Goal: Task Accomplishment & Management: Manage account settings

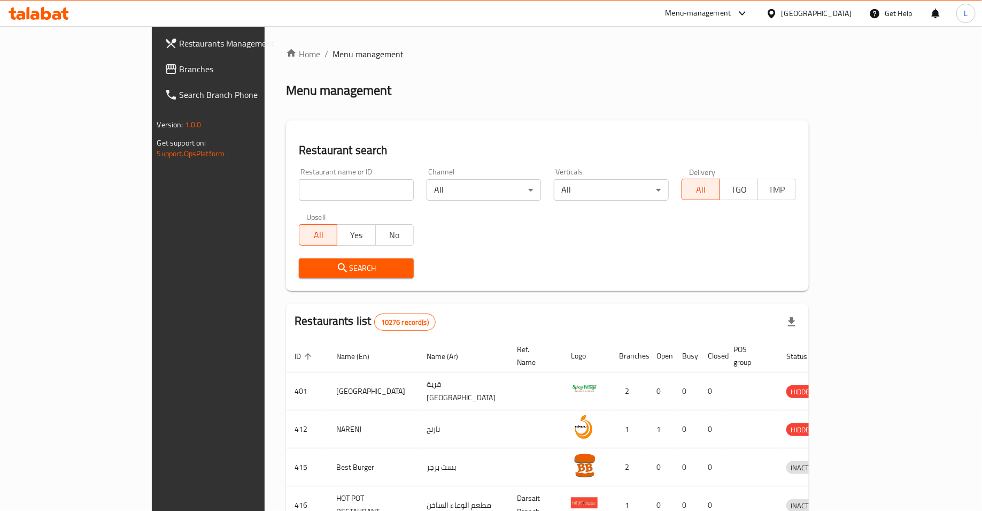
click at [299, 191] on input "search" at bounding box center [356, 189] width 115 height 21
type input "begum's"
click button "Search" at bounding box center [356, 268] width 115 height 20
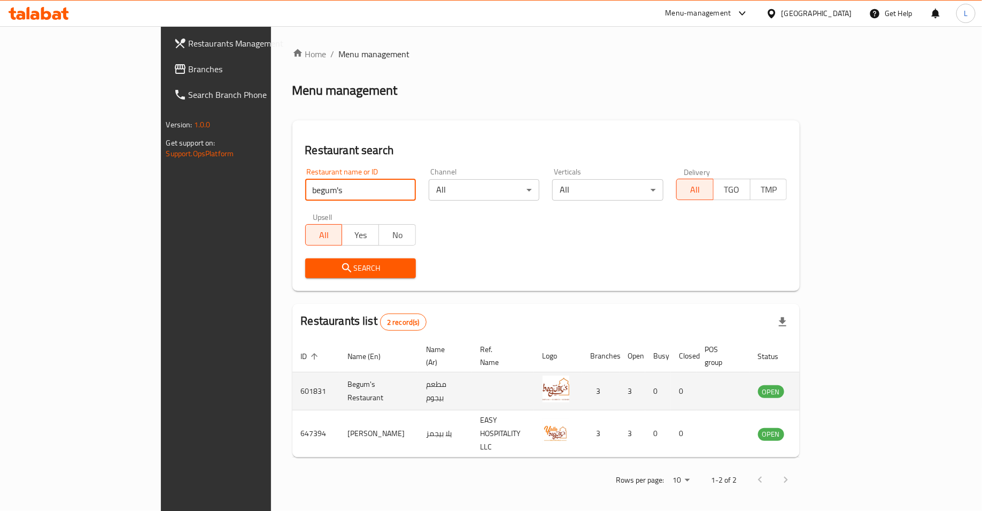
click at [827, 385] on icon "enhanced table" at bounding box center [821, 391] width 13 height 13
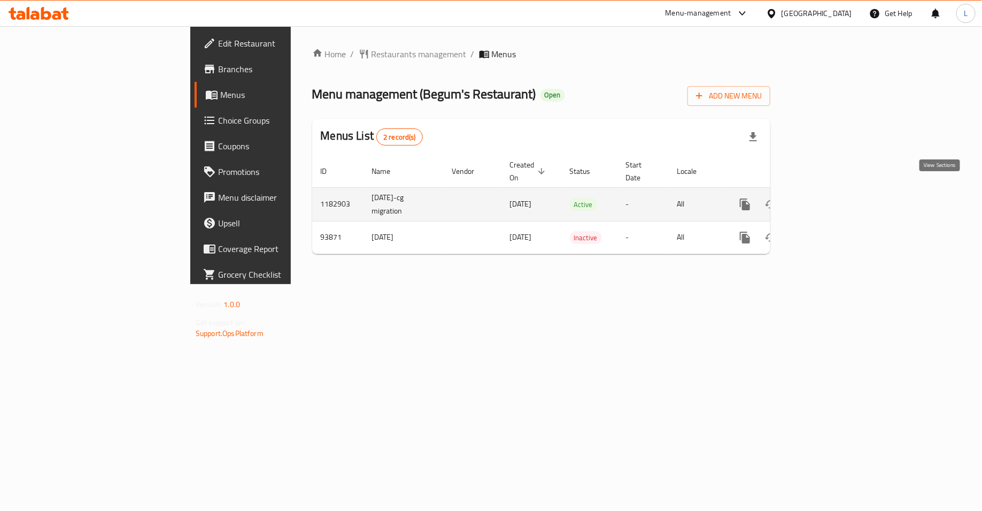
click at [827, 199] on icon "enhanced table" at bounding box center [823, 204] width 10 height 10
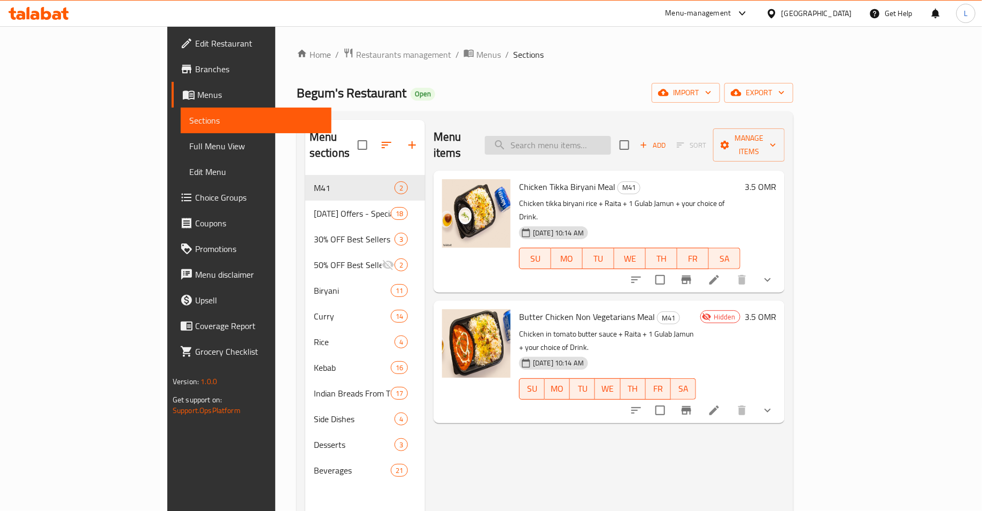
click at [595, 142] on input "search" at bounding box center [548, 145] width 126 height 19
paste input "Tandoori Chicken Half"
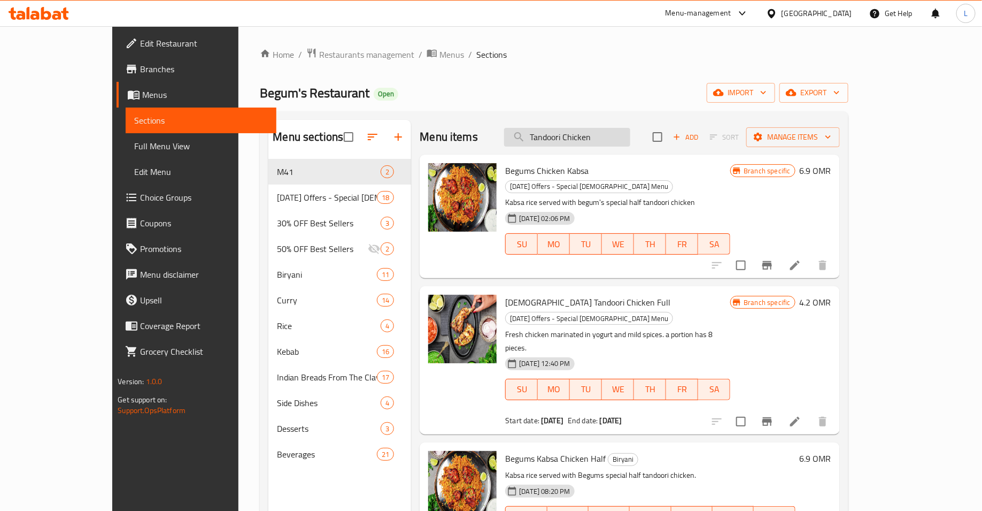
click at [572, 133] on input "Tandoori Chicken" at bounding box center [567, 137] width 126 height 19
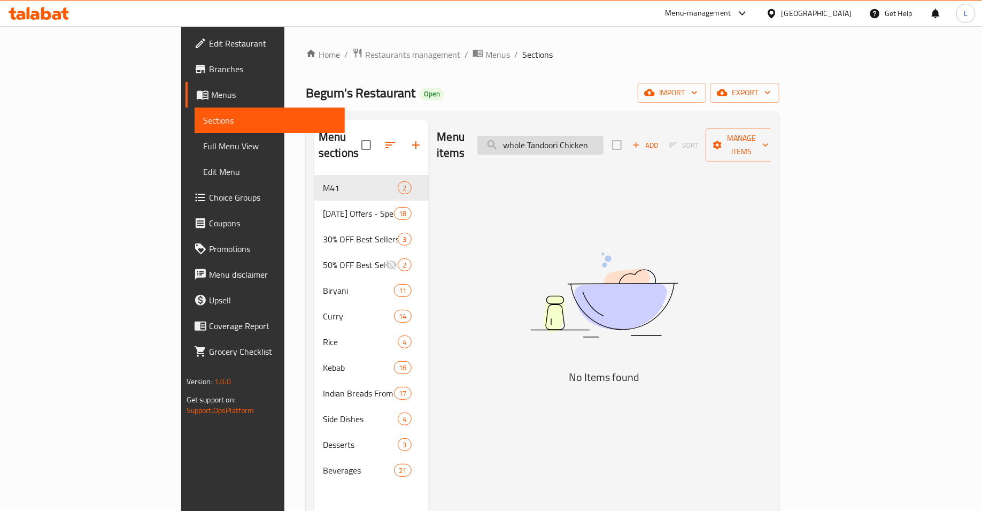
click at [575, 136] on input "whole Tandoori Chicken" at bounding box center [541, 145] width 126 height 19
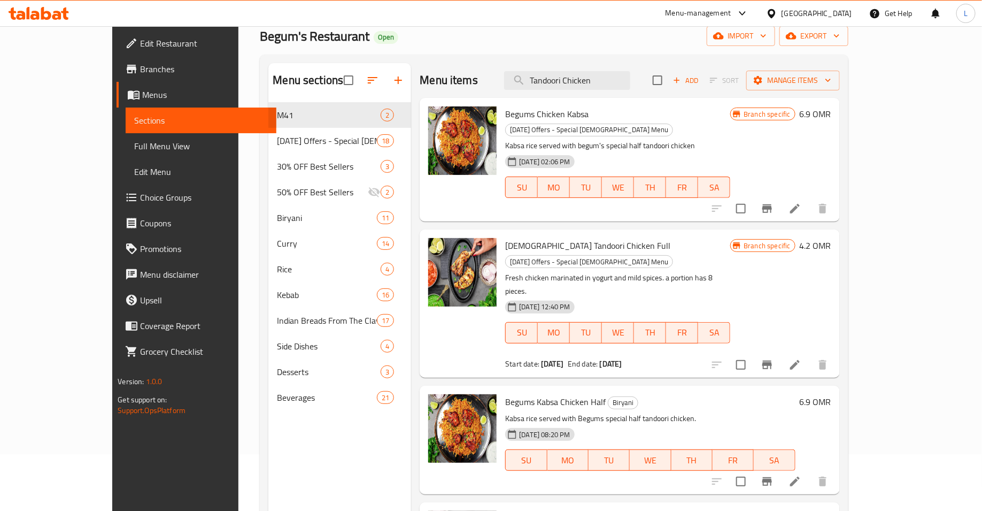
scroll to position [49, 0]
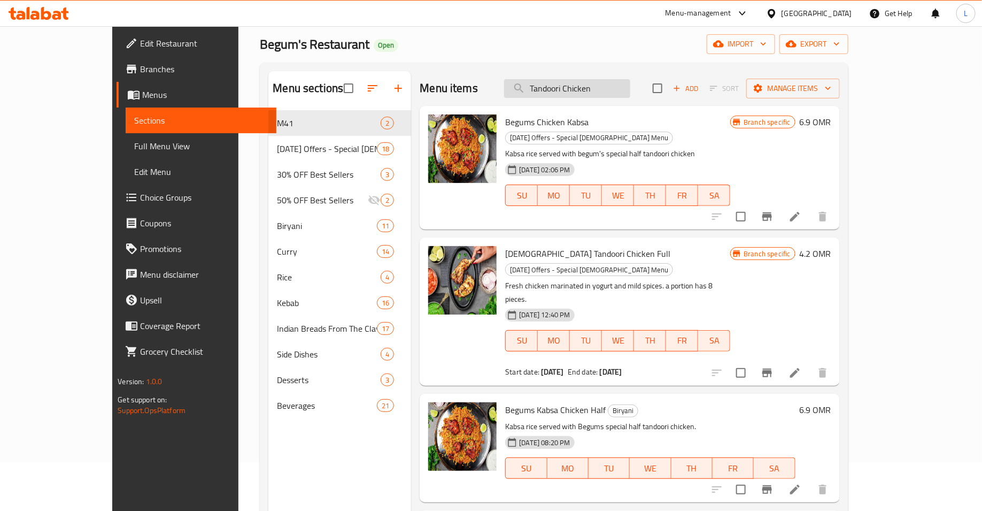
click at [606, 87] on input "Tandoori Chicken" at bounding box center [567, 88] width 126 height 19
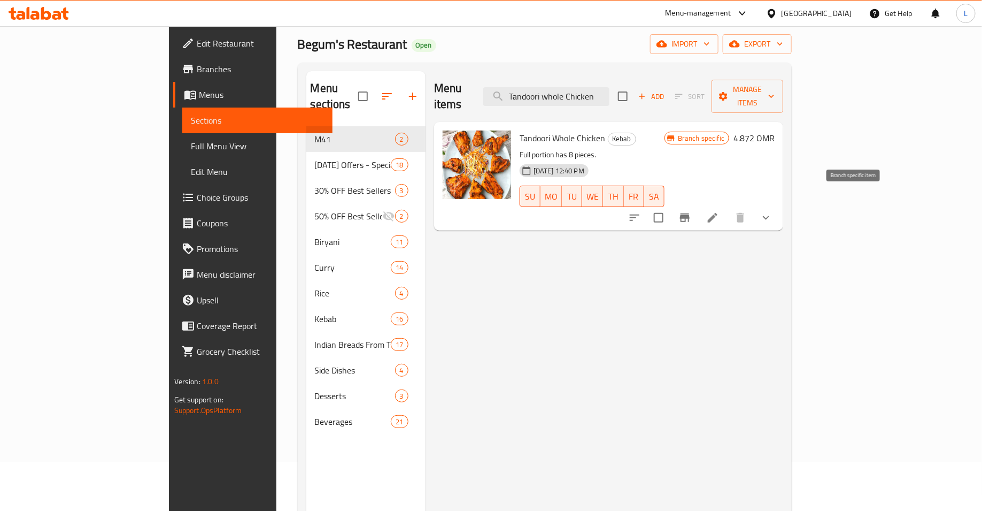
type input "Tandoori whole Chicken"
click at [690, 213] on icon "Branch-specific-item" at bounding box center [685, 217] width 10 height 9
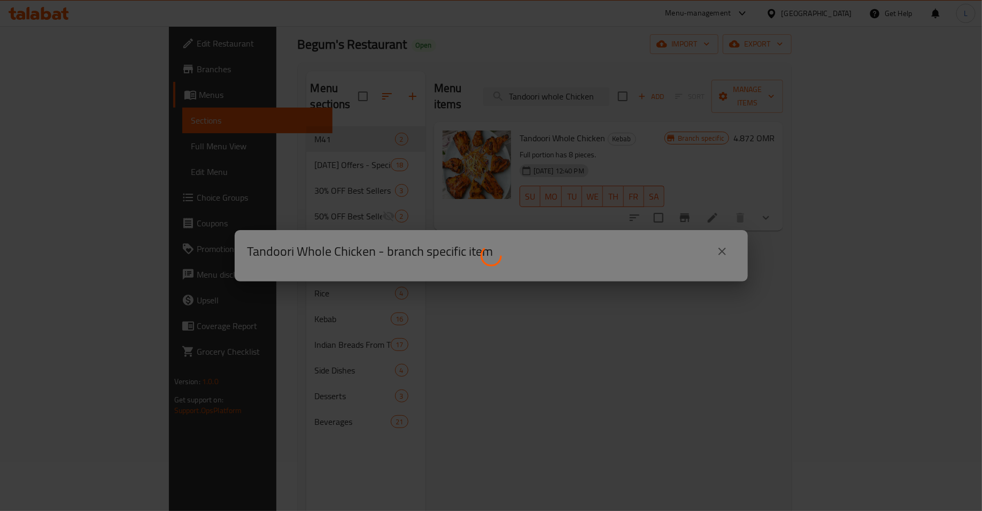
click at [711, 252] on div at bounding box center [491, 255] width 982 height 511
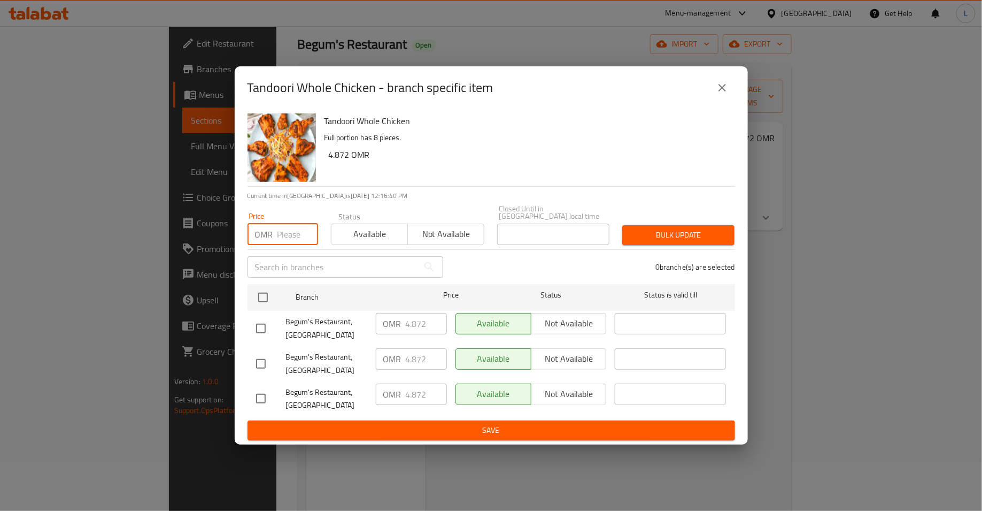
click at [284, 235] on input "number" at bounding box center [298, 234] width 41 height 21
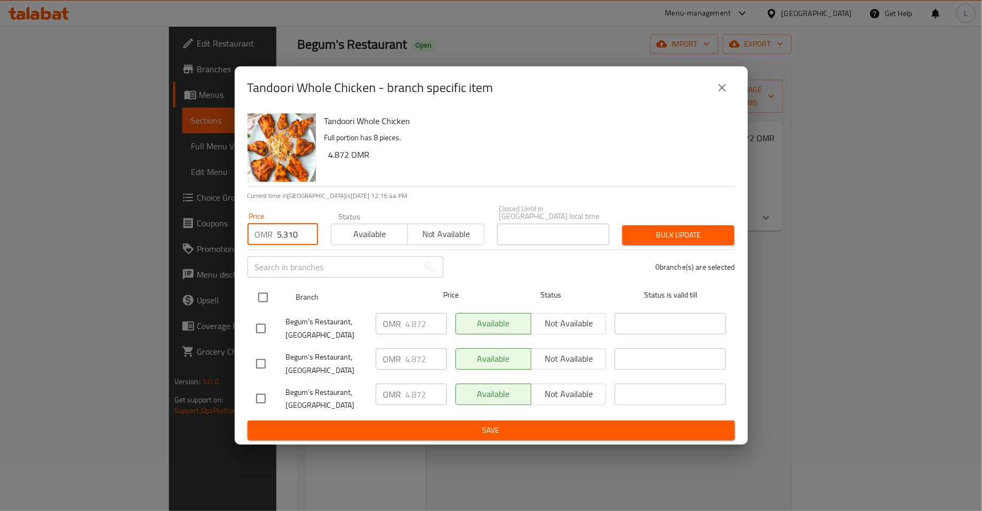
type input "5.310"
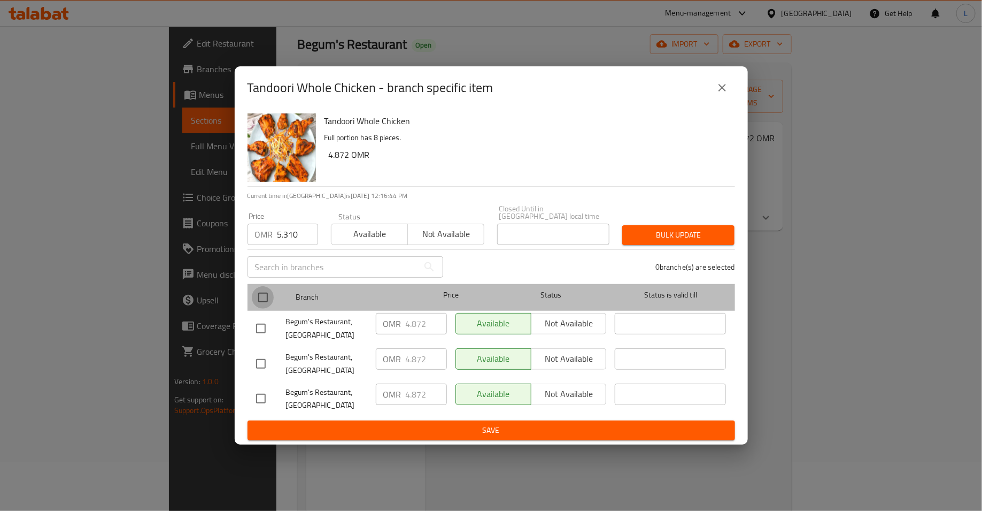
click at [260, 290] on input "checkbox" at bounding box center [263, 297] width 22 height 22
checkbox input "true"
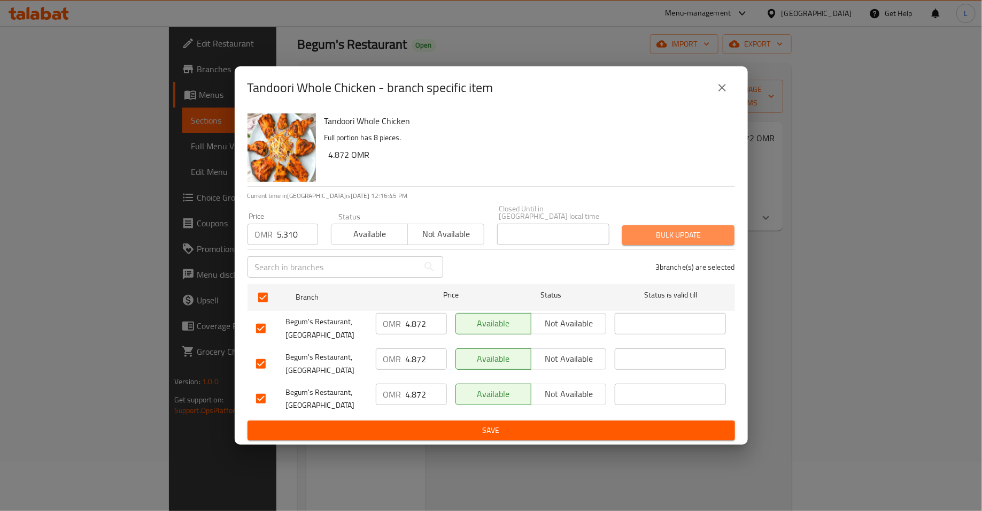
click at [691, 228] on span "Bulk update" at bounding box center [678, 234] width 95 height 13
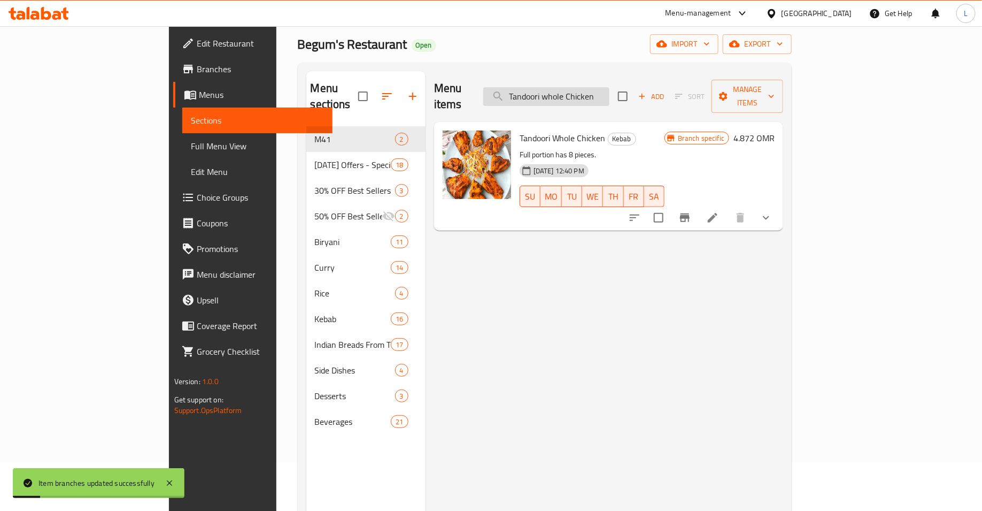
click at [610, 88] on input "Tandoori whole Chicken" at bounding box center [546, 96] width 126 height 19
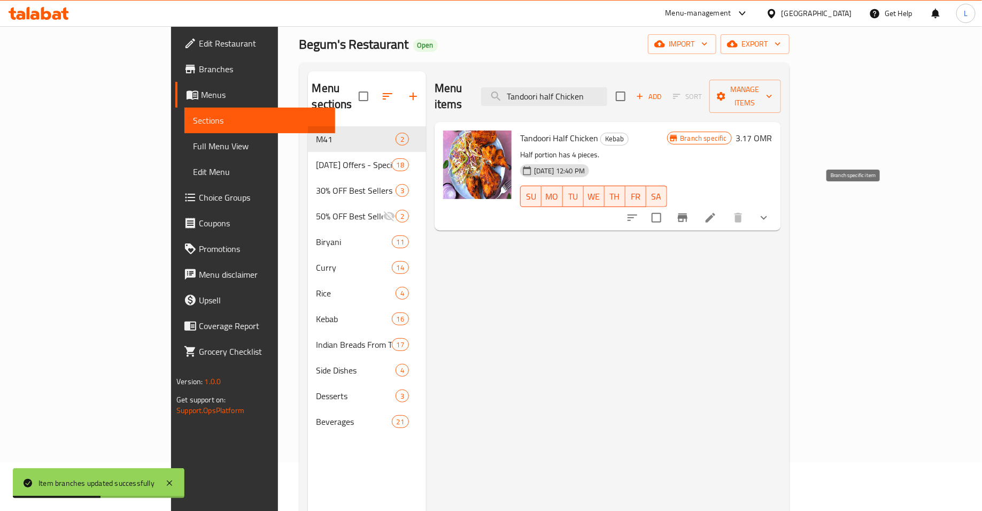
type input "Tandoori half Chicken"
click at [696, 205] on button "Branch-specific-item" at bounding box center [683, 218] width 26 height 26
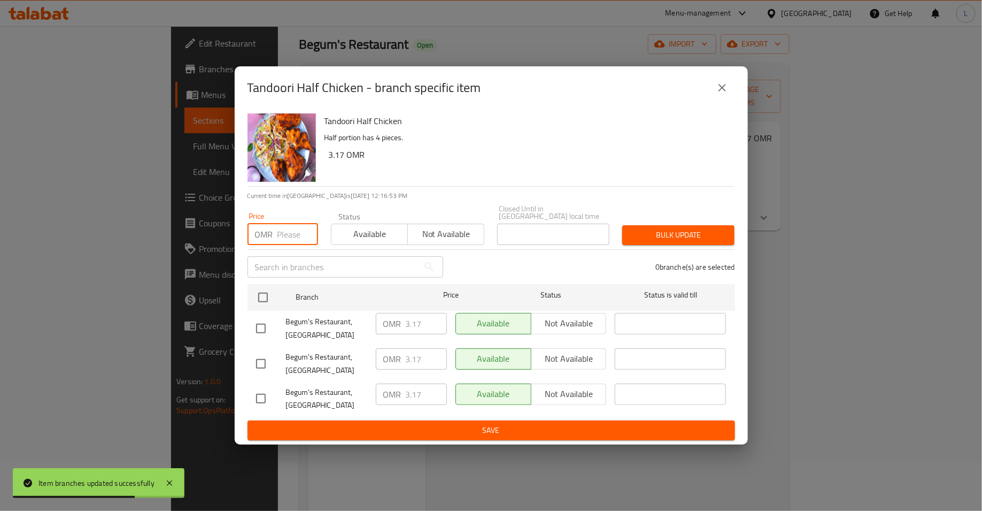
click at [286, 228] on input "number" at bounding box center [298, 234] width 41 height 21
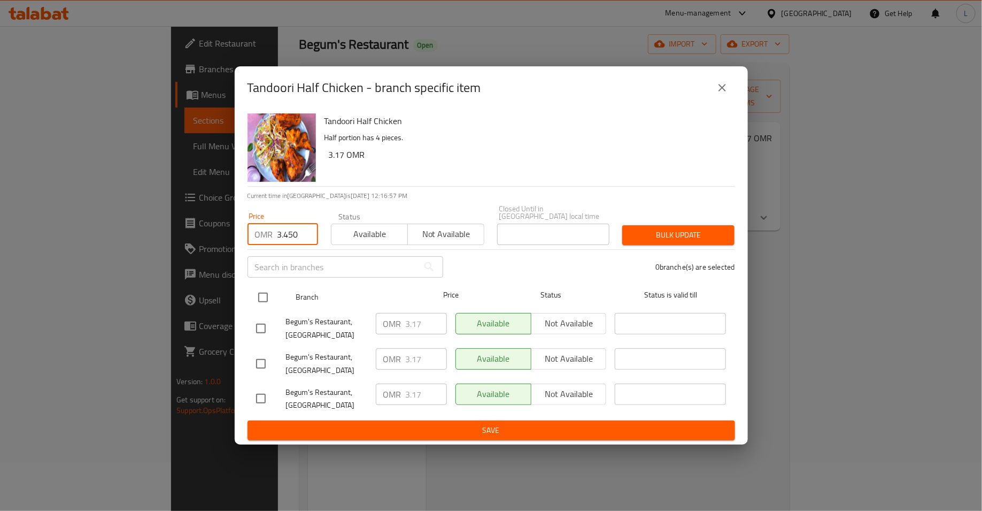
type input "3.450"
click at [258, 294] on input "checkbox" at bounding box center [263, 297] width 22 height 22
checkbox input "true"
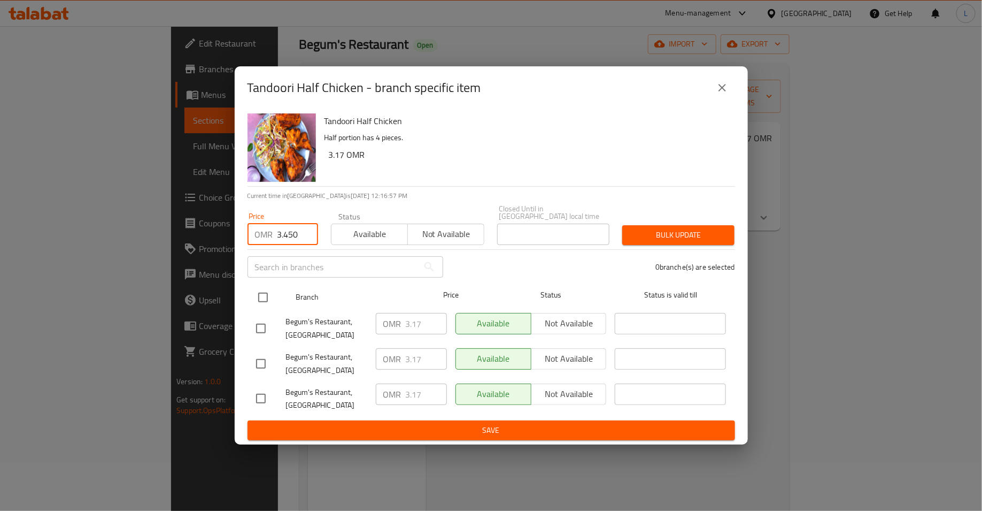
checkbox input "true"
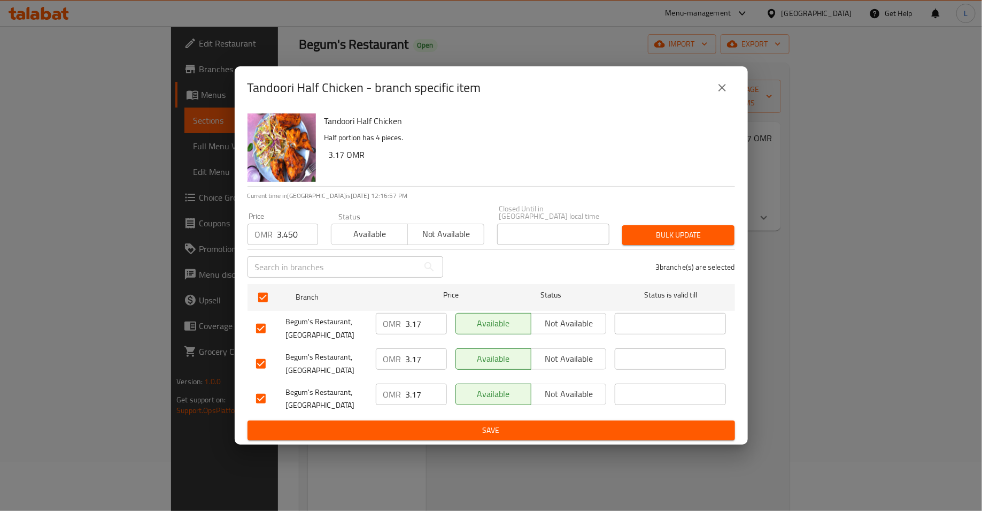
click at [691, 237] on span "Bulk update" at bounding box center [678, 234] width 95 height 13
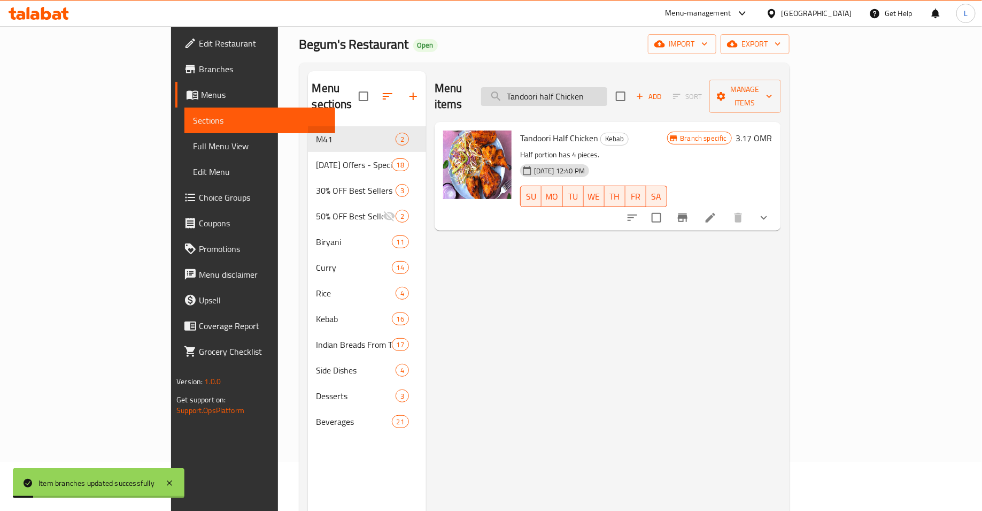
click at [608, 87] on input "Tandoori half Chicken" at bounding box center [544, 96] width 126 height 19
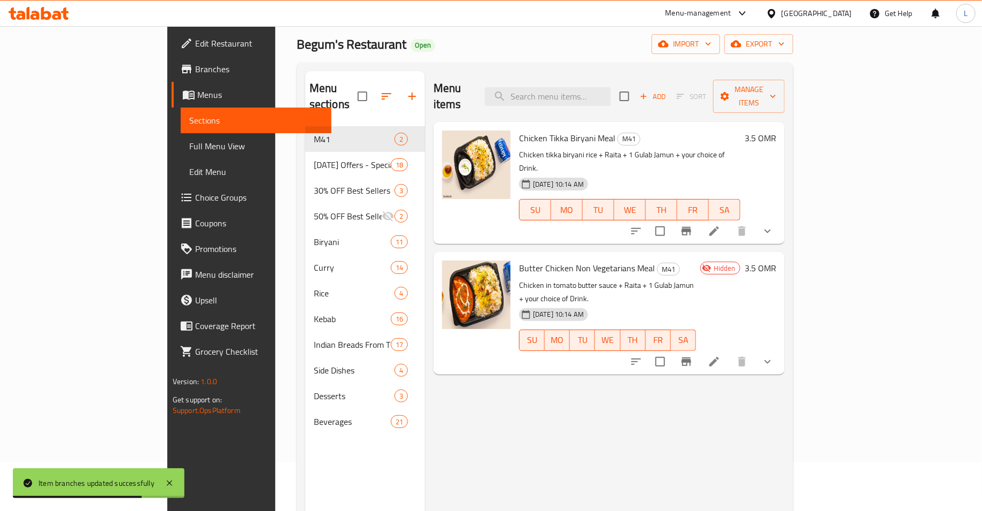
paste input "Chicken Makhmali"
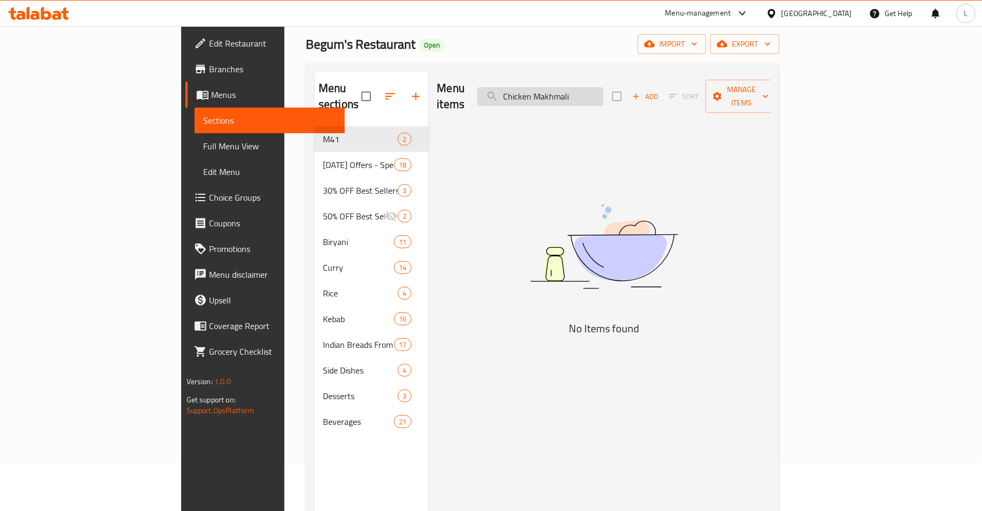
click at [604, 87] on input "Chicken Makhmali" at bounding box center [541, 96] width 126 height 19
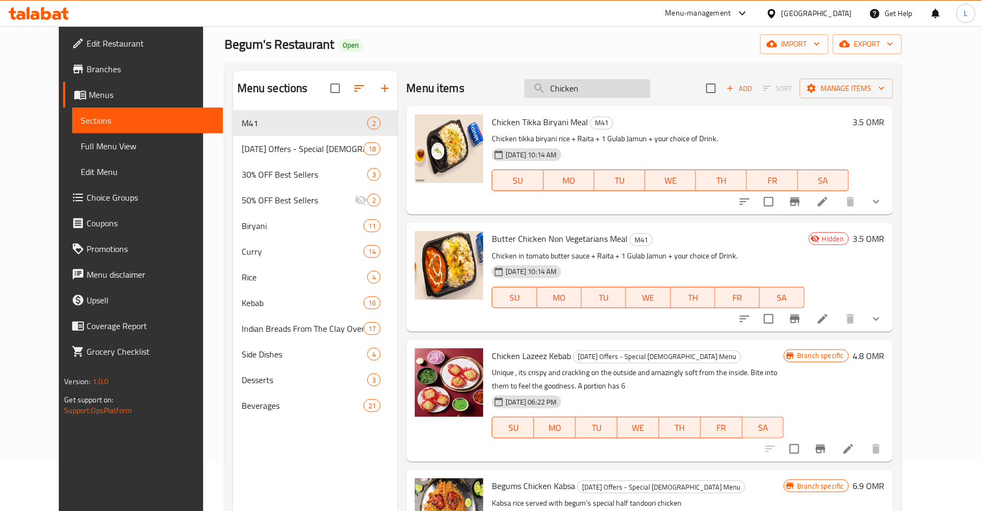
click at [572, 85] on input "Chicken" at bounding box center [588, 88] width 126 height 19
paste input "Makhmali"
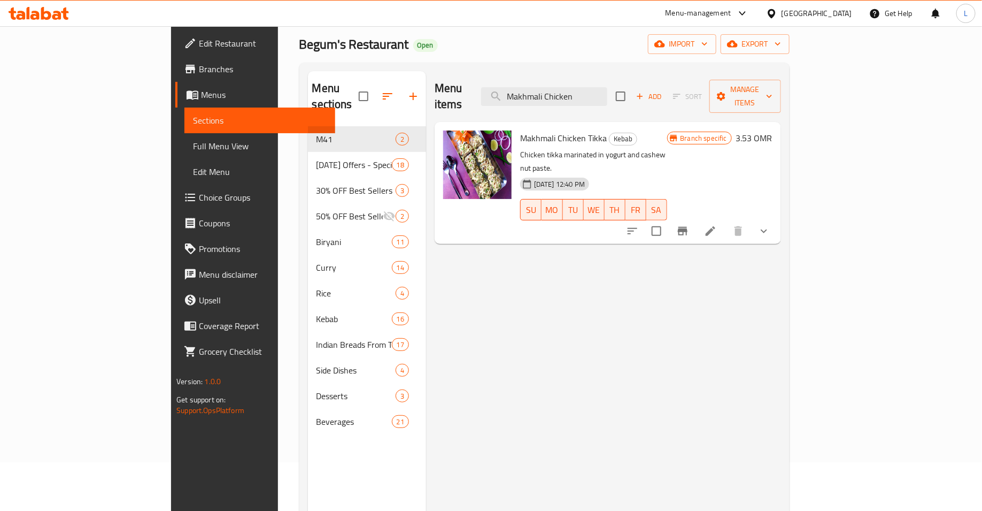
type input "Makhmali Chicken"
click at [688, 227] on icon "Branch-specific-item" at bounding box center [683, 231] width 10 height 9
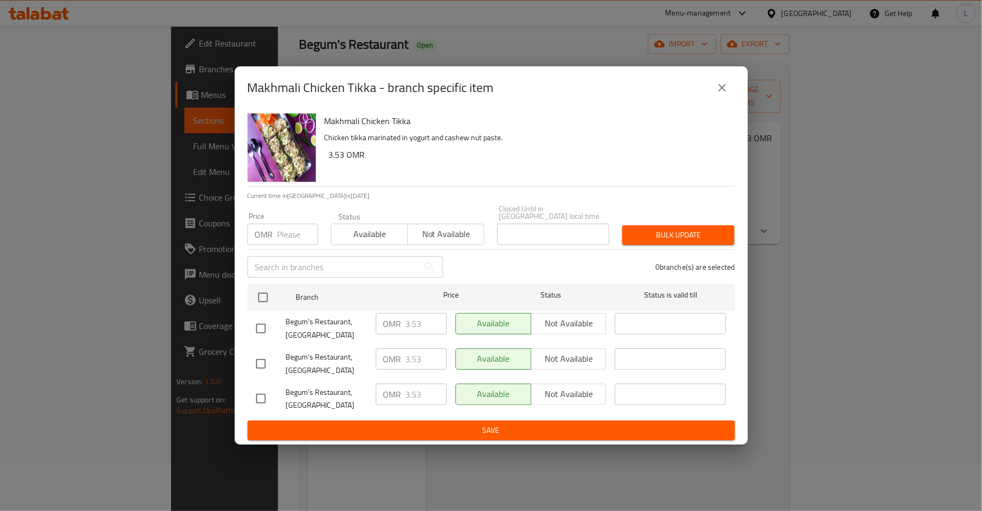
click at [286, 228] on input "number" at bounding box center [298, 234] width 41 height 21
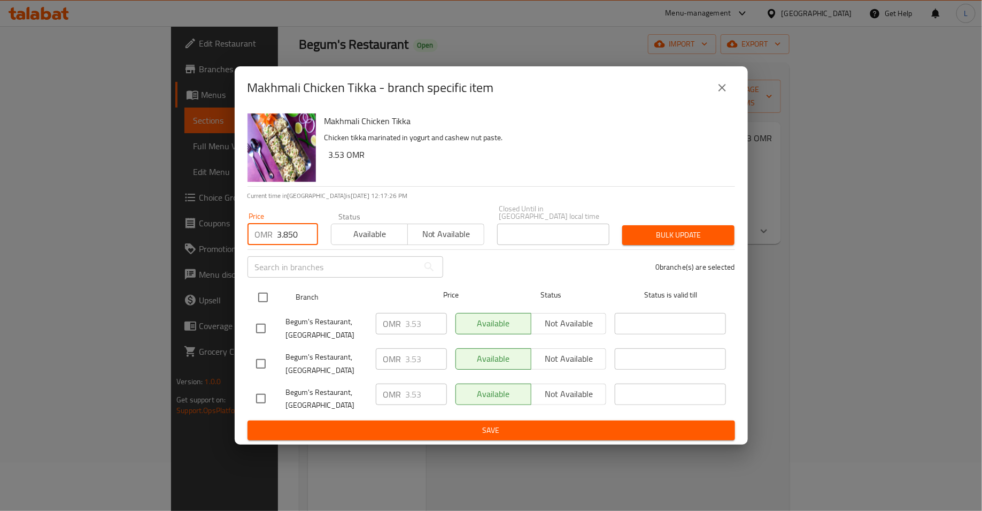
type input "3.850"
click at [265, 291] on input "checkbox" at bounding box center [263, 297] width 22 height 22
checkbox input "true"
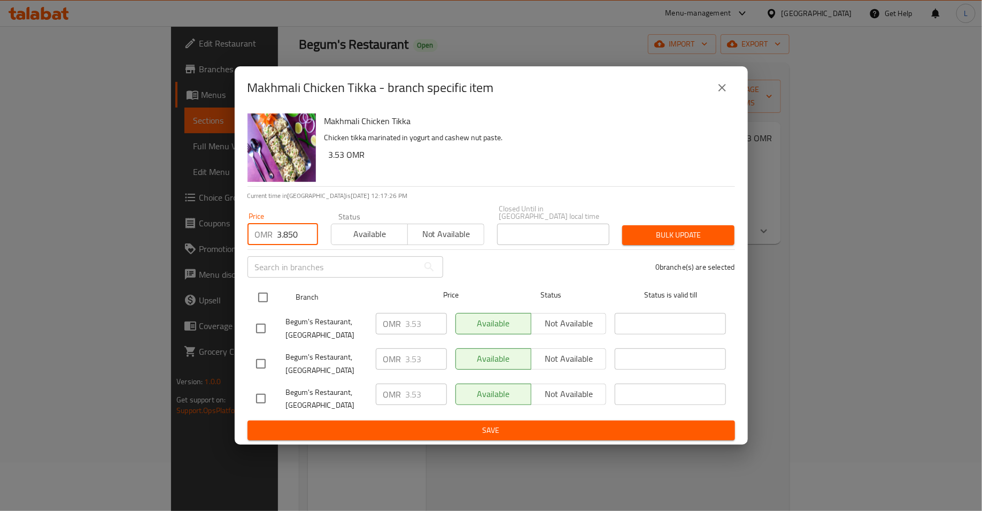
checkbox input "true"
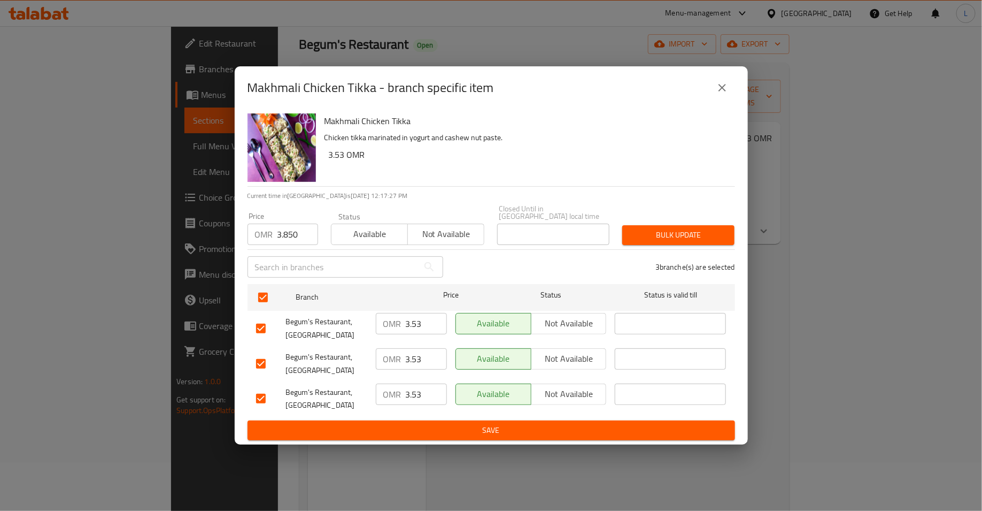
click at [662, 238] on button "Bulk update" at bounding box center [679, 235] width 112 height 20
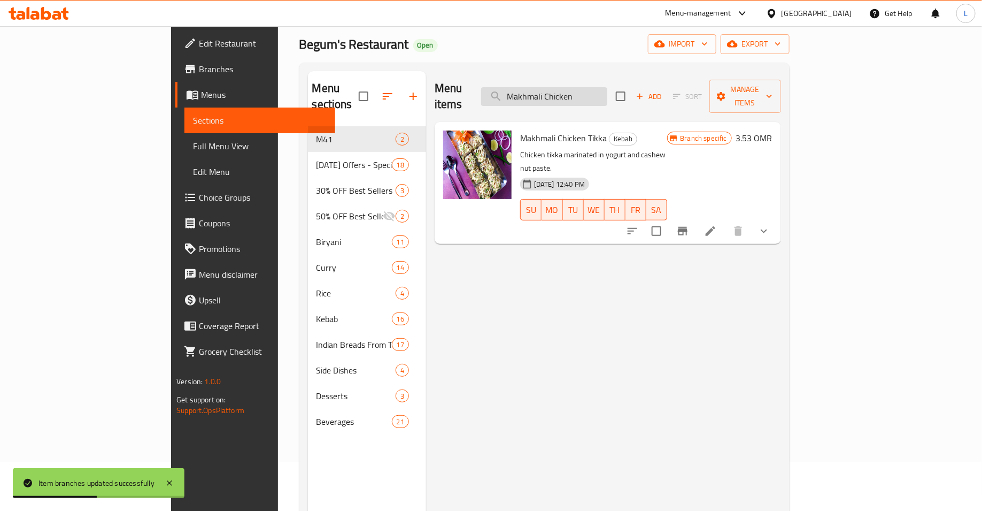
click at [596, 87] on input "Makhmali Chicken" at bounding box center [544, 96] width 126 height 19
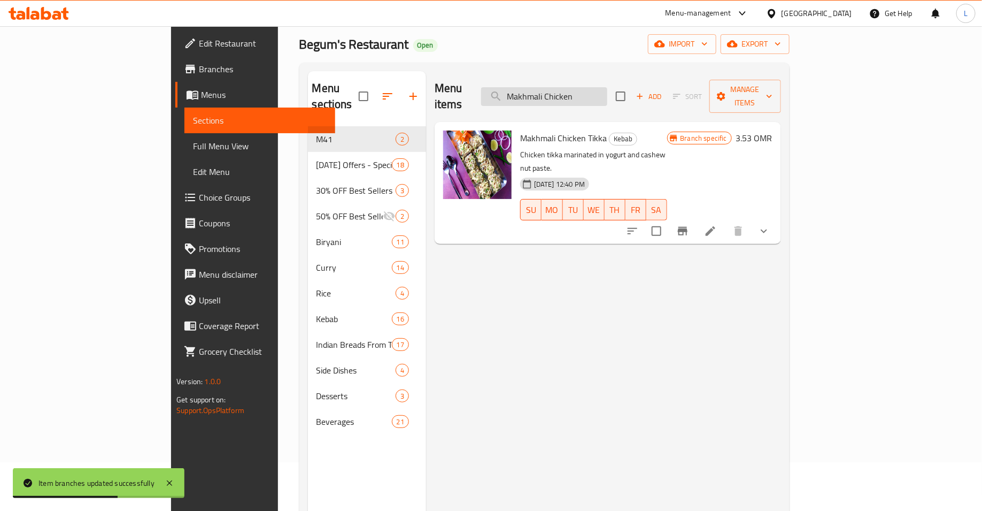
click at [596, 87] on input "Makhmali Chicken" at bounding box center [544, 96] width 126 height 19
paste input "Pahadi Kebab"
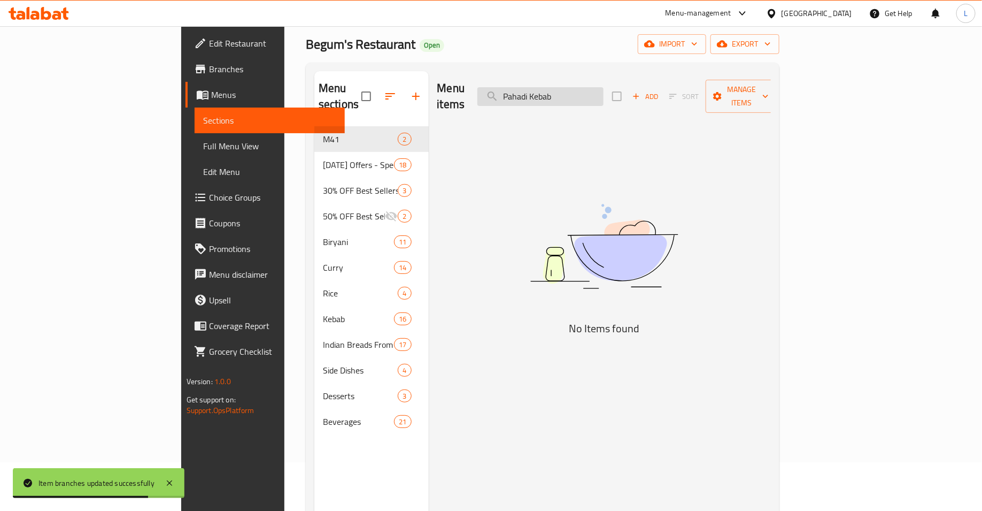
click at [600, 87] on input "Pahadi Kebab" at bounding box center [541, 96] width 126 height 19
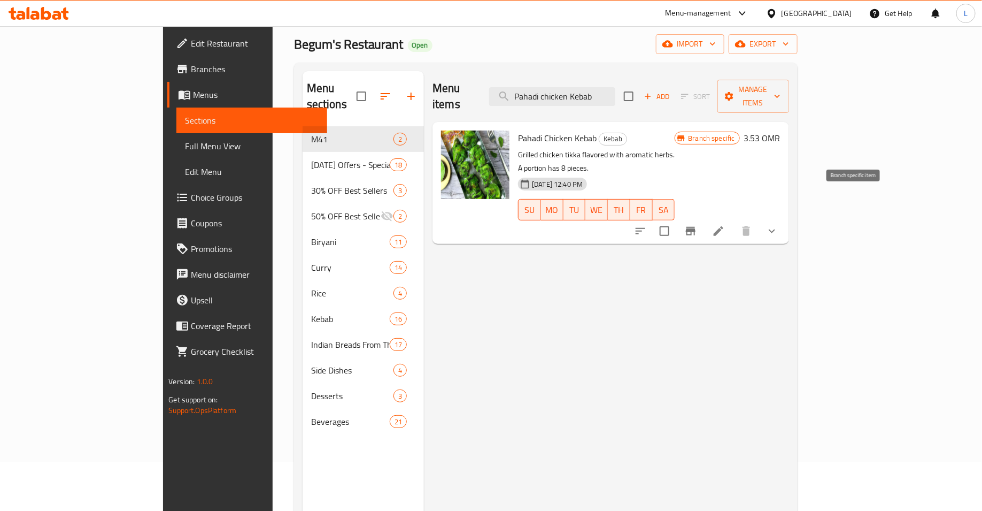
type input "Pahadi chicken Kebab"
click at [704, 218] on button "Branch-specific-item" at bounding box center [691, 231] width 26 height 26
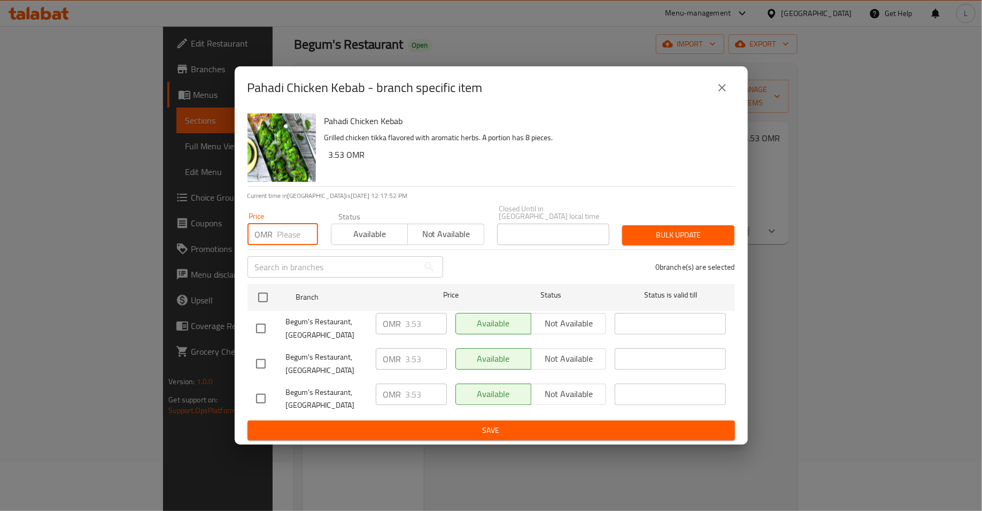
click at [282, 234] on input "number" at bounding box center [298, 234] width 41 height 21
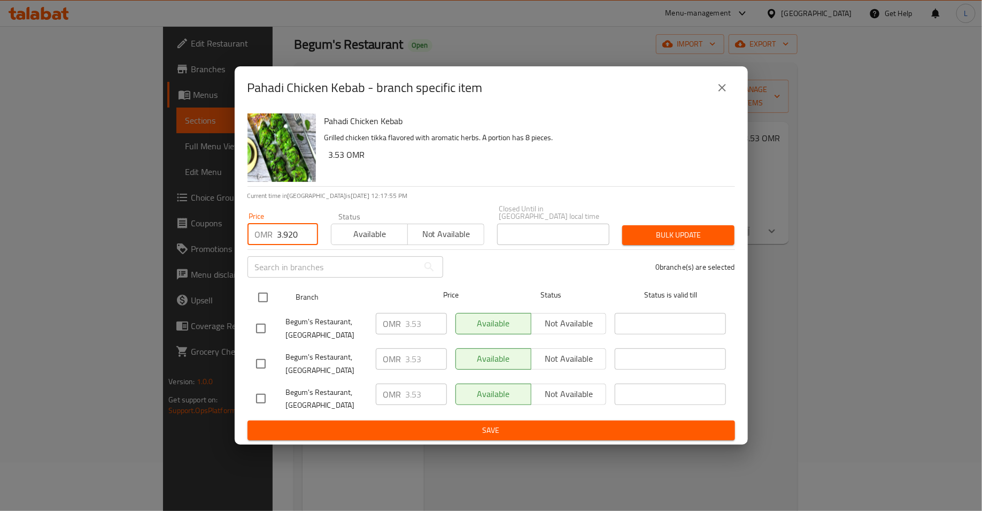
type input "3.920"
click at [257, 288] on input "checkbox" at bounding box center [263, 297] width 22 height 22
checkbox input "true"
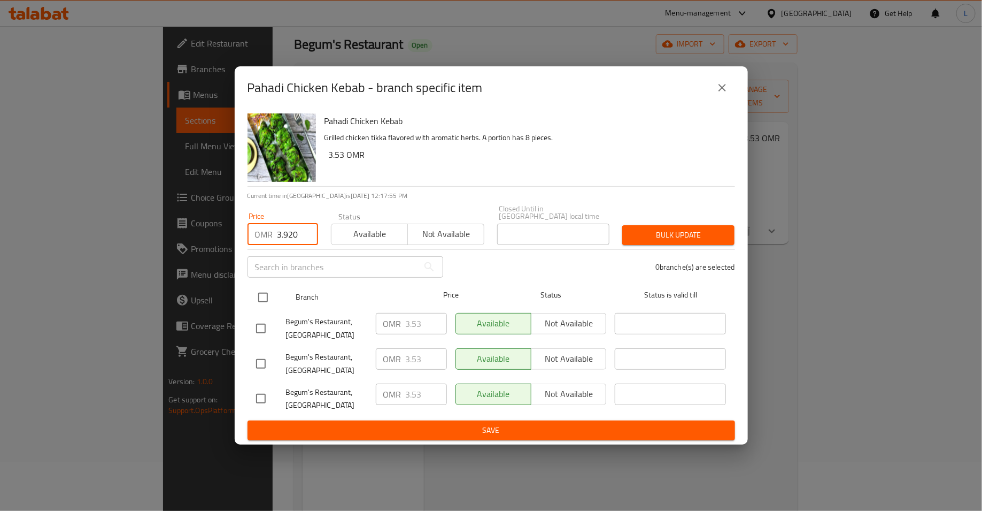
checkbox input "true"
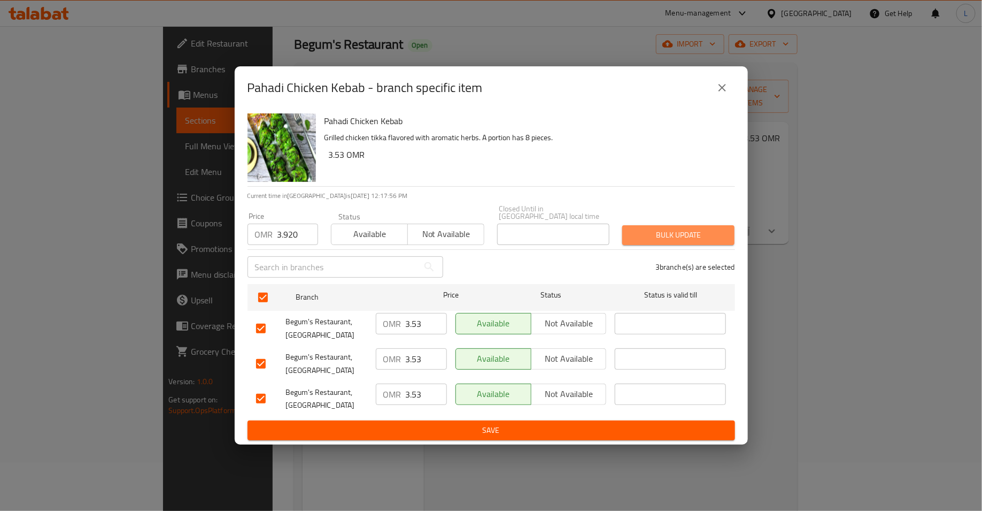
click at [658, 228] on span "Bulk update" at bounding box center [678, 234] width 95 height 13
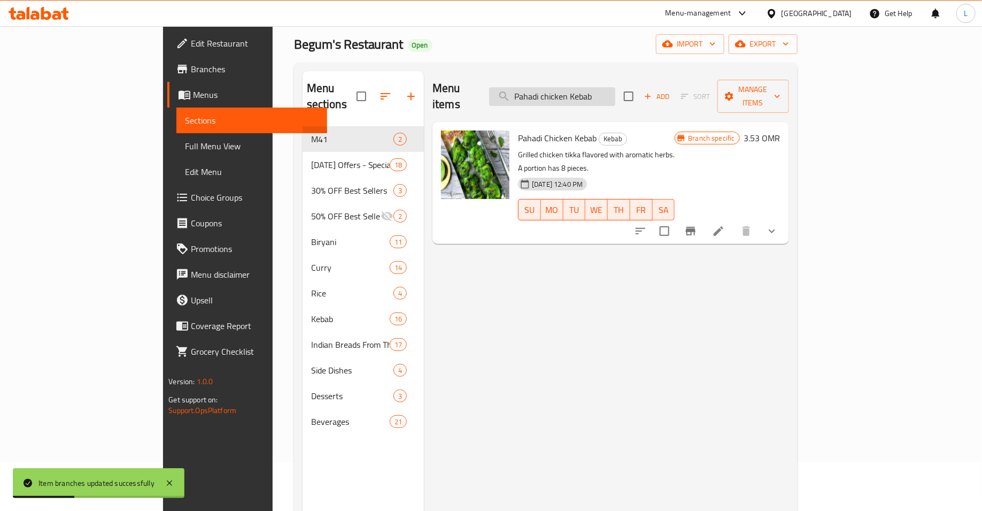
click at [598, 87] on input "Pahadi chicken Kebab" at bounding box center [552, 96] width 126 height 19
paste input "Reshmi"
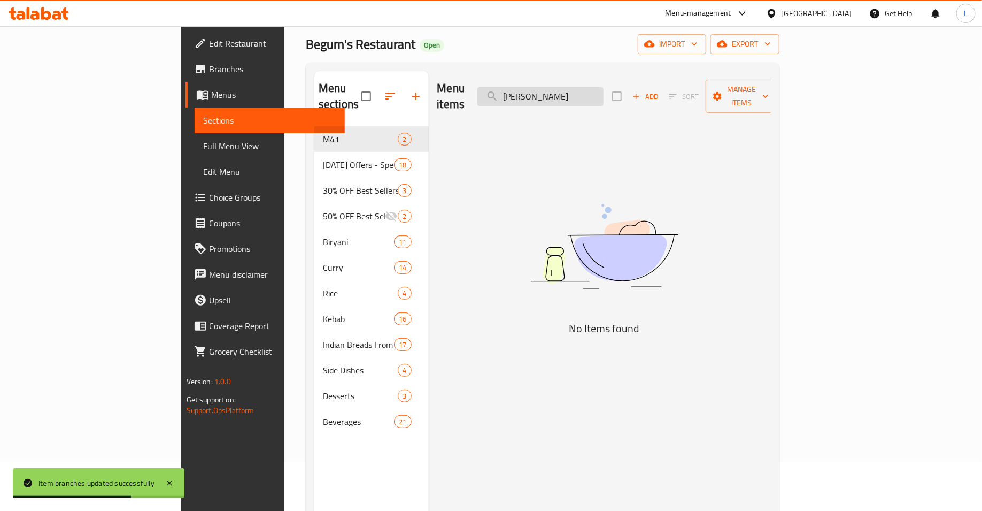
click at [600, 88] on input "Reshmi Kebab" at bounding box center [541, 96] width 126 height 19
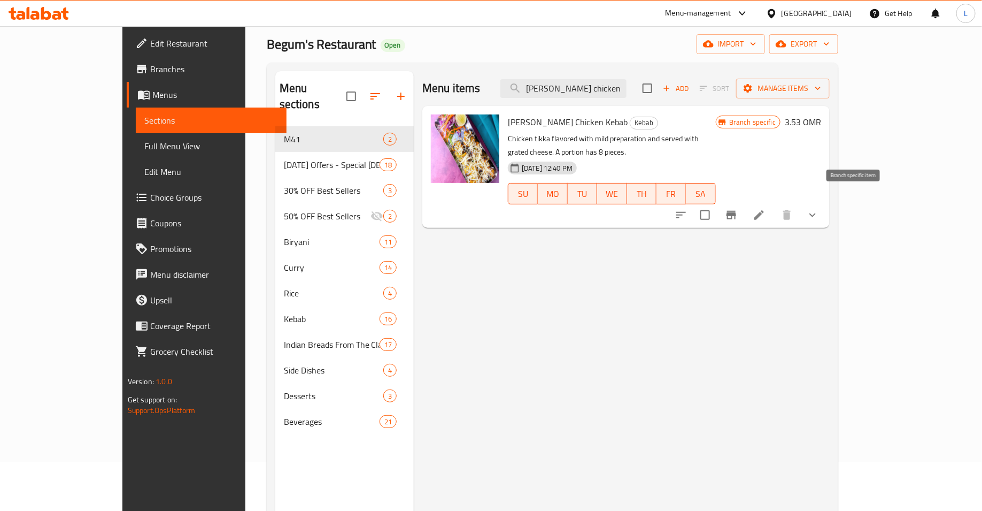
type input "Reshmi chicken Kebab"
click at [738, 209] on icon "Branch-specific-item" at bounding box center [731, 215] width 13 height 13
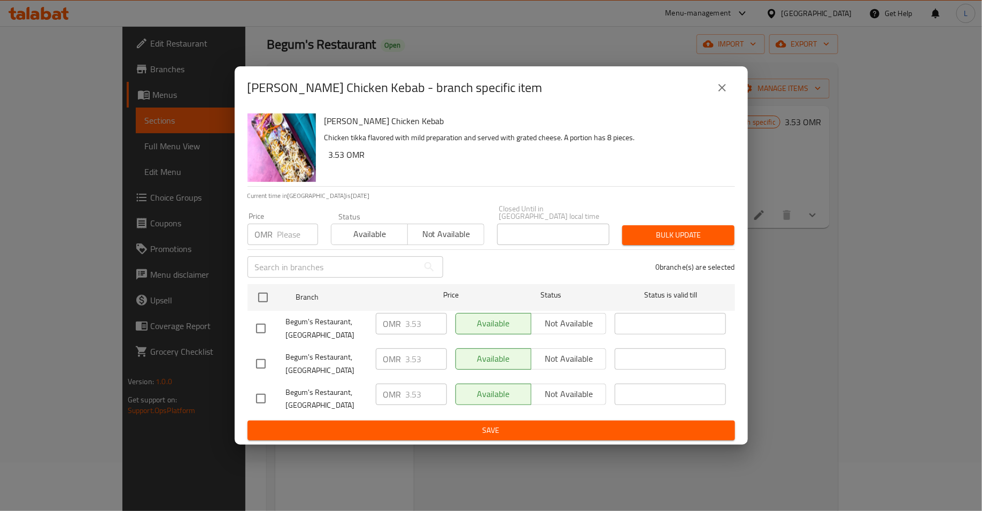
click at [281, 225] on input "number" at bounding box center [298, 234] width 41 height 21
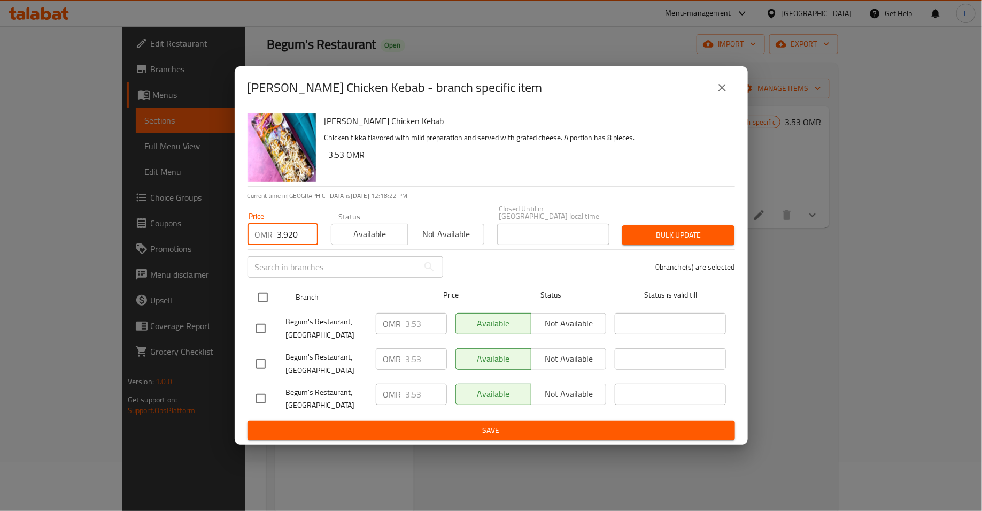
type input "3.920"
click at [264, 297] on input "checkbox" at bounding box center [263, 297] width 22 height 22
checkbox input "true"
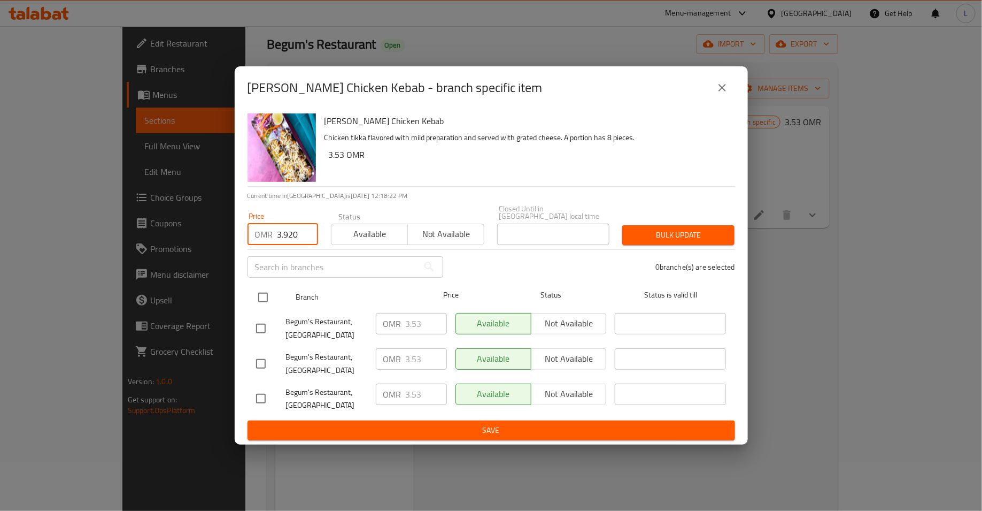
checkbox input "true"
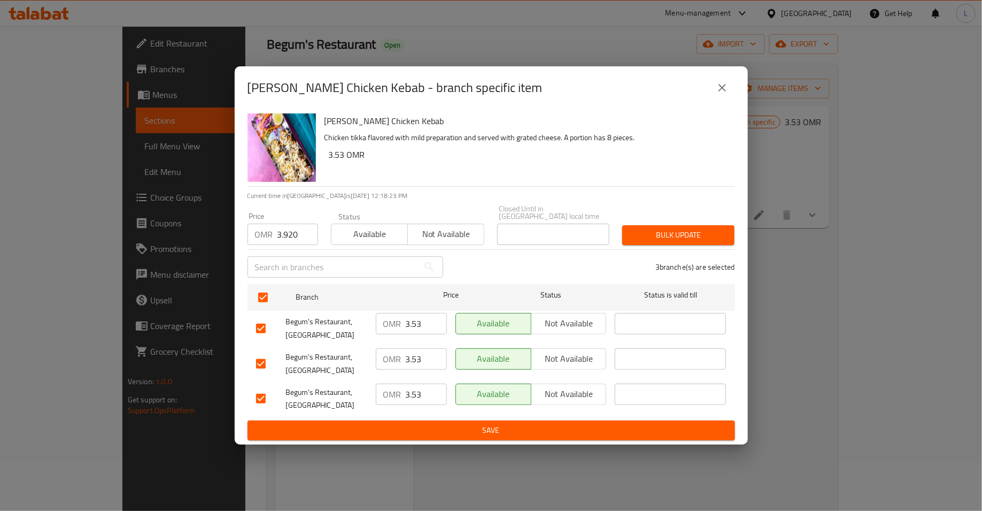
click at [667, 231] on span "Bulk update" at bounding box center [678, 234] width 95 height 13
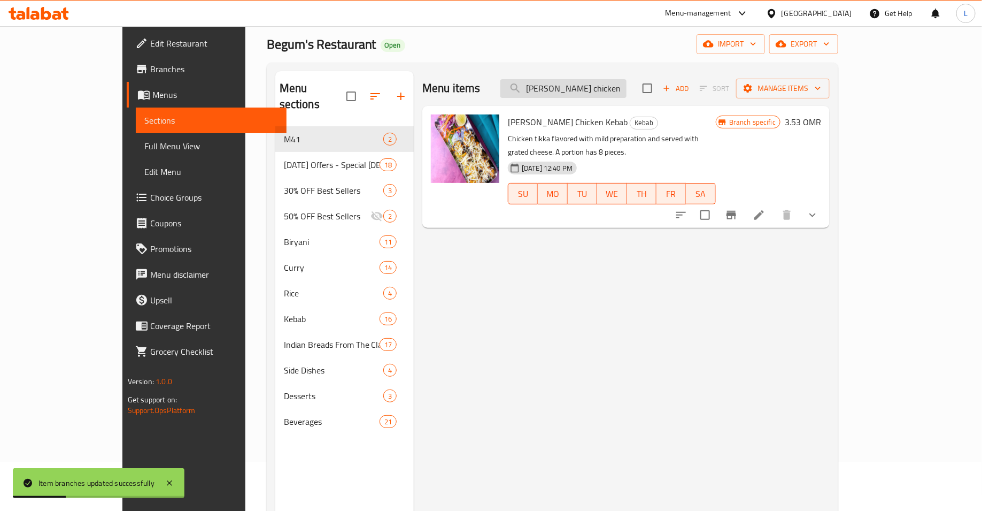
click at [623, 82] on input "Reshmi chicken Kebab" at bounding box center [564, 88] width 126 height 19
paste input "Jalandhari Kebab"
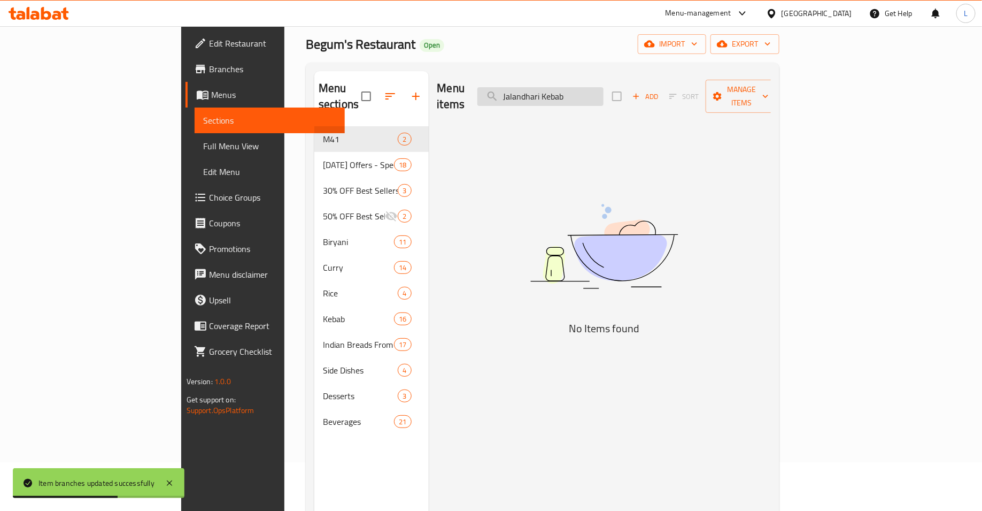
click at [604, 87] on input "Jalandhari Kebab" at bounding box center [541, 96] width 126 height 19
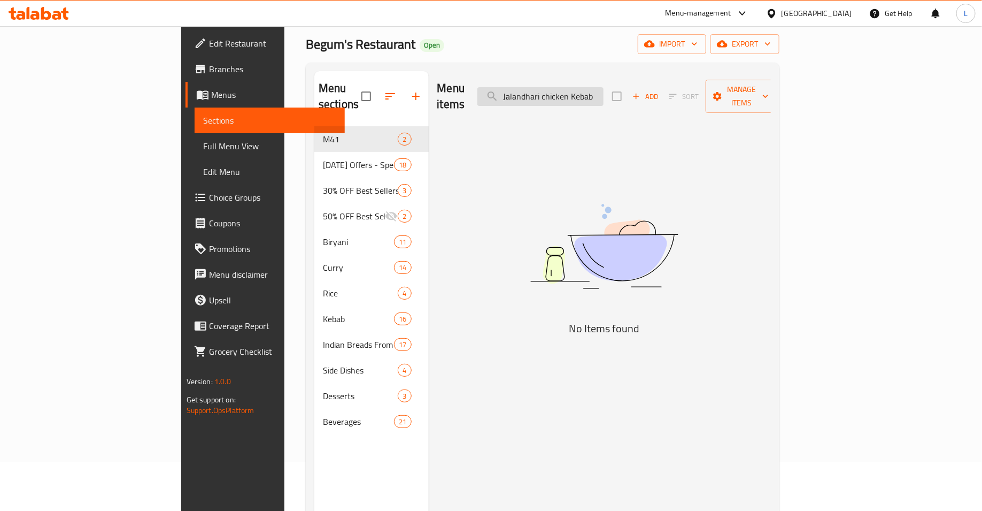
click at [604, 87] on input "Jalandhari chicken Kebab" at bounding box center [541, 96] width 126 height 19
click at [604, 91] on input "Jalandhari chicken Kebab" at bounding box center [541, 96] width 126 height 19
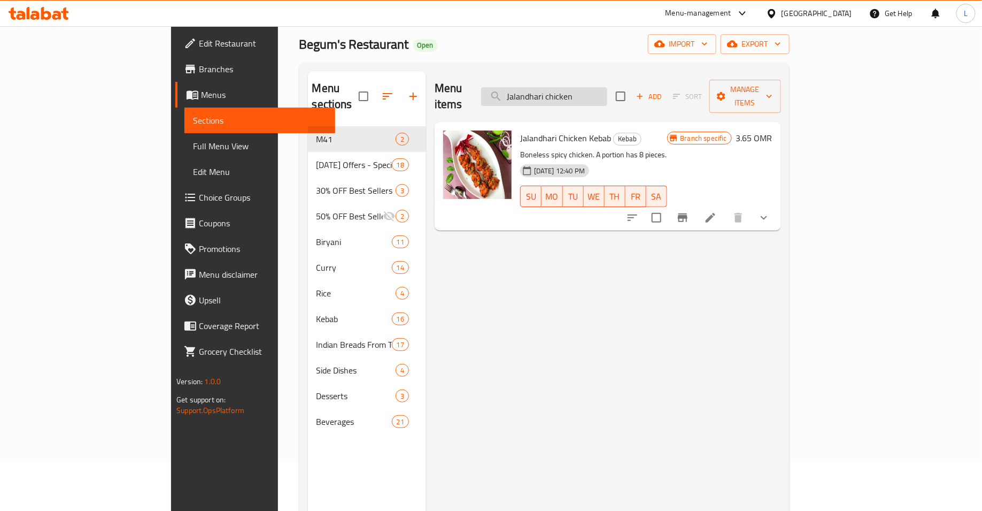
type input "Jalandhari chicken"
click at [688, 213] on icon "Branch-specific-item" at bounding box center [683, 217] width 10 height 9
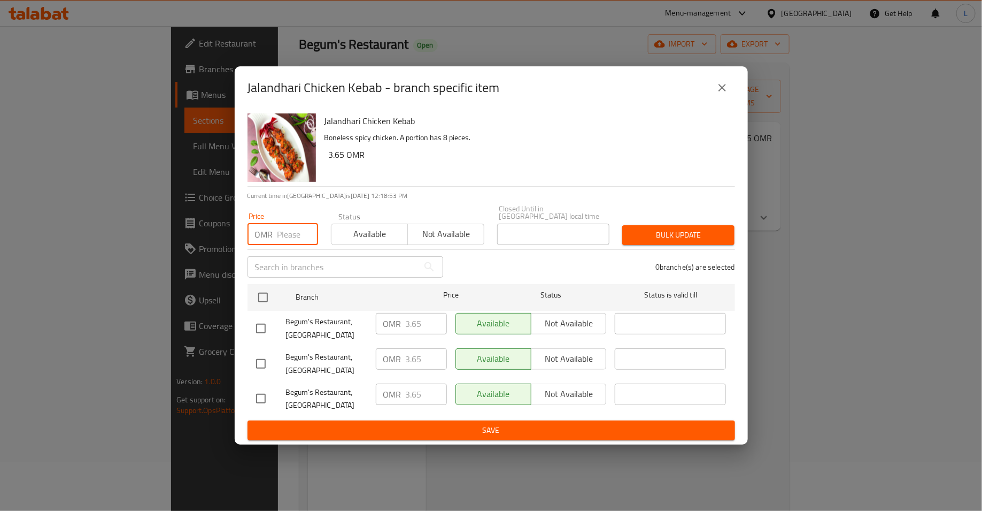
click at [290, 234] on input "number" at bounding box center [298, 234] width 41 height 21
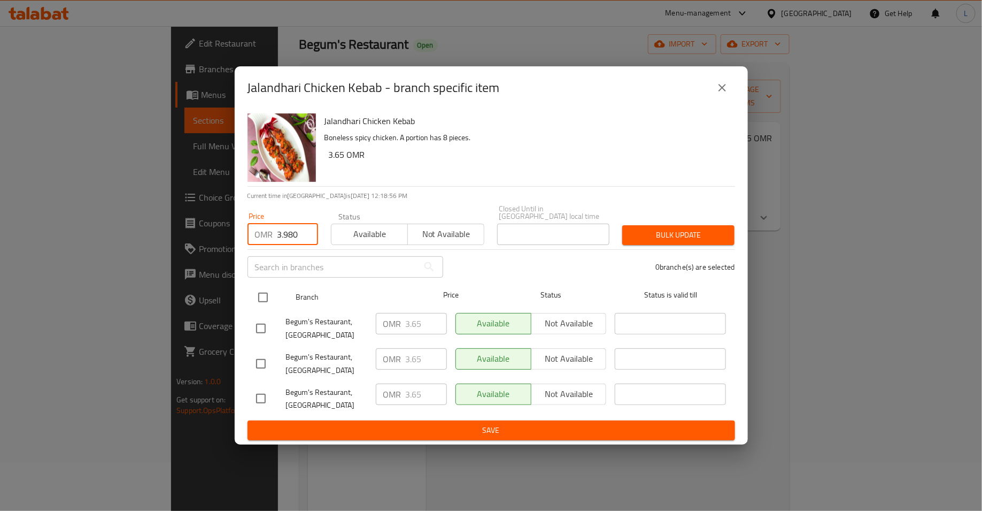
type input "3.980"
click at [267, 287] on input "checkbox" at bounding box center [263, 297] width 22 height 22
checkbox input "true"
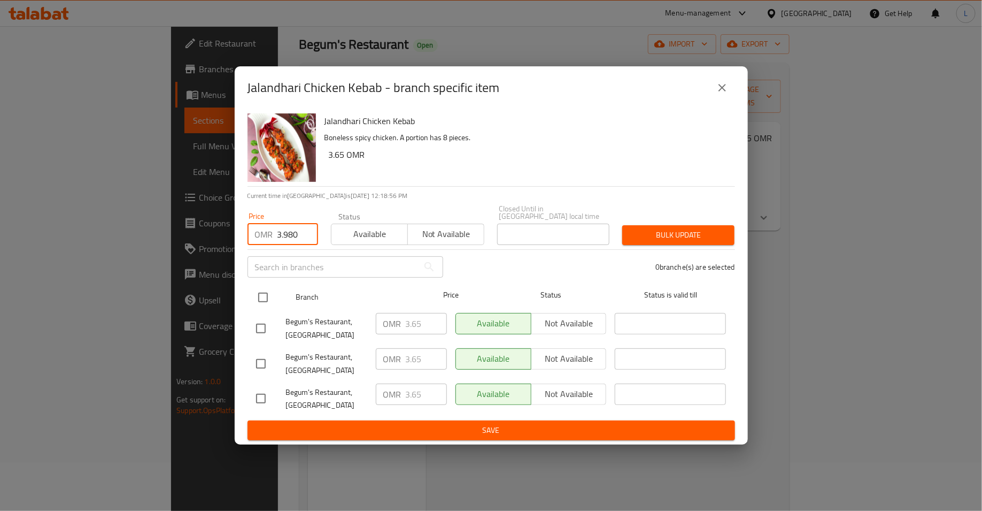
checkbox input "true"
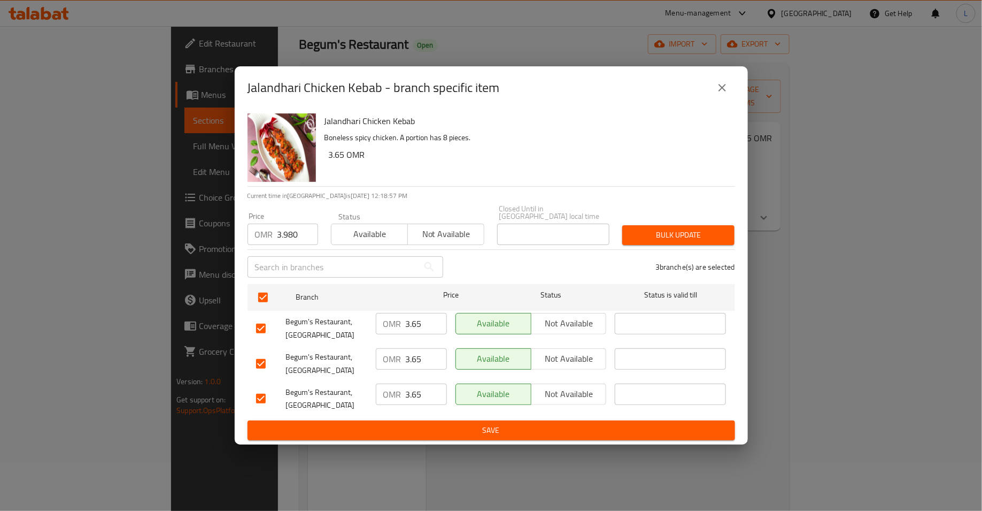
click at [636, 225] on button "Bulk update" at bounding box center [679, 235] width 112 height 20
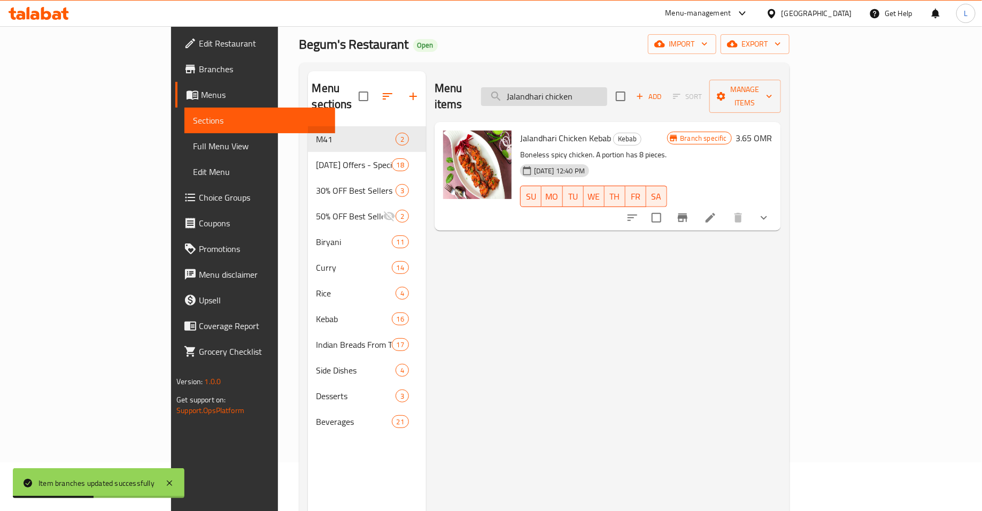
click at [577, 87] on input "Jalandhari chicken" at bounding box center [544, 96] width 126 height 19
paste input "Begum's Mutton Seekh Kebab"
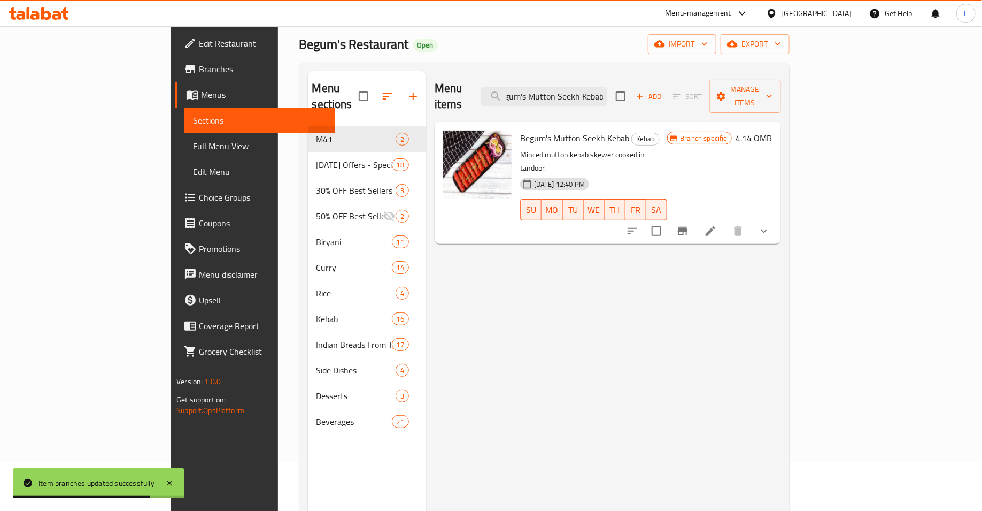
type input "Begum's Mutton Seekh Kebab"
click at [689, 225] on icon "Branch-specific-item" at bounding box center [683, 231] width 13 height 13
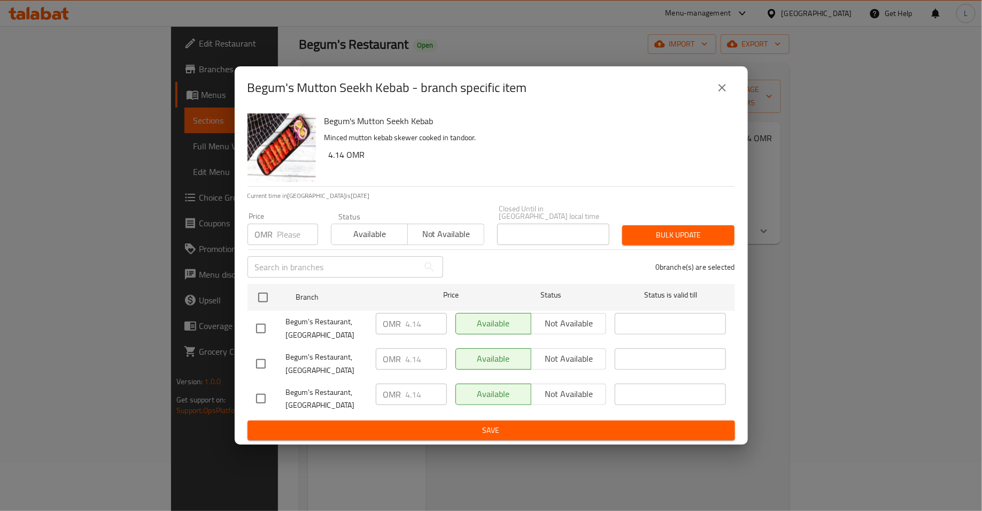
click at [292, 226] on input "number" at bounding box center [298, 234] width 41 height 21
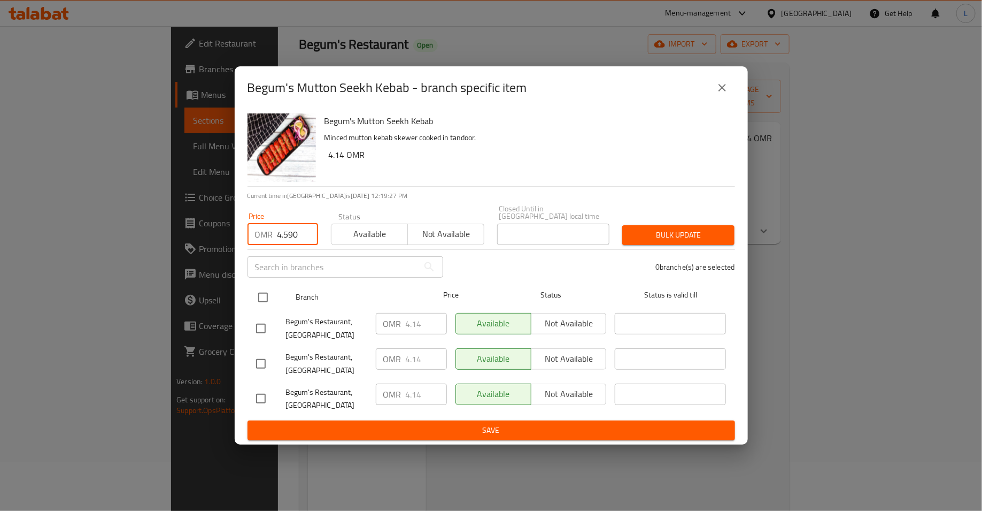
type input "4.590"
click at [266, 294] on input "checkbox" at bounding box center [263, 297] width 22 height 22
checkbox input "true"
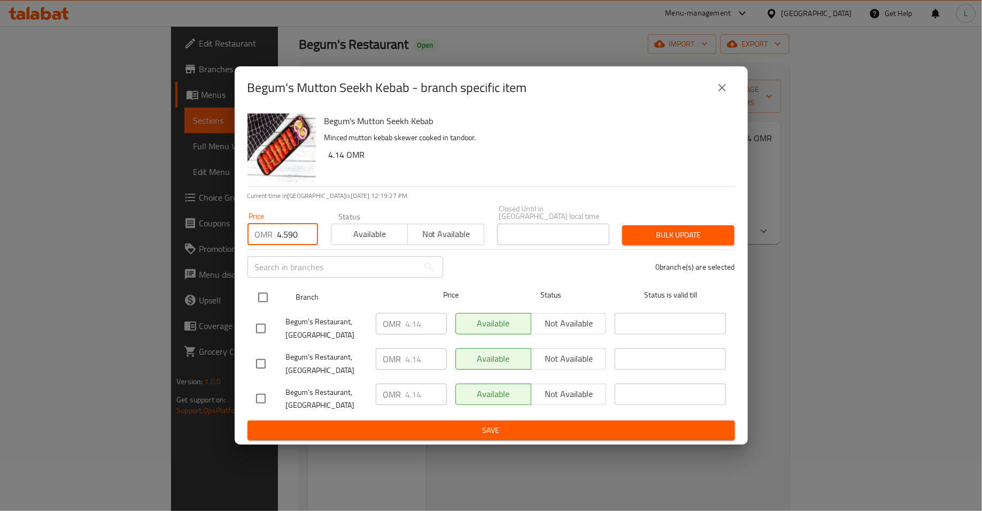
checkbox input "true"
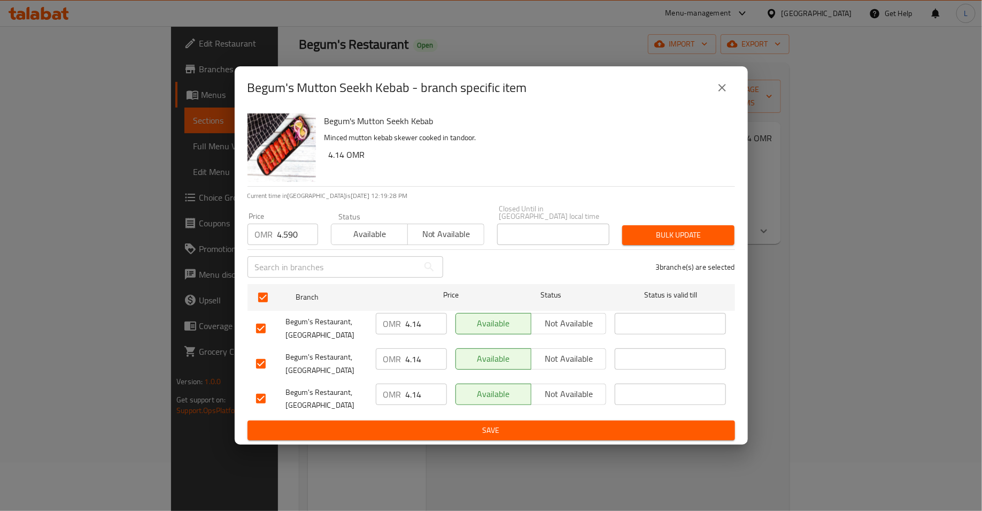
click at [701, 235] on span "Bulk update" at bounding box center [678, 234] width 95 height 13
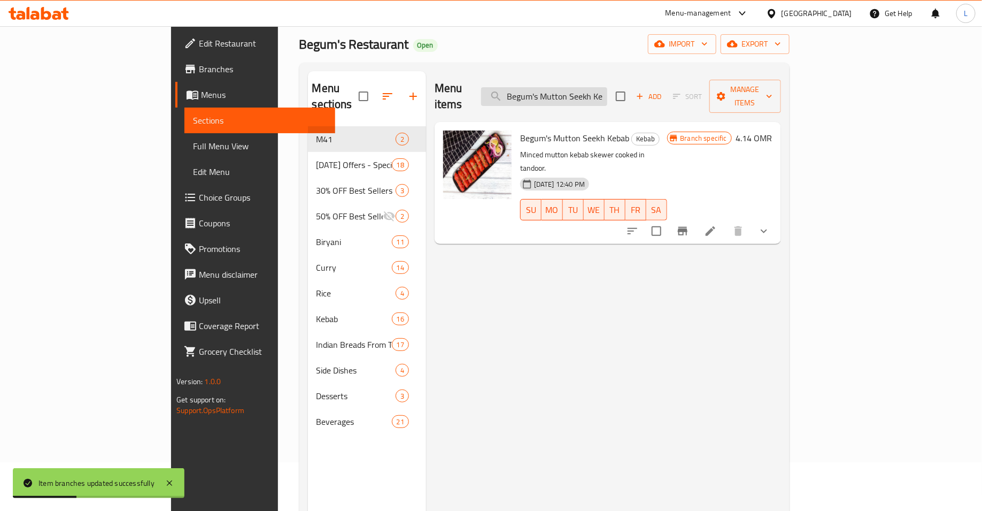
click at [592, 87] on input "Begum's Mutton Seekh Kebab" at bounding box center [544, 96] width 126 height 19
paste input "Turki Boti"
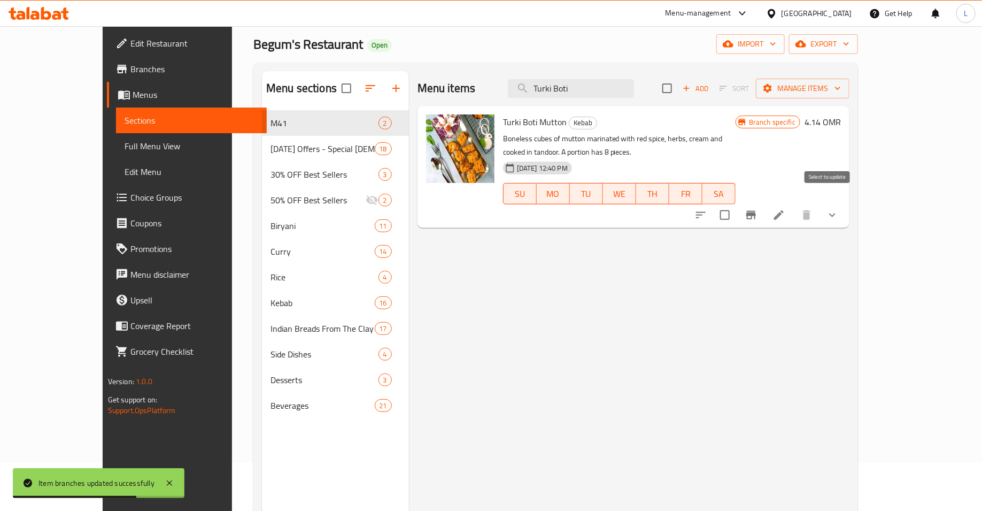
type input "Turki Boti"
click at [758, 209] on icon "Branch-specific-item" at bounding box center [751, 215] width 13 height 13
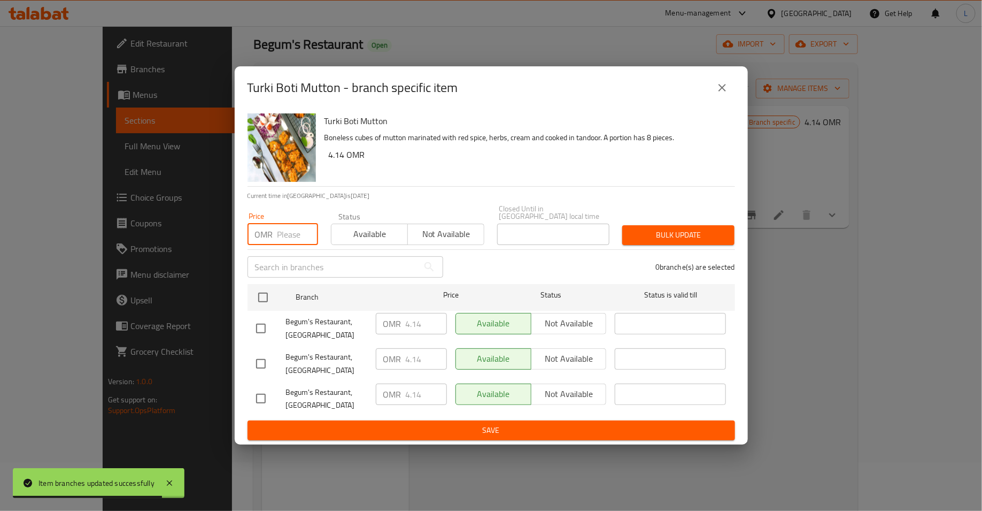
click at [287, 234] on input "number" at bounding box center [298, 234] width 41 height 21
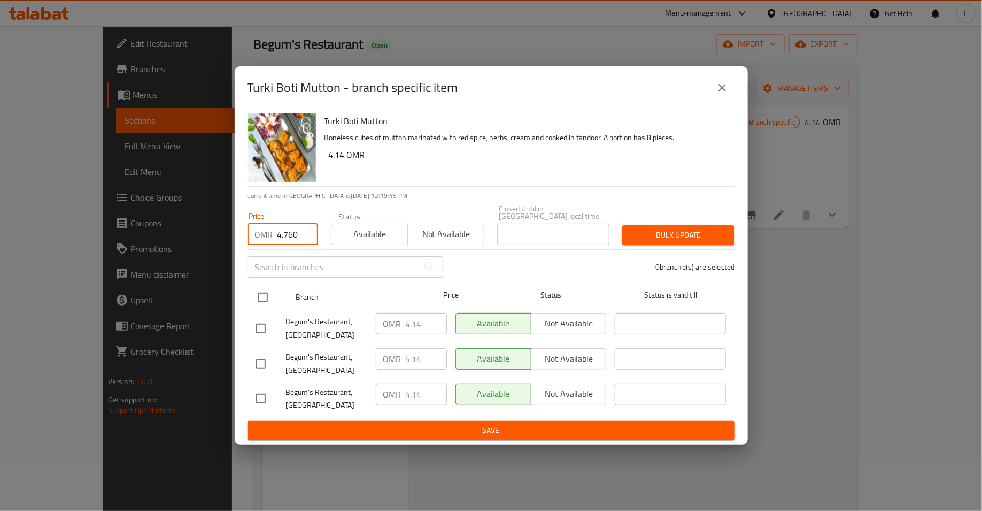
type input "4.760"
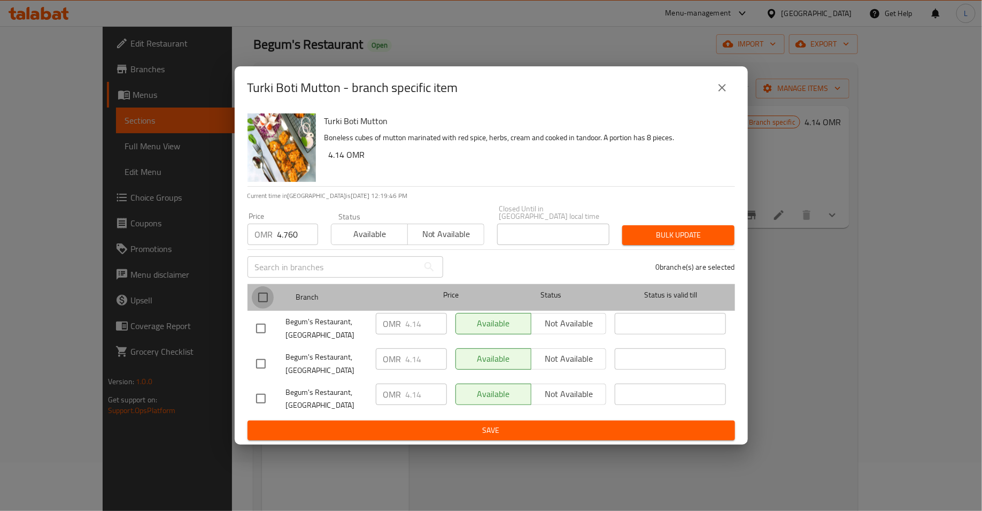
click at [252, 291] on input "checkbox" at bounding box center [263, 297] width 22 height 22
checkbox input "true"
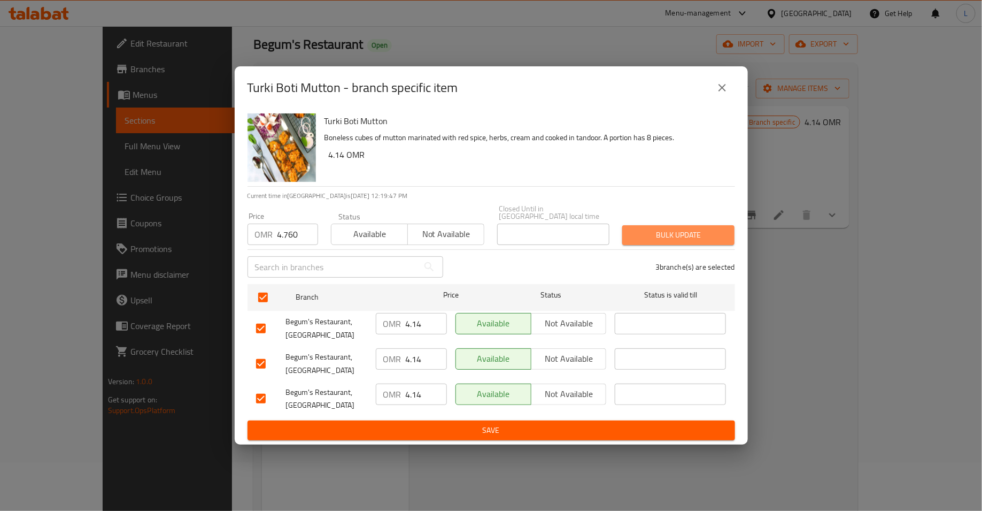
click at [683, 236] on span "Bulk update" at bounding box center [678, 234] width 95 height 13
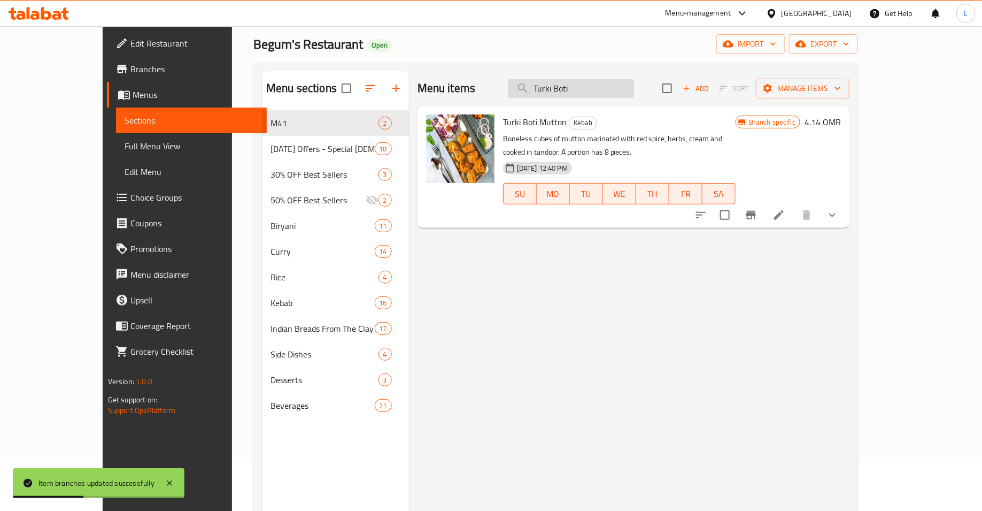
click at [602, 86] on input "Turki Boti" at bounding box center [571, 88] width 126 height 19
paste input "Non Veg Platter Half"
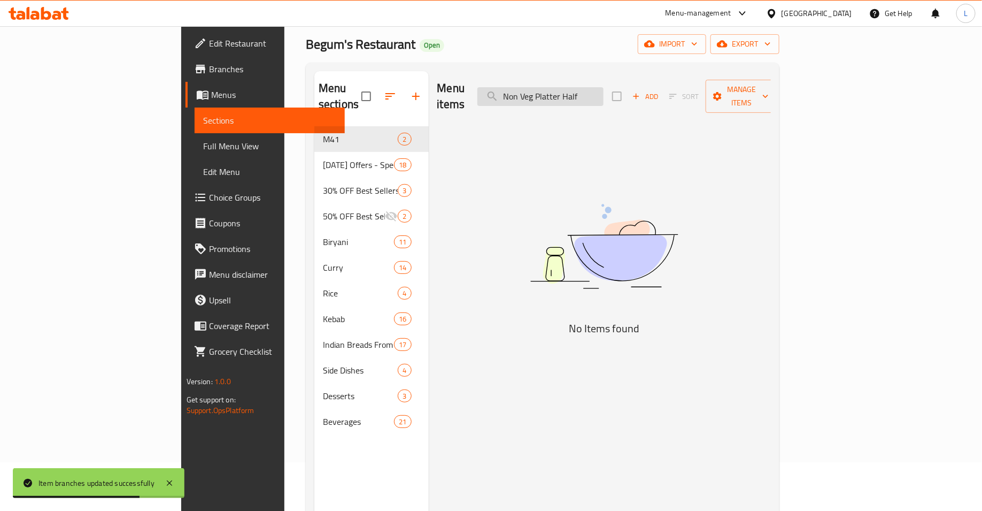
click at [604, 88] on input "Non Veg Platter Half" at bounding box center [541, 96] width 126 height 19
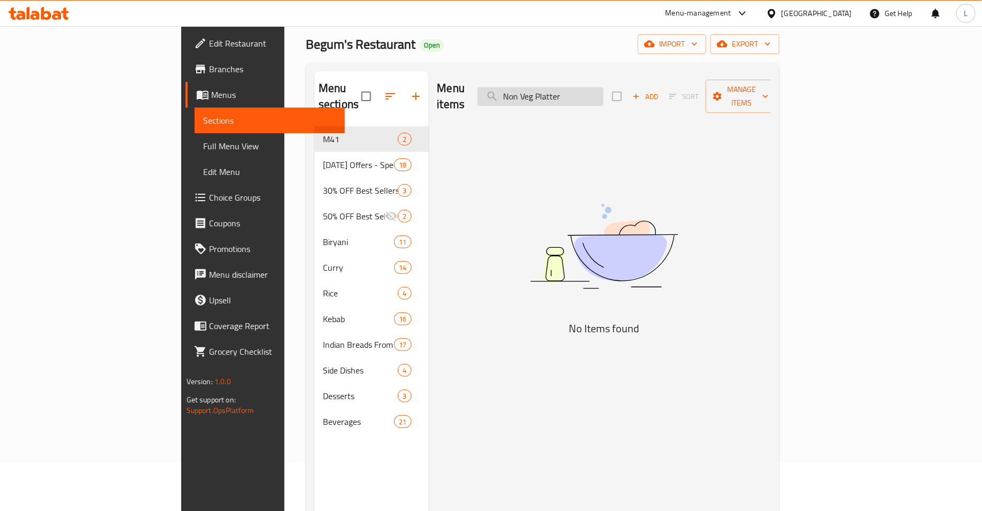
click at [604, 89] on input "Non Veg Platter" at bounding box center [541, 96] width 126 height 19
click at [573, 87] on input "Non Veg Platter" at bounding box center [541, 96] width 126 height 19
paste input "HalfNon Veg Platter"
type input "Non Veg Platter HalfNon Veg Platter"
click at [586, 87] on input "Non Veg Platter HalfNon Veg Platter" at bounding box center [541, 96] width 126 height 19
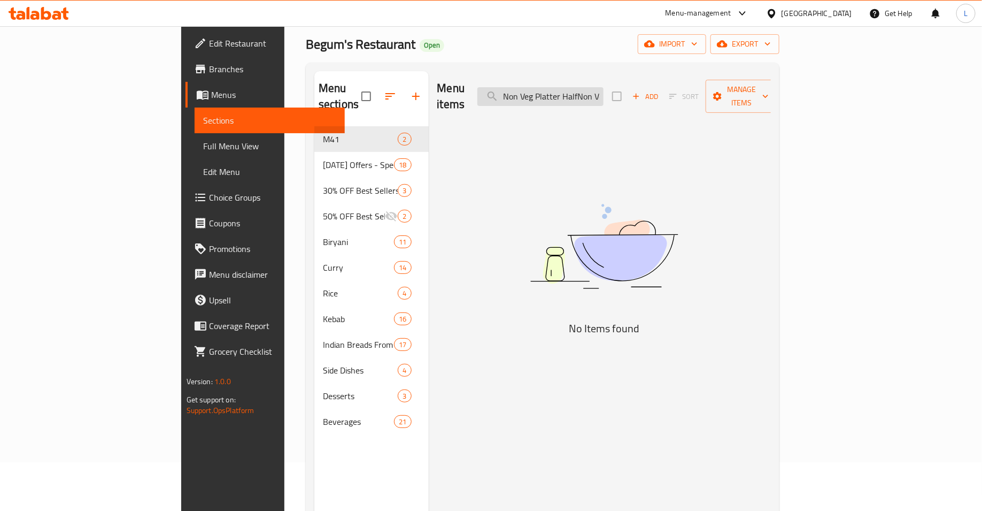
click at [586, 87] on input "Non Veg Platter HalfNon Veg Platter" at bounding box center [541, 96] width 126 height 19
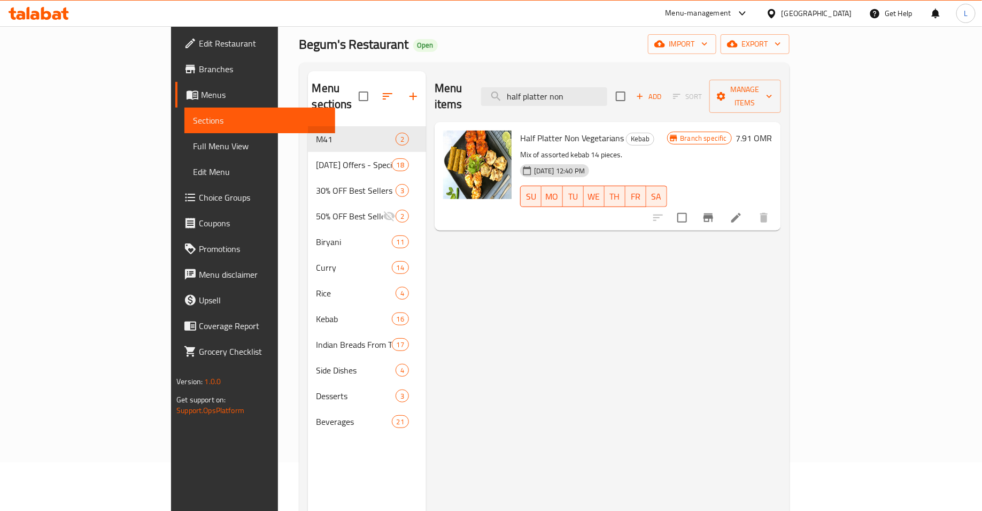
type input "half platter non"
click at [715, 211] on icon "Branch-specific-item" at bounding box center [708, 217] width 13 height 13
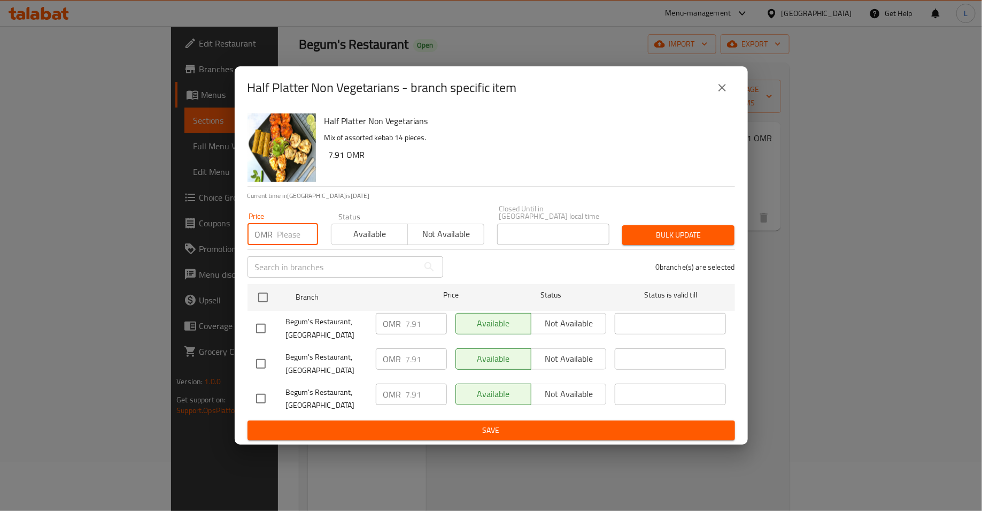
click at [286, 236] on input "number" at bounding box center [298, 234] width 41 height 21
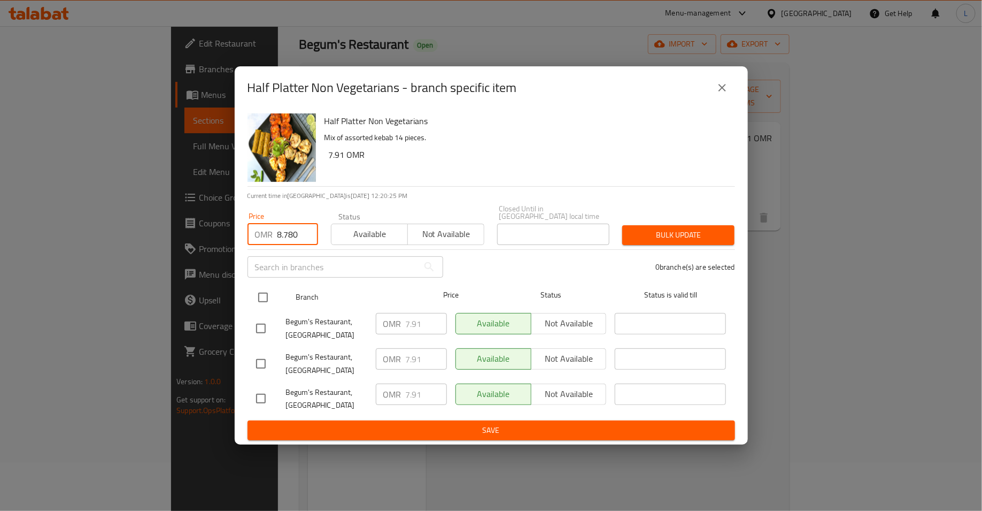
type input "8.780"
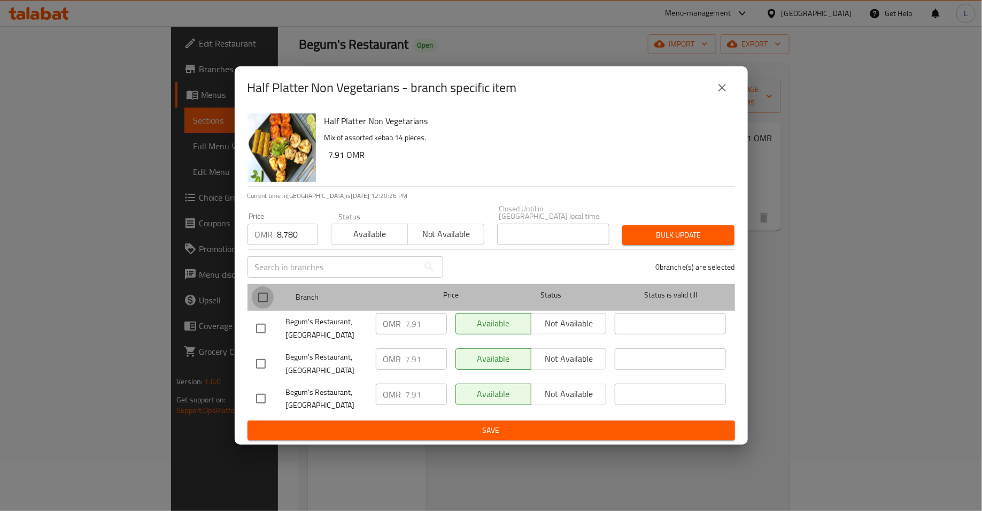
click at [259, 291] on input "checkbox" at bounding box center [263, 297] width 22 height 22
checkbox input "true"
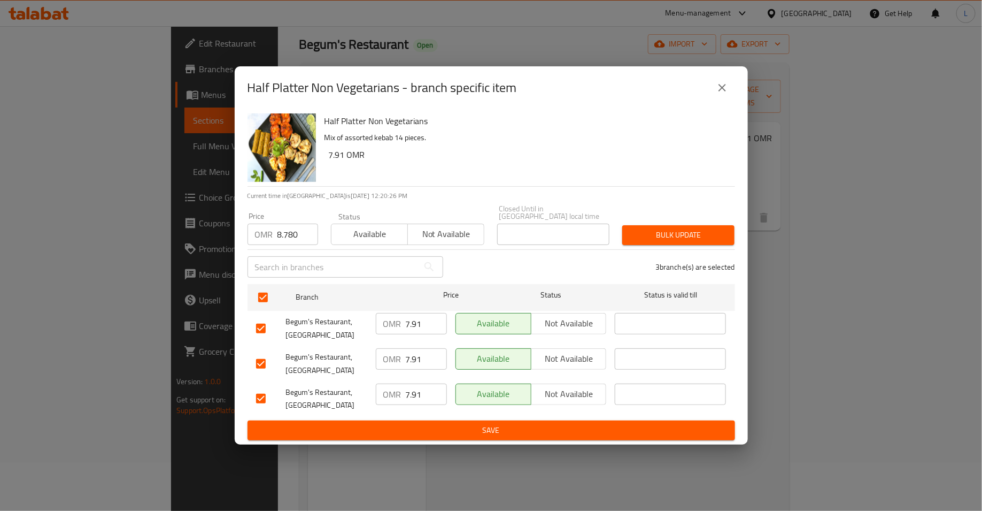
click at [644, 228] on span "Bulk update" at bounding box center [678, 234] width 95 height 13
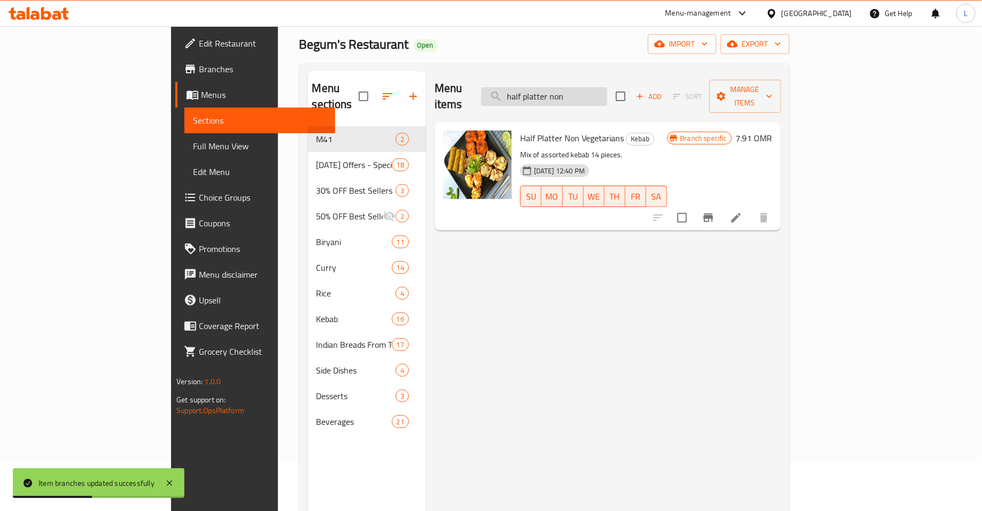
click at [581, 87] on input "half platter non" at bounding box center [544, 96] width 126 height 19
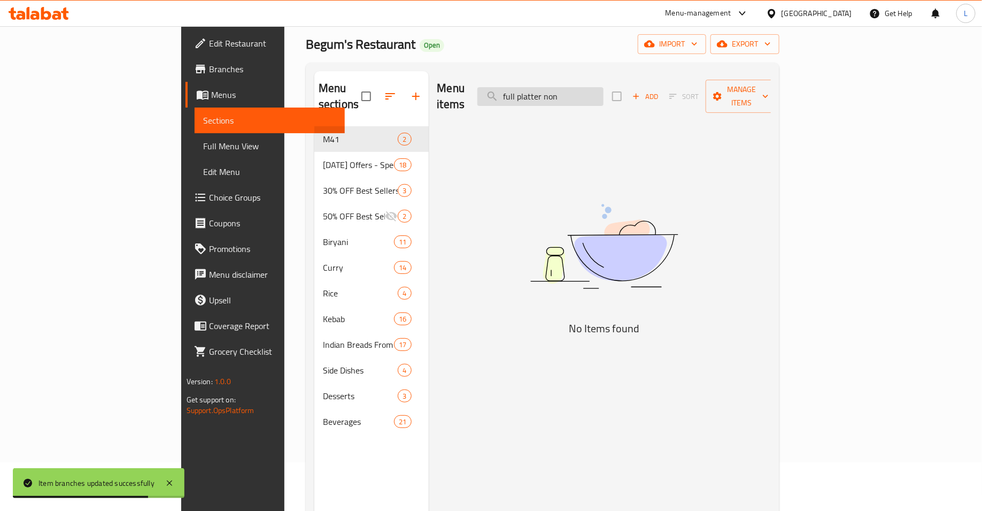
click at [604, 89] on input "full platter non" at bounding box center [541, 96] width 126 height 19
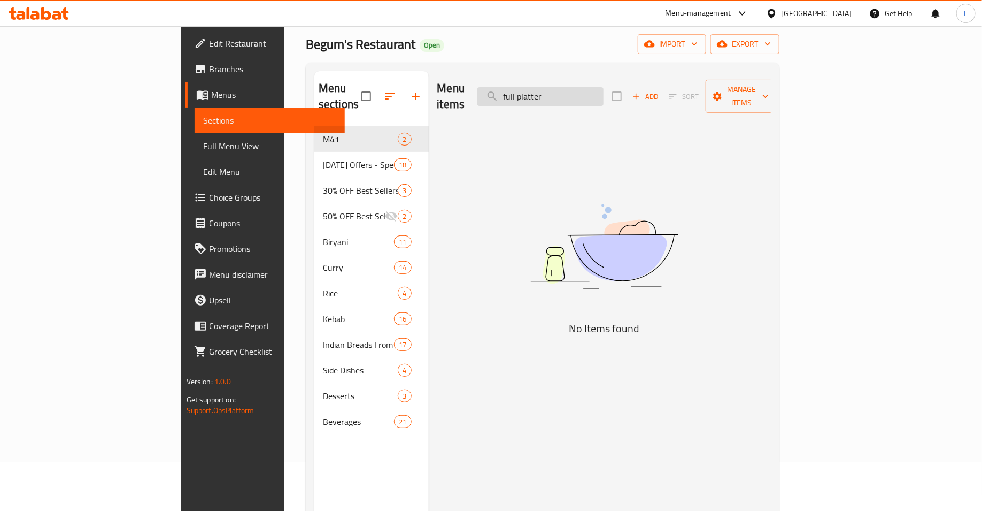
click at [580, 87] on input "full platter" at bounding box center [541, 96] width 126 height 19
click at [591, 90] on input "full platter" at bounding box center [541, 96] width 126 height 19
click at [585, 90] on input "full platter" at bounding box center [541, 96] width 126 height 19
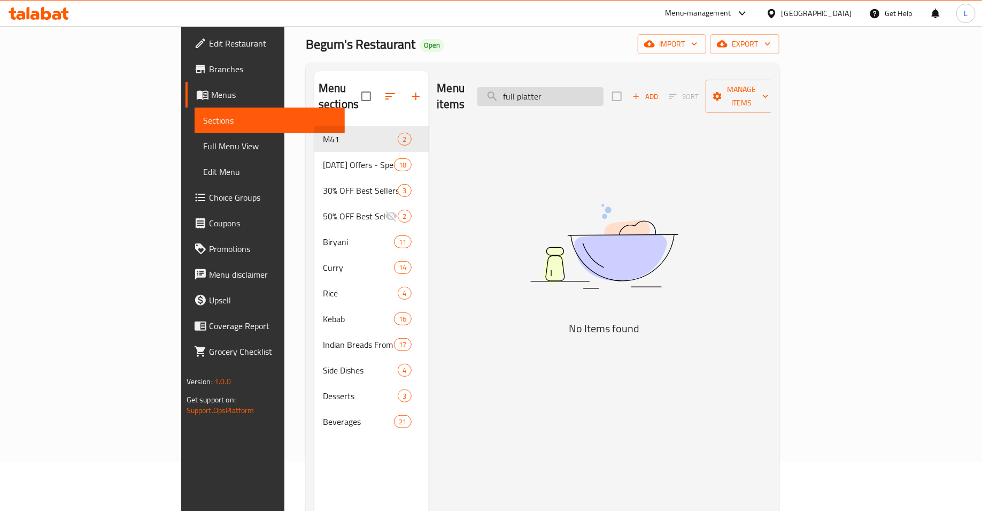
click at [584, 90] on input "full platter" at bounding box center [541, 96] width 126 height 19
click at [578, 89] on input "full platter" at bounding box center [541, 96] width 126 height 19
type input "whole platter"
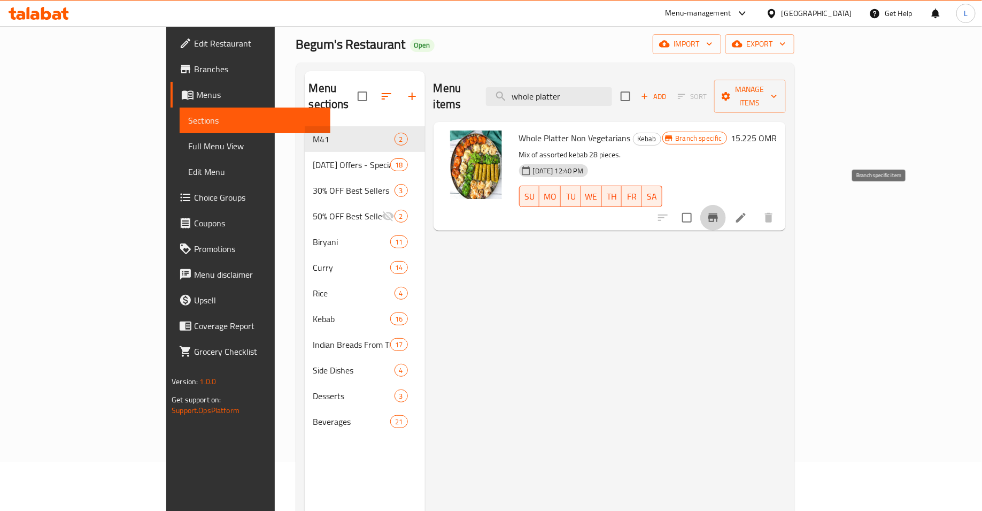
click at [720, 211] on icon "Branch-specific-item" at bounding box center [713, 217] width 13 height 13
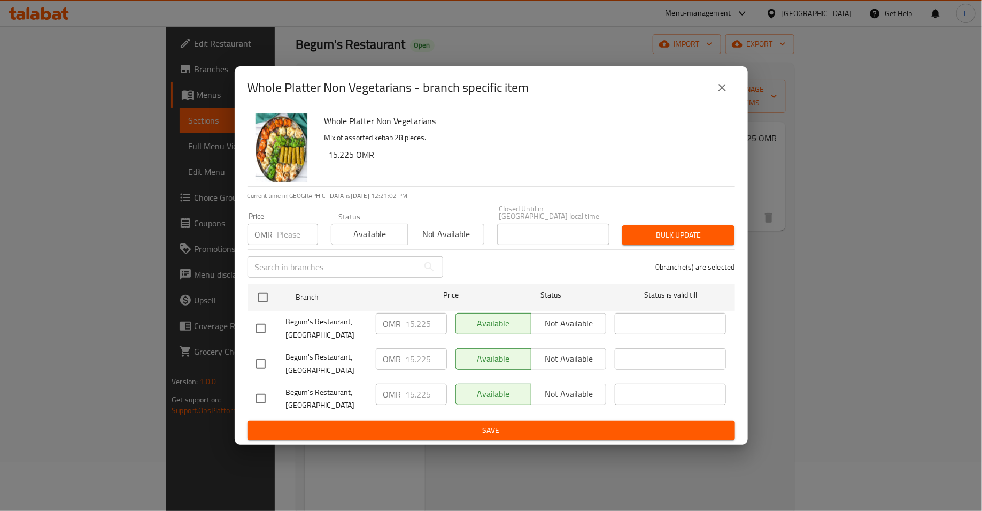
click at [283, 228] on input "number" at bounding box center [298, 234] width 41 height 21
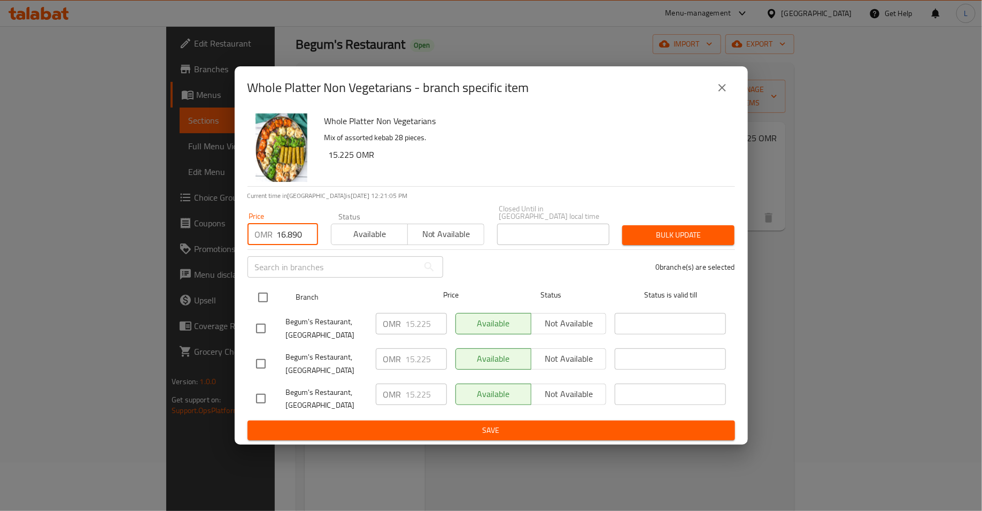
type input "16.890"
click at [259, 290] on input "checkbox" at bounding box center [263, 297] width 22 height 22
checkbox input "true"
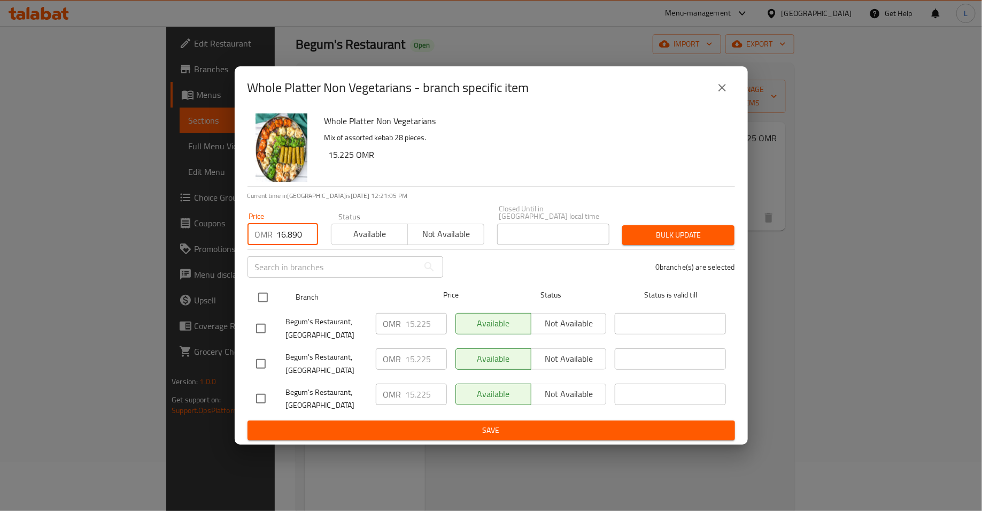
checkbox input "true"
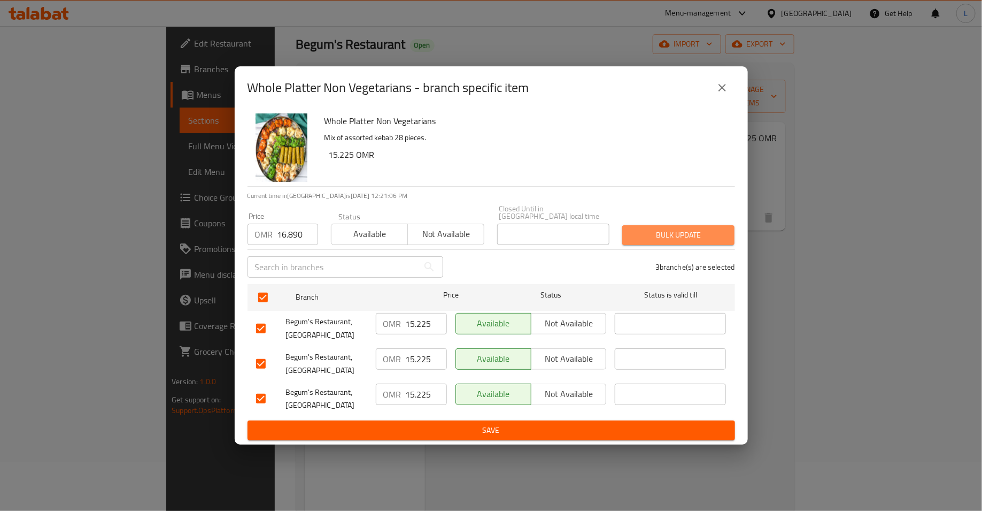
click at [678, 228] on span "Bulk update" at bounding box center [678, 234] width 95 height 13
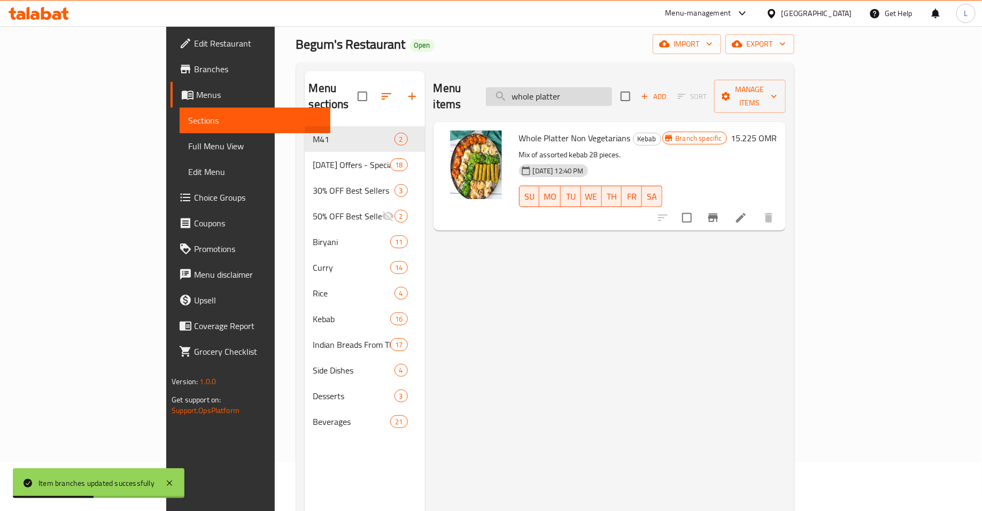
click at [574, 89] on input "whole platter" at bounding box center [549, 96] width 126 height 19
paste input "Paneer Sholay Tikka"
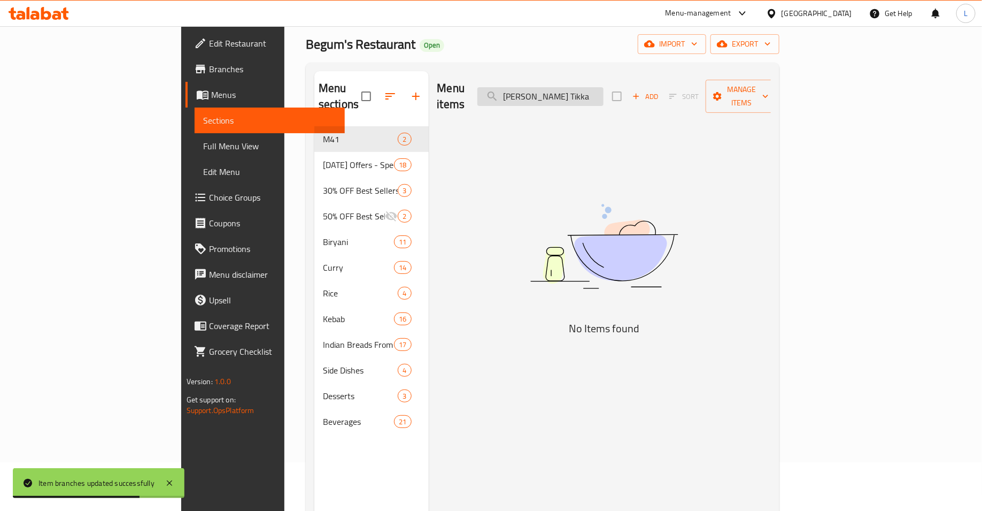
click at [604, 89] on input "Paneer Sholay Tikka" at bounding box center [541, 96] width 126 height 19
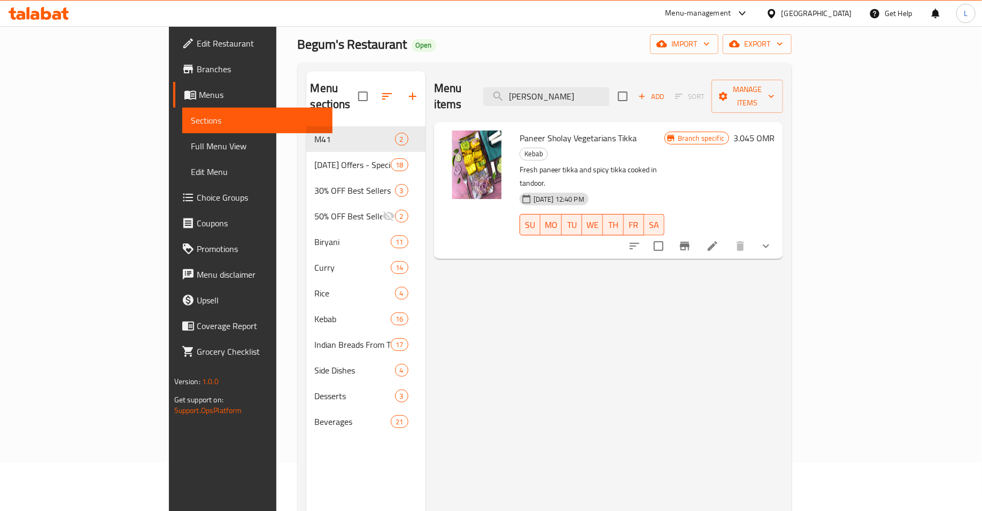
type input "Paneer Sholay"
click at [692, 240] on icon "Branch-specific-item" at bounding box center [685, 246] width 13 height 13
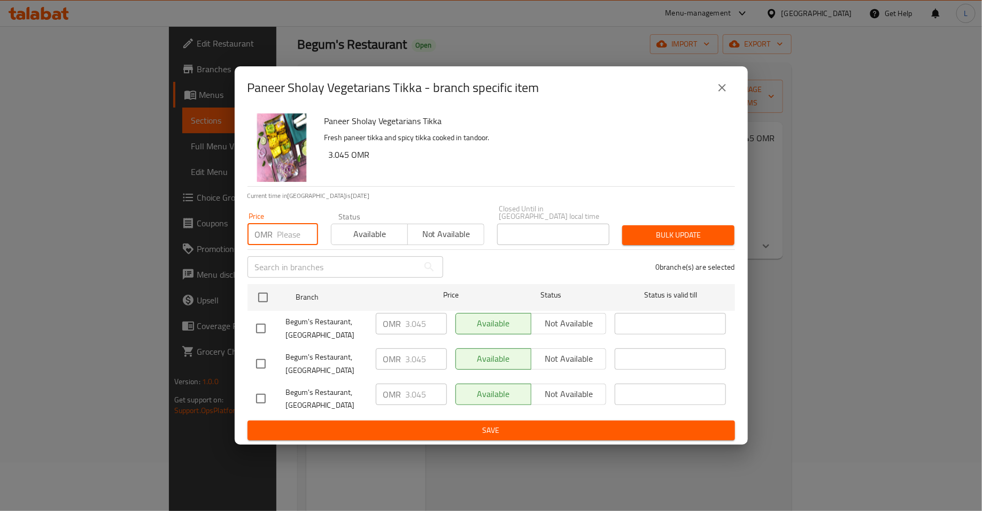
click at [293, 224] on input "number" at bounding box center [298, 234] width 41 height 21
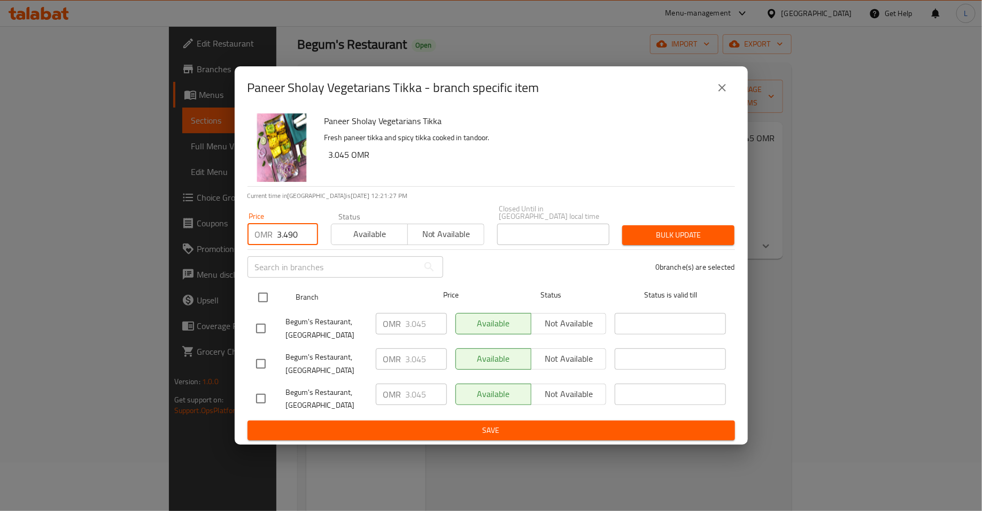
type input "3.490"
click at [259, 286] on input "checkbox" at bounding box center [263, 297] width 22 height 22
checkbox input "true"
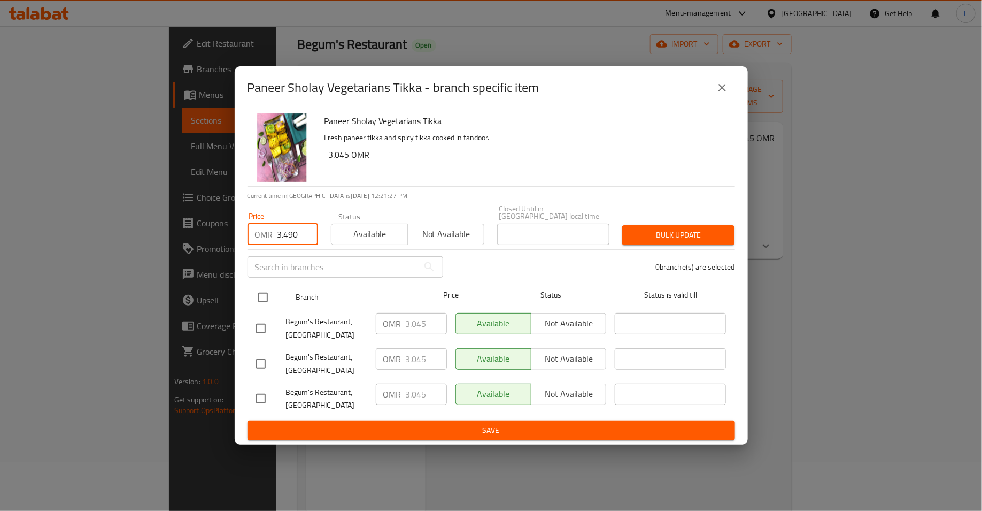
checkbox input "true"
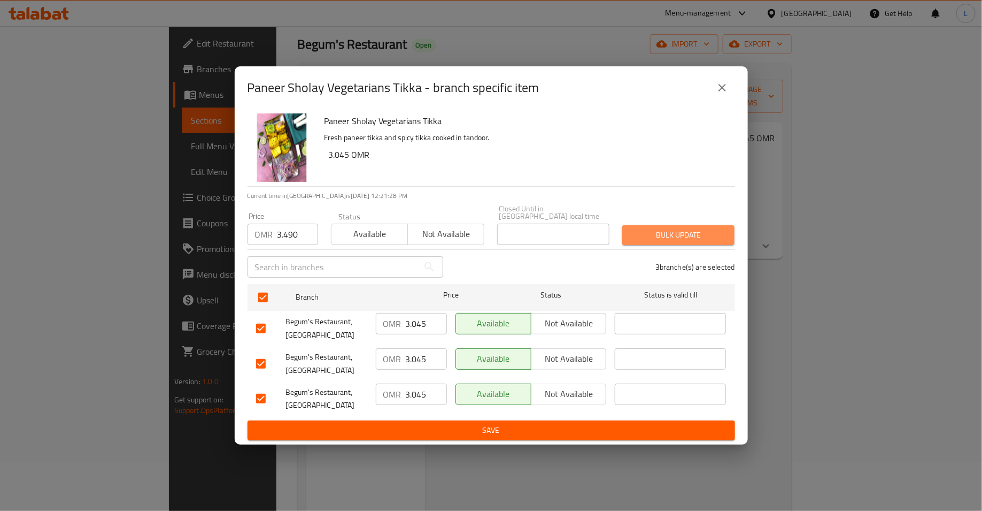
click at [657, 229] on span "Bulk update" at bounding box center [678, 234] width 95 height 13
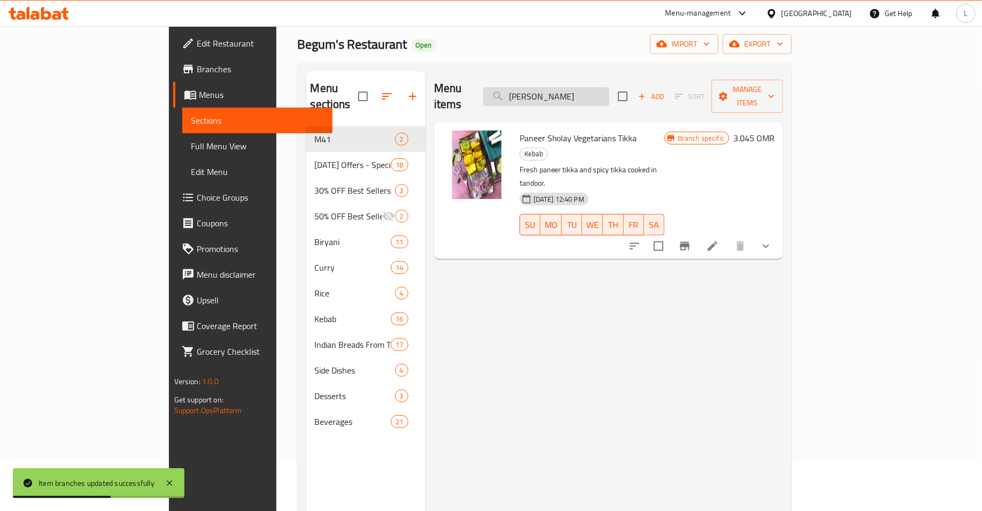
click at [595, 87] on input "Paneer Sholay" at bounding box center [546, 96] width 126 height 19
paste input "Veg Seekh Kebab"
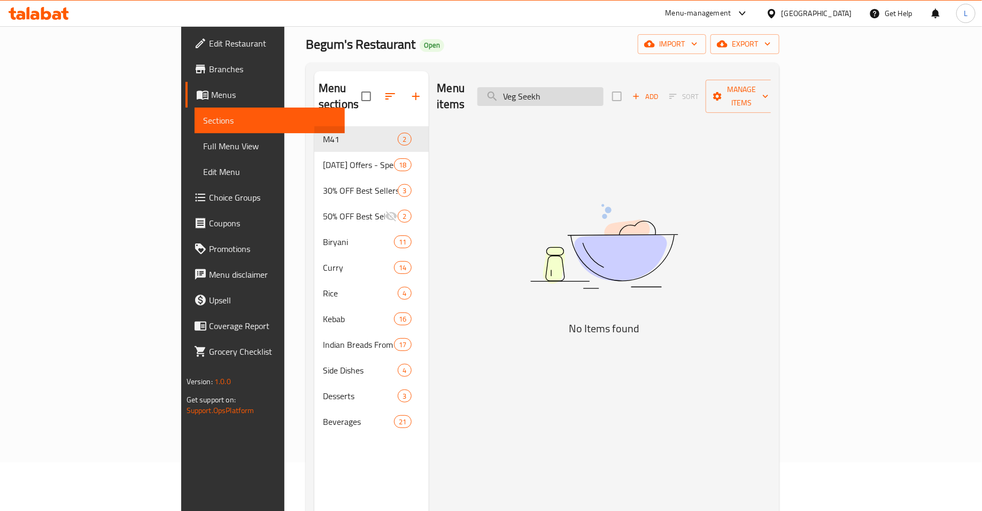
click at [596, 89] on input "Veg Seekh" at bounding box center [541, 96] width 126 height 19
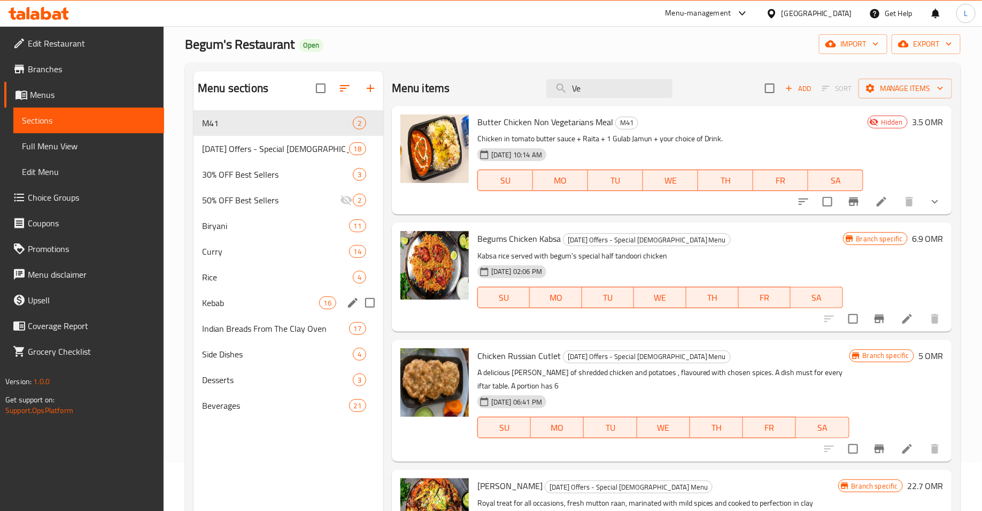
type input "Ve"
click at [250, 308] on span "Kebab" at bounding box center [260, 302] width 117 height 13
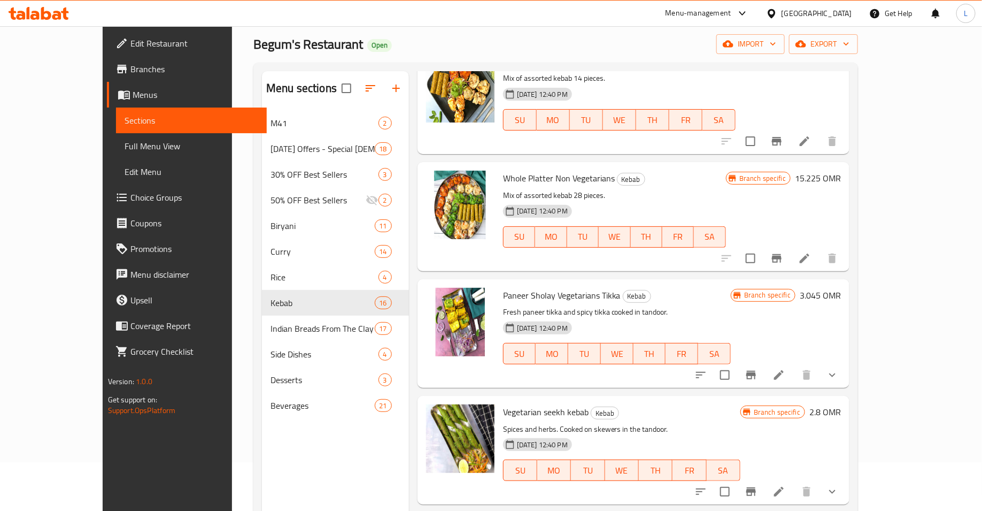
scroll to position [1054, 0]
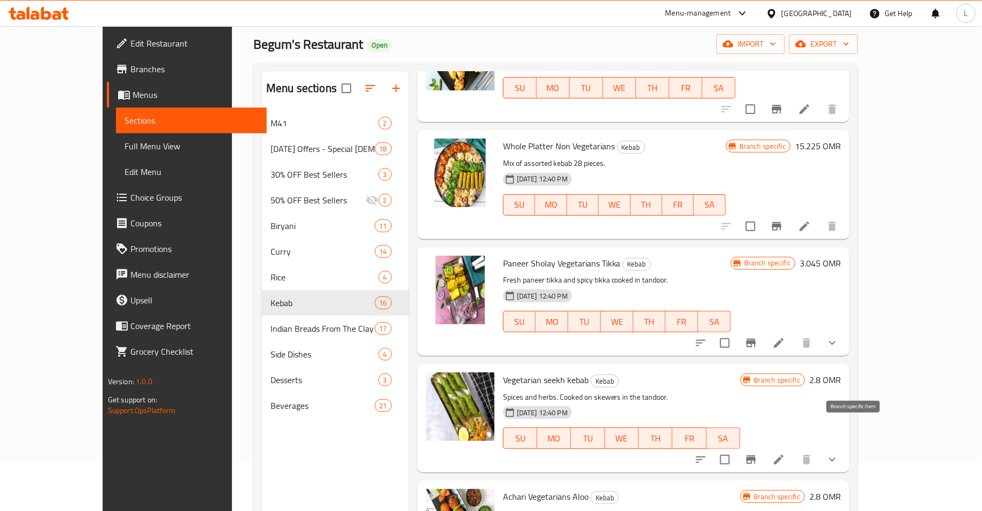
click at [758, 453] on icon "Branch-specific-item" at bounding box center [751, 459] width 13 height 13
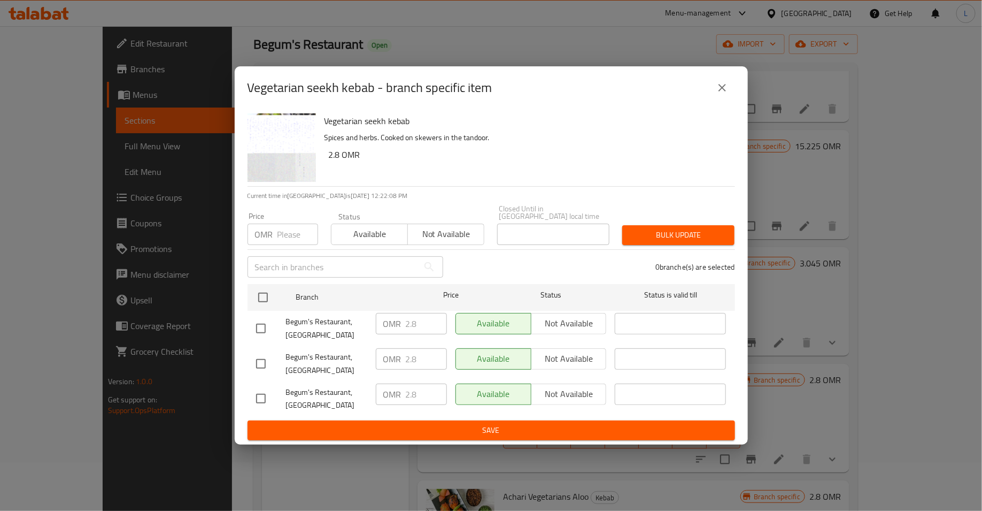
click at [284, 238] on input "number" at bounding box center [298, 234] width 41 height 21
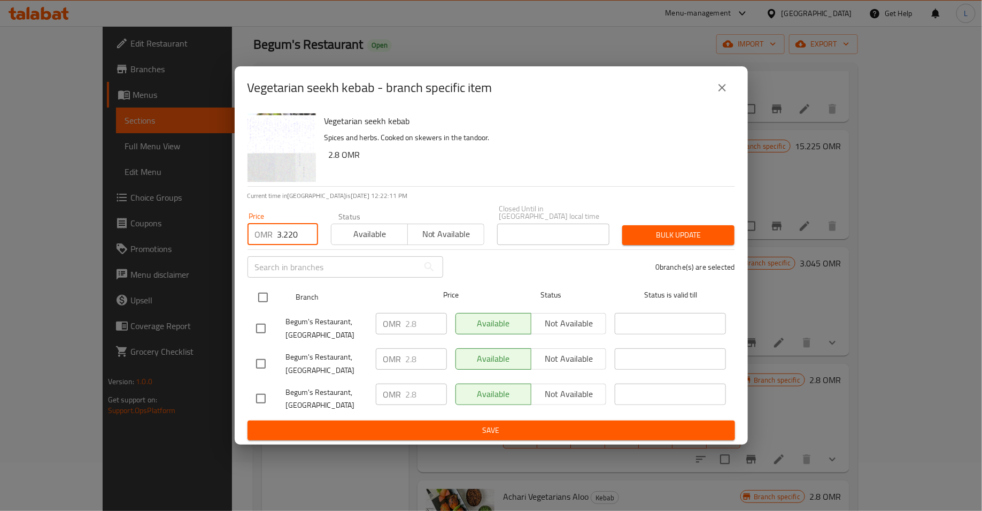
type input "3.220"
click at [263, 294] on input "checkbox" at bounding box center [263, 297] width 22 height 22
checkbox input "true"
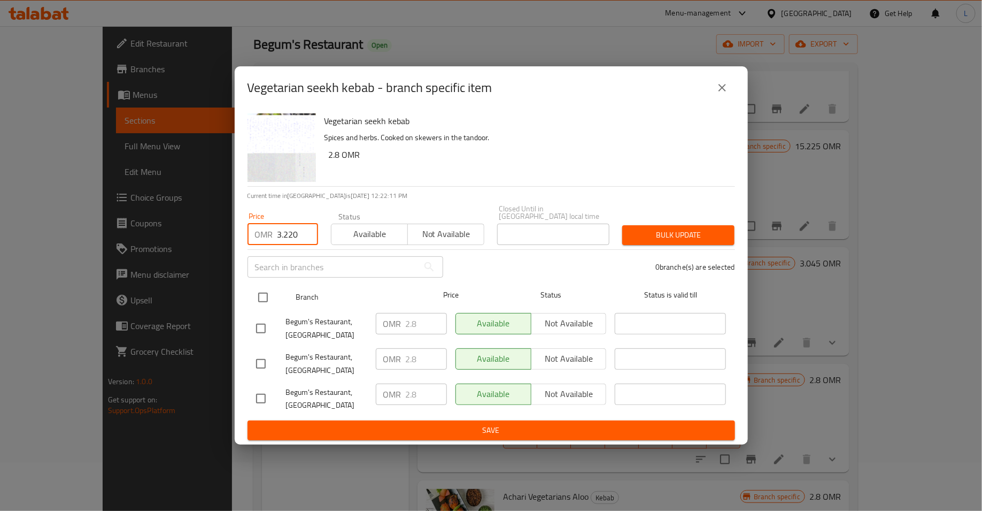
checkbox input "true"
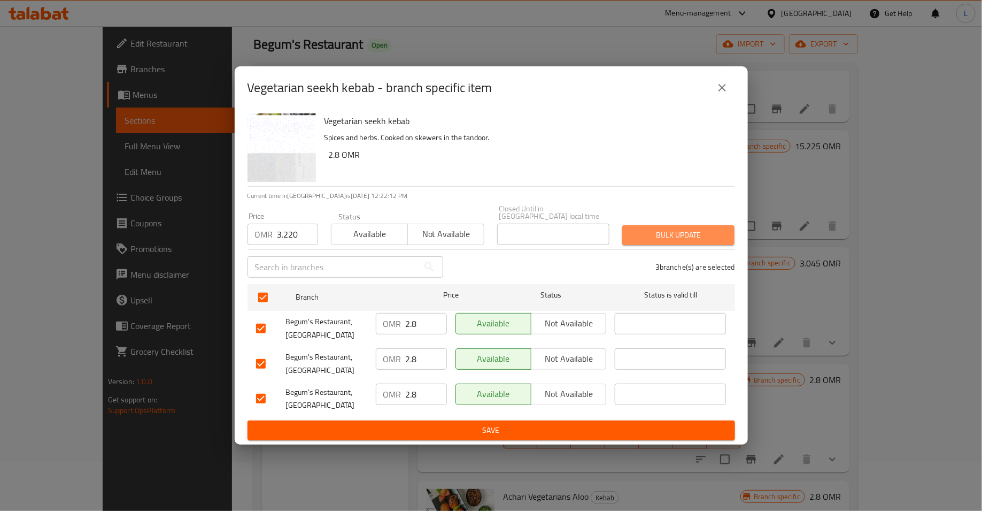
click at [649, 230] on span "Bulk update" at bounding box center [678, 234] width 95 height 13
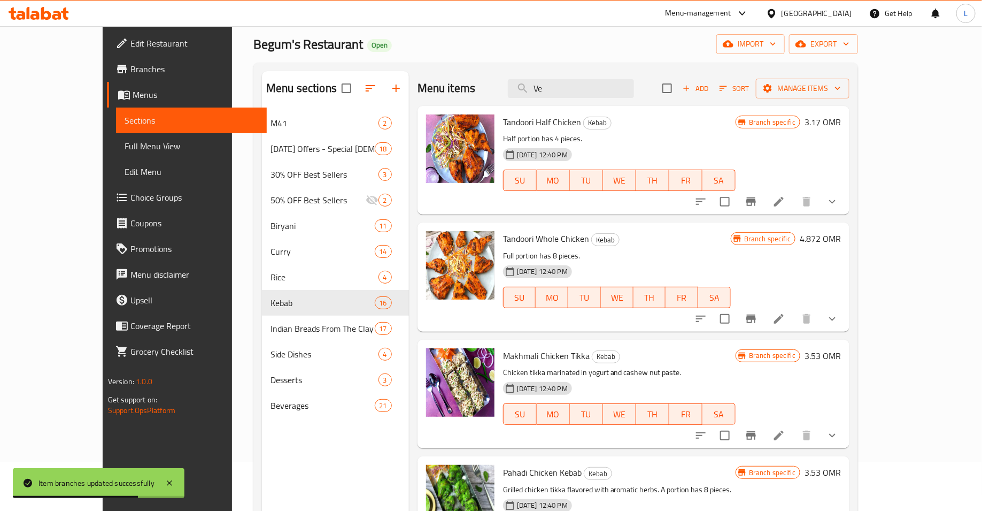
scroll to position [0, 0]
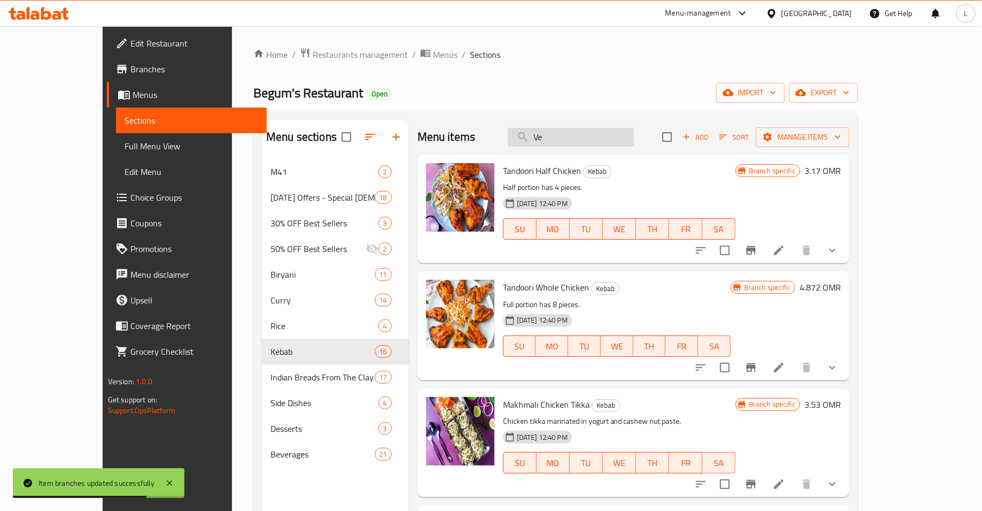
click at [600, 136] on input "Ve" at bounding box center [571, 137] width 126 height 19
paste input "Achaari Aloo"
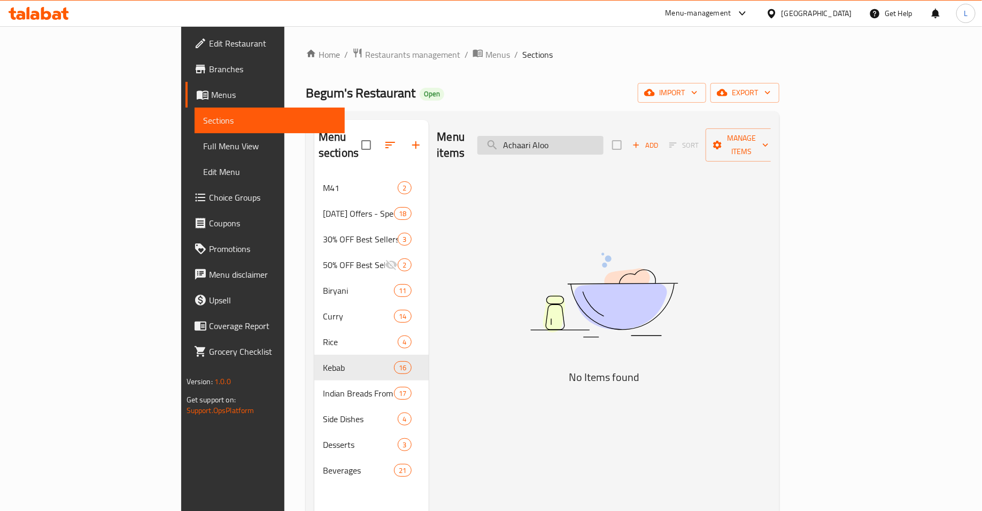
click at [585, 136] on input "Achaari Aloo" at bounding box center [541, 145] width 126 height 19
click at [604, 139] on input "Achaari Aloo" at bounding box center [541, 145] width 126 height 19
type input "A"
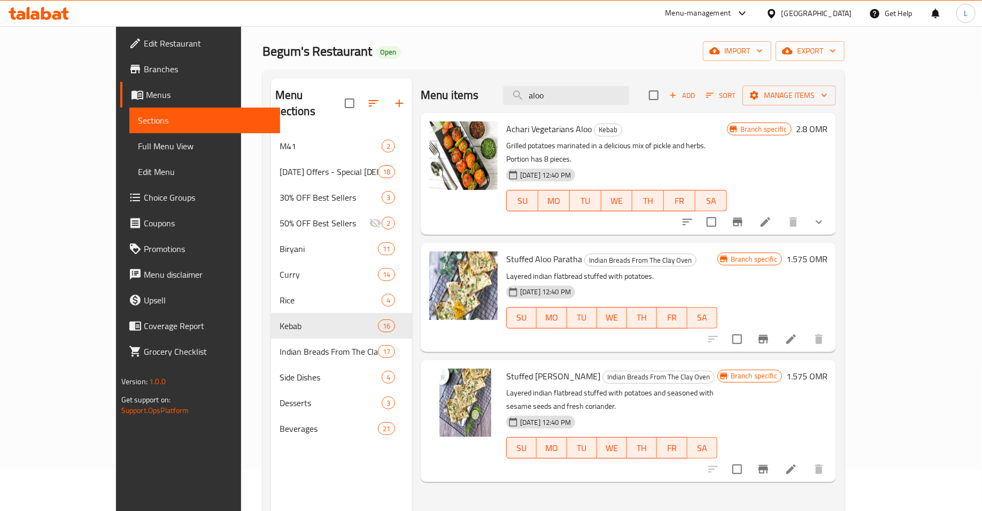
scroll to position [14, 0]
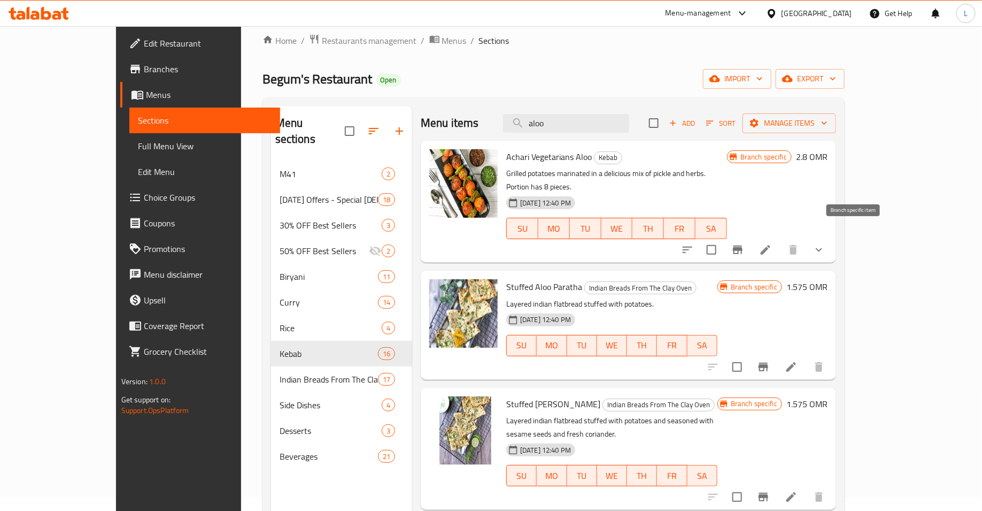
type input "aloo"
click at [751, 237] on button "Branch-specific-item" at bounding box center [738, 250] width 26 height 26
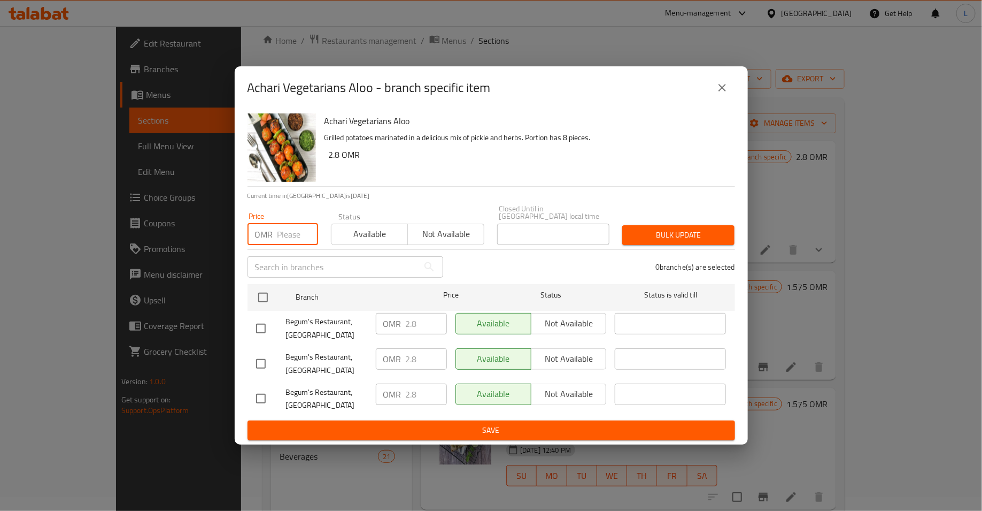
click at [288, 228] on input "number" at bounding box center [298, 234] width 41 height 21
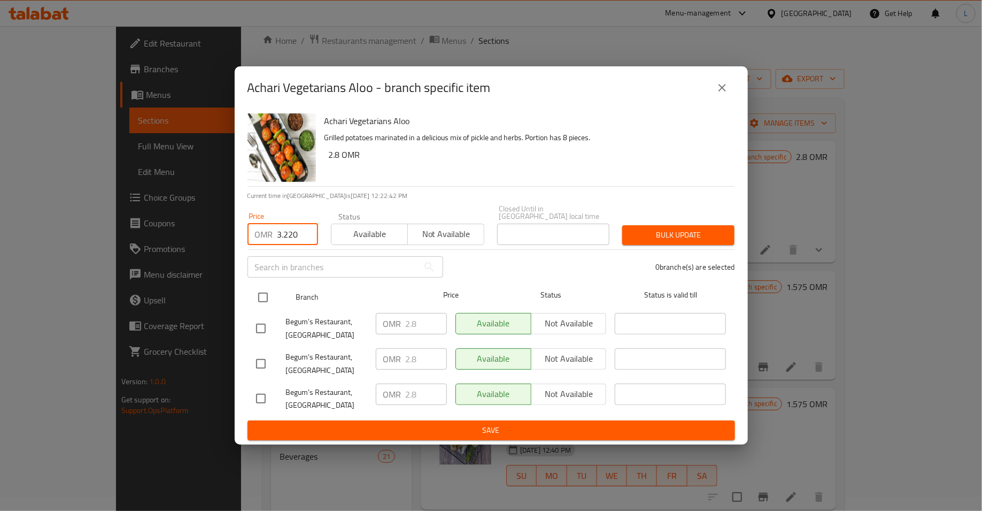
type input "3.220"
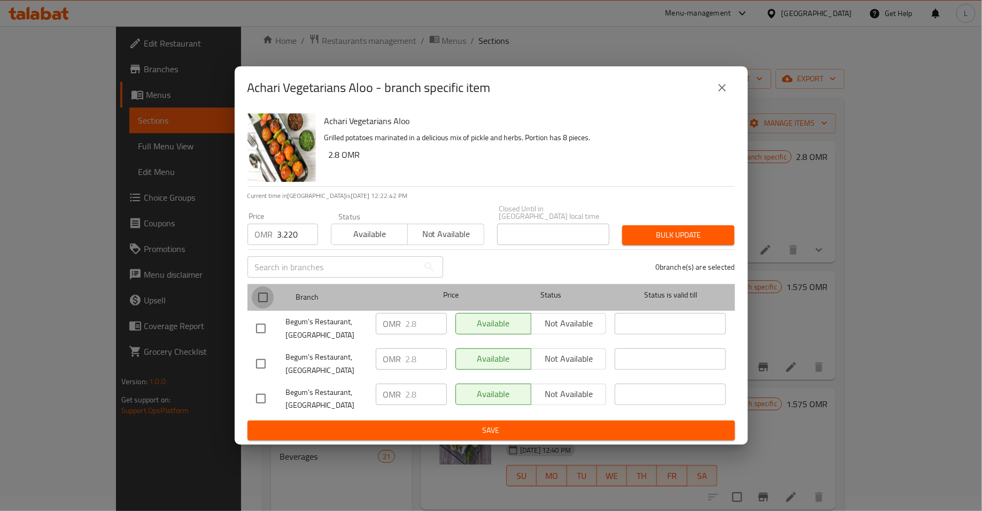
click at [262, 289] on input "checkbox" at bounding box center [263, 297] width 22 height 22
checkbox input "true"
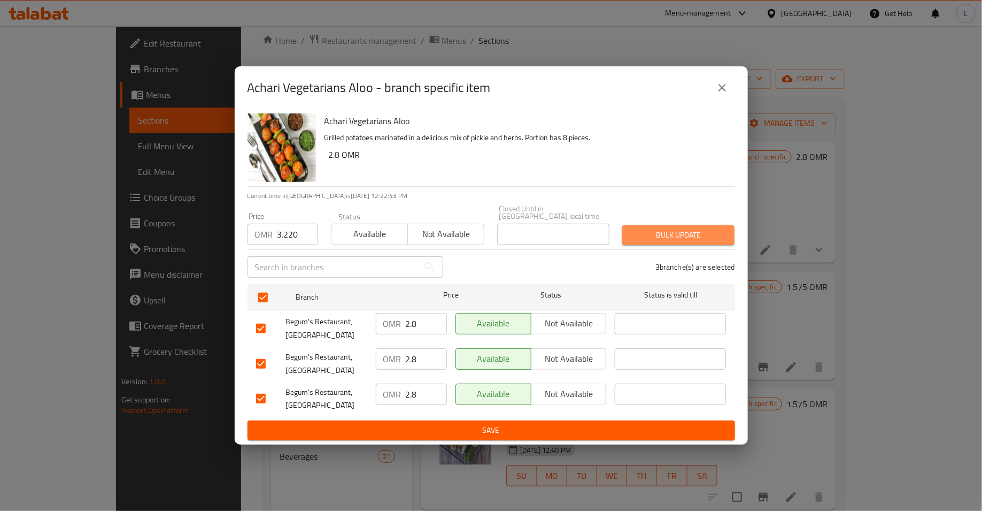
click at [640, 234] on span "Bulk update" at bounding box center [678, 234] width 95 height 13
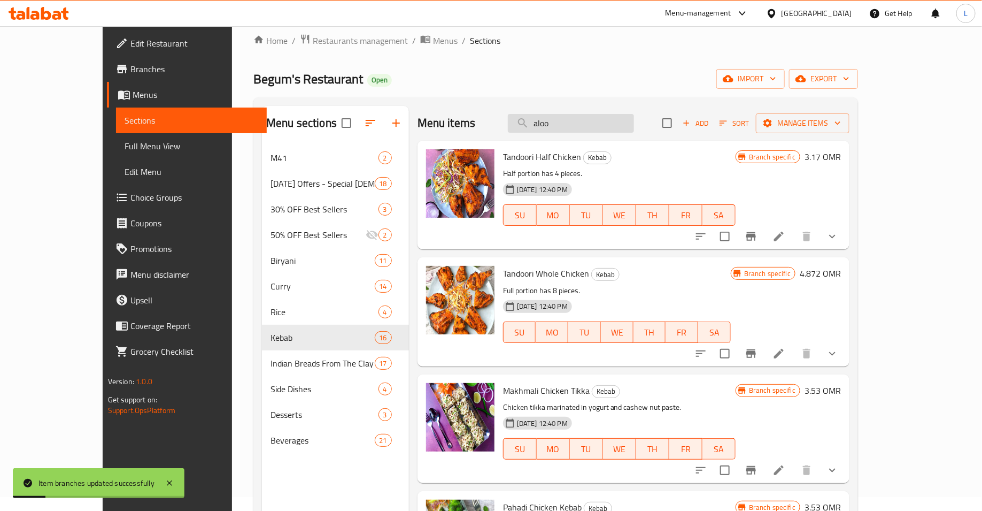
click at [594, 125] on input "aloo" at bounding box center [571, 123] width 126 height 19
paste input "Tandoori Mushroom"
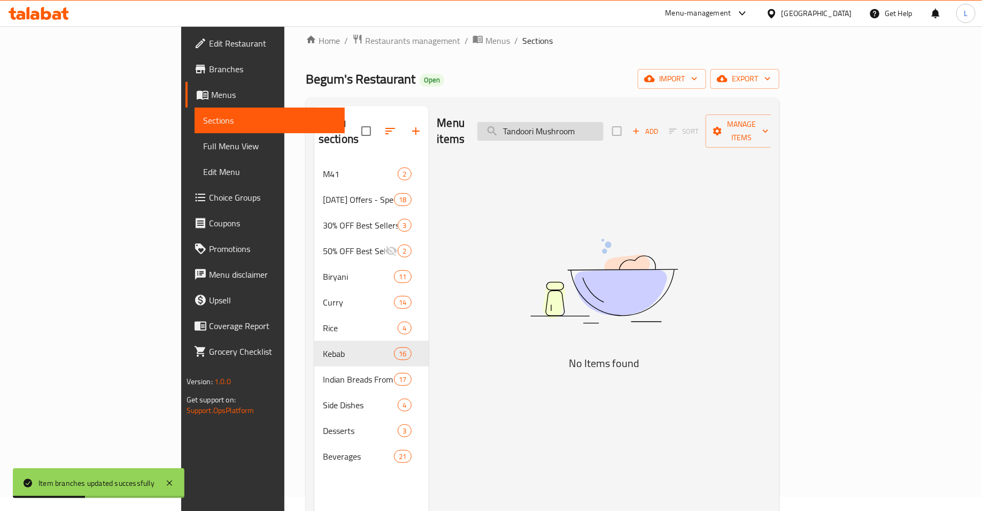
click at [604, 126] on input "Tandoori Mushroom" at bounding box center [541, 131] width 126 height 19
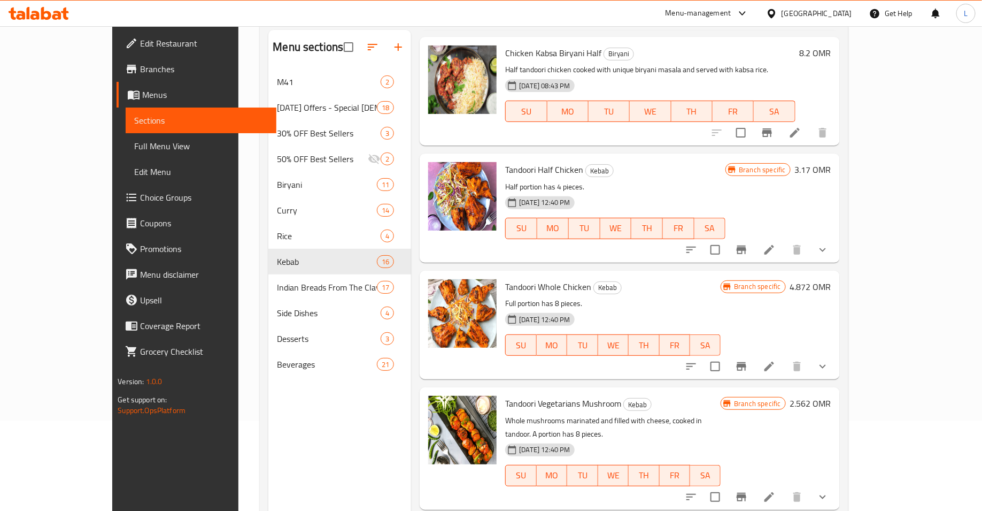
scroll to position [94, 0]
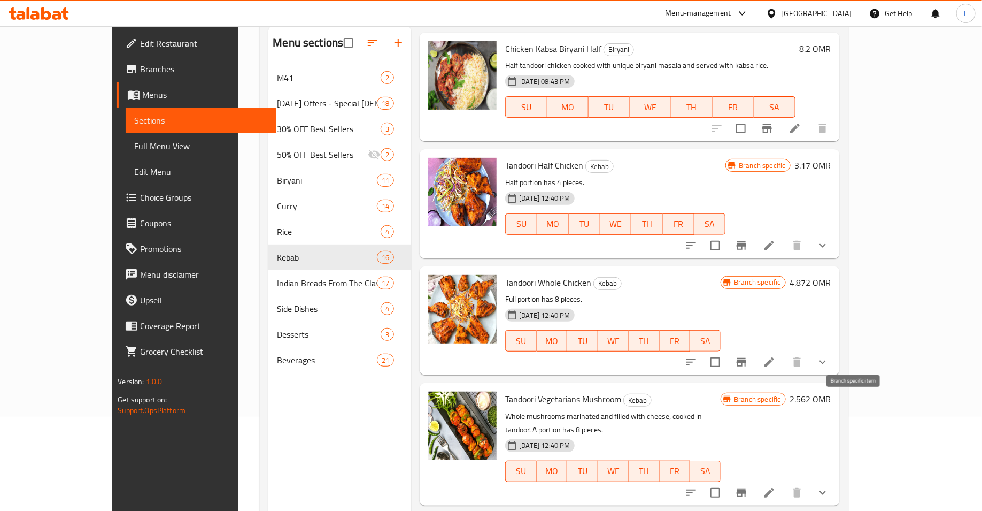
type input "Tandoori"
click at [748, 486] on icon "Branch-specific-item" at bounding box center [741, 492] width 13 height 13
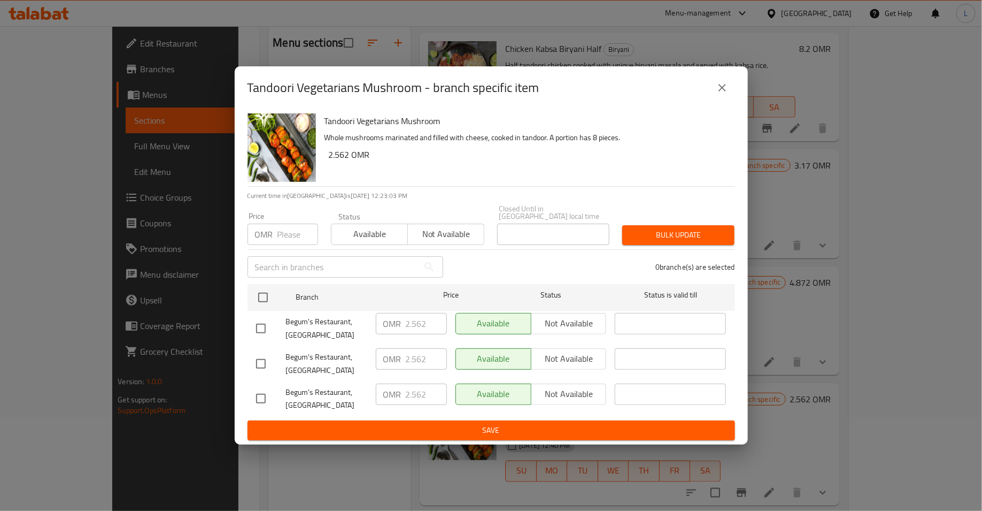
click at [295, 227] on input "number" at bounding box center [298, 234] width 41 height 21
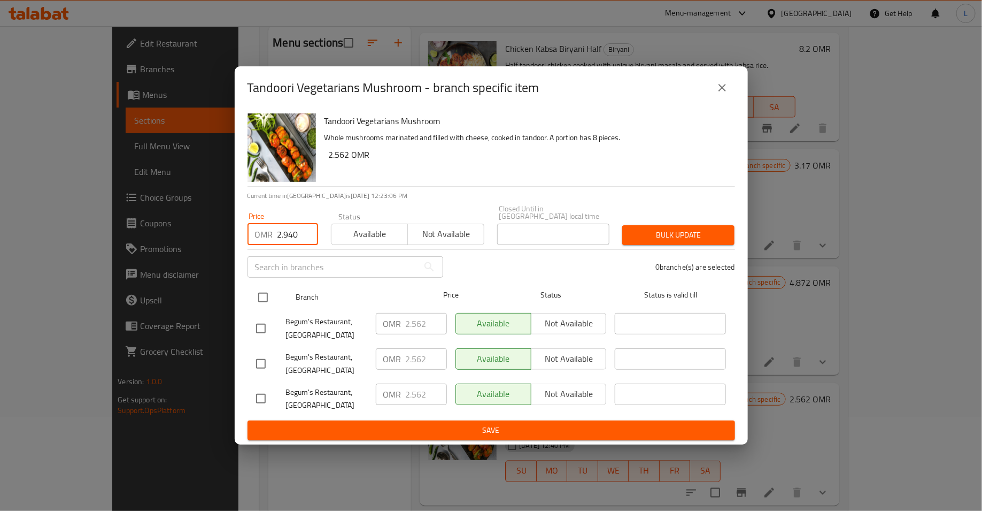
type input "2.940"
click at [257, 291] on input "checkbox" at bounding box center [263, 297] width 22 height 22
checkbox input "true"
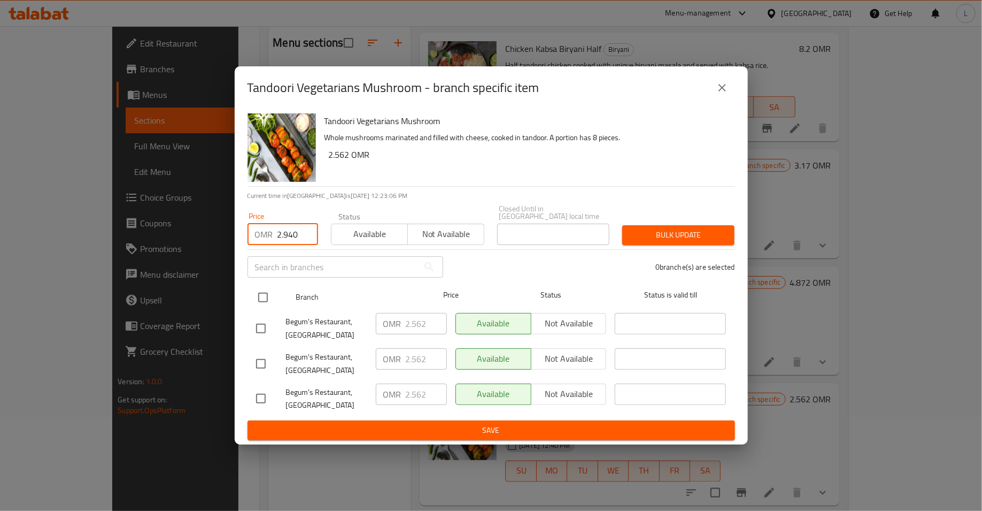
checkbox input "true"
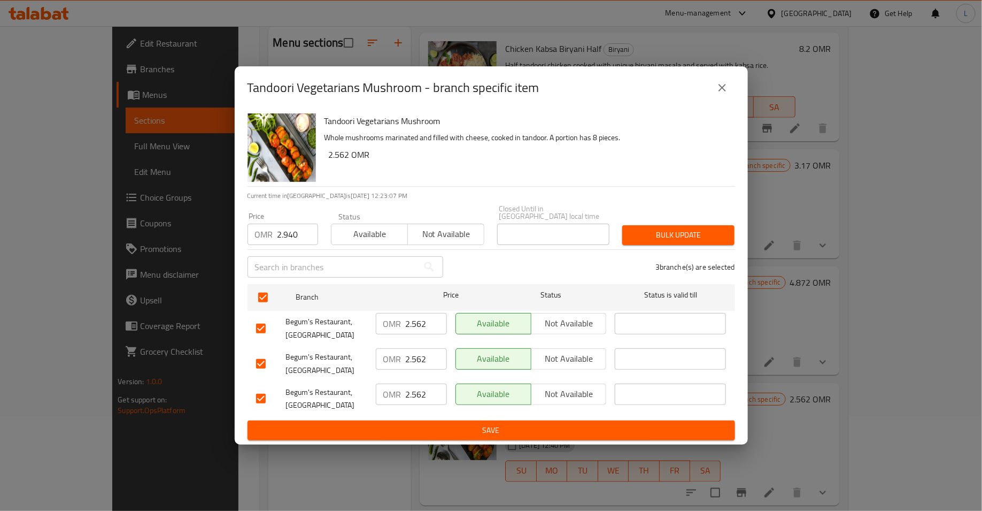
click at [677, 228] on span "Bulk update" at bounding box center [678, 234] width 95 height 13
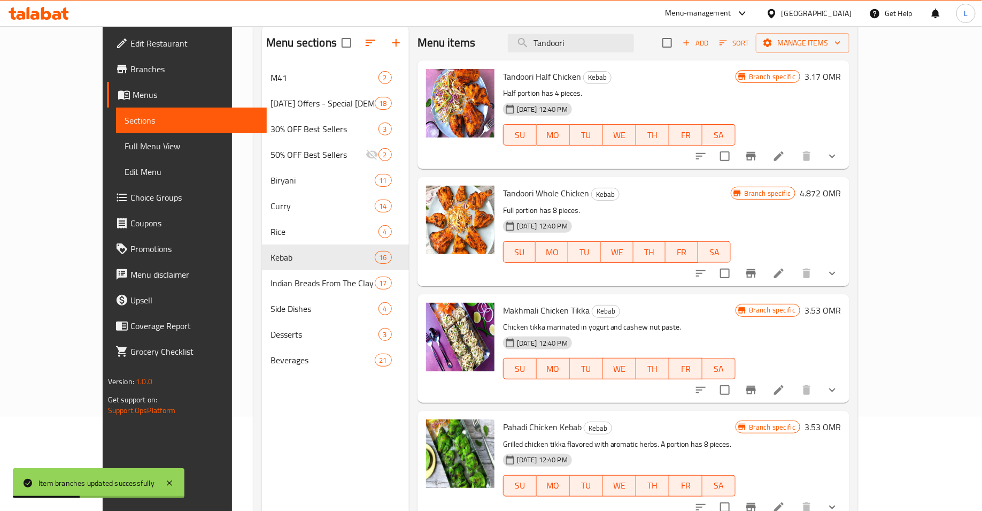
scroll to position [0, 0]
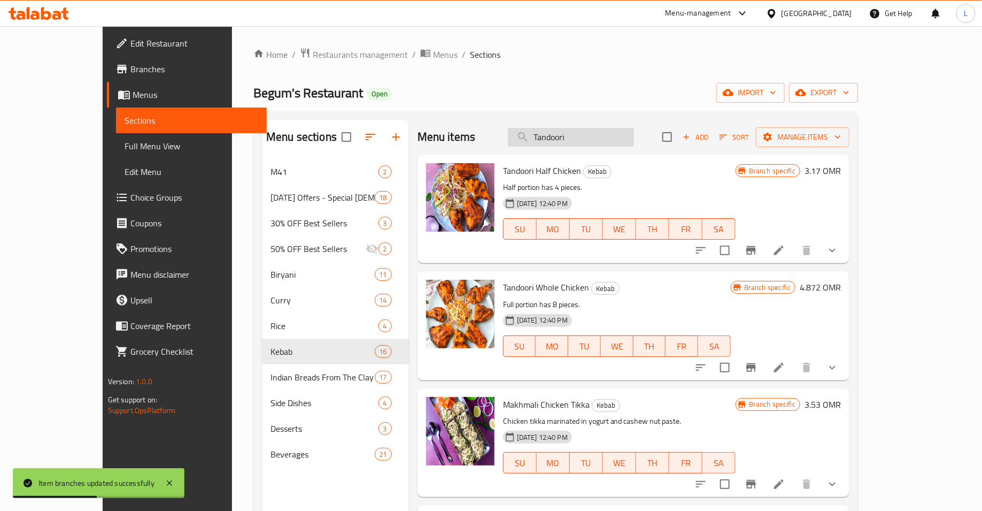
click at [595, 136] on input "Tandoori" at bounding box center [571, 137] width 126 height 19
paste input "Veg Platter Half"
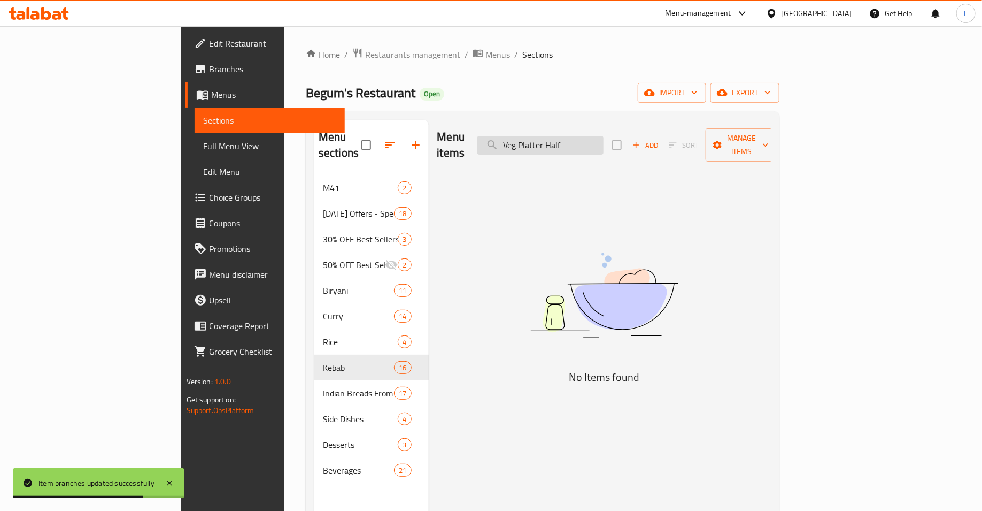
click at [604, 136] on input "Veg Platter Half" at bounding box center [541, 145] width 126 height 19
click at [604, 139] on input "Veg Platterf" at bounding box center [541, 145] width 126 height 19
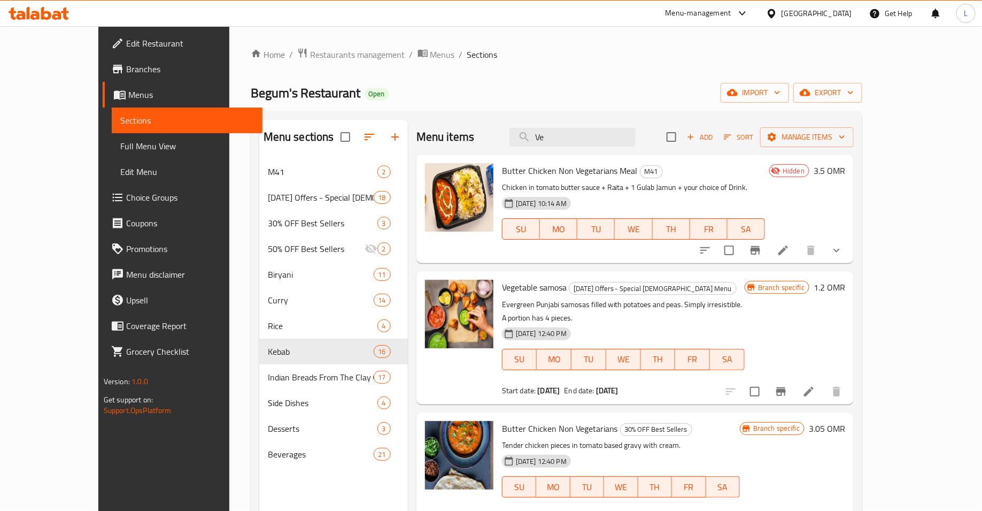
type input "V"
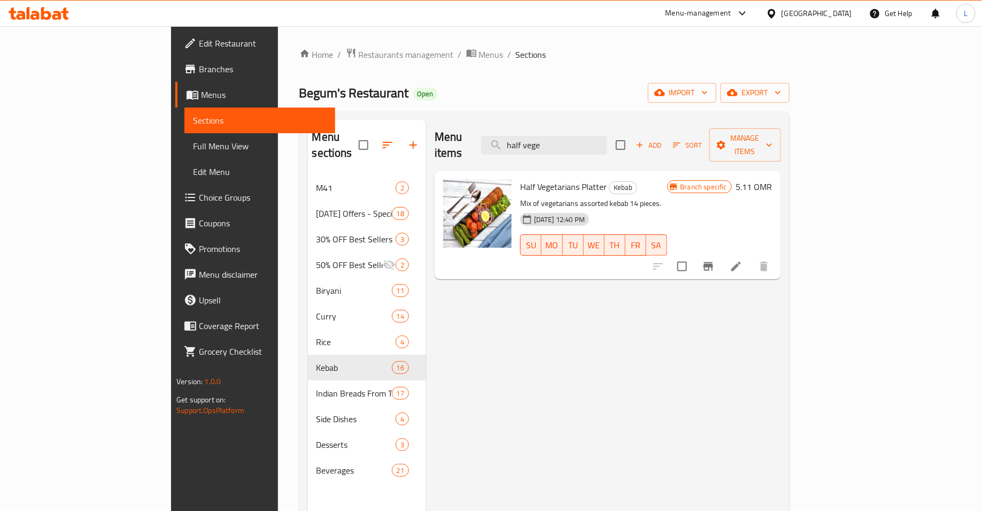
type input "half vege"
click at [715, 260] on icon "Branch-specific-item" at bounding box center [708, 266] width 13 height 13
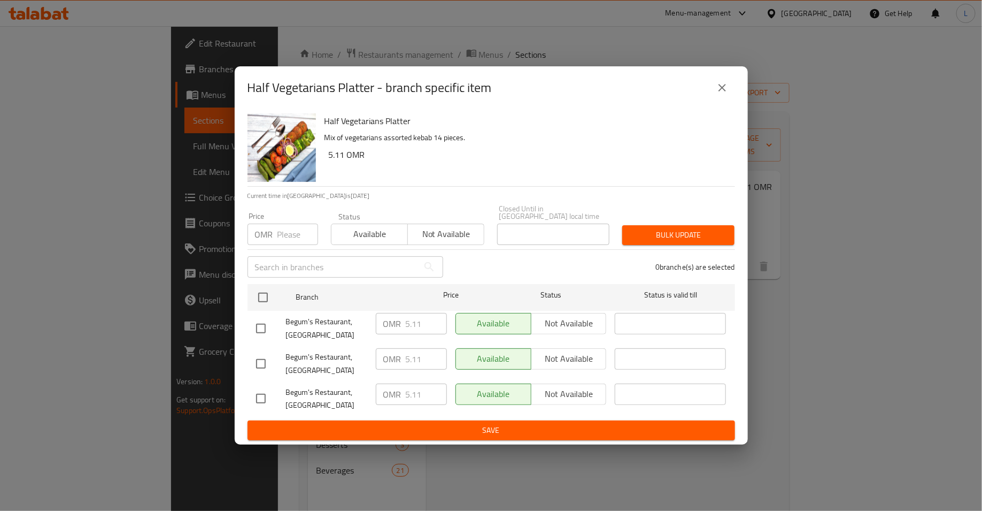
click at [290, 226] on input "number" at bounding box center [298, 234] width 41 height 21
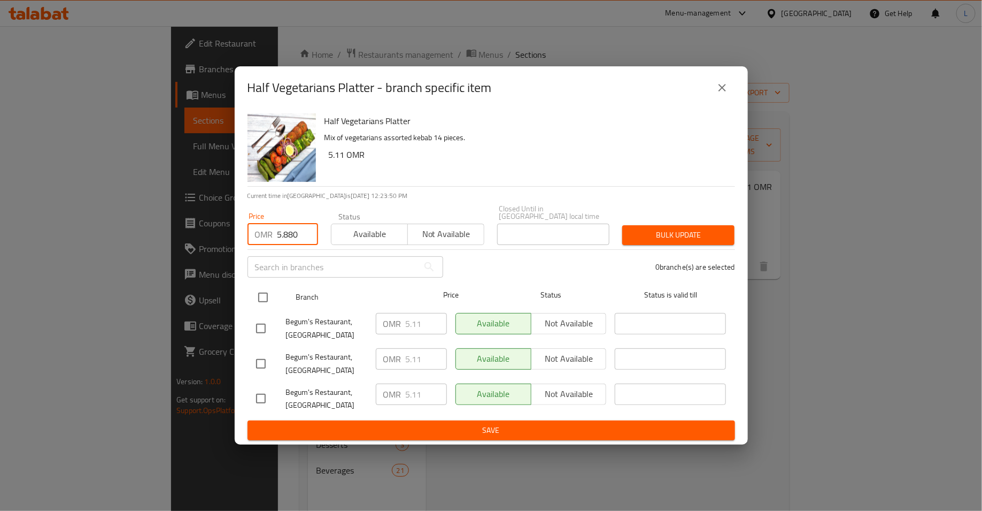
type input "5.880"
click at [263, 296] on input "checkbox" at bounding box center [263, 297] width 22 height 22
checkbox input "true"
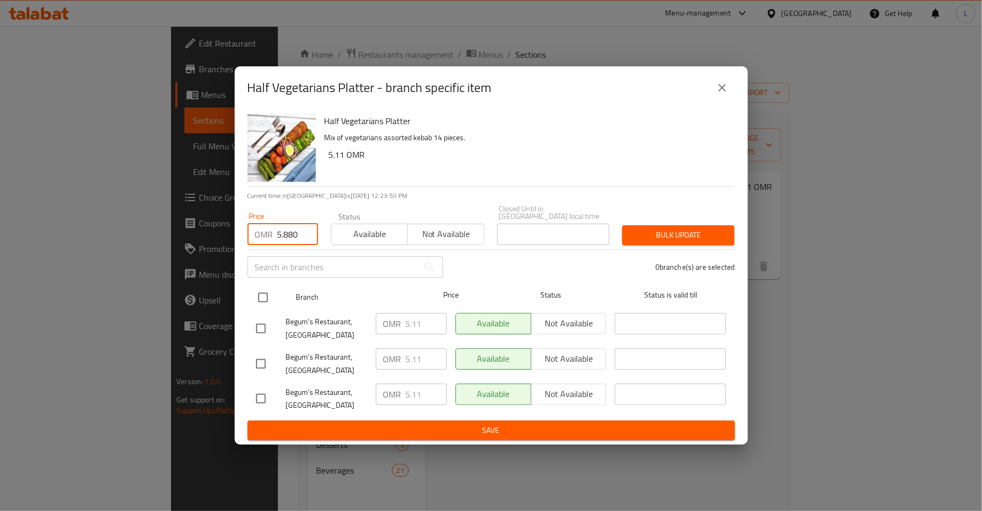
checkbox input "true"
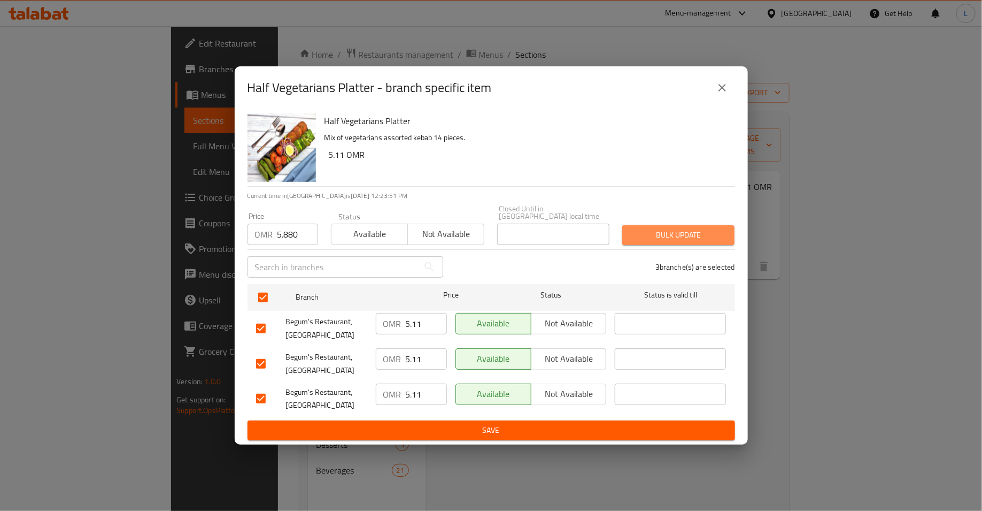
click at [660, 231] on span "Bulk update" at bounding box center [678, 234] width 95 height 13
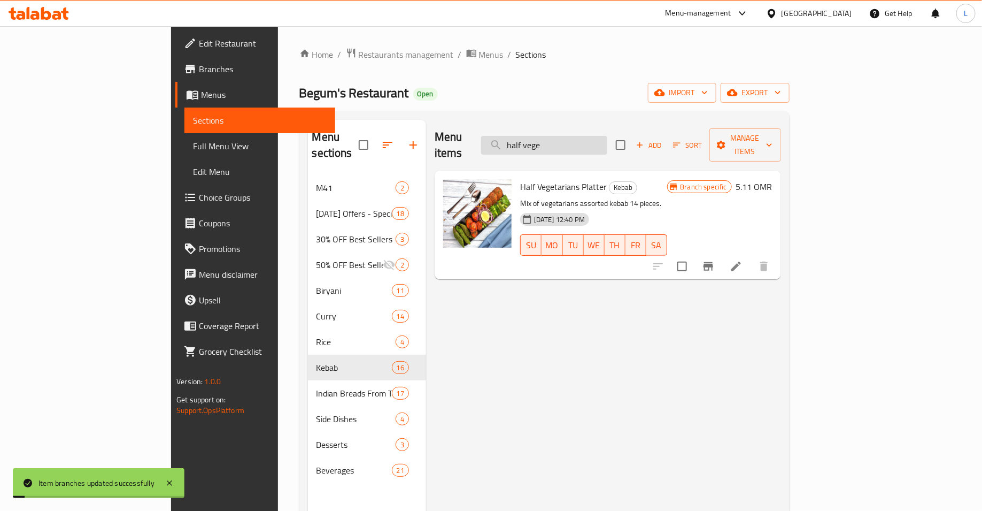
click at [582, 140] on input "half vege" at bounding box center [544, 145] width 126 height 19
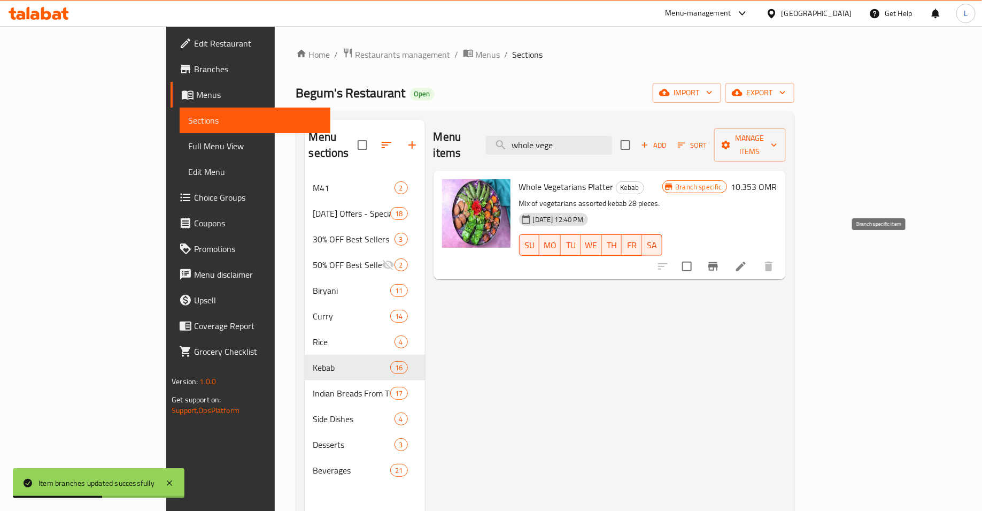
type input "whole vege"
click at [718, 262] on icon "Branch-specific-item" at bounding box center [714, 266] width 10 height 9
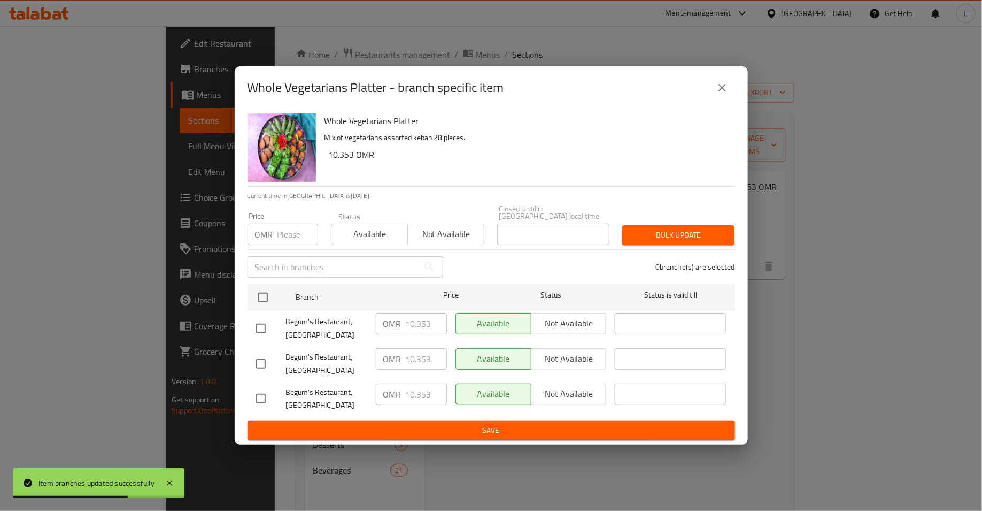
click at [288, 233] on input "number" at bounding box center [298, 234] width 41 height 21
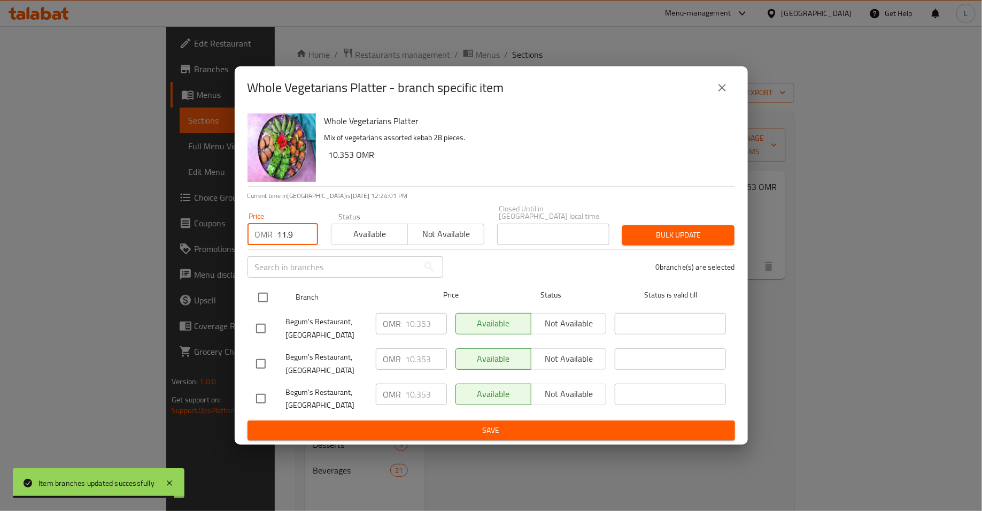
type input "11.9"
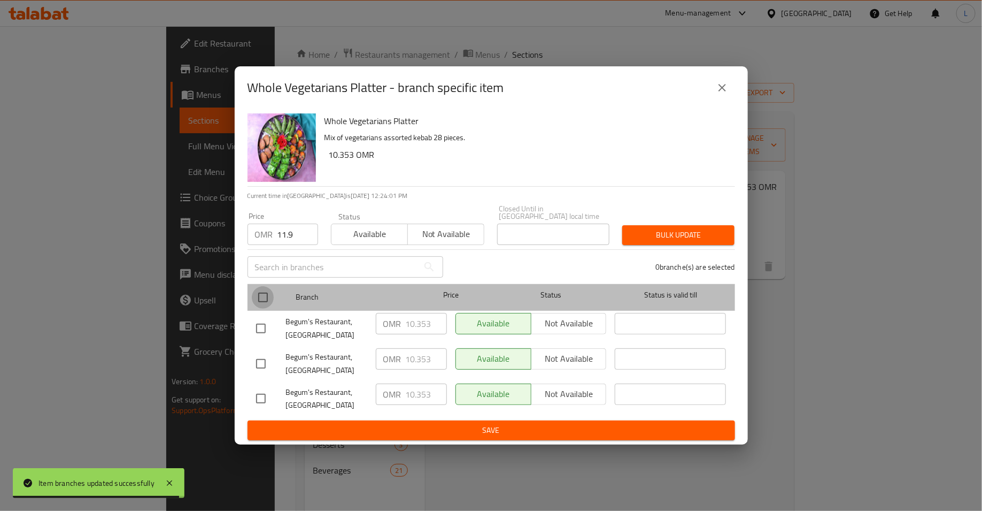
click at [260, 294] on input "checkbox" at bounding box center [263, 297] width 22 height 22
checkbox input "true"
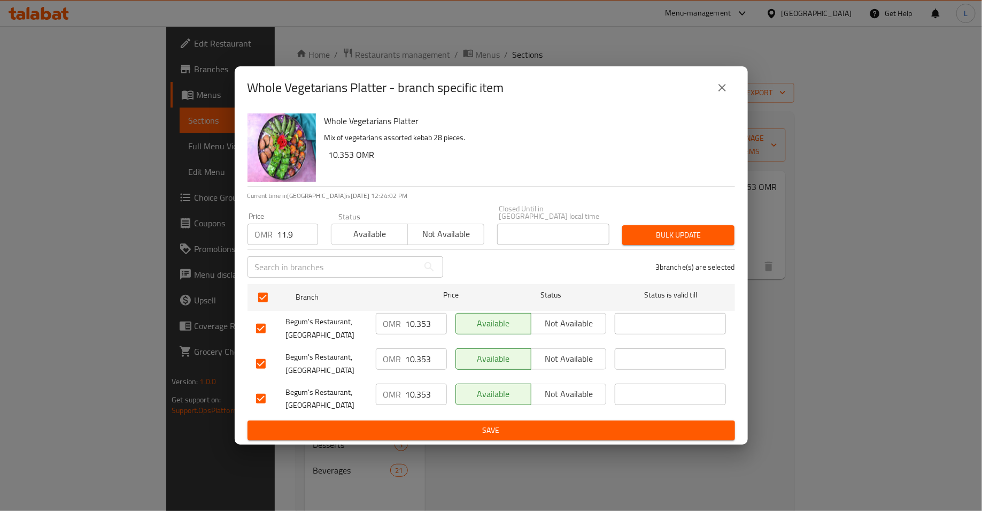
click at [660, 230] on span "Bulk update" at bounding box center [678, 234] width 95 height 13
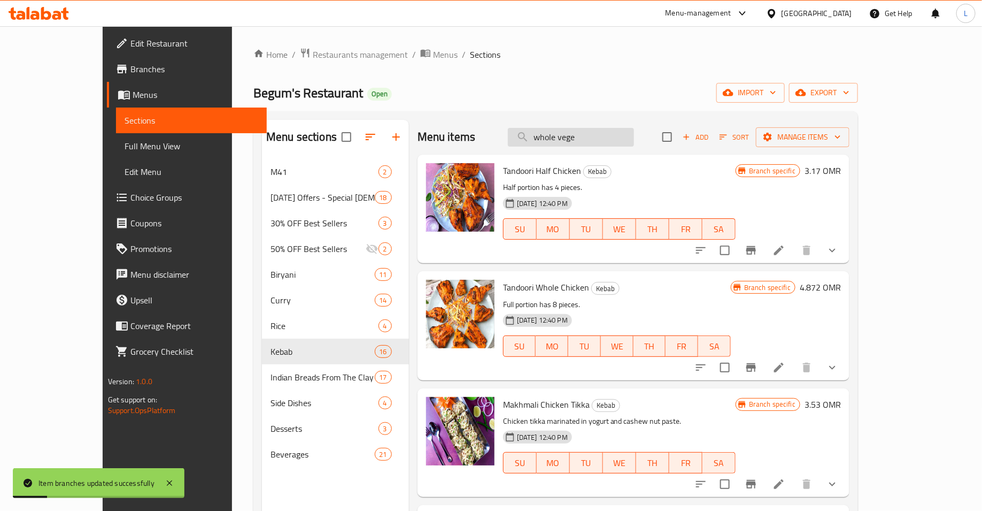
click at [607, 141] on input "whole vege" at bounding box center [571, 137] width 126 height 19
paste input "Butter Chicken"
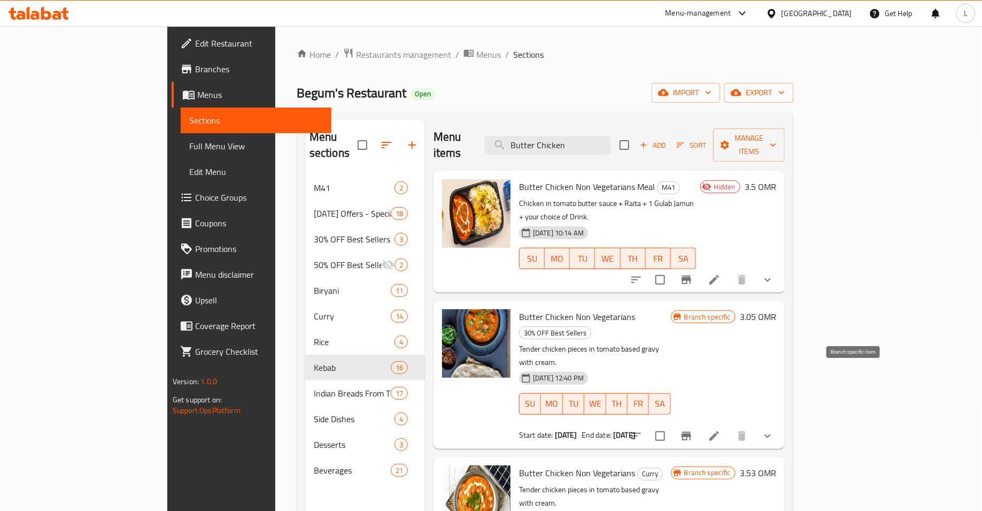
type input "Butter Chicken"
click at [693, 429] on icon "Branch-specific-item" at bounding box center [686, 435] width 13 height 13
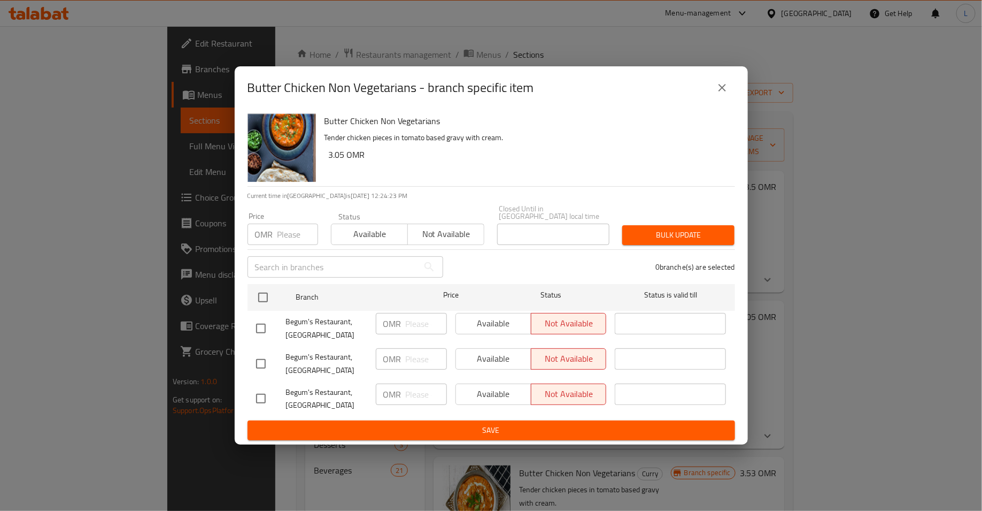
click at [717, 93] on icon "close" at bounding box center [722, 87] width 13 height 13
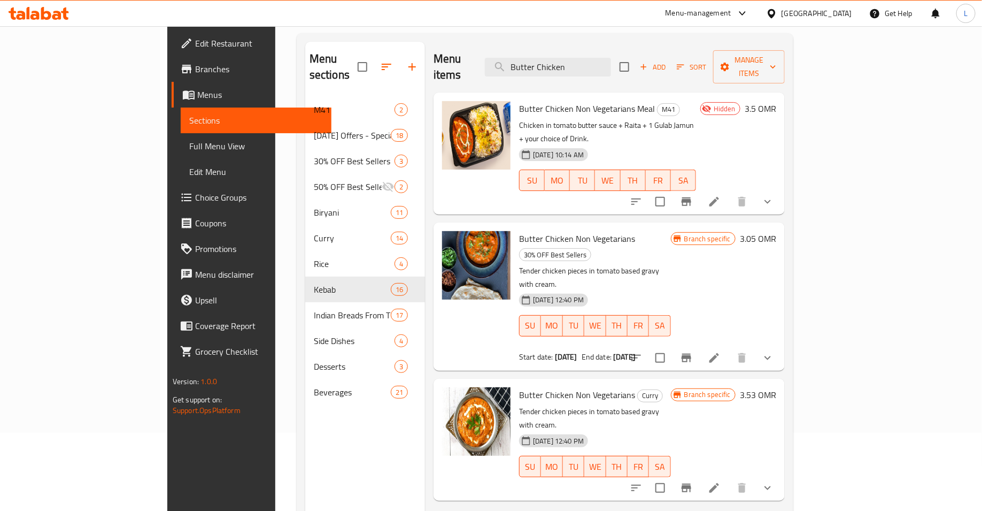
scroll to position [85, 0]
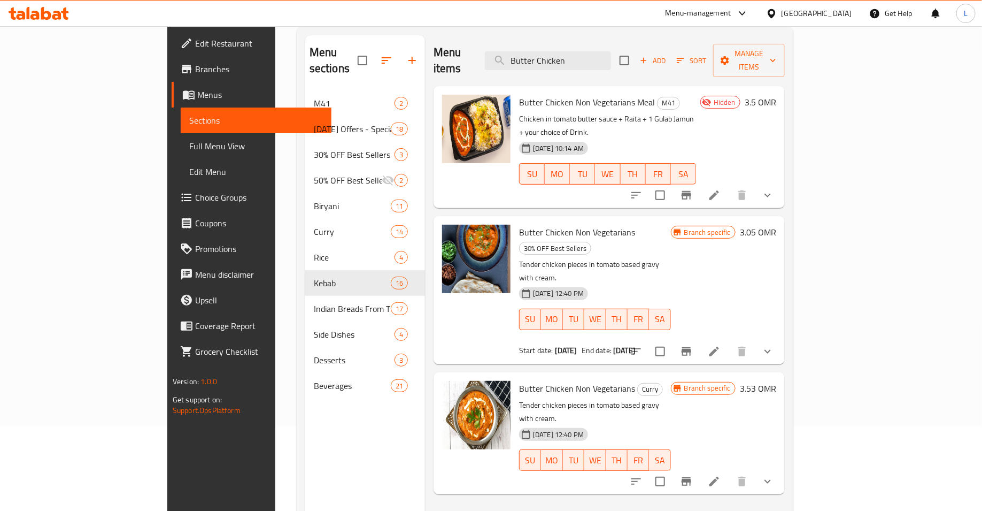
click at [692, 477] on icon "Branch-specific-item" at bounding box center [687, 481] width 10 height 9
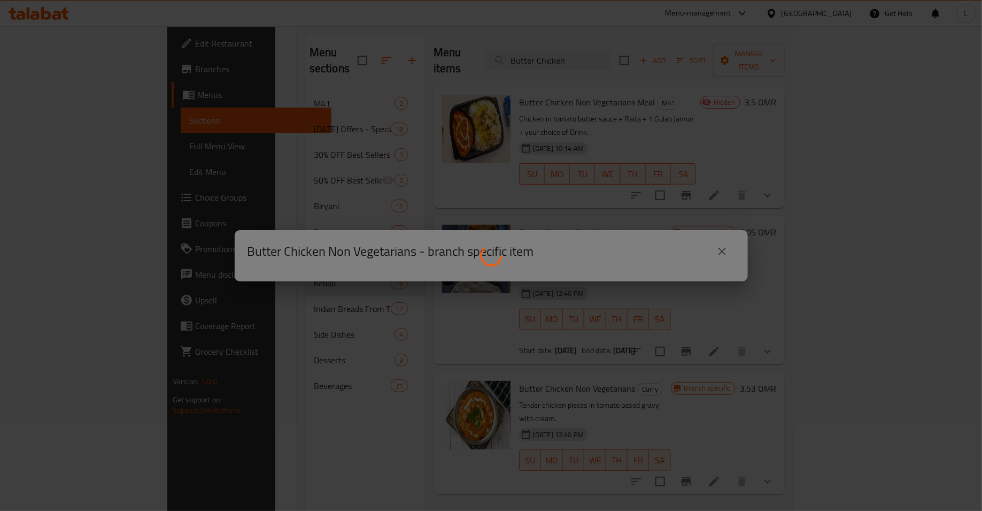
click at [723, 250] on div at bounding box center [491, 255] width 982 height 511
click at [671, 438] on div at bounding box center [491, 255] width 982 height 511
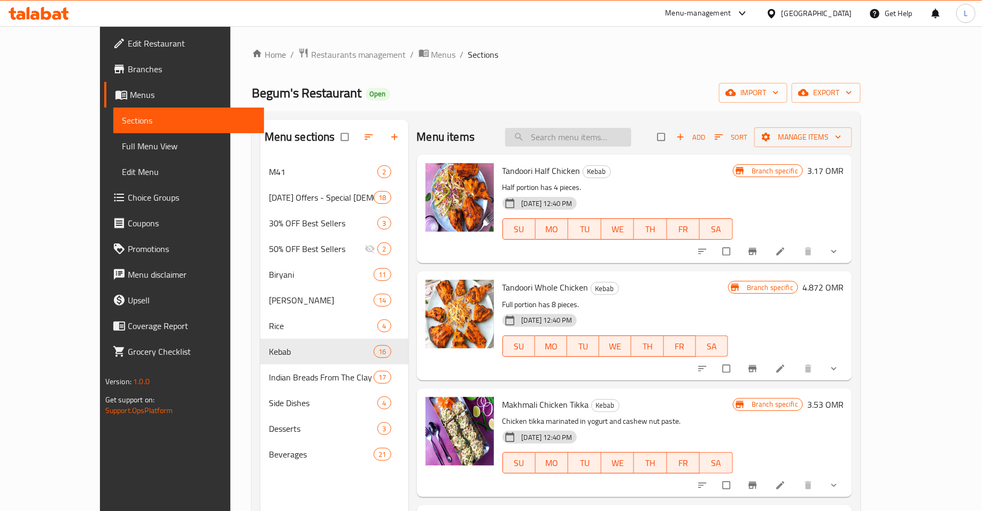
click at [594, 133] on input "search" at bounding box center [568, 137] width 126 height 19
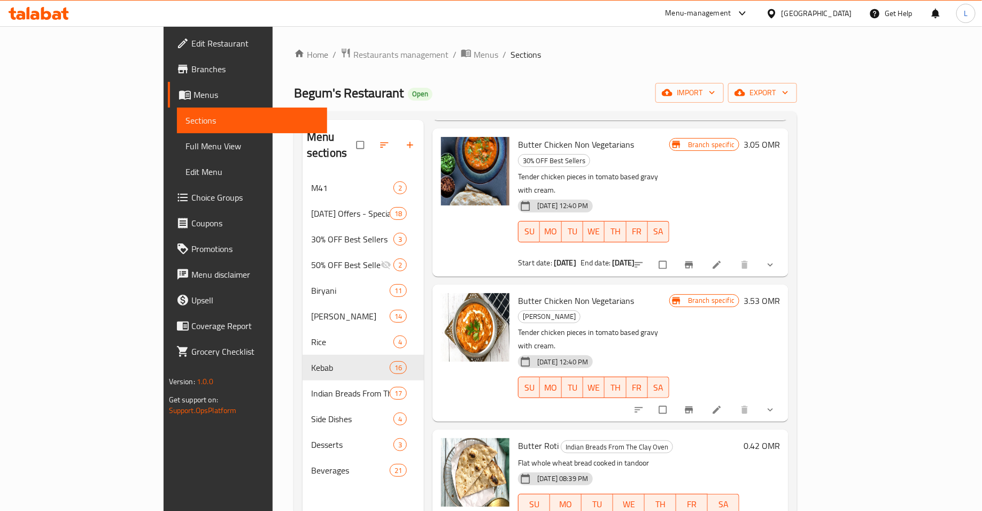
scroll to position [183, 0]
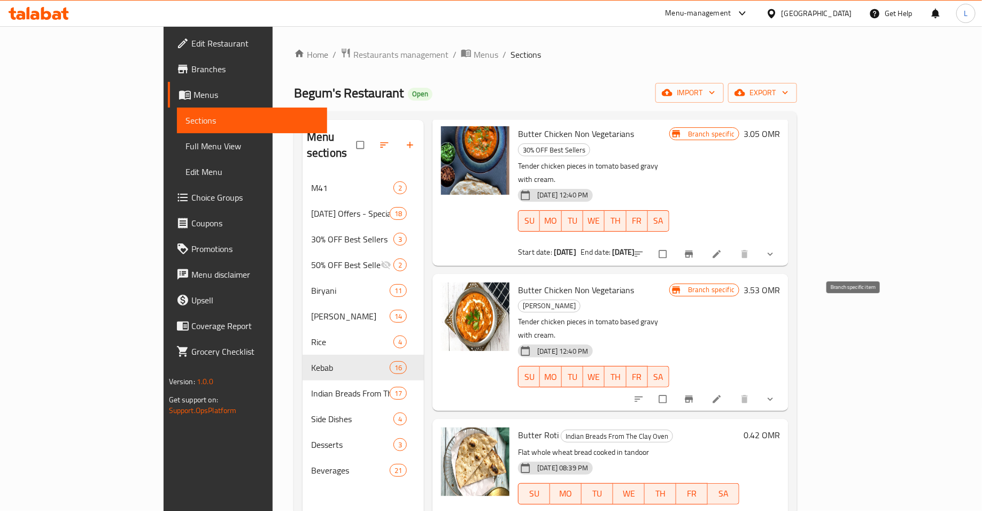
type input "butter"
click at [703, 372] on button "Branch-specific-item" at bounding box center [691, 384] width 26 height 24
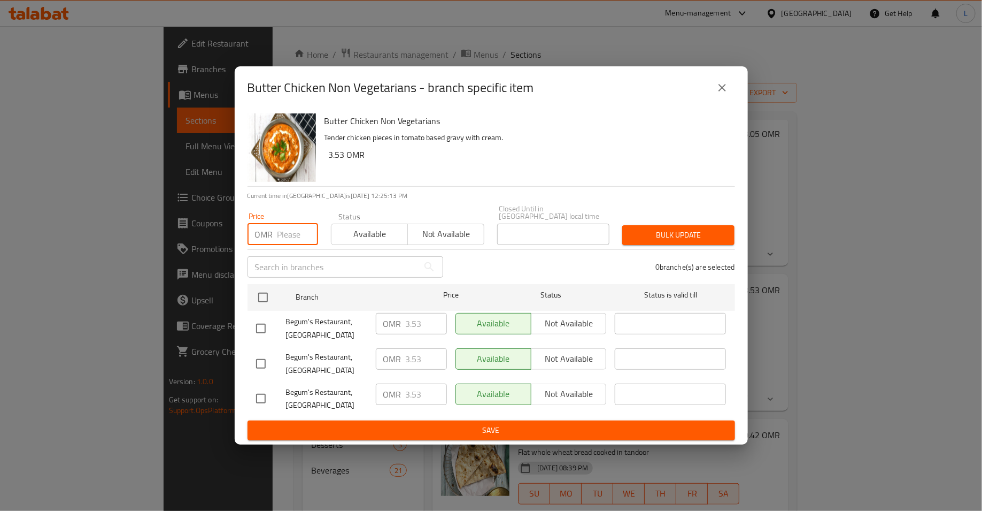
click at [287, 227] on input "number" at bounding box center [298, 234] width 41 height 21
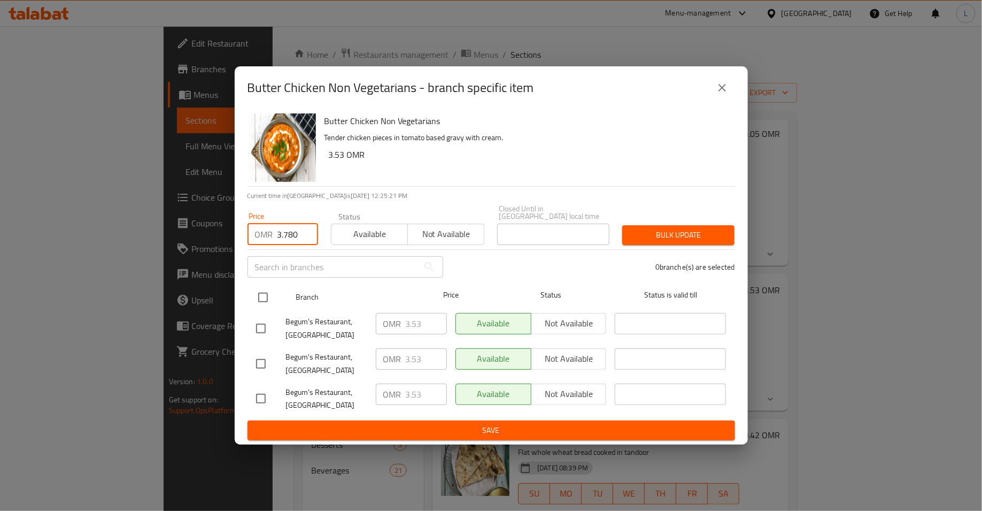
type input "3.780"
click at [257, 294] on input "checkbox" at bounding box center [263, 297] width 22 height 22
checkbox input "true"
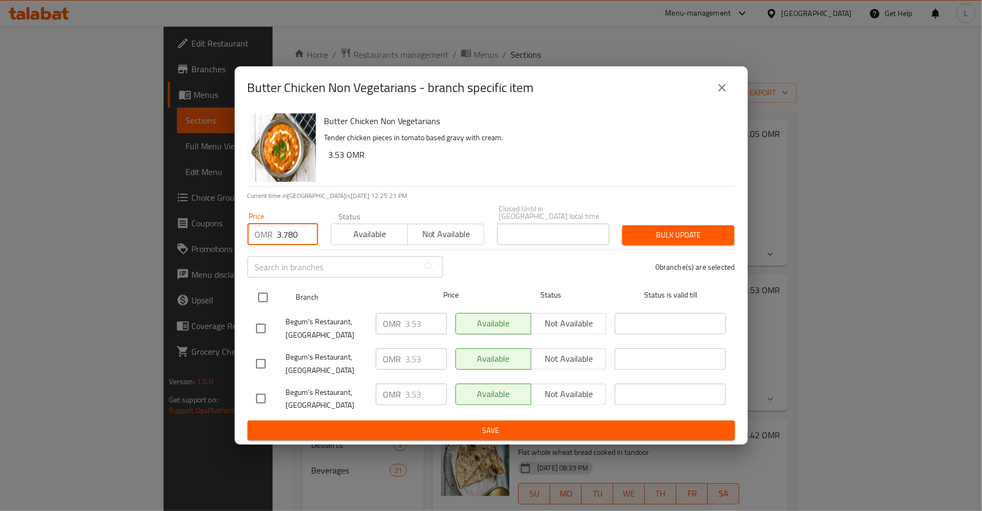
checkbox input "true"
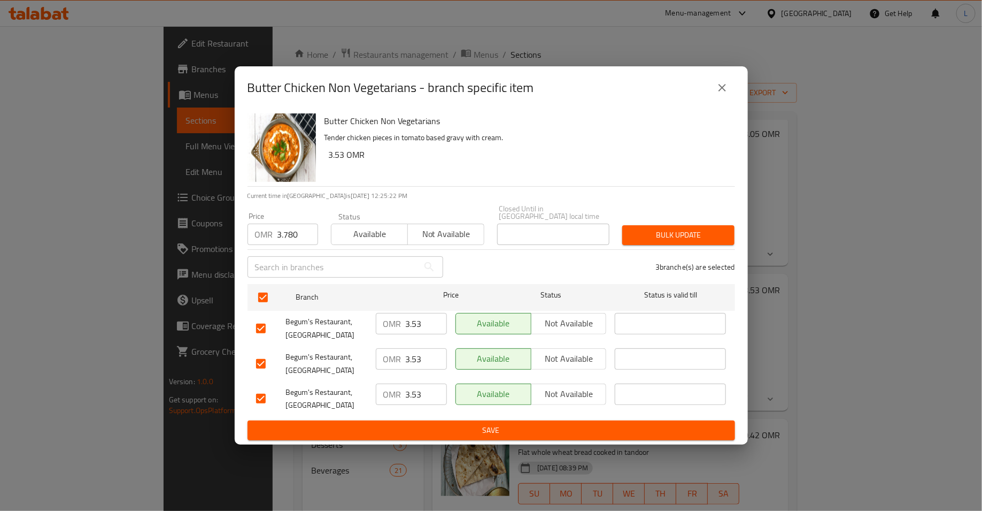
click at [677, 225] on button "Bulk update" at bounding box center [679, 235] width 112 height 20
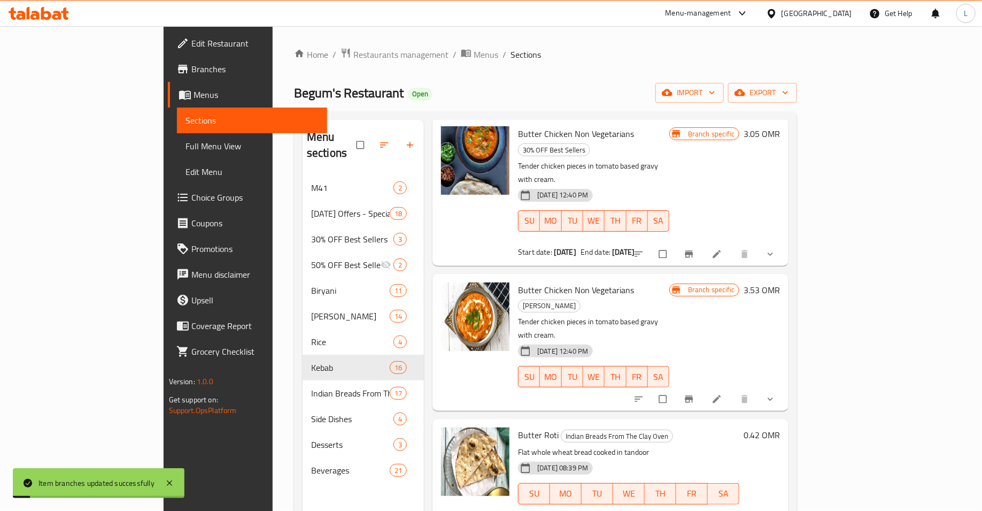
scroll to position [0, 0]
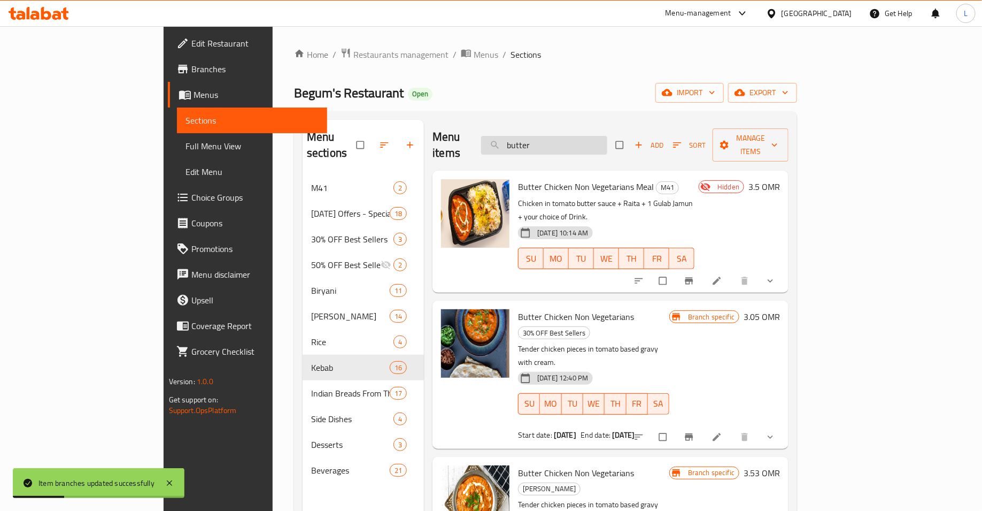
click at [570, 136] on input "butter" at bounding box center [544, 145] width 126 height 19
type input "chicken tikka"
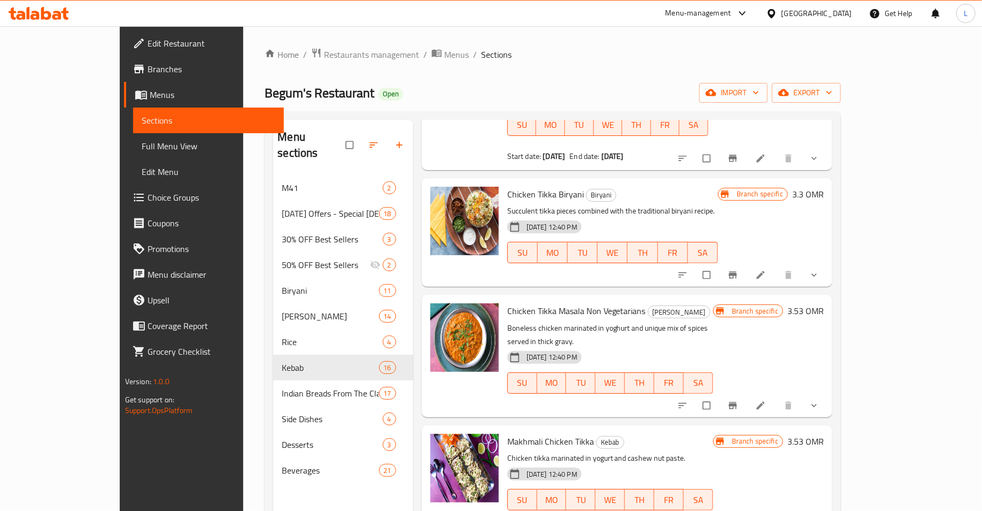
scroll to position [236, 0]
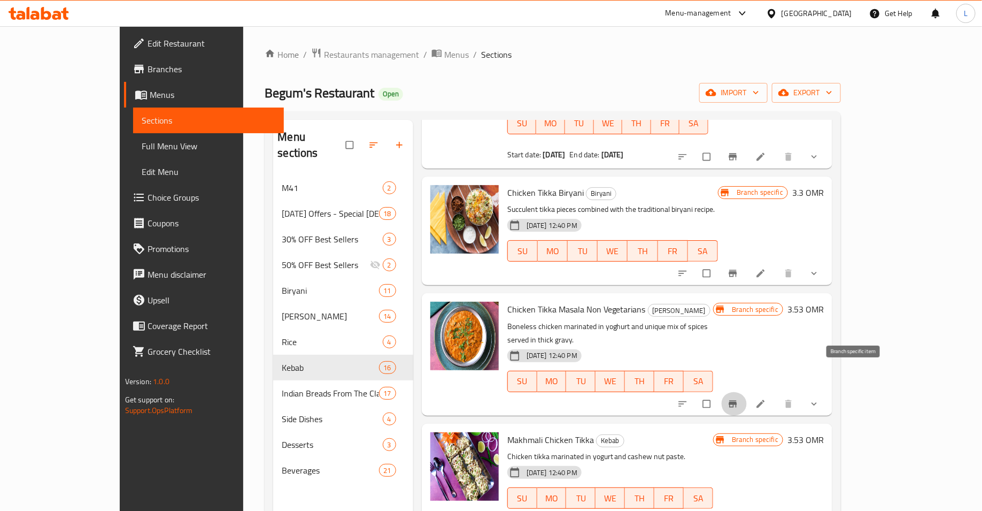
click at [738, 400] on icon "Branch-specific-item" at bounding box center [733, 403] width 8 height 7
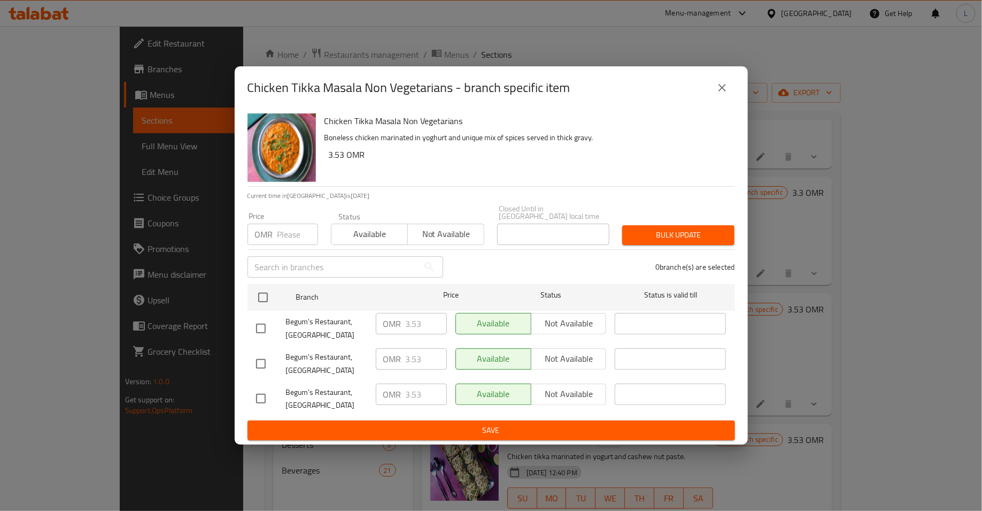
click at [298, 229] on input "number" at bounding box center [298, 234] width 41 height 21
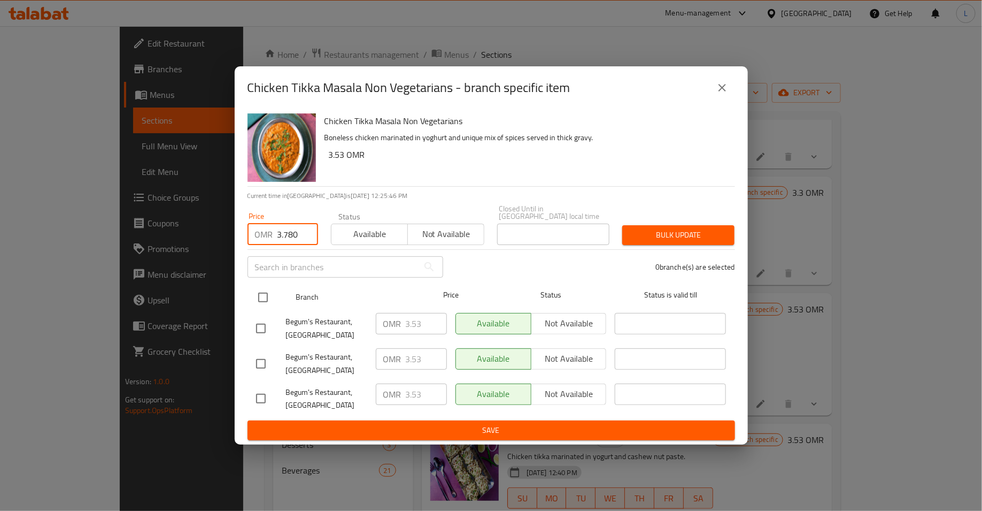
type input "3.780"
click at [256, 291] on input "checkbox" at bounding box center [263, 297] width 22 height 22
checkbox input "true"
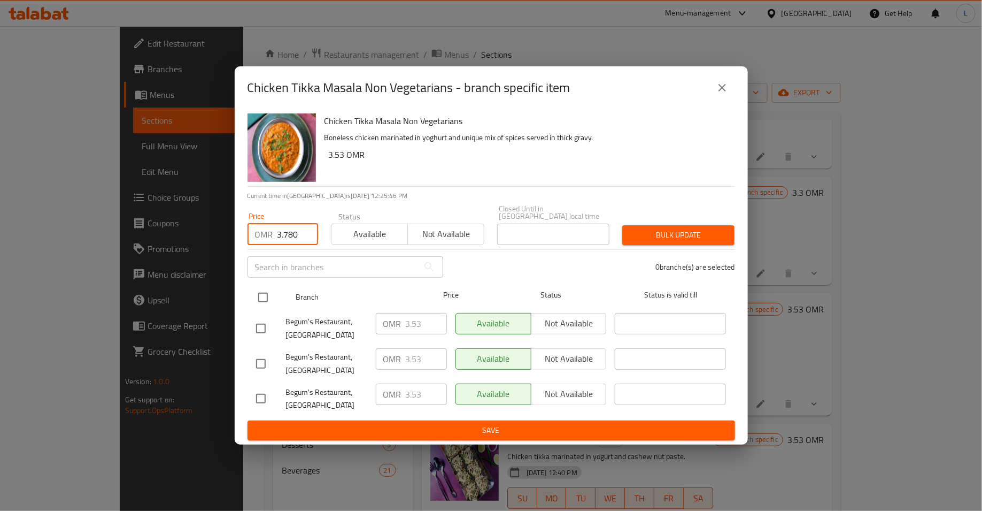
checkbox input "true"
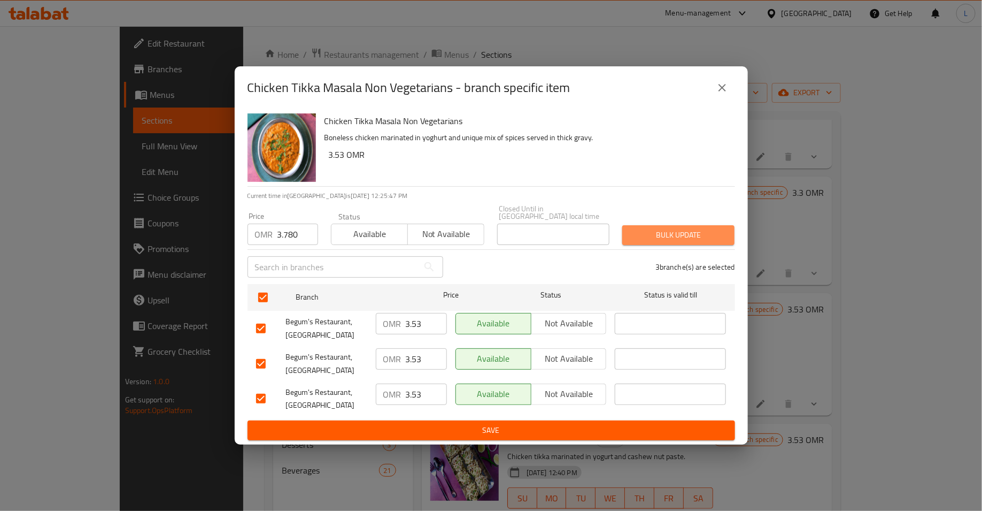
click at [642, 239] on button "Bulk update" at bounding box center [679, 235] width 112 height 20
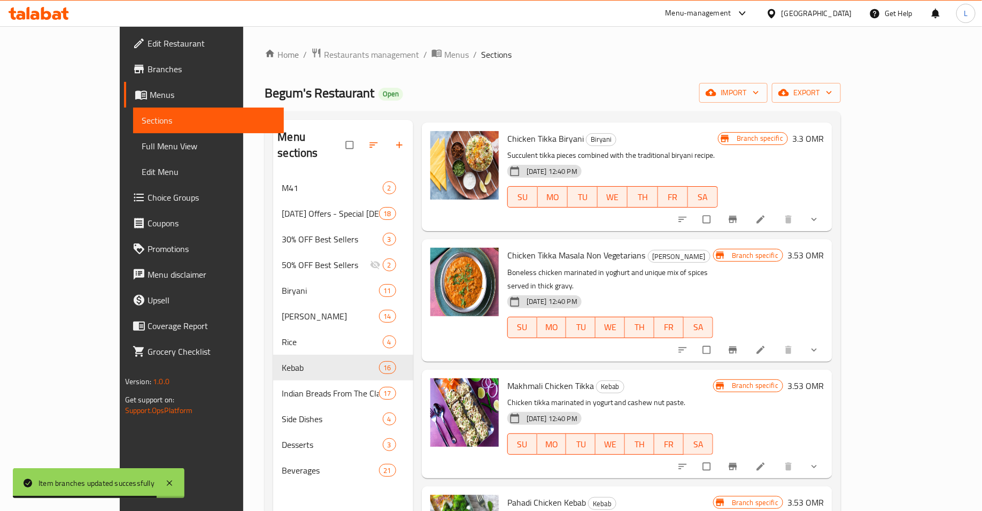
scroll to position [316, 0]
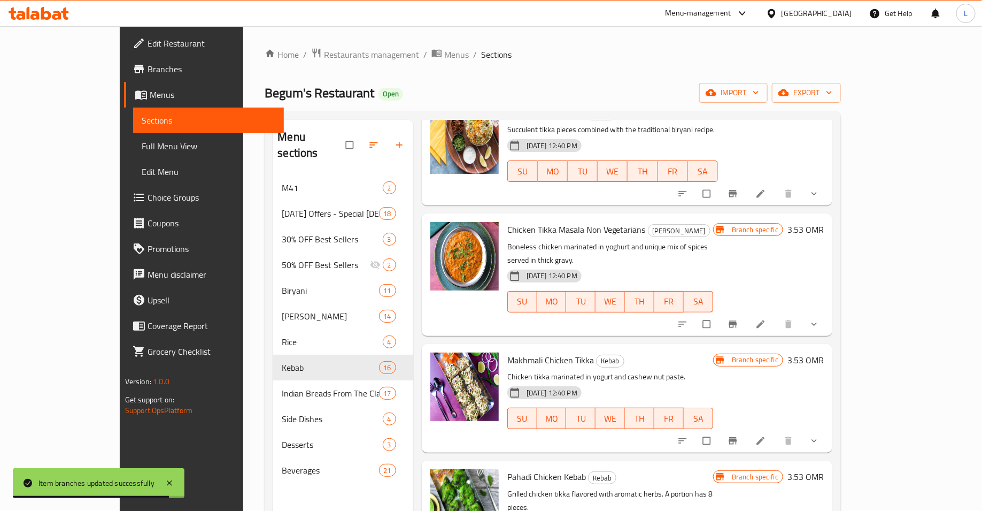
click at [739, 435] on icon "Branch-specific-item" at bounding box center [733, 440] width 11 height 11
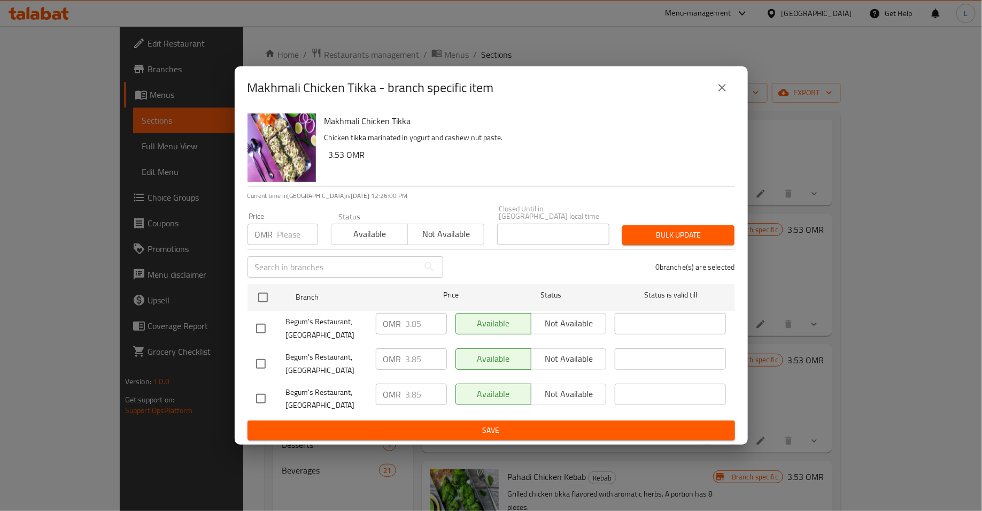
click at [723, 94] on icon "close" at bounding box center [722, 87] width 13 height 13
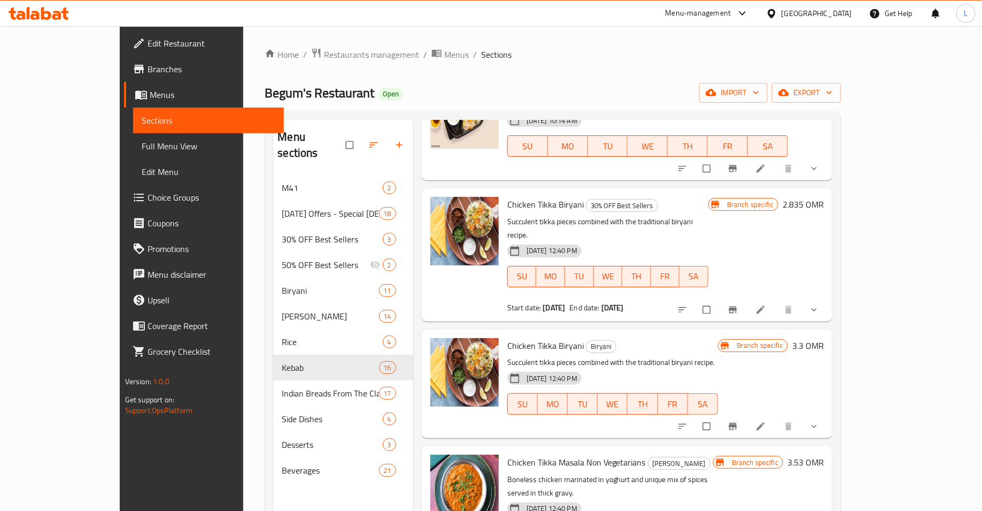
scroll to position [0, 0]
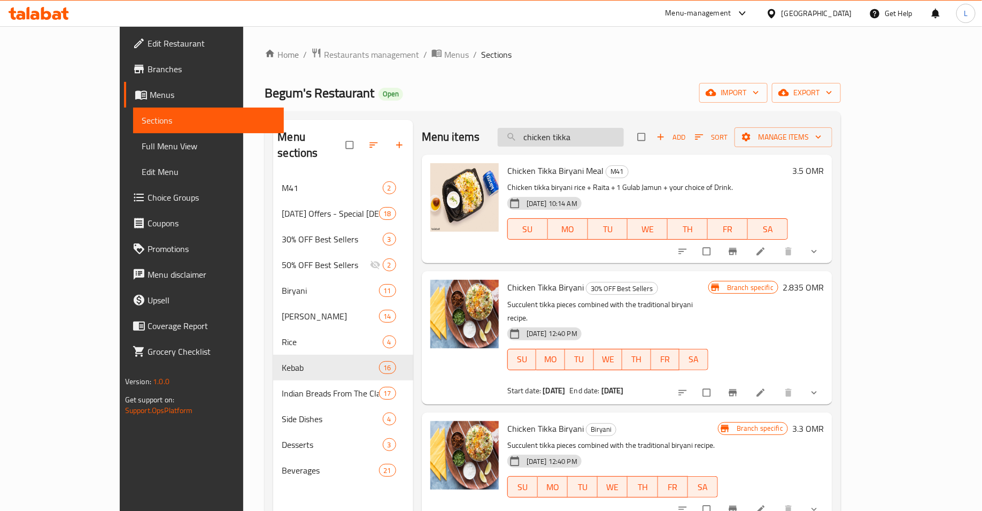
click at [585, 130] on input "chicken tikka" at bounding box center [561, 137] width 126 height 19
click at [585, 131] on input "chicken tikka" at bounding box center [561, 137] width 126 height 19
paste input "Chicken Rashida"
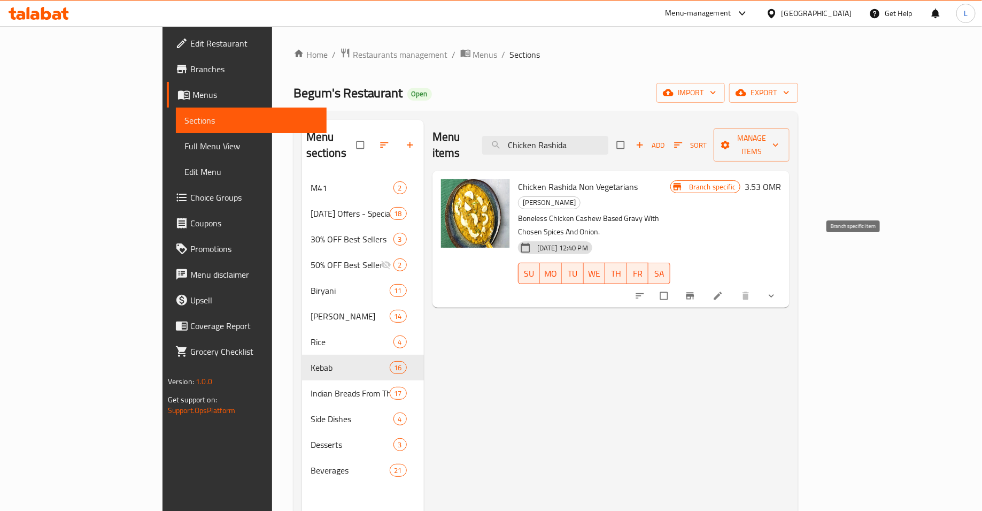
type input "Chicken Rashida"
click at [696, 275] on icon "Branch-specific-item" at bounding box center [690, 280] width 11 height 11
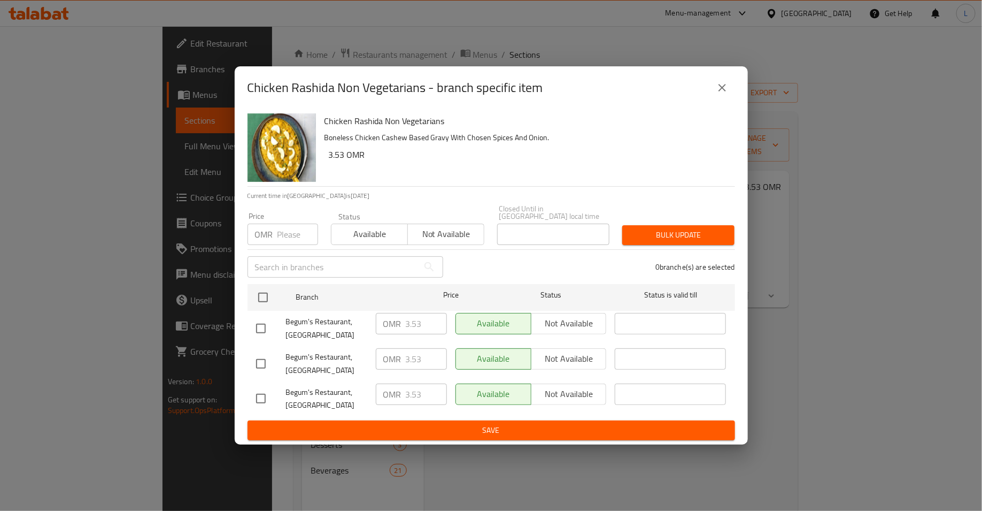
click at [275, 233] on div "OMR Price" at bounding box center [283, 234] width 71 height 21
type input "3"
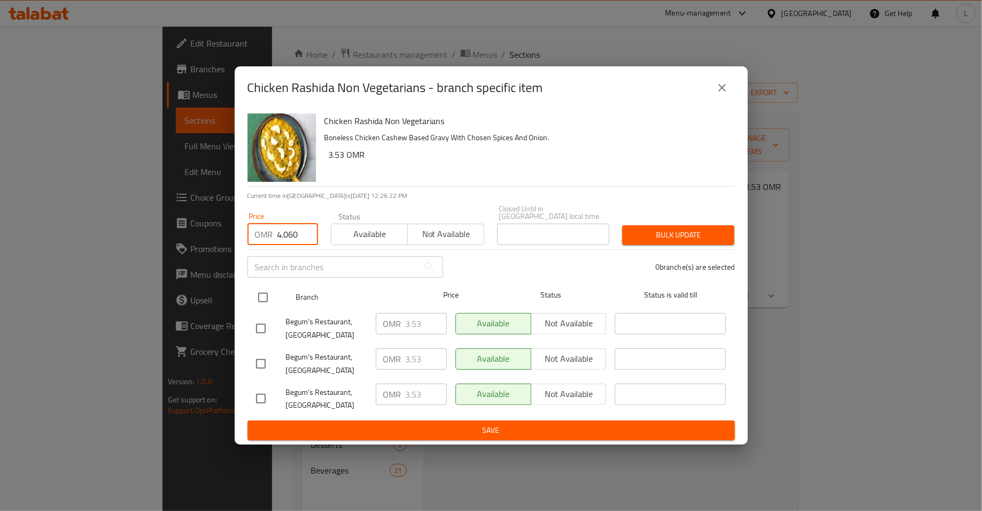
type input "4.060"
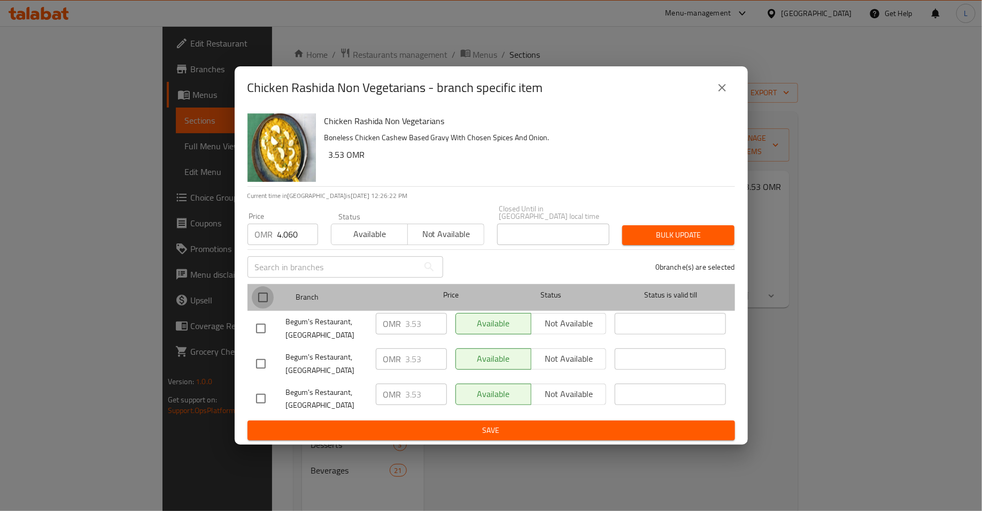
click at [264, 288] on input "checkbox" at bounding box center [263, 297] width 22 height 22
checkbox input "true"
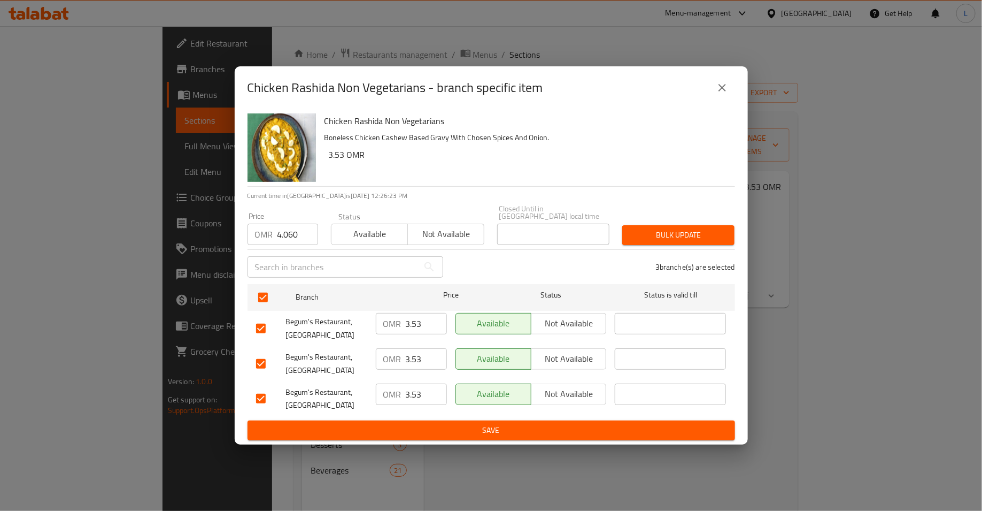
click at [649, 231] on span "Bulk update" at bounding box center [678, 234] width 95 height 13
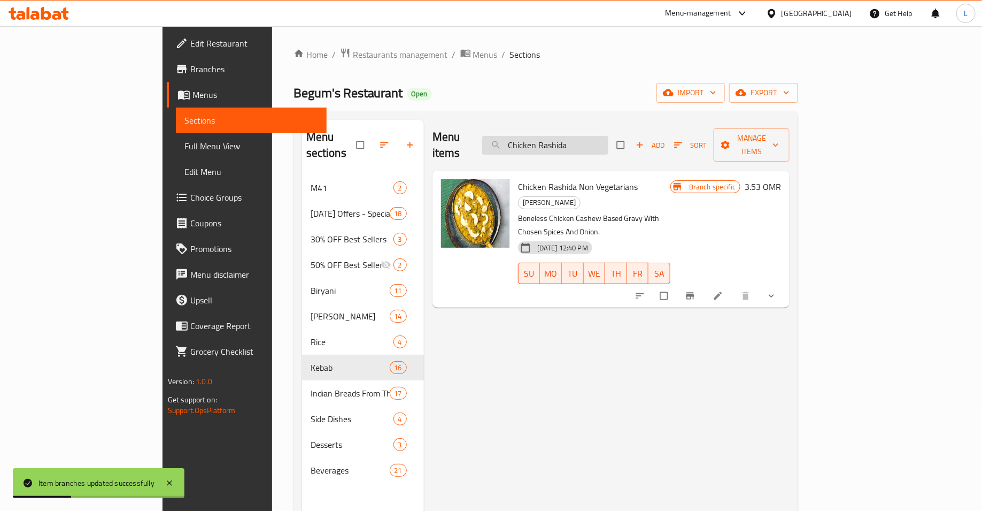
click at [597, 136] on input "Chicken Rashida" at bounding box center [545, 145] width 126 height 19
paste input "Dum Matka Chicken"
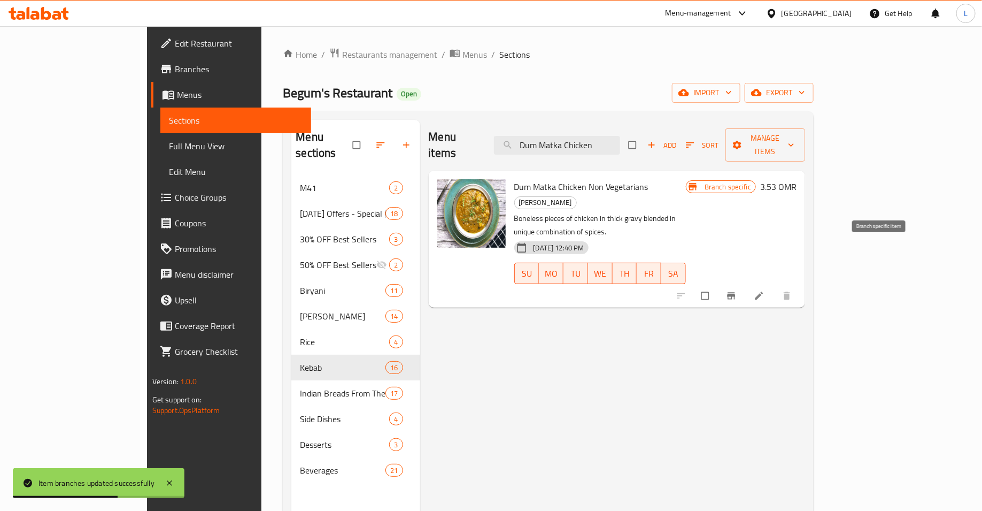
type input "Dum Matka Chicken"
click at [746, 269] on button "Branch-specific-item" at bounding box center [733, 281] width 26 height 24
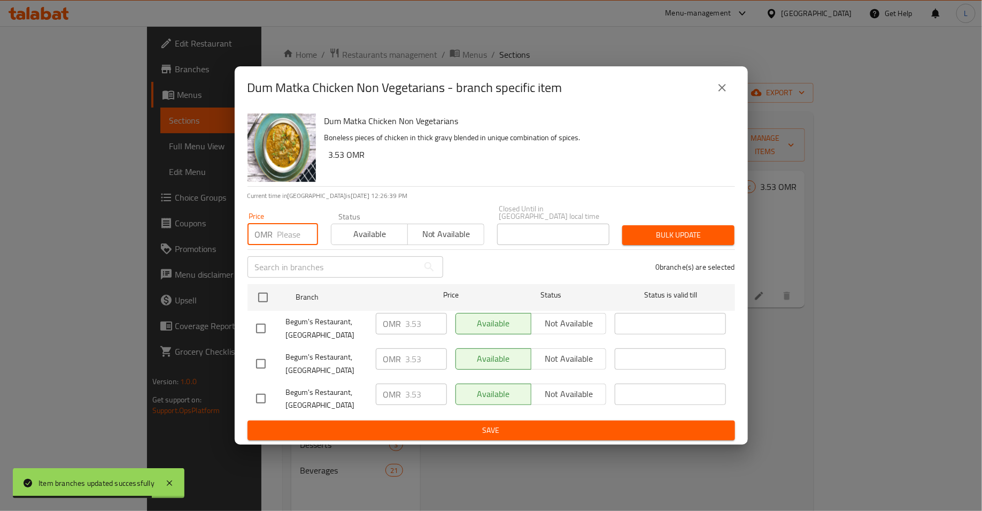
click at [290, 234] on input "number" at bounding box center [298, 234] width 41 height 21
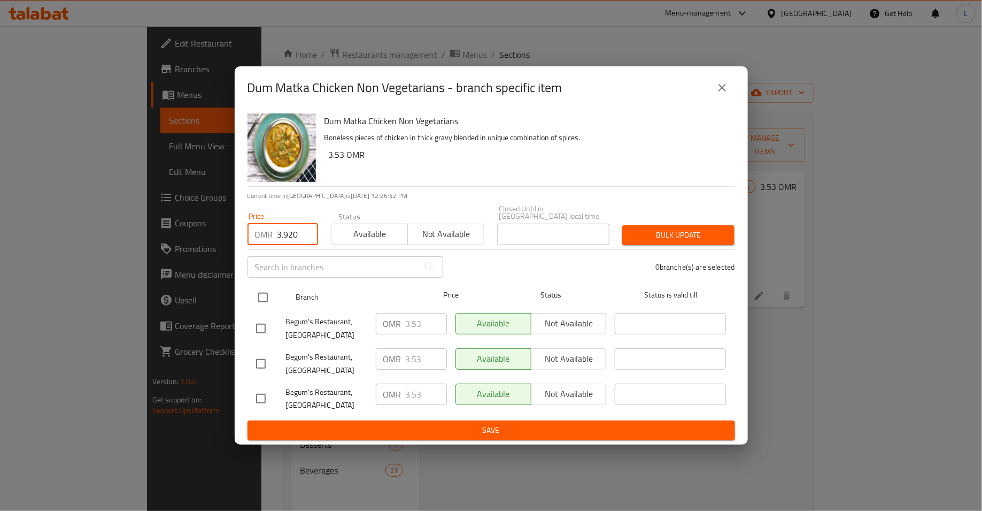
type input "3.920"
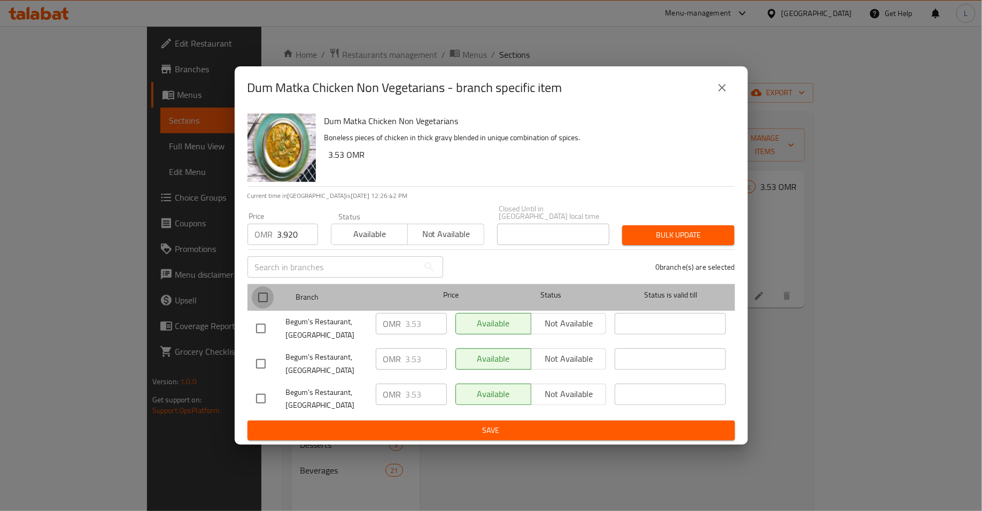
click at [258, 295] on input "checkbox" at bounding box center [263, 297] width 22 height 22
checkbox input "true"
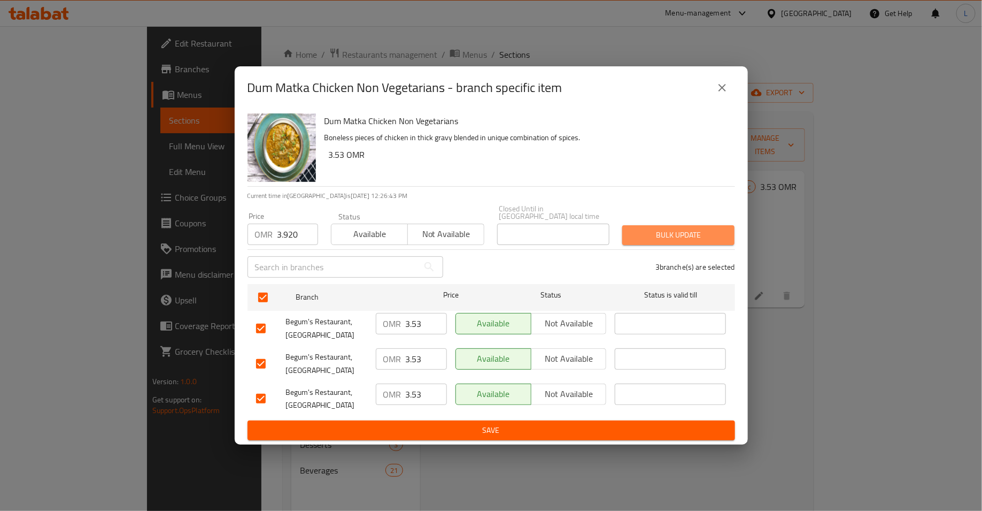
click at [637, 232] on span "Bulk update" at bounding box center [678, 234] width 95 height 13
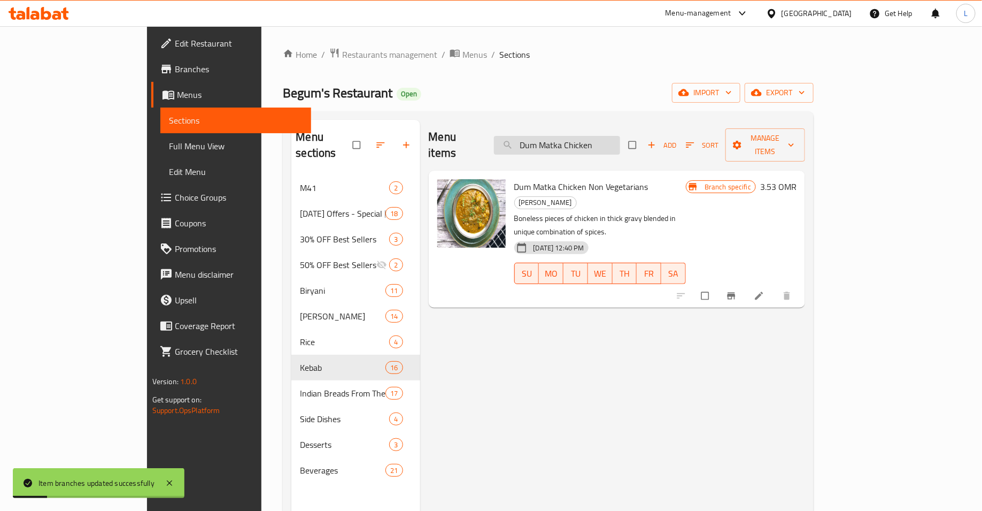
click at [597, 136] on input "Dum Matka Chicken" at bounding box center [557, 145] width 126 height 19
paste input "Mutton Akbari"
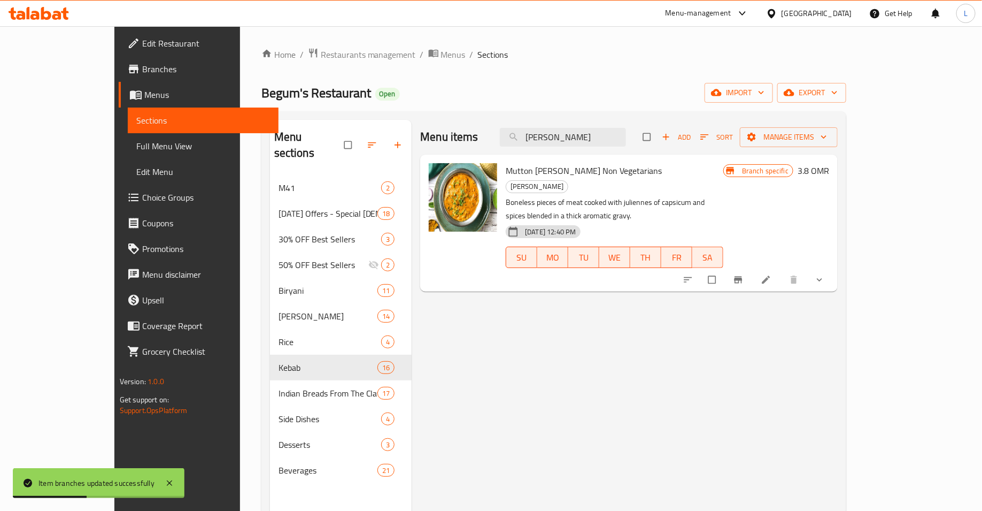
type input "Mutton Akbari"
click at [743, 262] on icon "Branch-specific-item" at bounding box center [739, 265] width 8 height 7
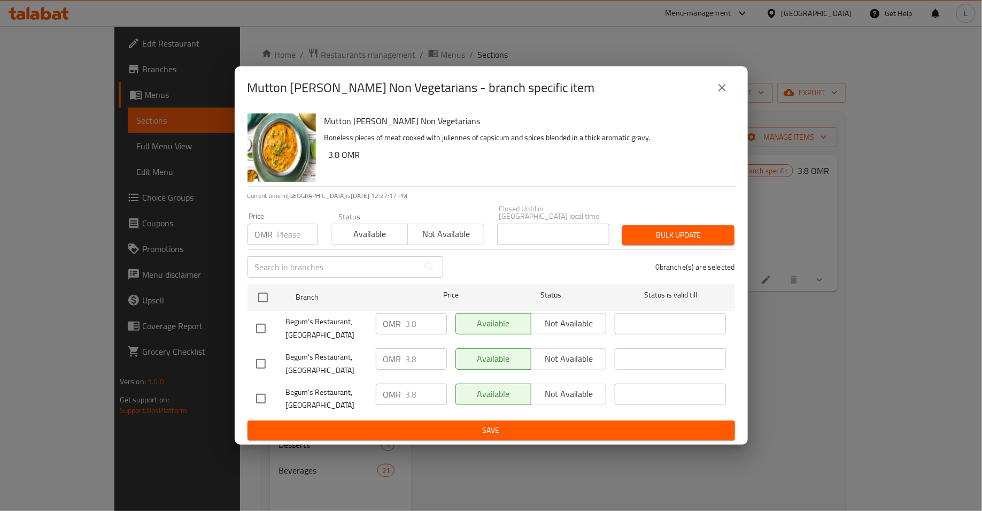
click at [289, 233] on input "number" at bounding box center [298, 234] width 41 height 21
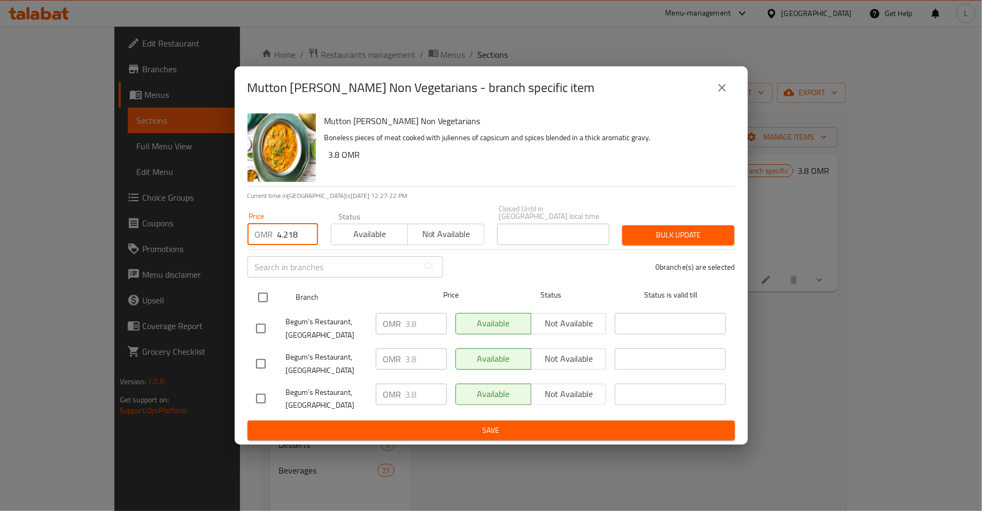
type input "4.218"
click at [274, 294] on div at bounding box center [272, 297] width 40 height 31
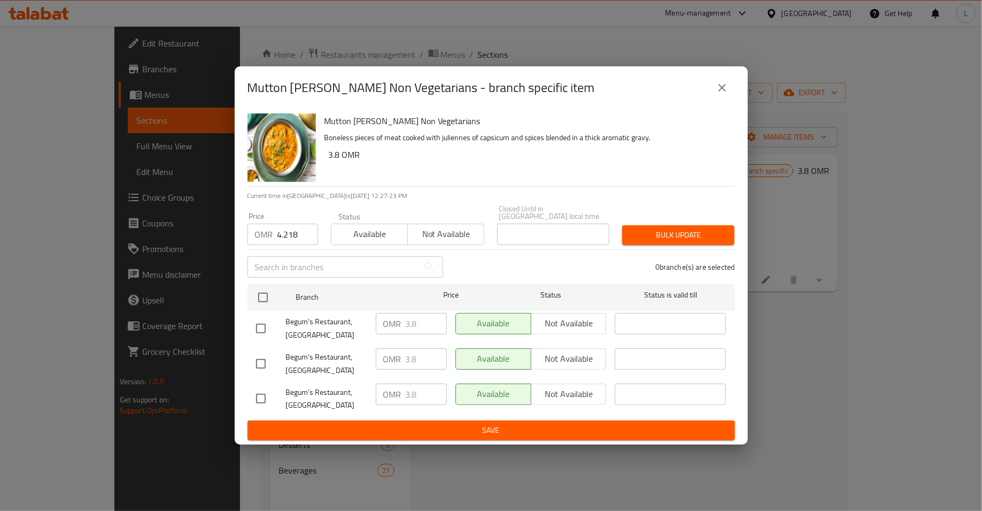
click at [709, 232] on span "Bulk update" at bounding box center [678, 234] width 95 height 13
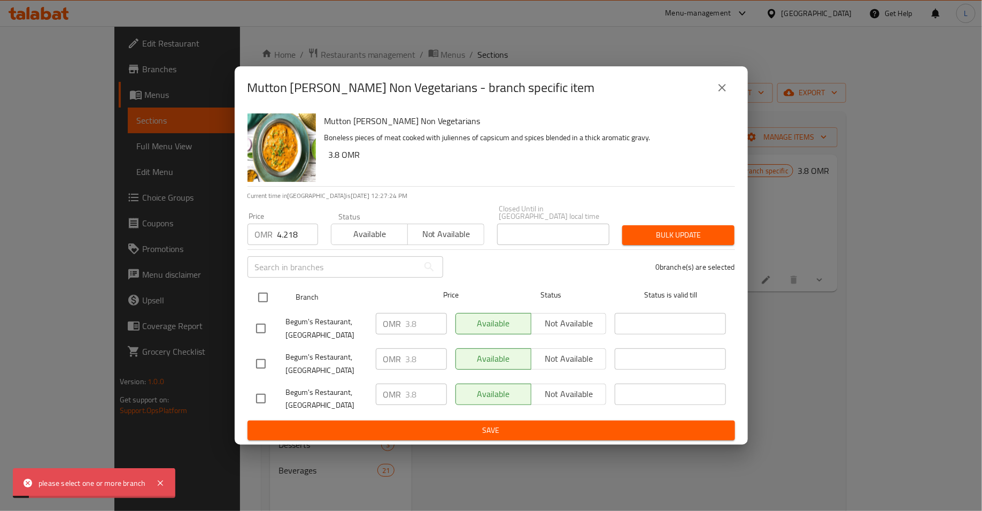
click at [263, 296] on input "checkbox" at bounding box center [263, 297] width 22 height 22
checkbox input "true"
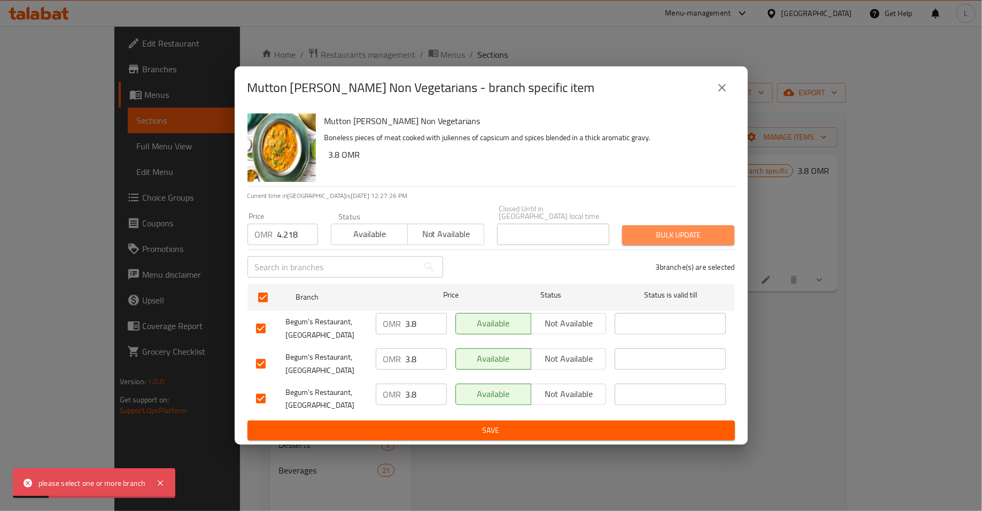
click at [710, 228] on span "Bulk update" at bounding box center [678, 234] width 95 height 13
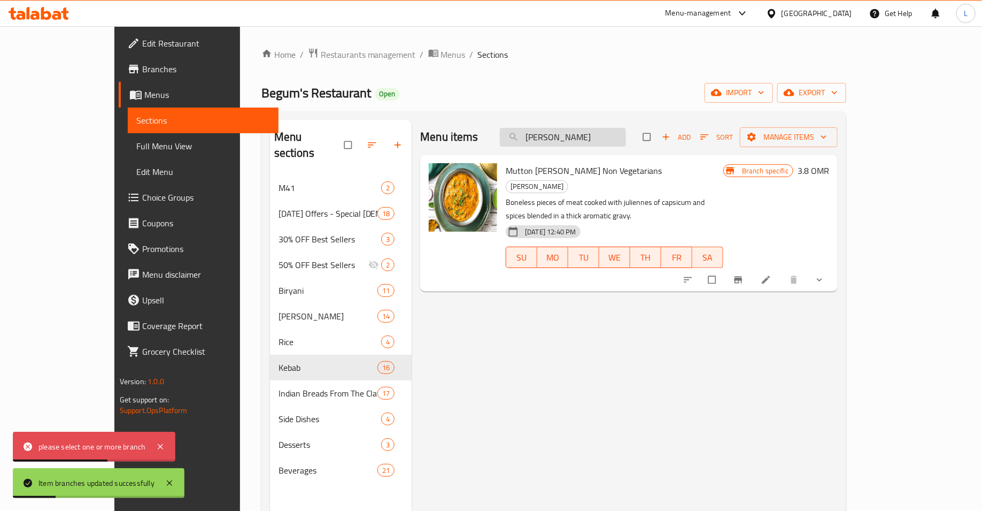
click at [587, 137] on input "Mutton Akbari" at bounding box center [563, 137] width 126 height 19
paste input "Kundan Kaliya"
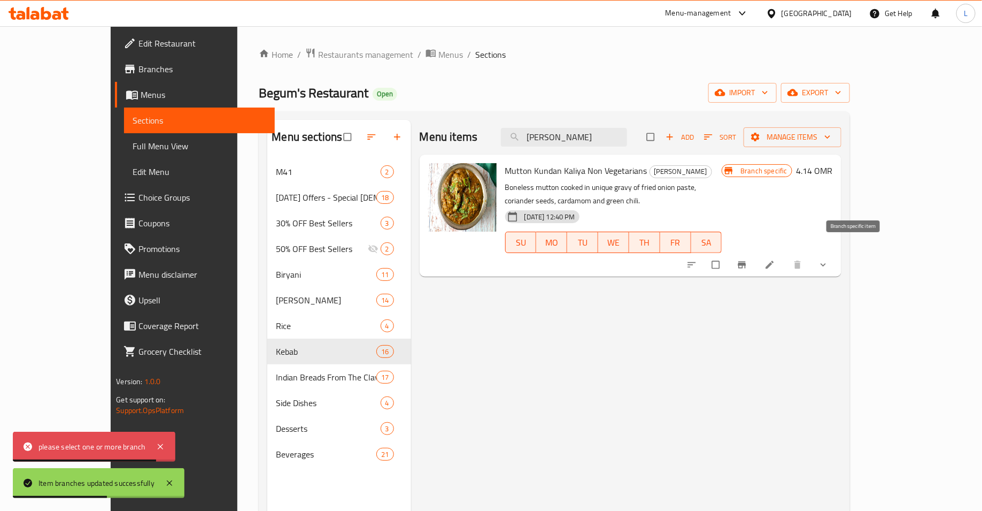
type input "Kundan Kaliya"
click at [746, 262] on icon "Branch-specific-item" at bounding box center [742, 265] width 8 height 7
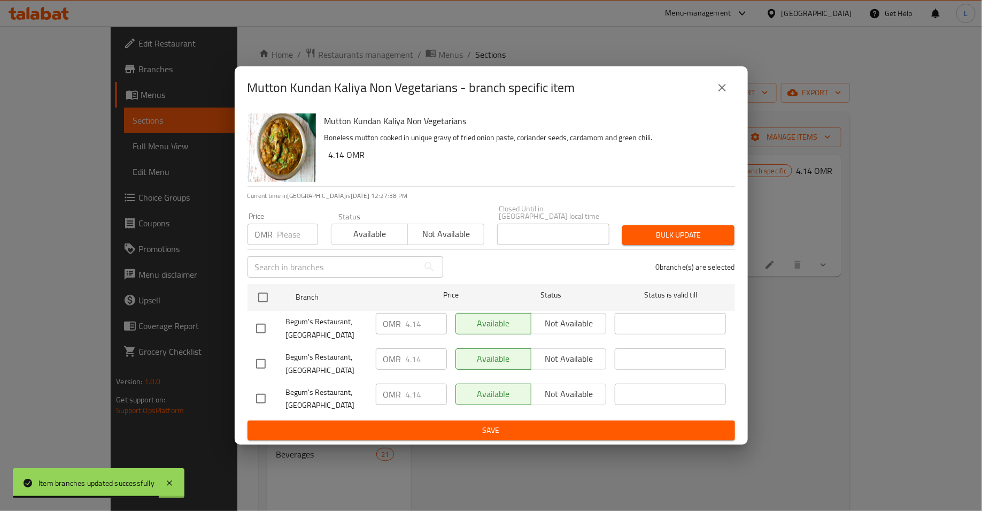
click at [275, 234] on div "OMR Price" at bounding box center [283, 234] width 71 height 21
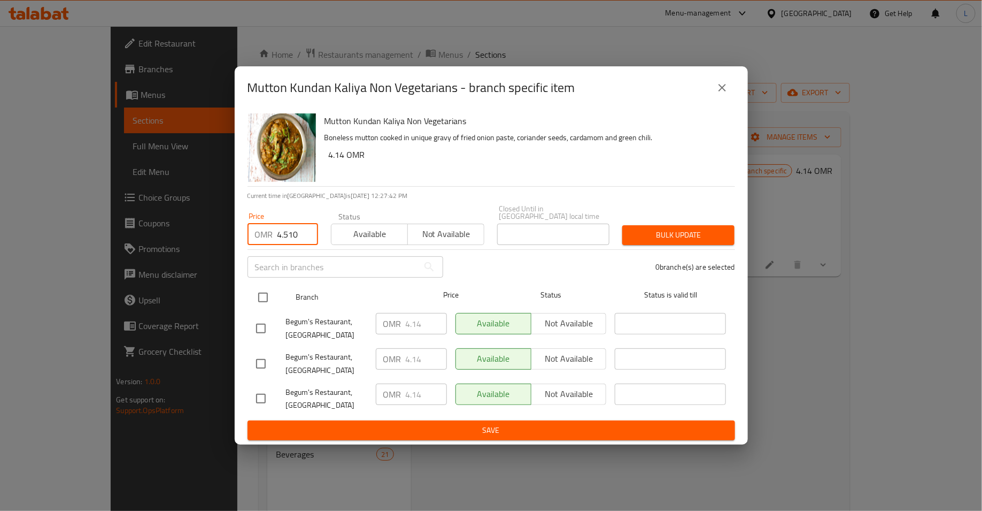
type input "4.510"
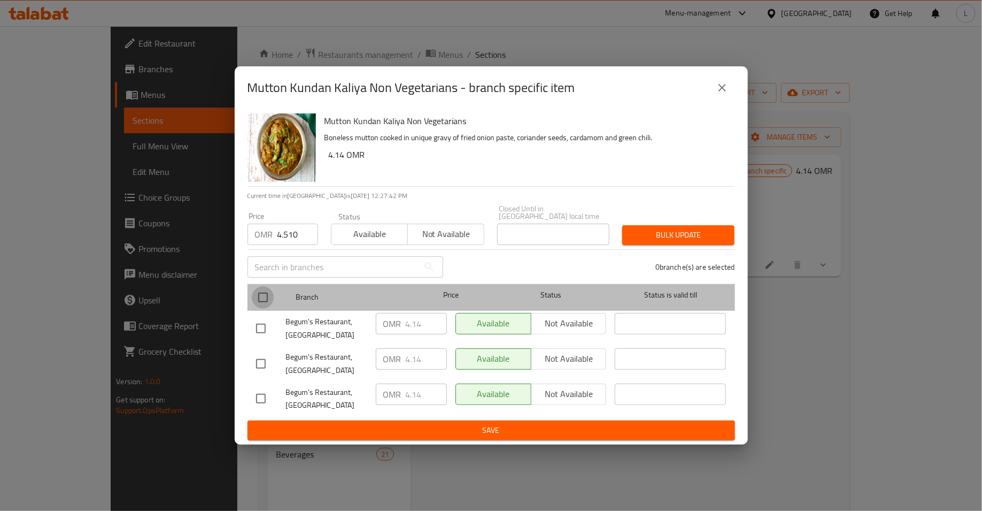
click at [260, 288] on input "checkbox" at bounding box center [263, 297] width 22 height 22
checkbox input "true"
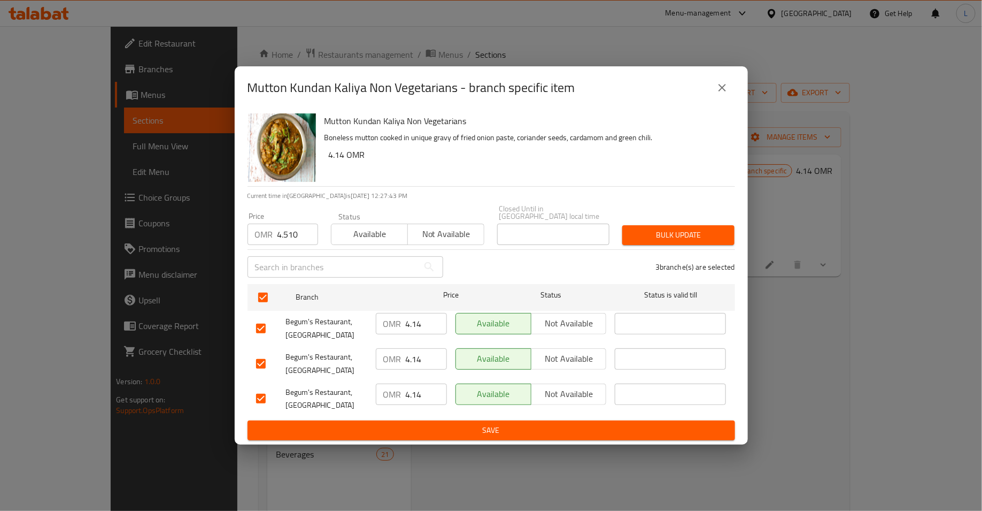
click at [710, 228] on span "Bulk update" at bounding box center [678, 234] width 95 height 13
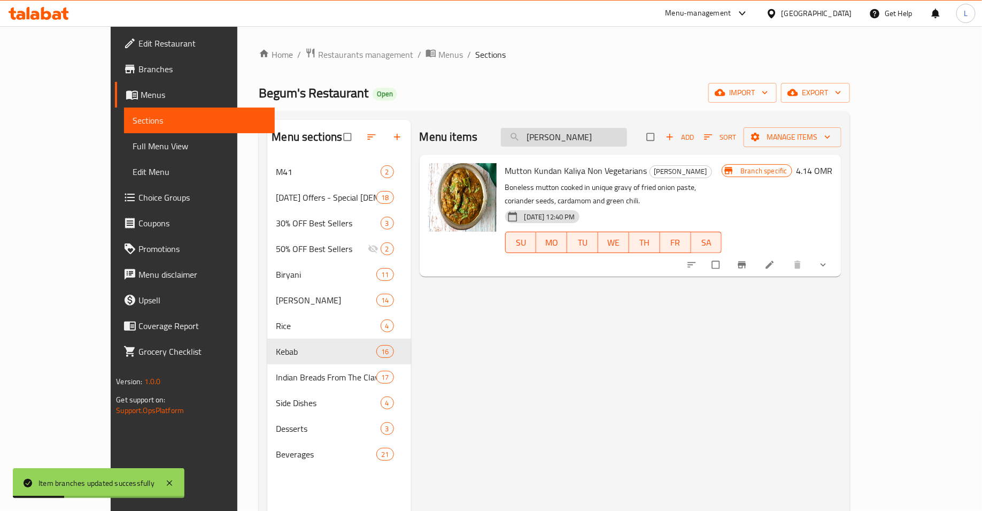
click at [598, 135] on input "Kundan Kaliya" at bounding box center [564, 137] width 126 height 19
paste input "lahori Gosht Masal"
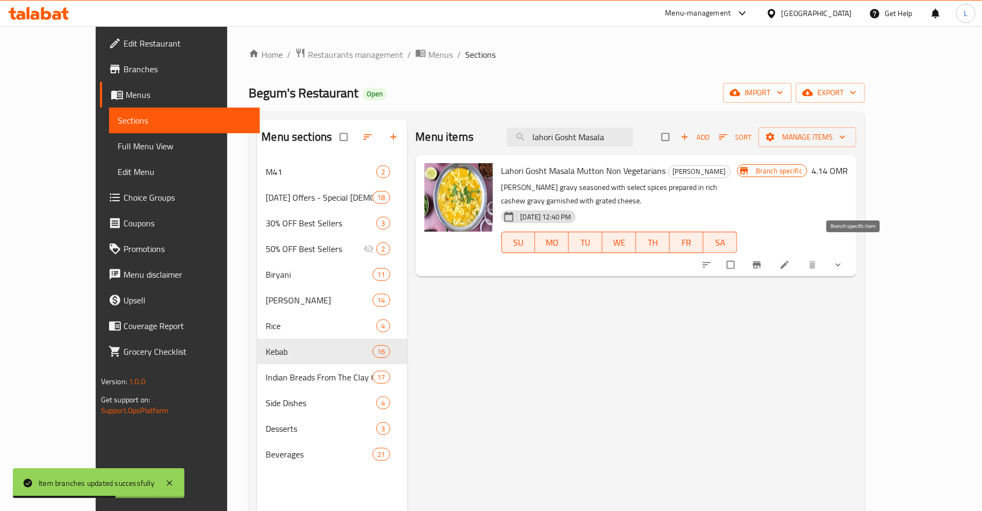
type input "lahori Gosht Masala"
click at [763, 259] on icon "Branch-specific-item" at bounding box center [757, 264] width 11 height 11
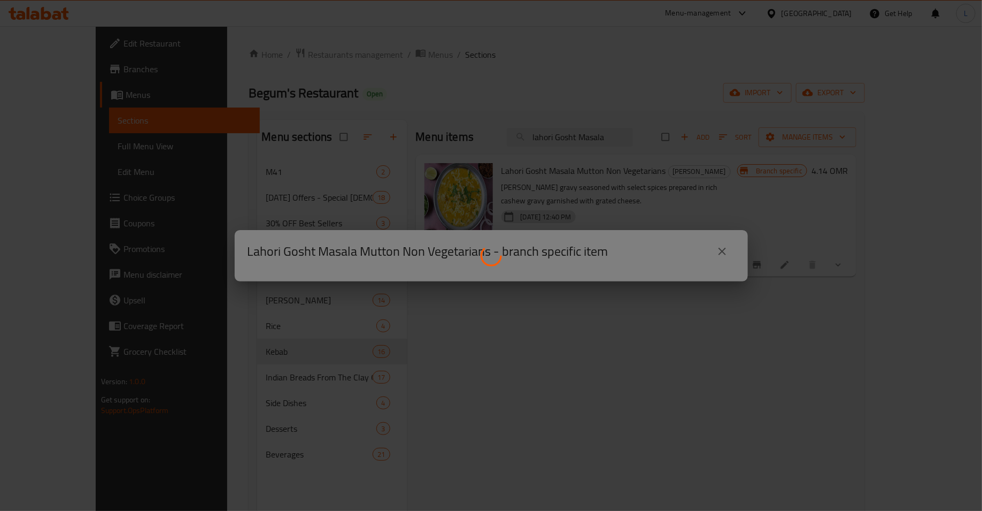
click at [726, 256] on div at bounding box center [491, 255] width 982 height 511
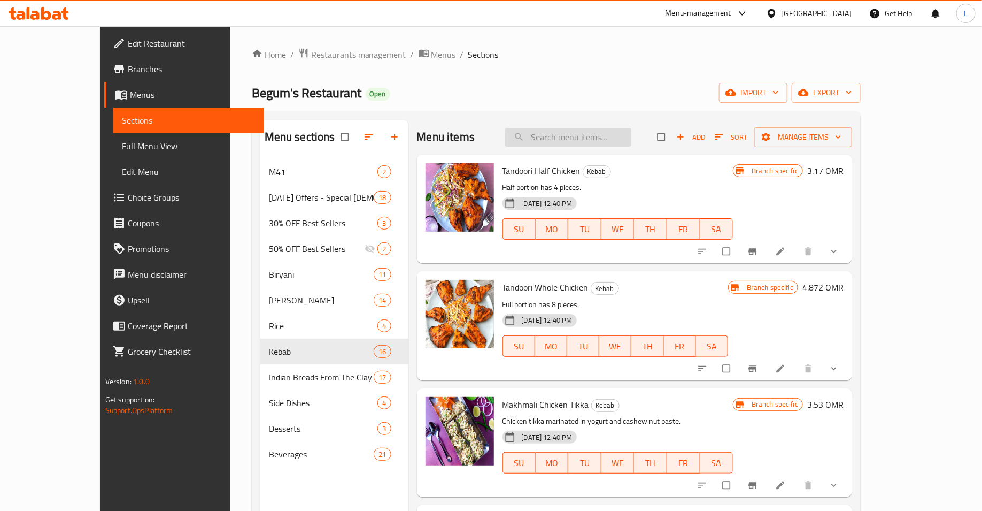
click at [589, 129] on input "search" at bounding box center [568, 137] width 126 height 19
paste input "lahori Gosht Masala"
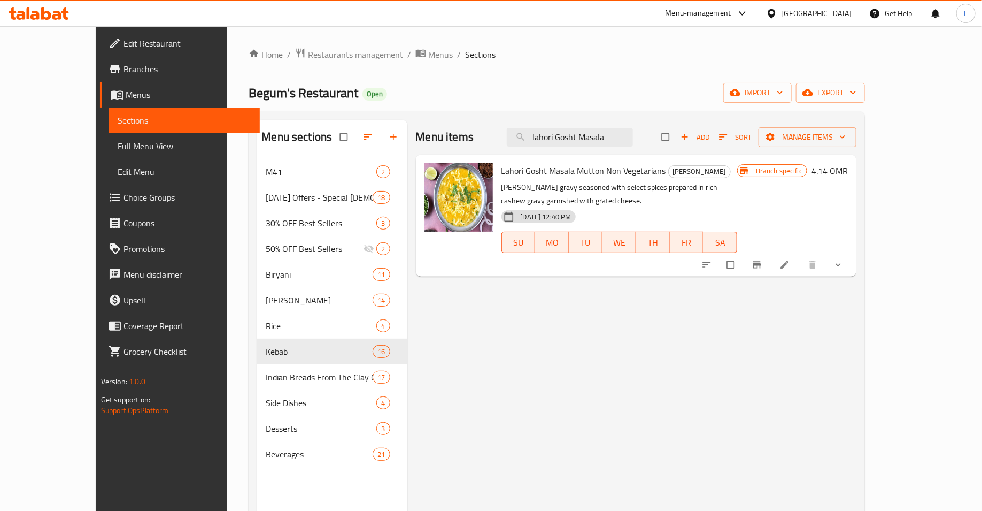
type input "lahori Gosht Masala"
click at [762, 262] on icon "Branch-specific-item" at bounding box center [758, 265] width 8 height 7
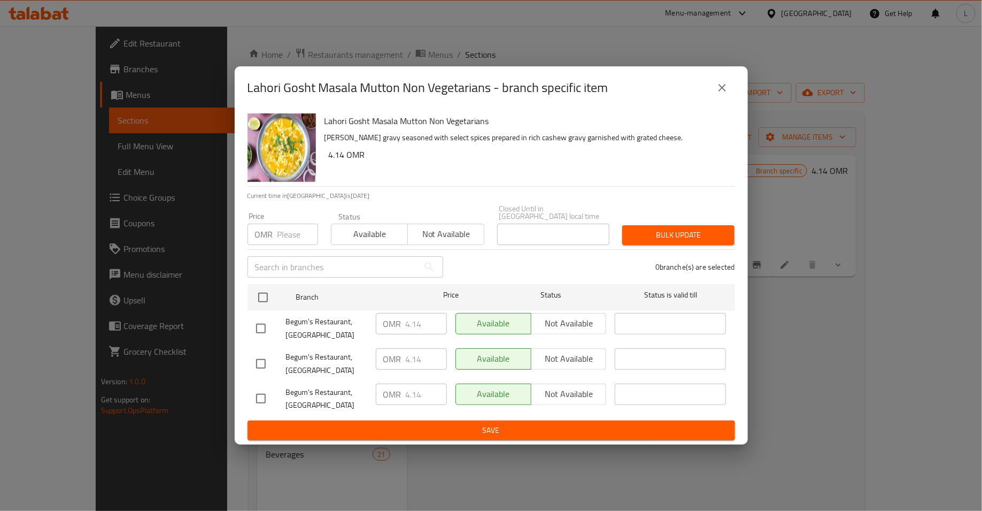
click at [287, 227] on input "number" at bounding box center [298, 234] width 41 height 21
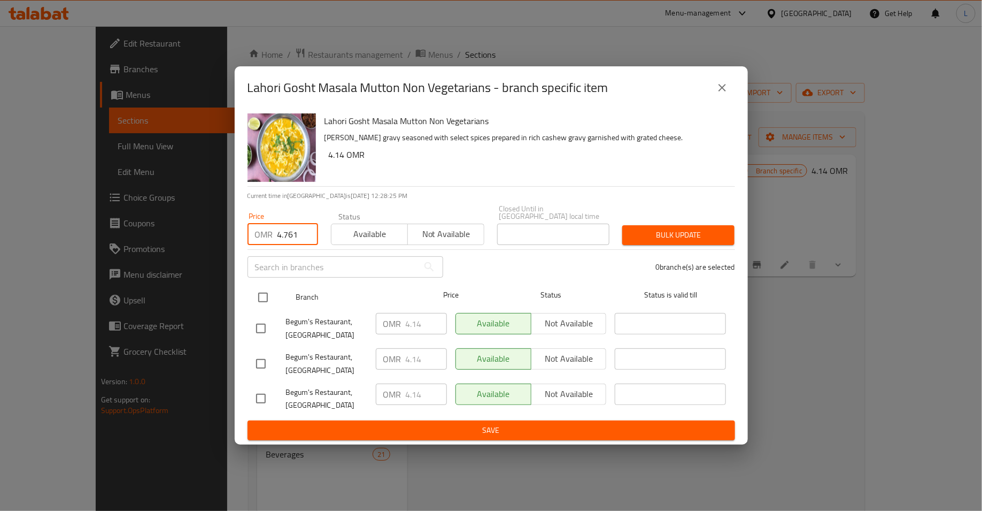
type input "4.761"
click at [263, 289] on input "checkbox" at bounding box center [263, 297] width 22 height 22
checkbox input "true"
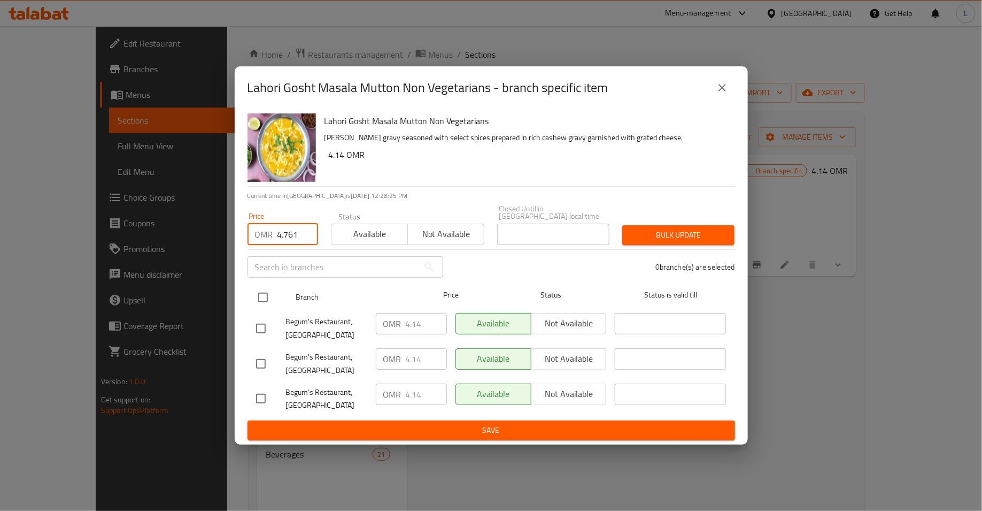
checkbox input "true"
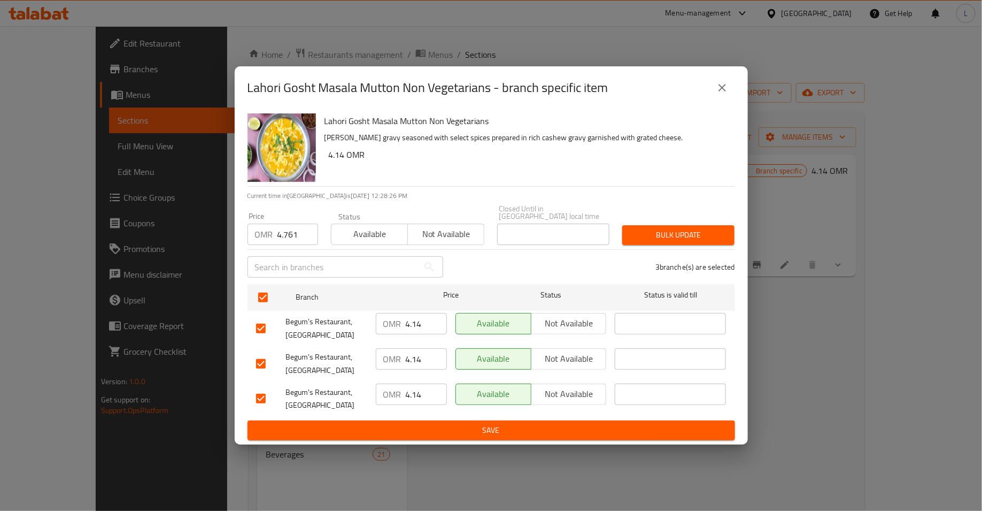
click at [644, 234] on span "Bulk update" at bounding box center [678, 234] width 95 height 13
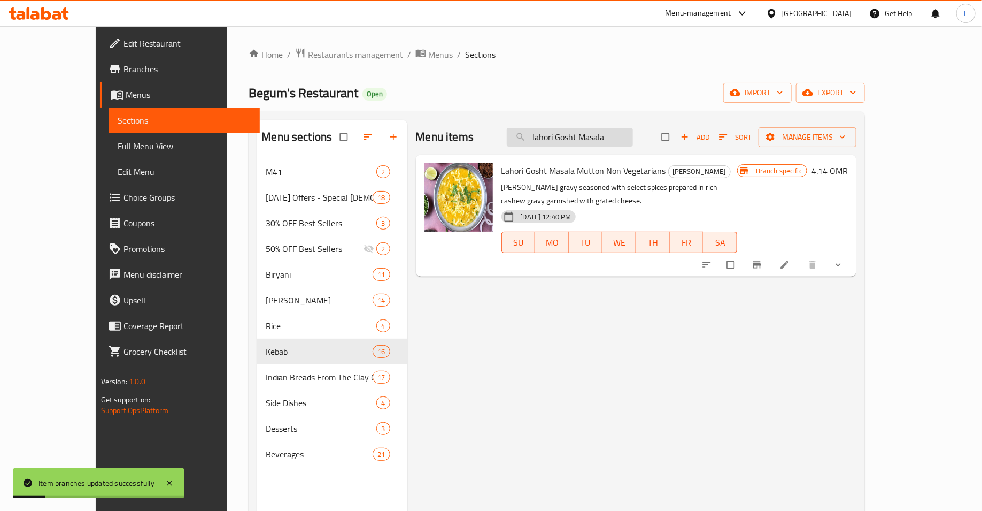
click at [586, 144] on input "lahori Gosht Masala" at bounding box center [570, 137] width 126 height 19
paste input "Dal Tadk"
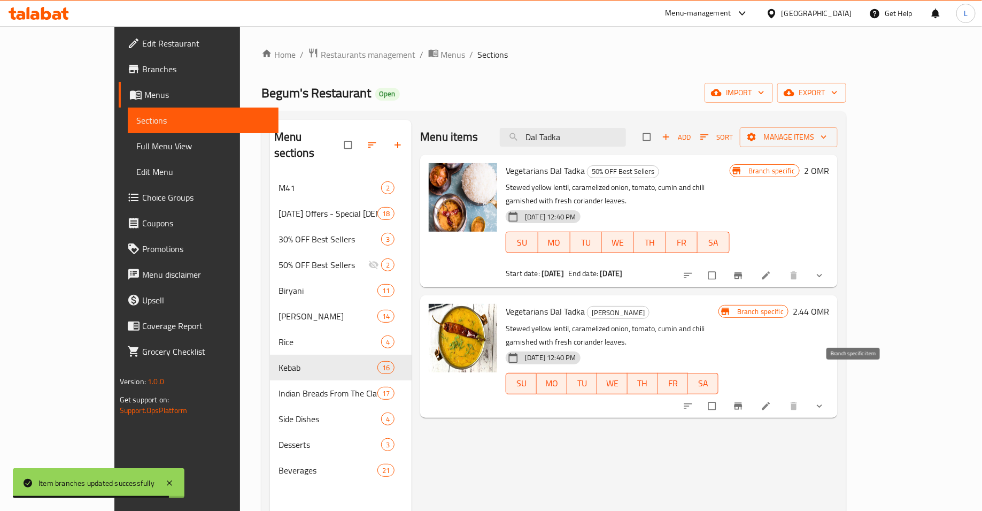
type input "Dal Tadka"
click at [744, 401] on icon "Branch-specific-item" at bounding box center [738, 406] width 11 height 11
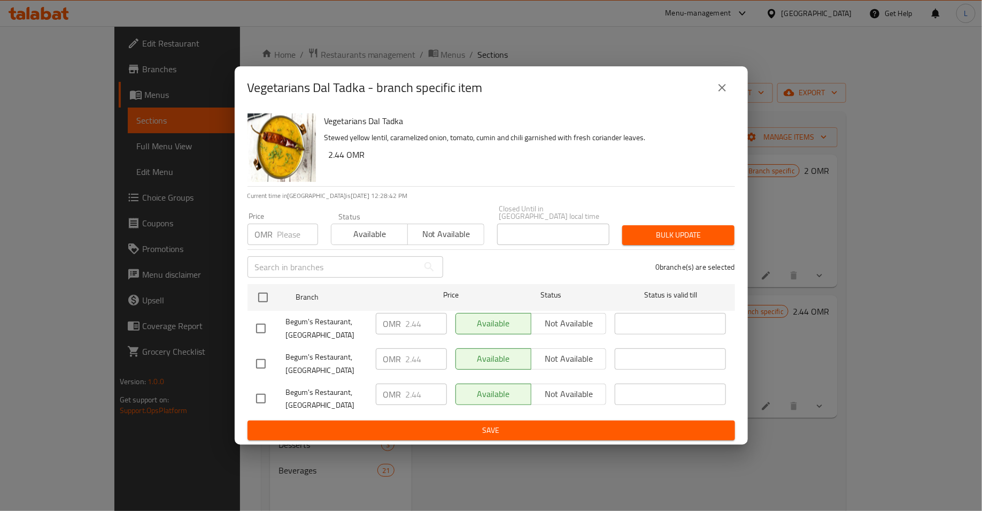
click at [292, 230] on input "number" at bounding box center [298, 234] width 41 height 21
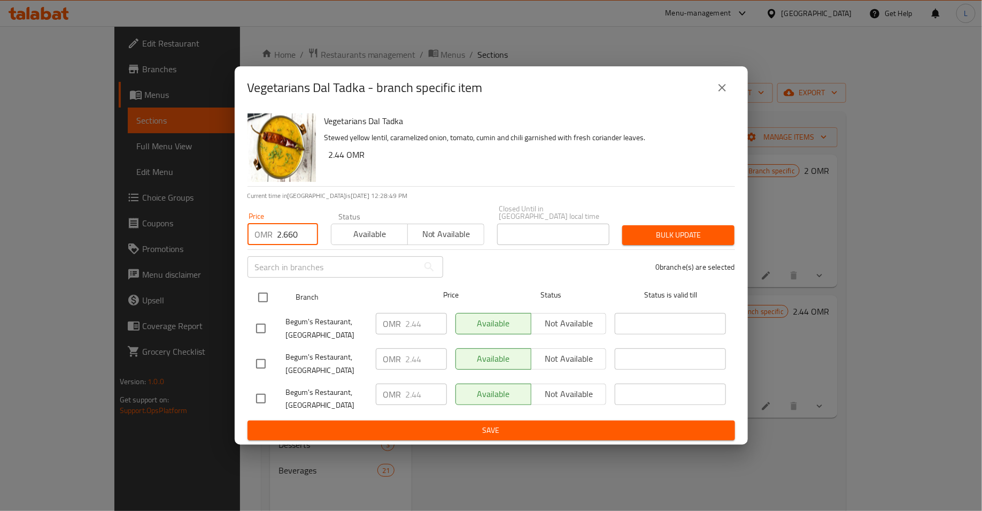
type input "2.660"
click at [251, 297] on div "Branch Price Status Status is valid till" at bounding box center [492, 297] width 488 height 27
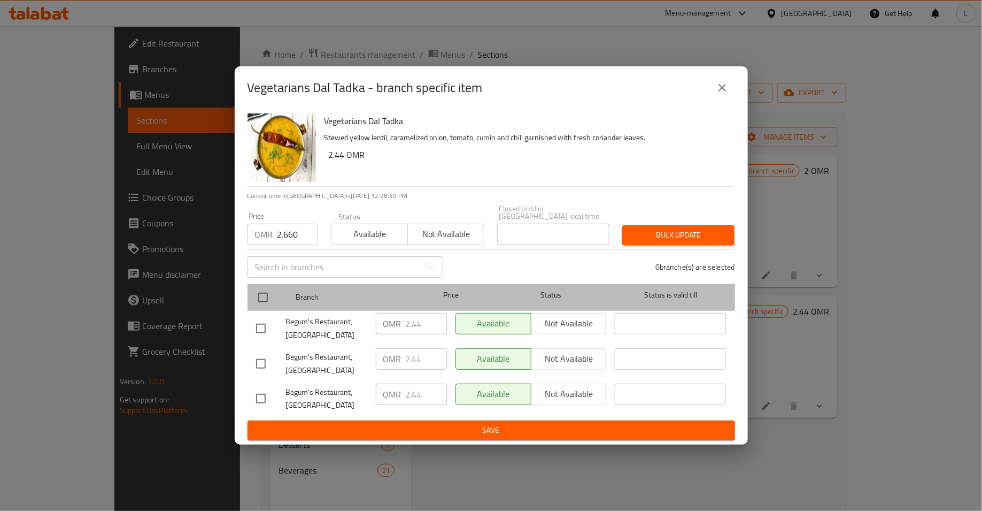
click at [277, 292] on div at bounding box center [272, 297] width 40 height 31
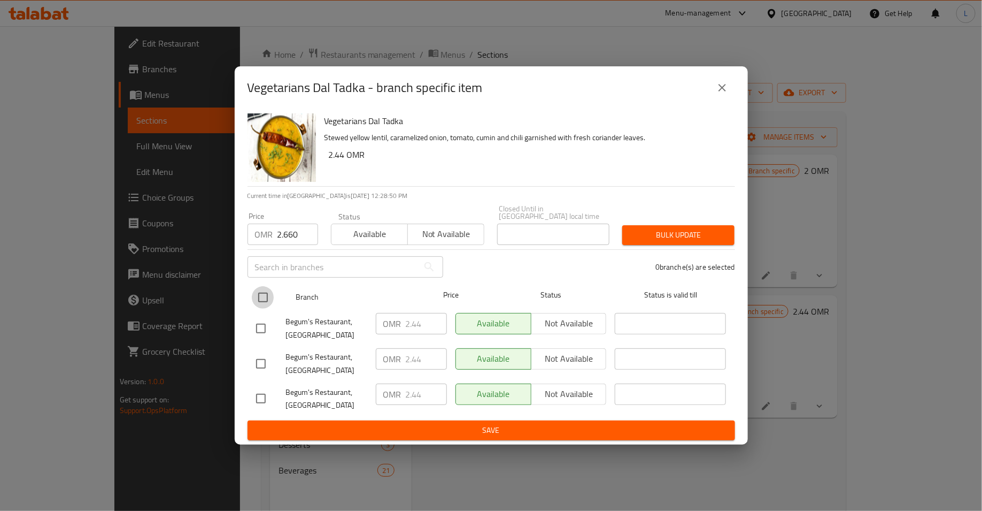
click at [272, 293] on input "checkbox" at bounding box center [263, 297] width 22 height 22
checkbox input "true"
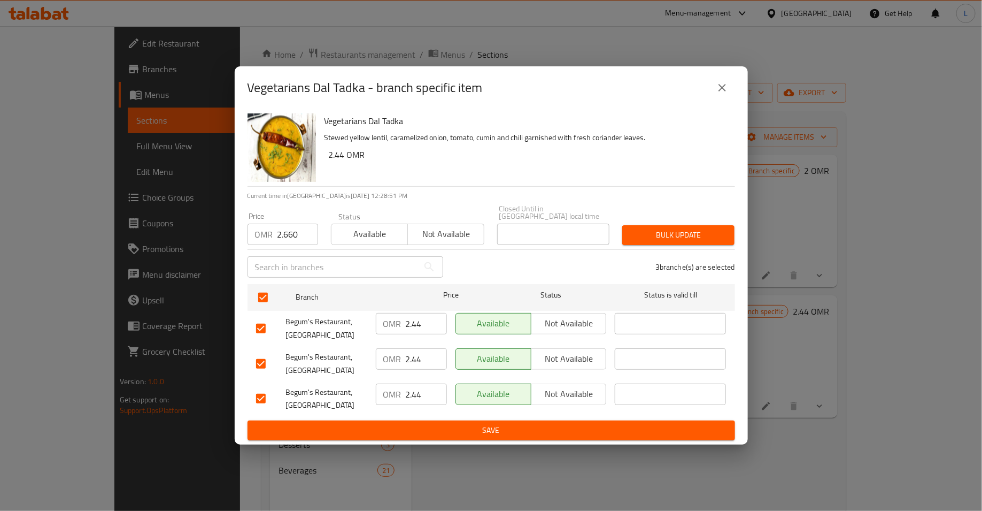
click at [689, 234] on span "Bulk update" at bounding box center [678, 234] width 95 height 13
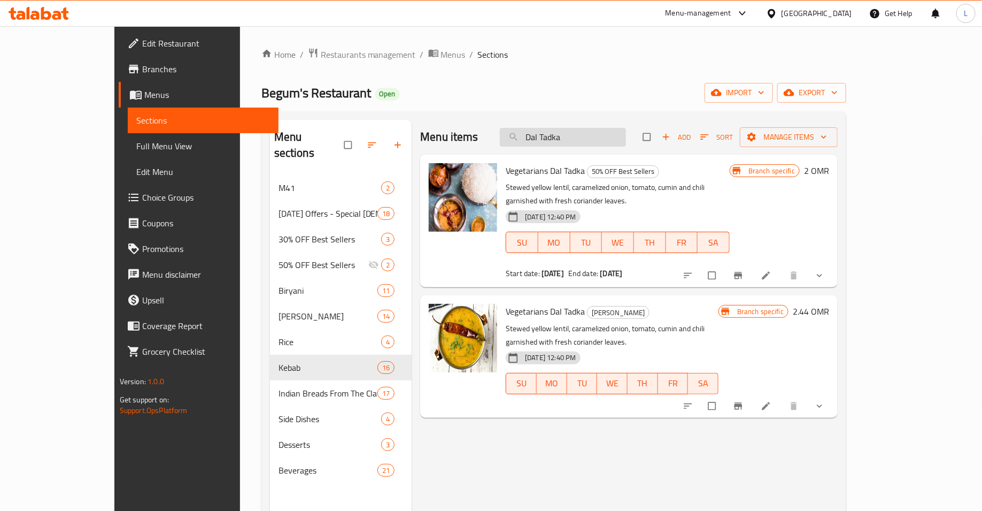
click at [609, 141] on input "Dal Tadka" at bounding box center [563, 137] width 126 height 19
paste input "Makhani"
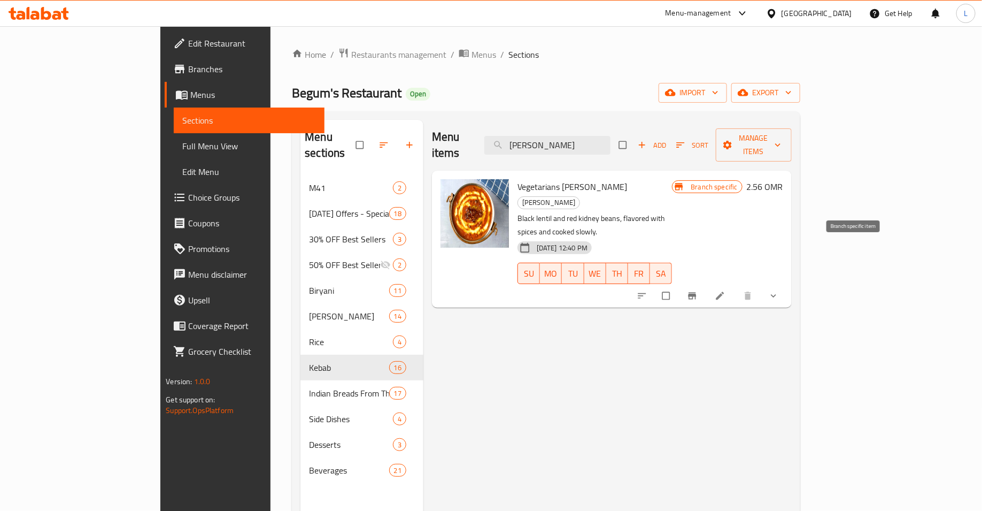
type input "[PERSON_NAME]"
click at [706, 269] on button "Branch-specific-item" at bounding box center [694, 281] width 26 height 24
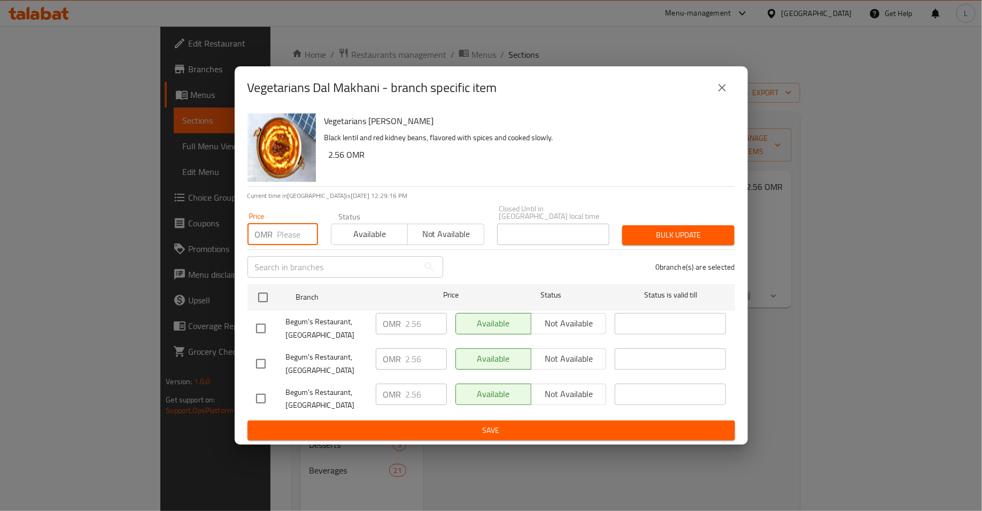
click at [286, 232] on input "number" at bounding box center [298, 234] width 41 height 21
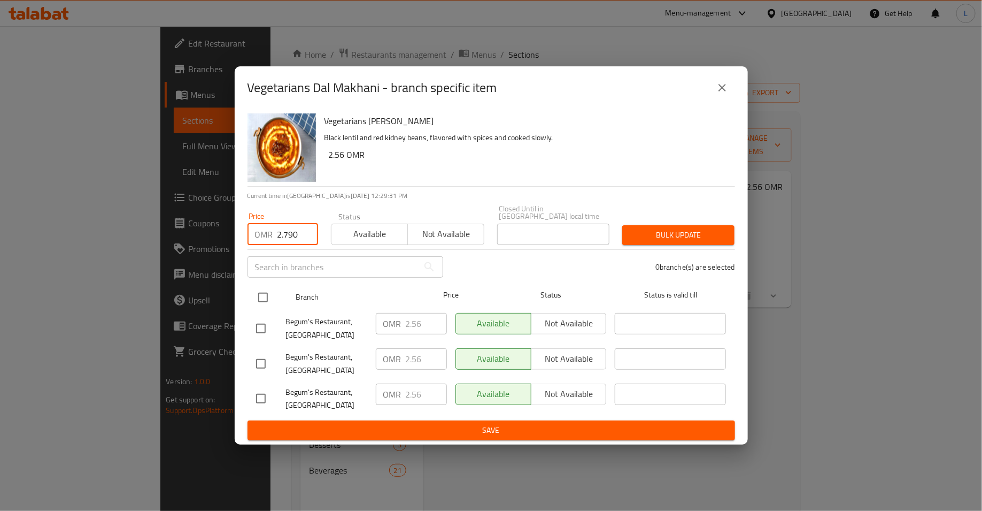
type input "2.790"
click at [263, 294] on input "checkbox" at bounding box center [263, 297] width 22 height 22
checkbox input "true"
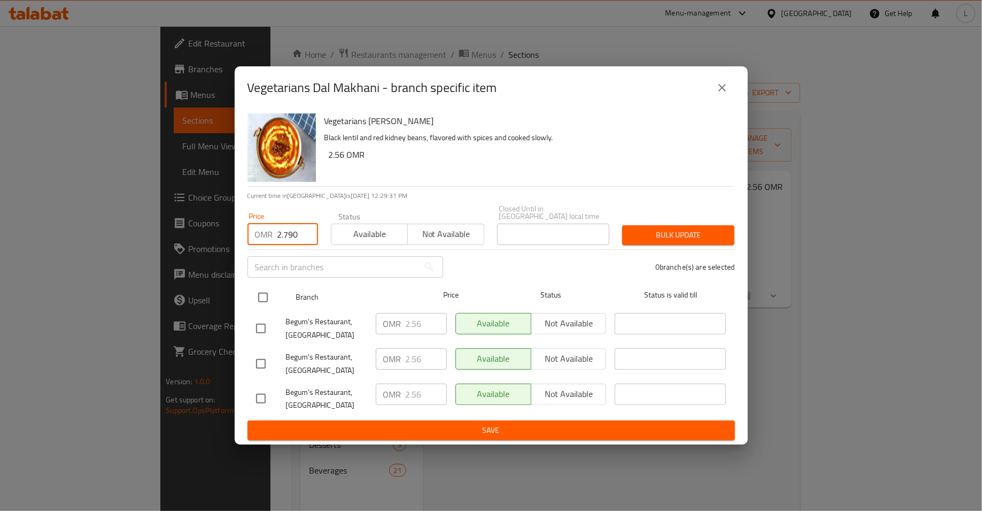
checkbox input "true"
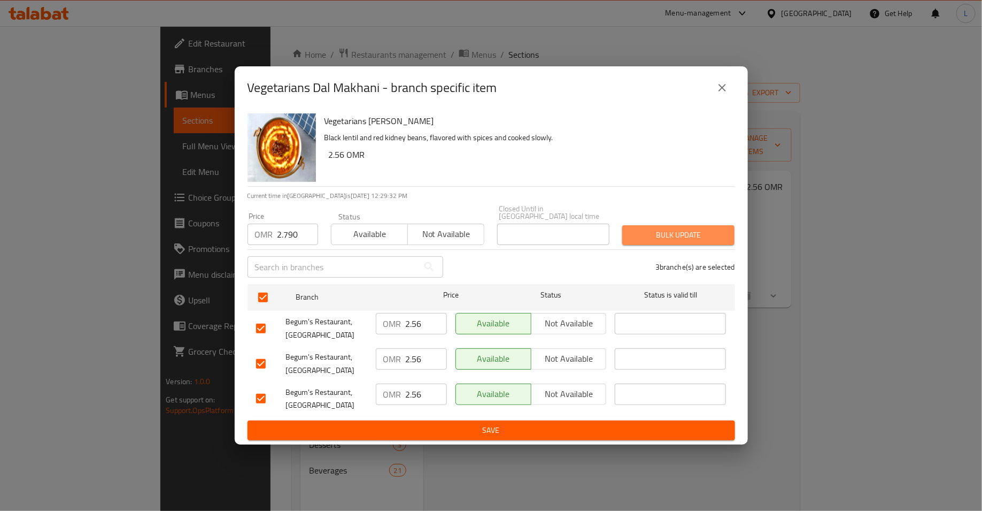
click at [672, 234] on span "Bulk update" at bounding box center [678, 234] width 95 height 13
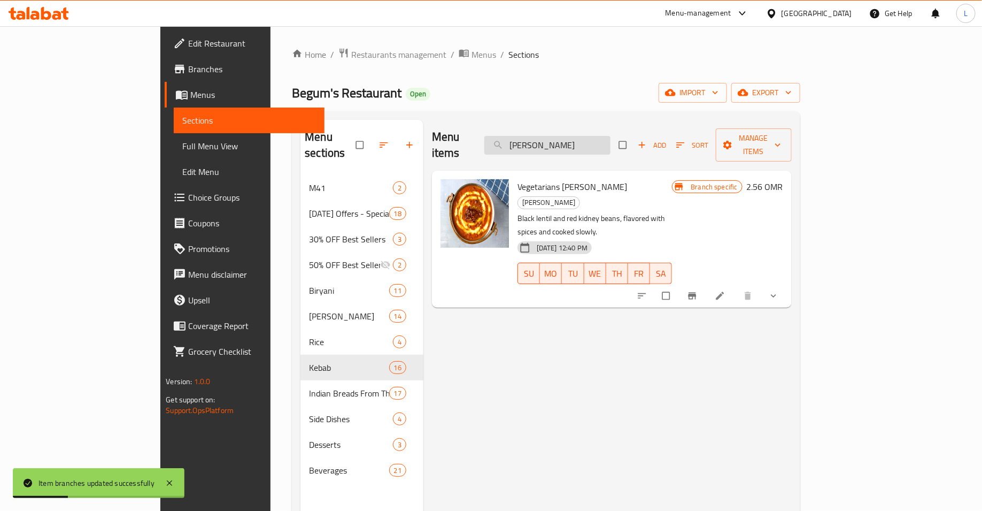
click at [567, 136] on input "[PERSON_NAME]" at bounding box center [548, 145] width 126 height 19
paste input "Vegetable Bhuna"
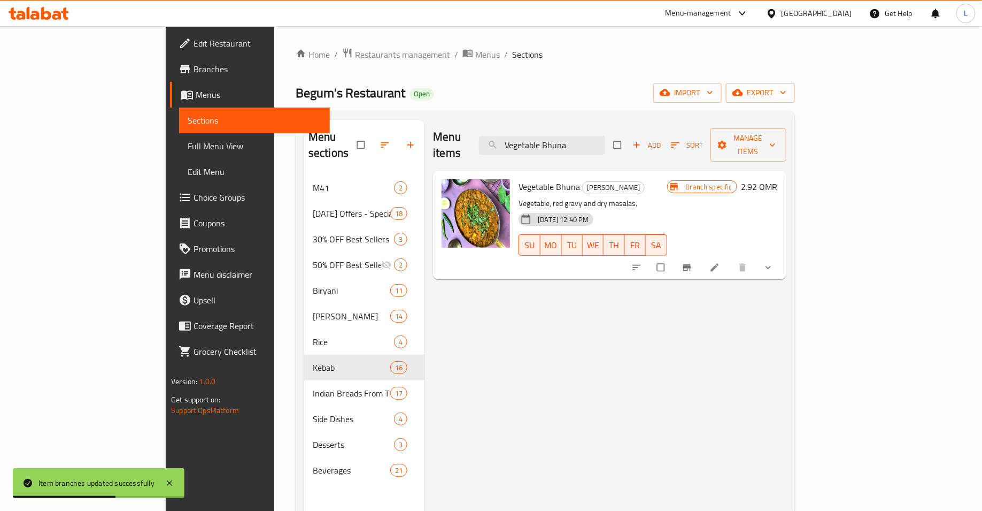
type input "Vegetable Bhuna"
click at [701, 259] on button "Branch-specific-item" at bounding box center [688, 268] width 26 height 24
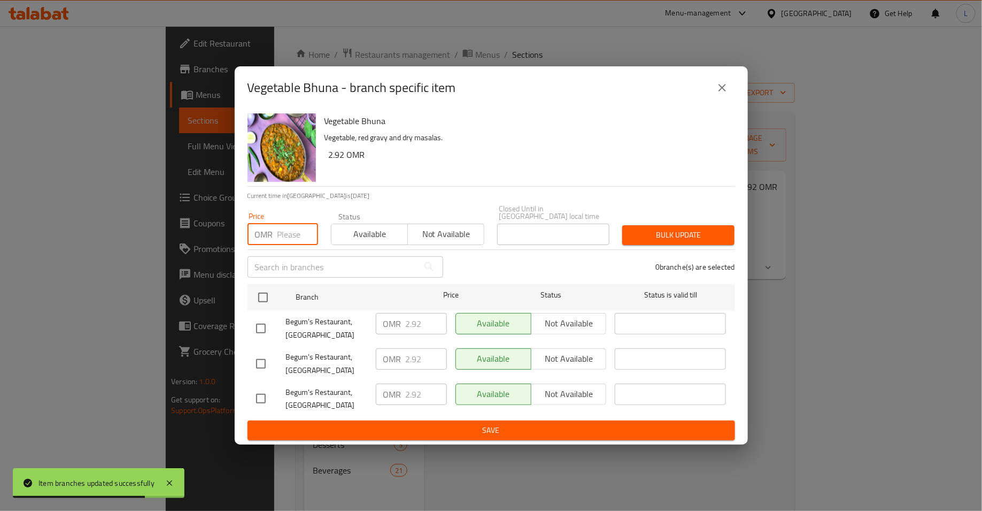
click at [286, 225] on input "number" at bounding box center [298, 234] width 41 height 21
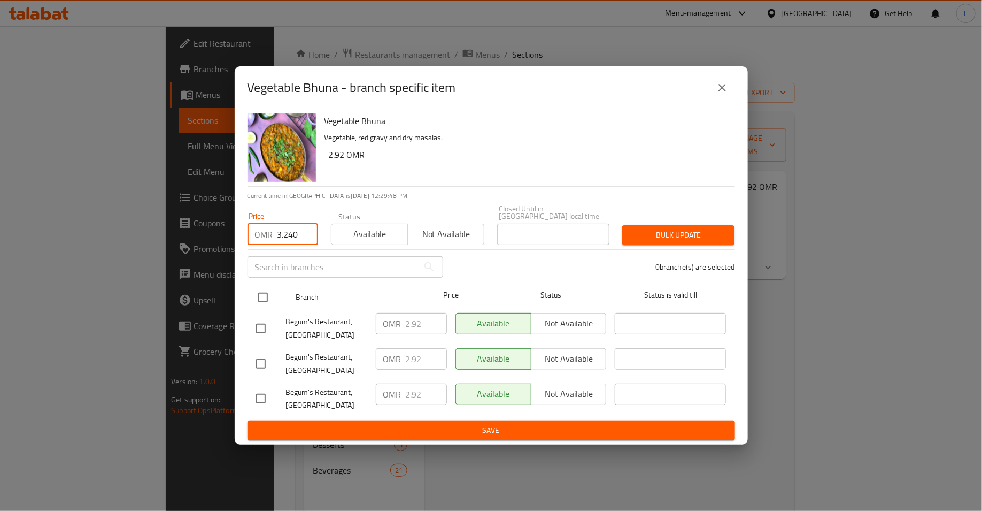
type input "3.240"
click at [263, 295] on input "checkbox" at bounding box center [263, 297] width 22 height 22
checkbox input "true"
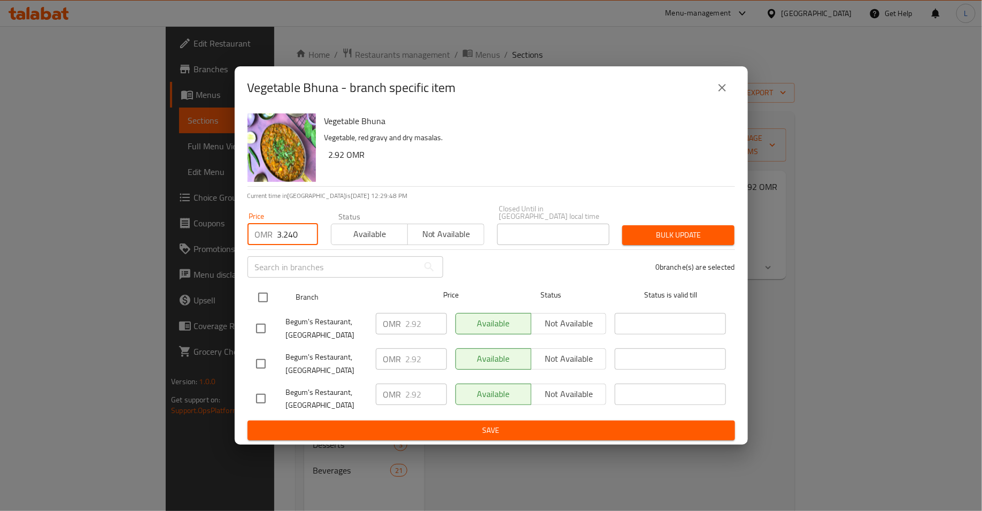
checkbox input "true"
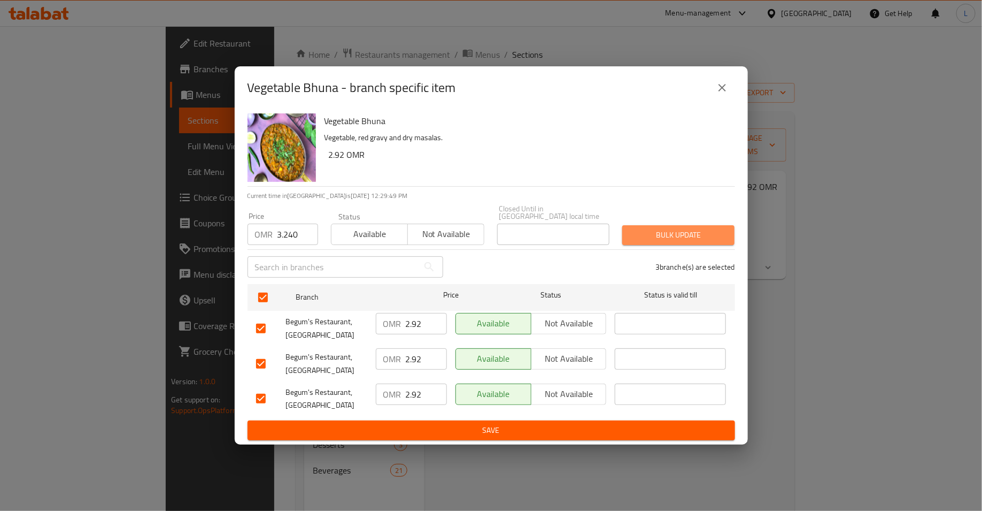
click at [669, 233] on span "Bulk update" at bounding box center [678, 234] width 95 height 13
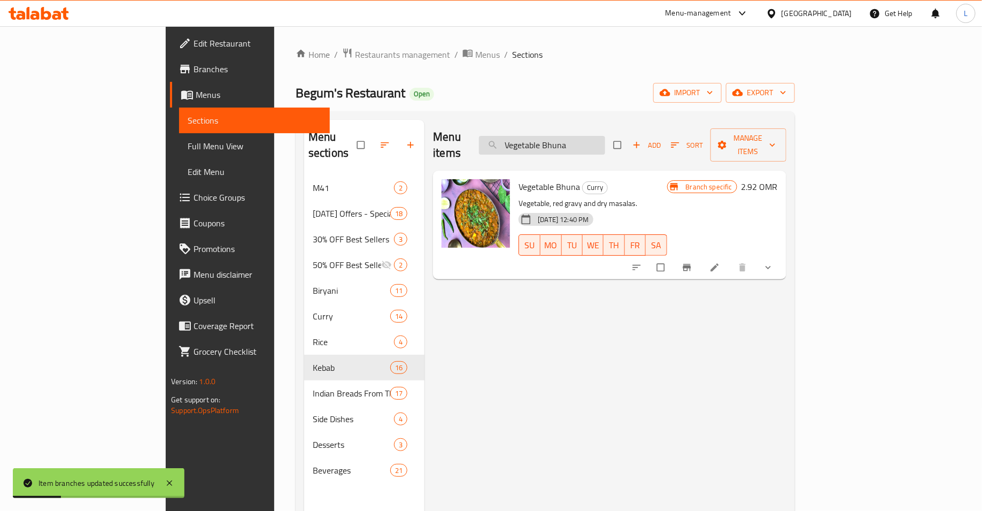
click at [603, 138] on input "Vegetable Bhuna" at bounding box center [542, 145] width 126 height 19
paste input "Paneer Moti"
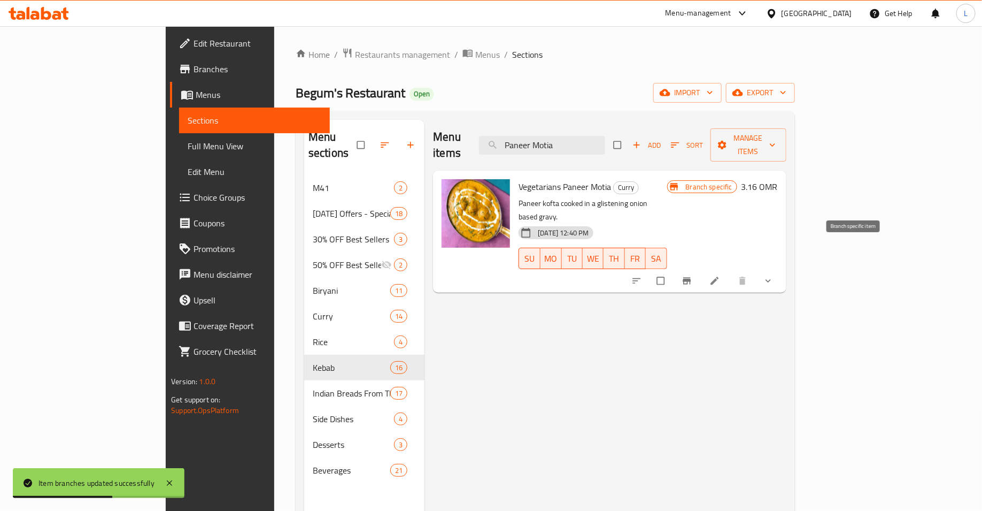
type input "Paneer Motia"
click at [693, 275] on icon "Branch-specific-item" at bounding box center [687, 280] width 11 height 11
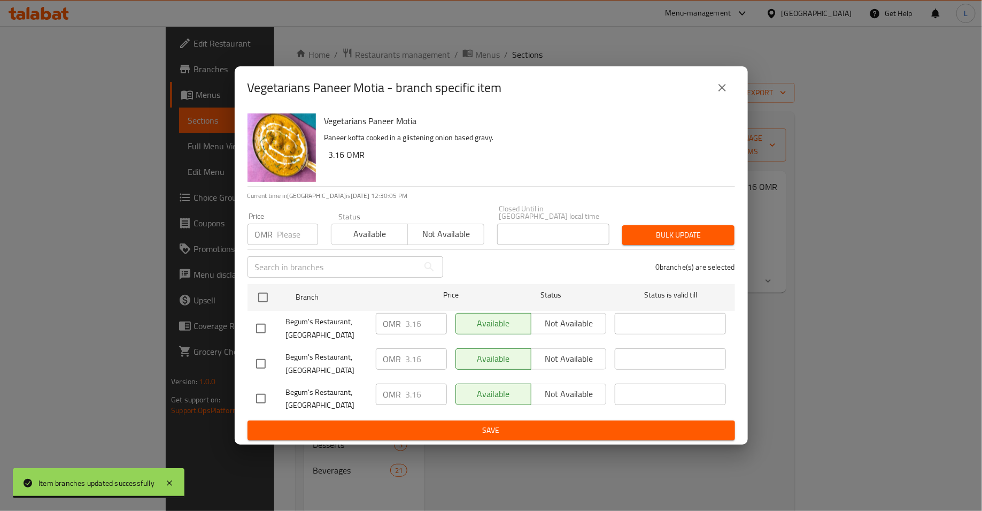
click at [283, 235] on input "number" at bounding box center [298, 234] width 41 height 21
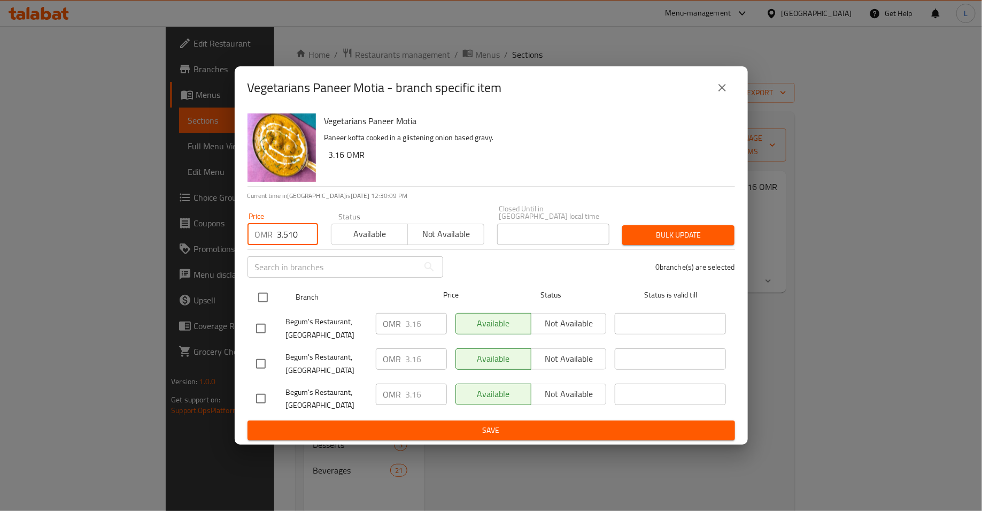
type input "3.510"
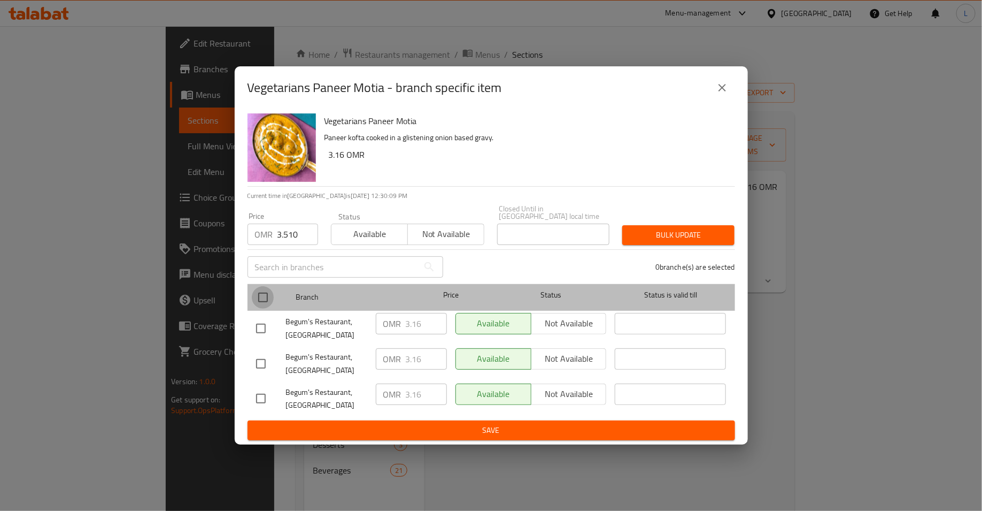
click at [264, 294] on input "checkbox" at bounding box center [263, 297] width 22 height 22
checkbox input "true"
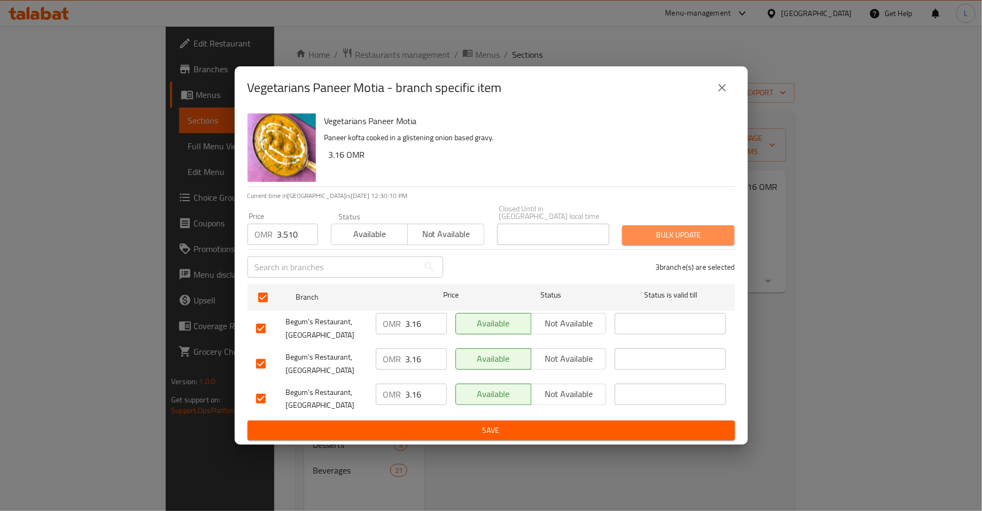
click at [647, 234] on span "Bulk update" at bounding box center [678, 234] width 95 height 13
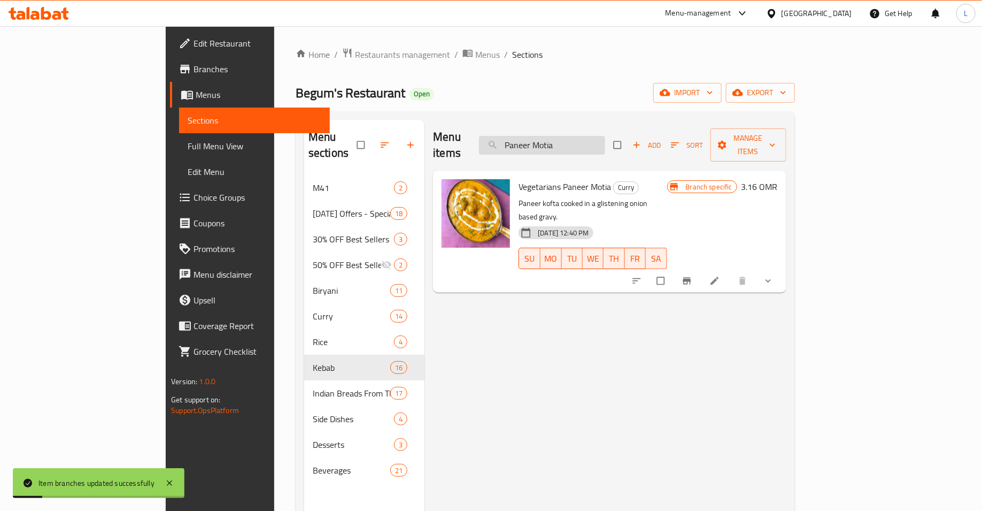
click at [590, 136] on input "Paneer Motia" at bounding box center [542, 145] width 126 height 19
paste input "Malai Koft"
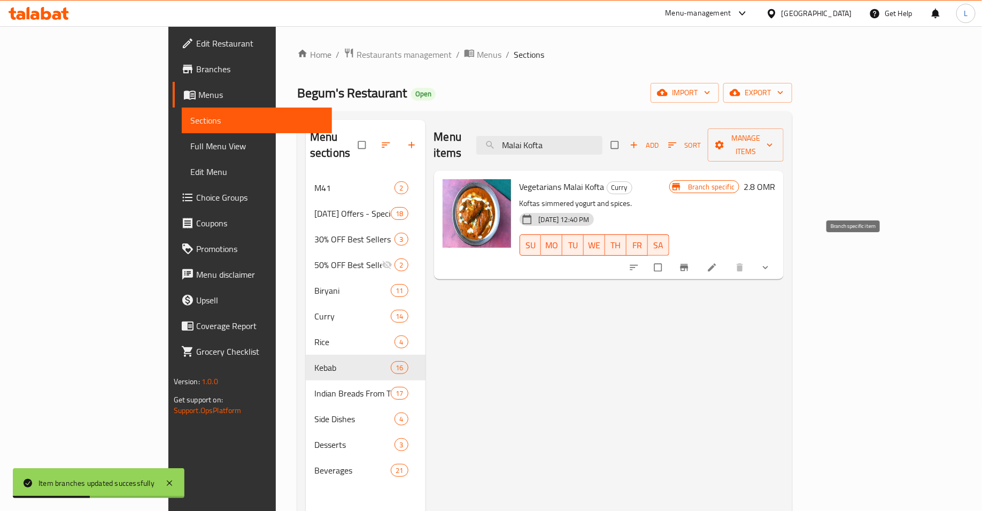
type input "Malai Kofta"
click at [690, 262] on icon "Branch-specific-item" at bounding box center [684, 267] width 11 height 11
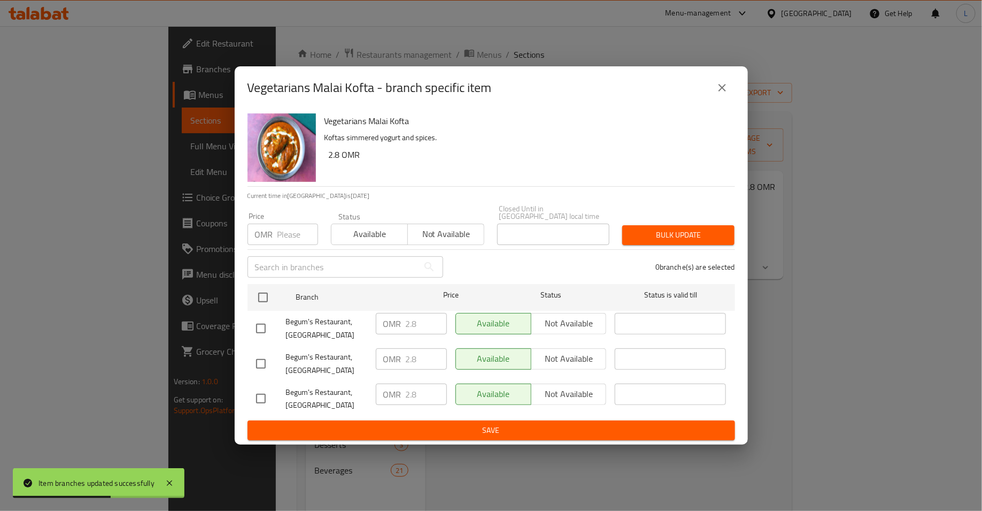
click at [283, 232] on input "number" at bounding box center [298, 234] width 41 height 21
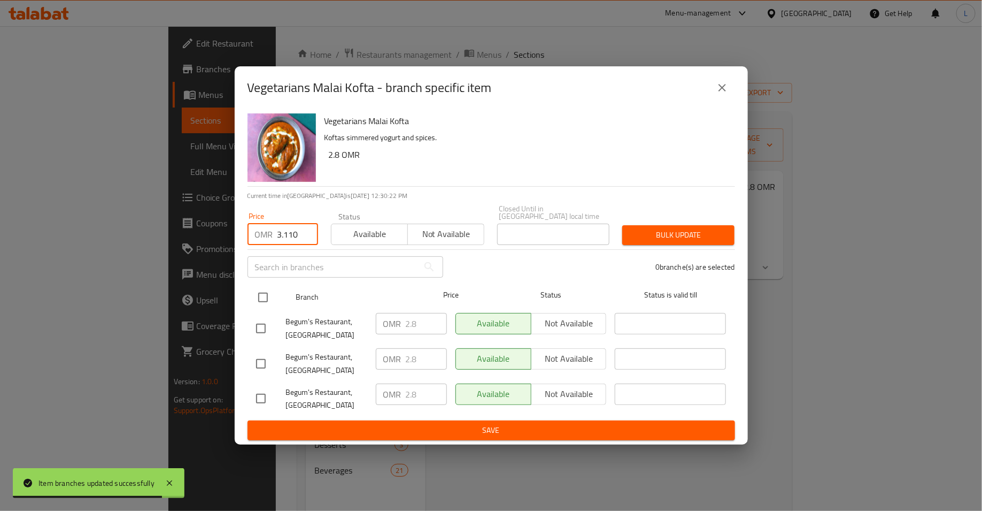
type input "3.110"
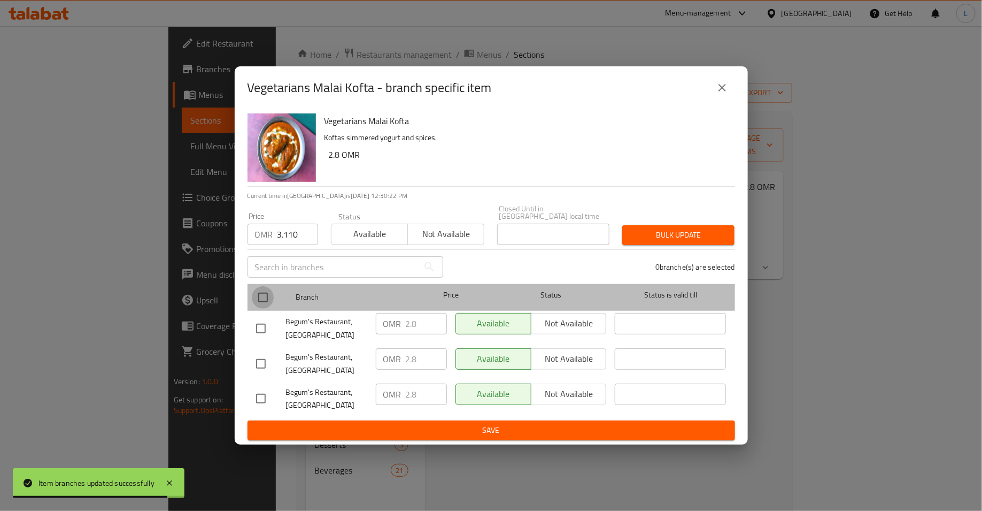
click at [264, 294] on input "checkbox" at bounding box center [263, 297] width 22 height 22
checkbox input "true"
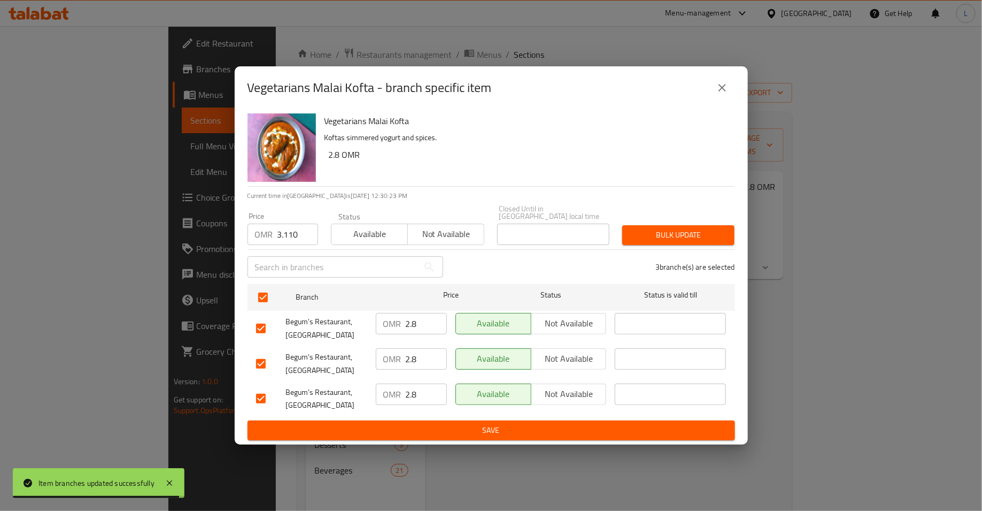
click at [635, 233] on span "Bulk update" at bounding box center [678, 234] width 95 height 13
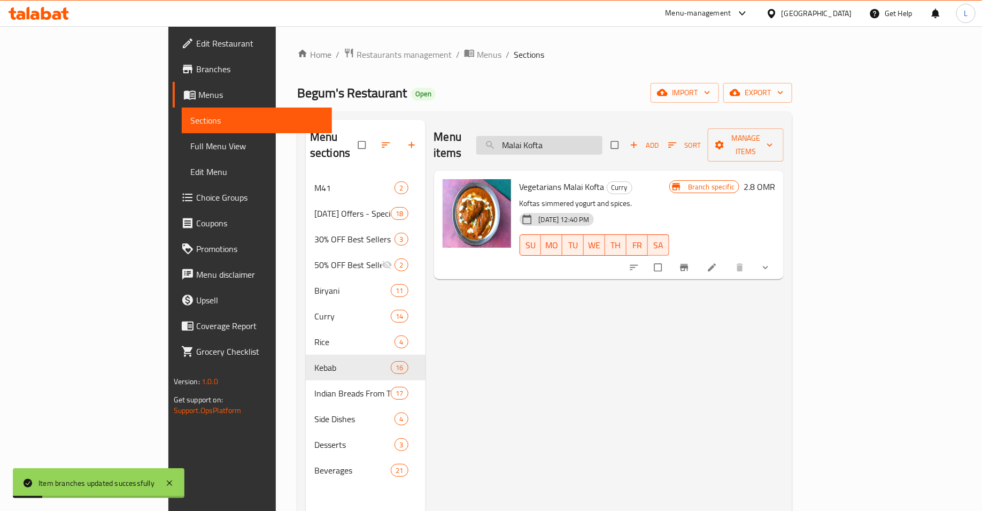
click at [602, 138] on input "Malai Kofta" at bounding box center [540, 145] width 126 height 19
paste input "Palak Paneer"
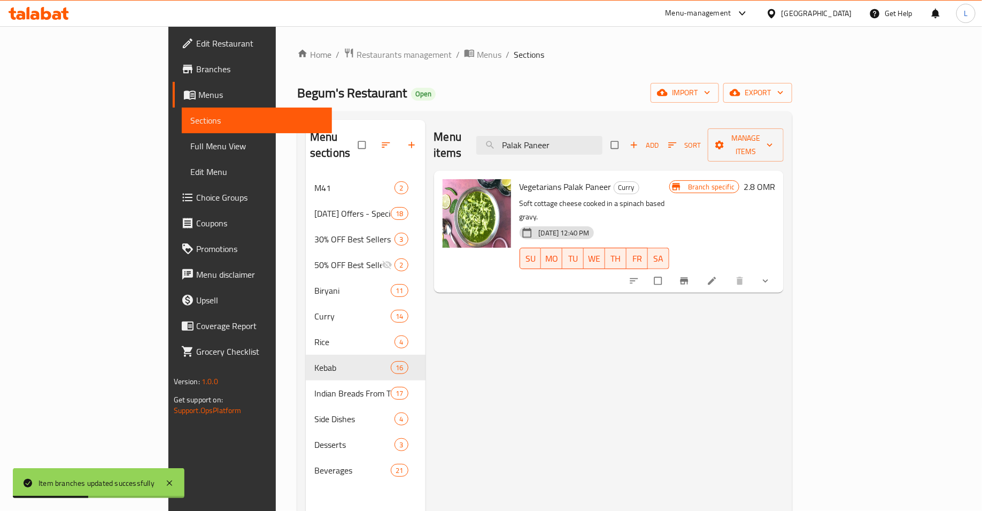
type input "Palak Paneer"
click at [692, 275] on span "Branch-specific-item" at bounding box center [685, 280] width 13 height 11
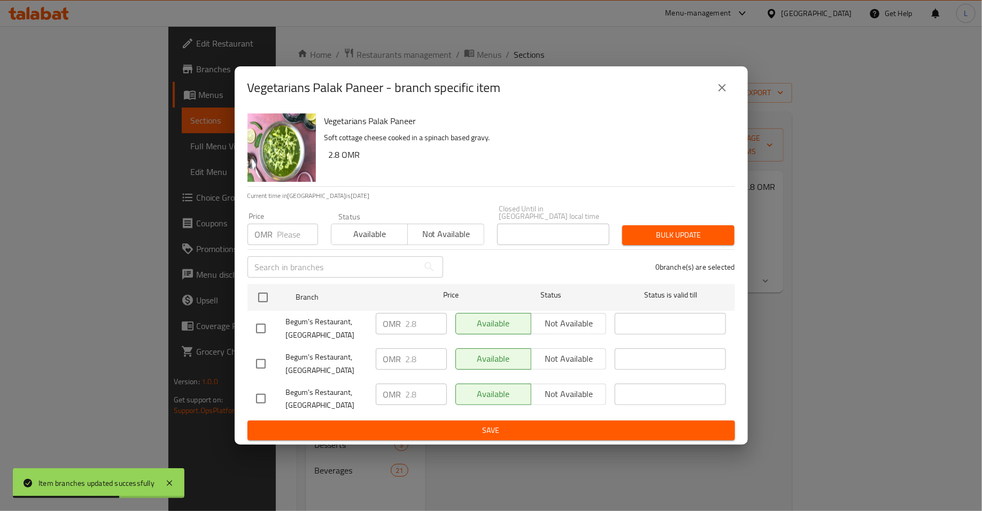
click at [293, 225] on input "number" at bounding box center [298, 234] width 41 height 21
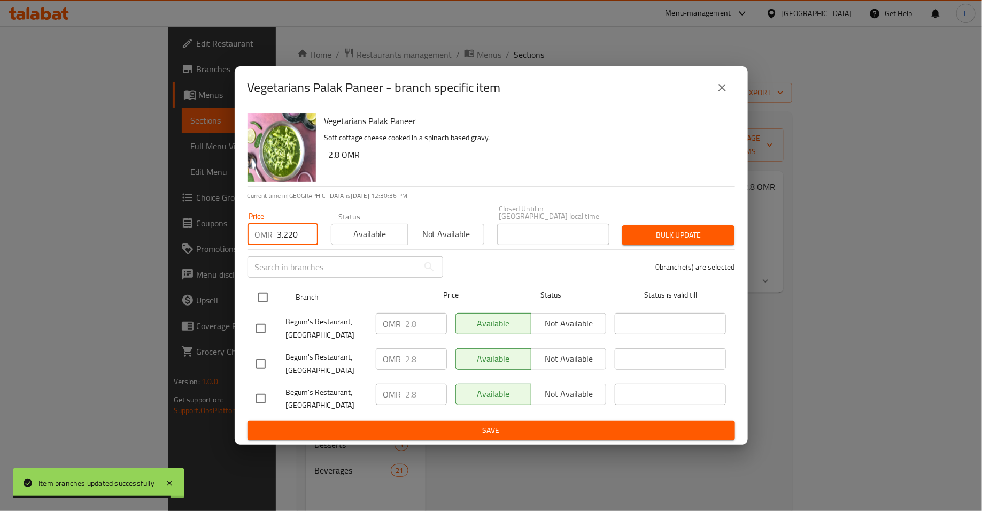
type input "3.220"
click at [266, 294] on input "checkbox" at bounding box center [263, 297] width 22 height 22
checkbox input "true"
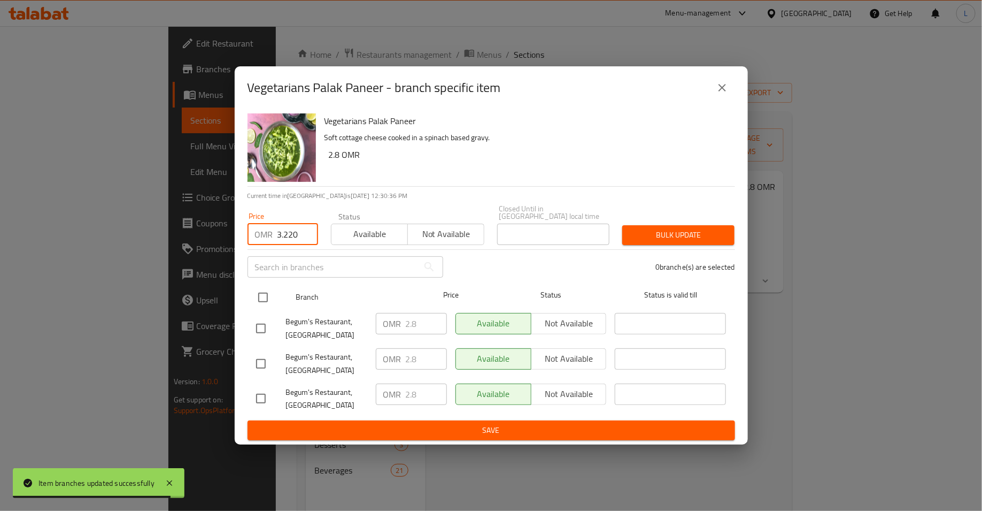
checkbox input "true"
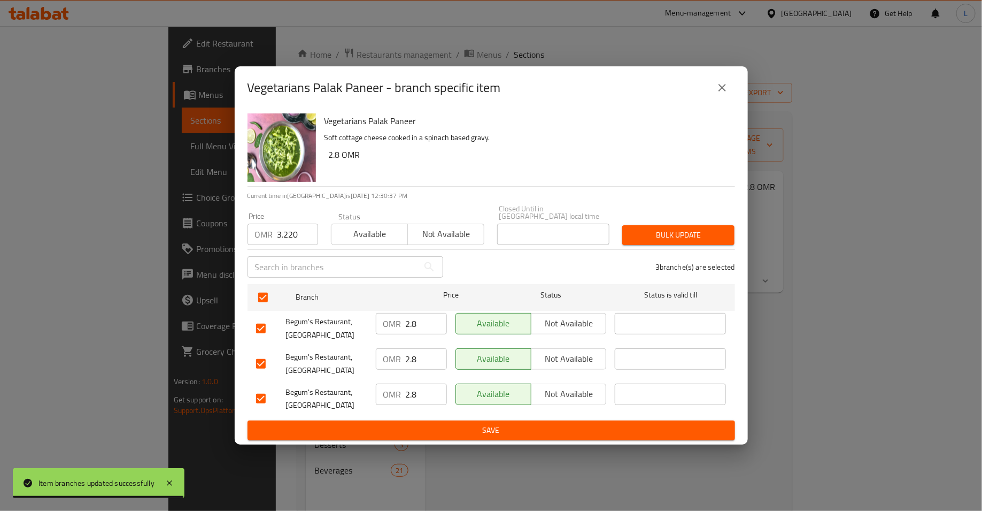
click at [654, 236] on span "Bulk update" at bounding box center [678, 234] width 95 height 13
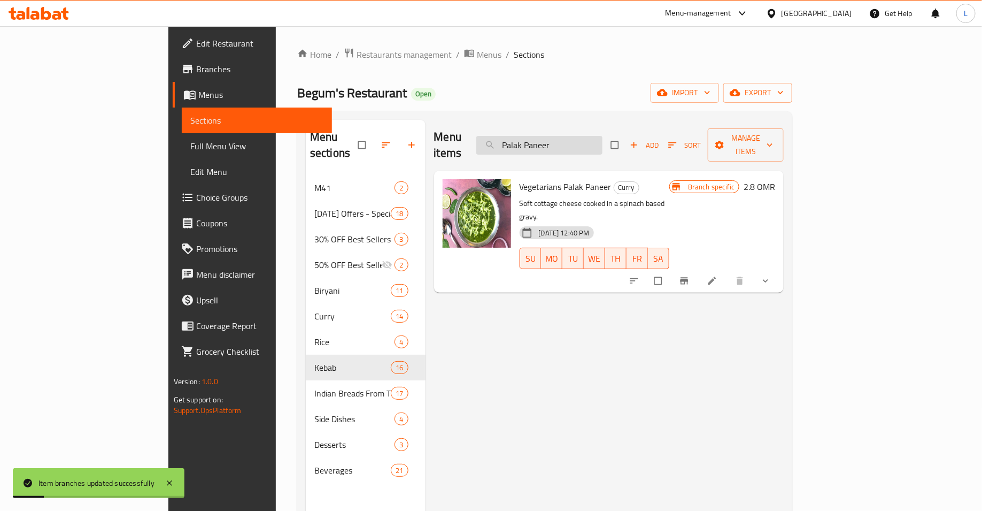
click at [577, 136] on input "Palak Paneer" at bounding box center [540, 145] width 126 height 19
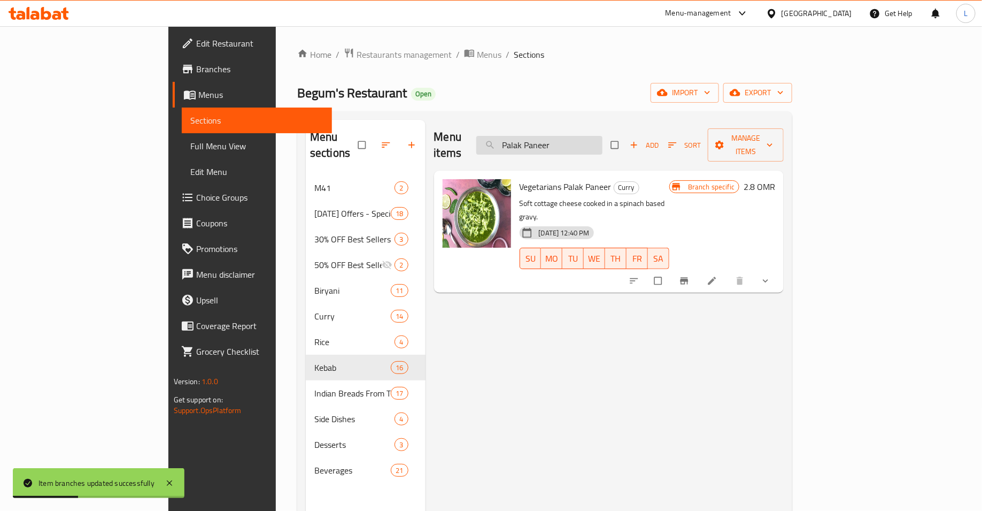
paste input "Baigan Bharta"
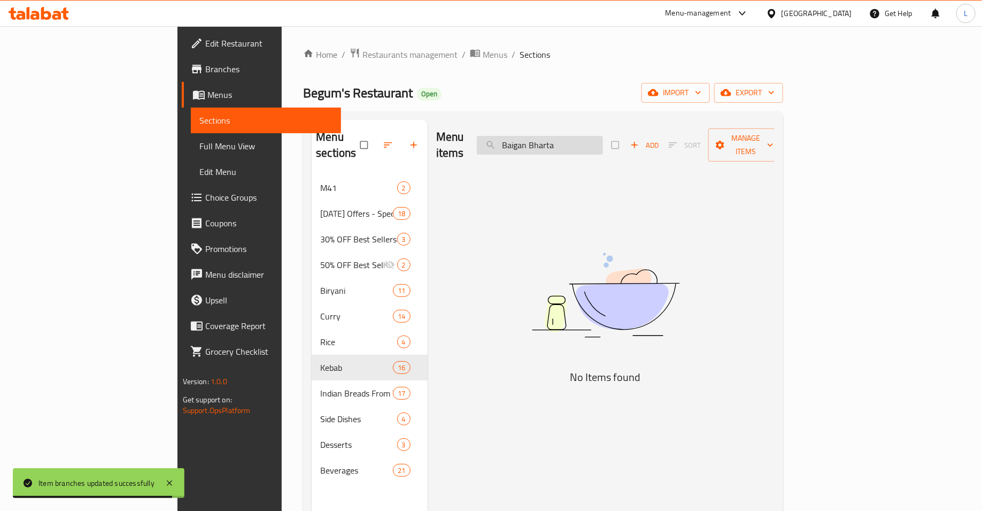
click at [579, 136] on input "Baigan Bharta" at bounding box center [540, 145] width 126 height 19
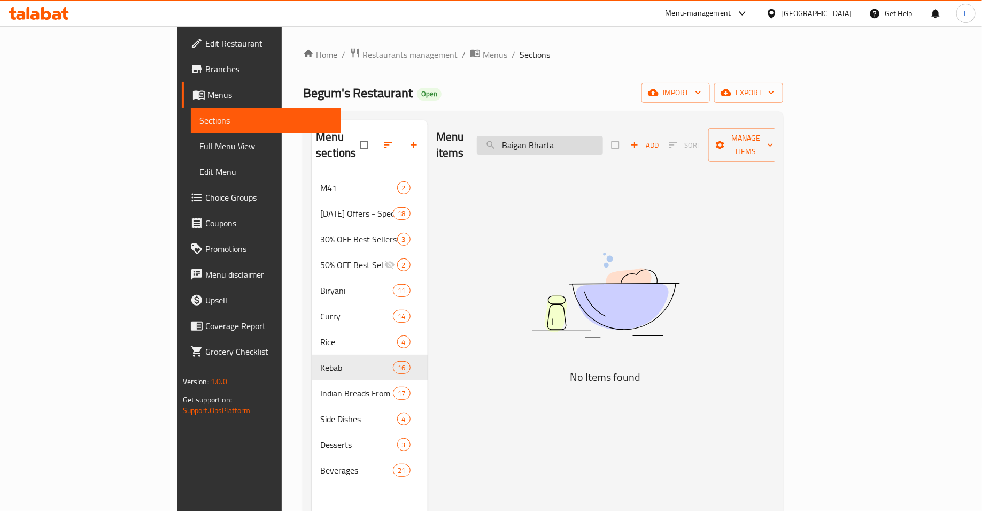
click at [569, 136] on input "Baigan Bharta" at bounding box center [540, 145] width 126 height 19
click at [574, 142] on input "veg Baigan Bharta" at bounding box center [540, 145] width 126 height 19
click at [603, 139] on input "Baigan Bharta" at bounding box center [540, 145] width 126 height 19
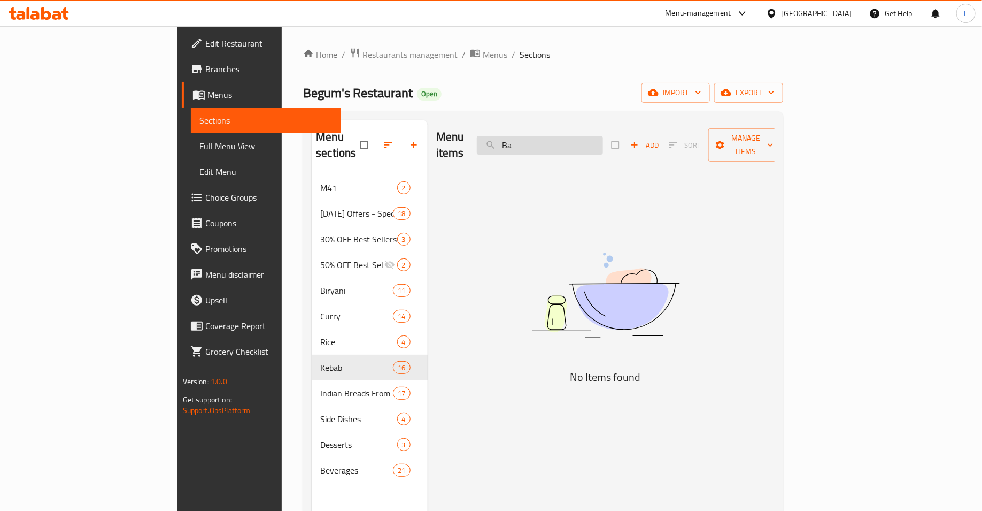
type input "B"
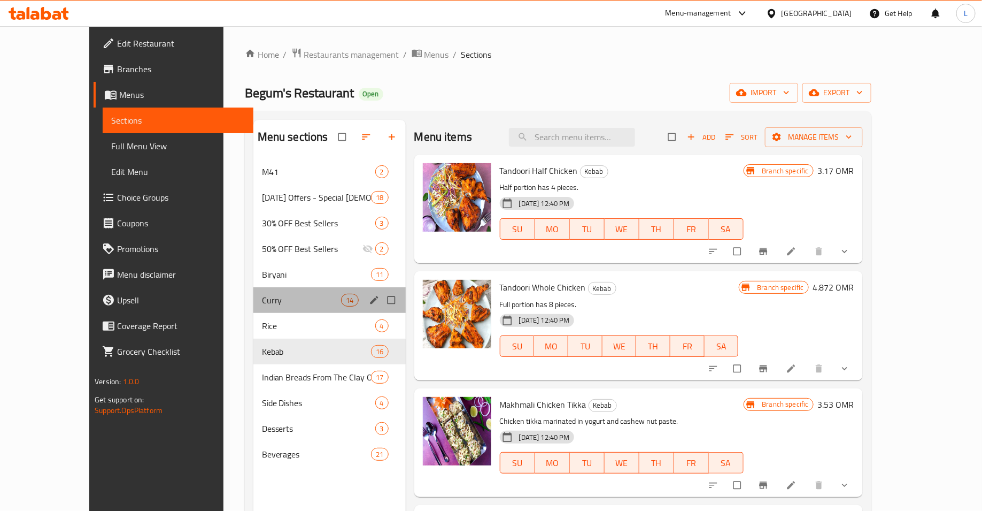
click at [254, 310] on div "[PERSON_NAME] 14" at bounding box center [330, 300] width 152 height 26
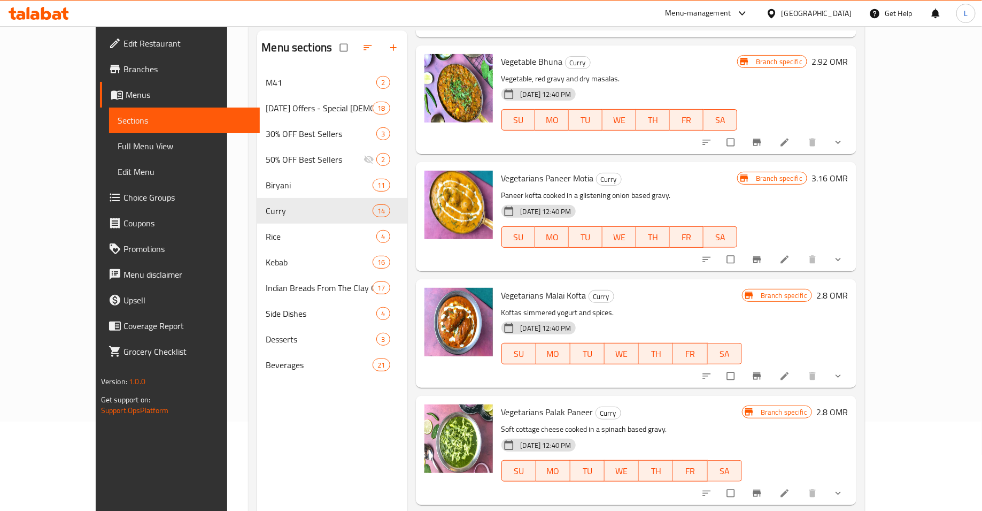
scroll to position [150, 0]
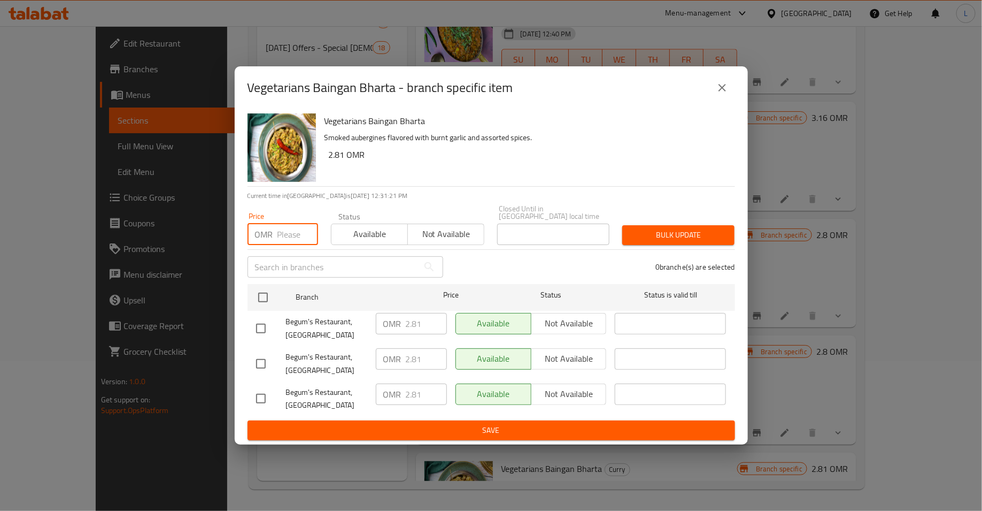
click at [290, 232] on input "number" at bounding box center [298, 234] width 41 height 21
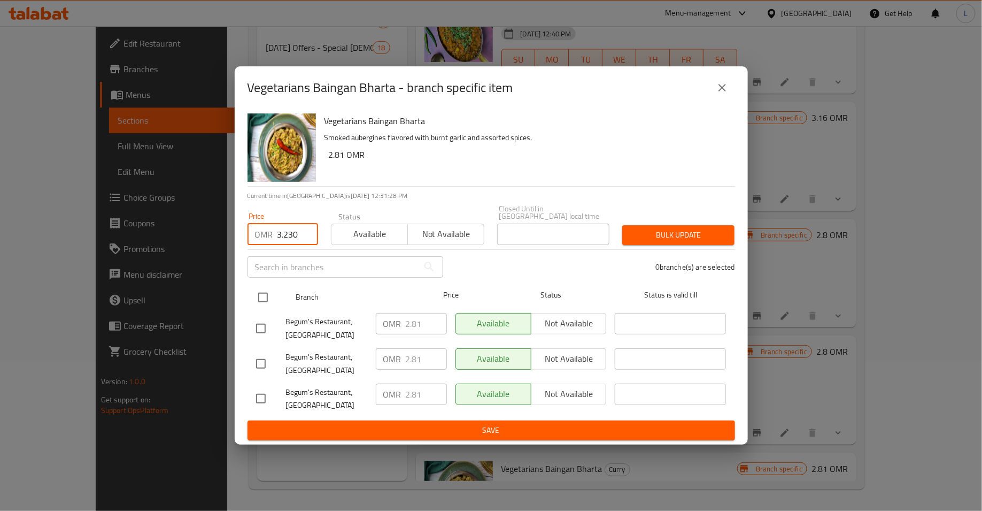
type input "3.230"
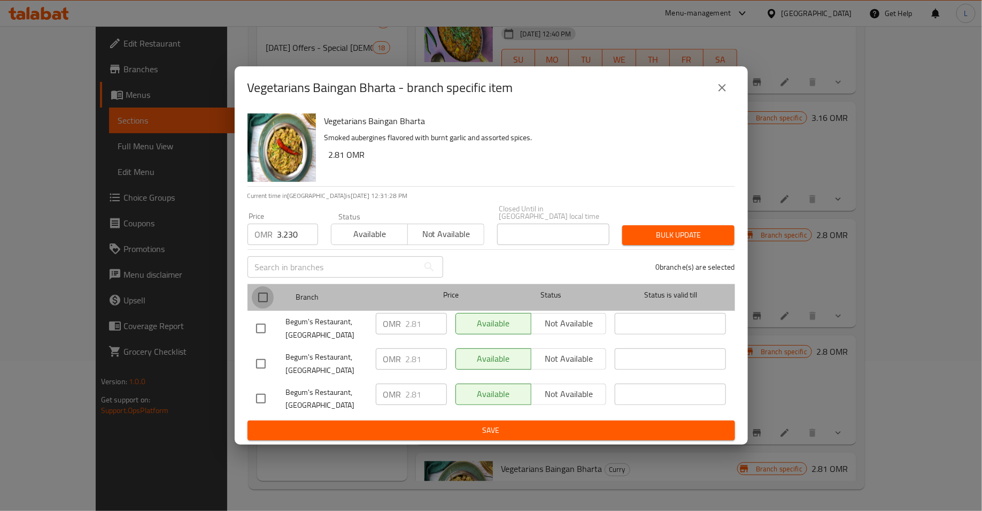
click at [259, 297] on input "checkbox" at bounding box center [263, 297] width 22 height 22
checkbox input "true"
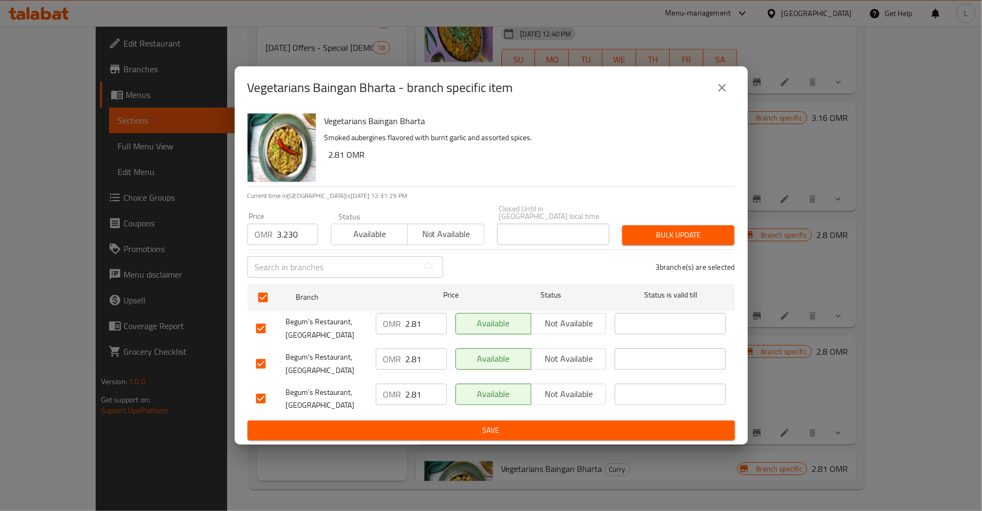
click at [656, 235] on span "Bulk update" at bounding box center [678, 234] width 95 height 13
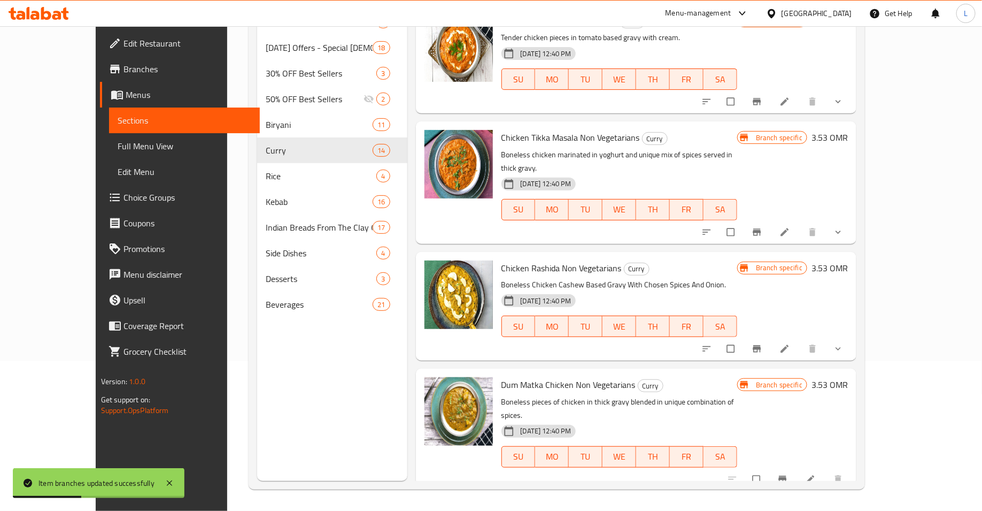
scroll to position [0, 0]
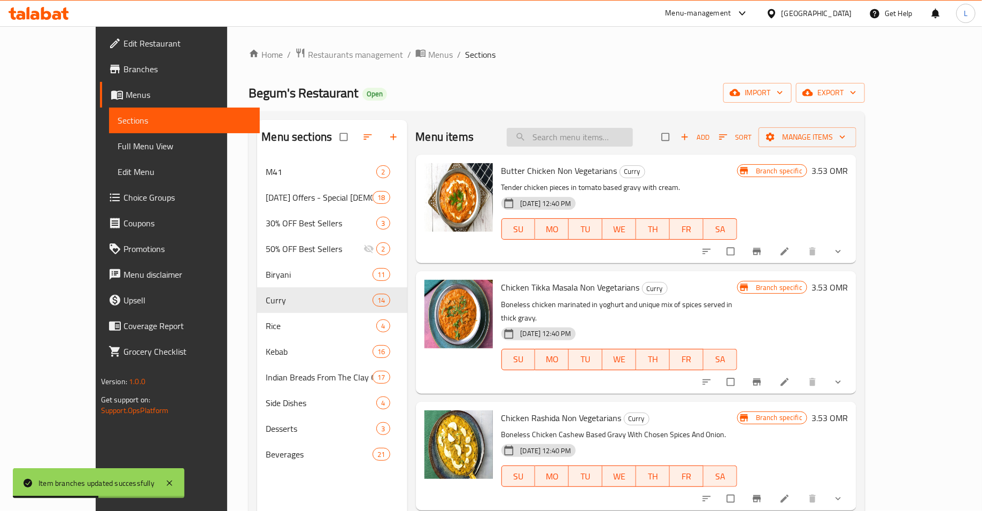
click at [601, 140] on input "search" at bounding box center [570, 137] width 126 height 19
paste input "Begums Chicken Dum Biryani"
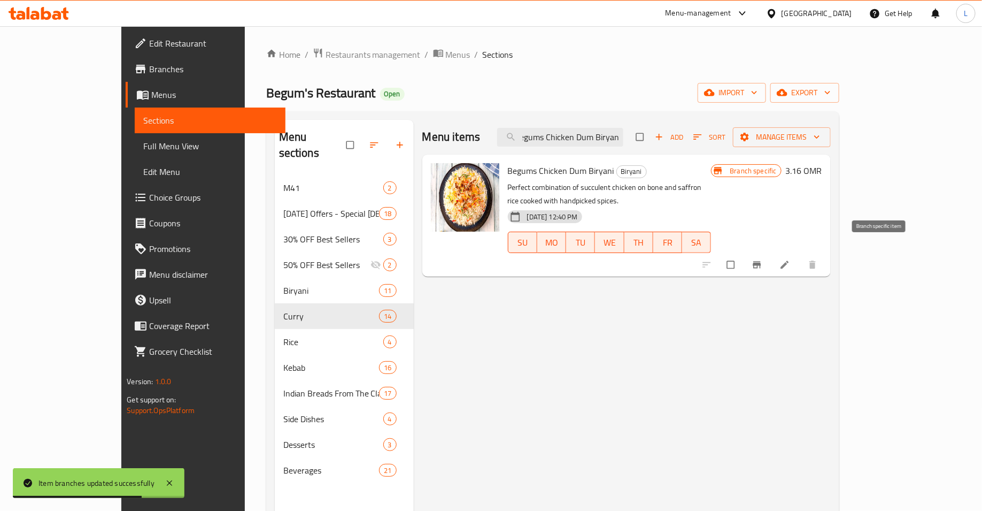
type input "Begums Chicken Dum Biryani"
click at [771, 253] on button "Branch-specific-item" at bounding box center [759, 265] width 26 height 24
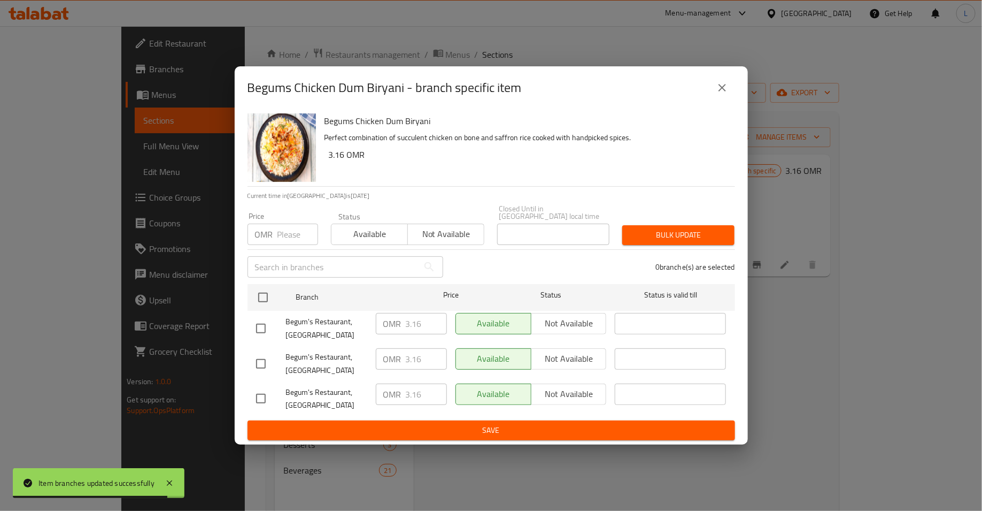
click at [282, 235] on input "number" at bounding box center [298, 234] width 41 height 21
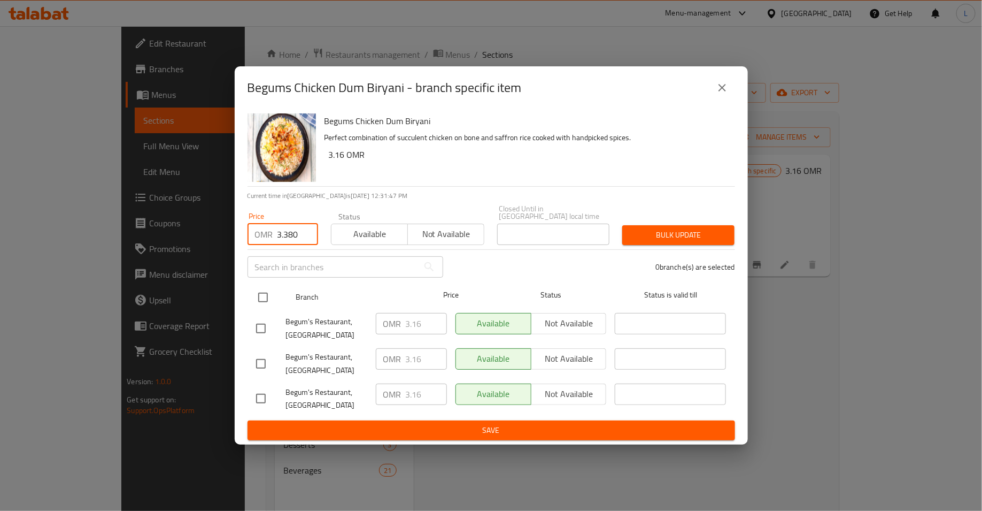
type input "3.380"
click at [256, 291] on input "checkbox" at bounding box center [263, 297] width 22 height 22
checkbox input "true"
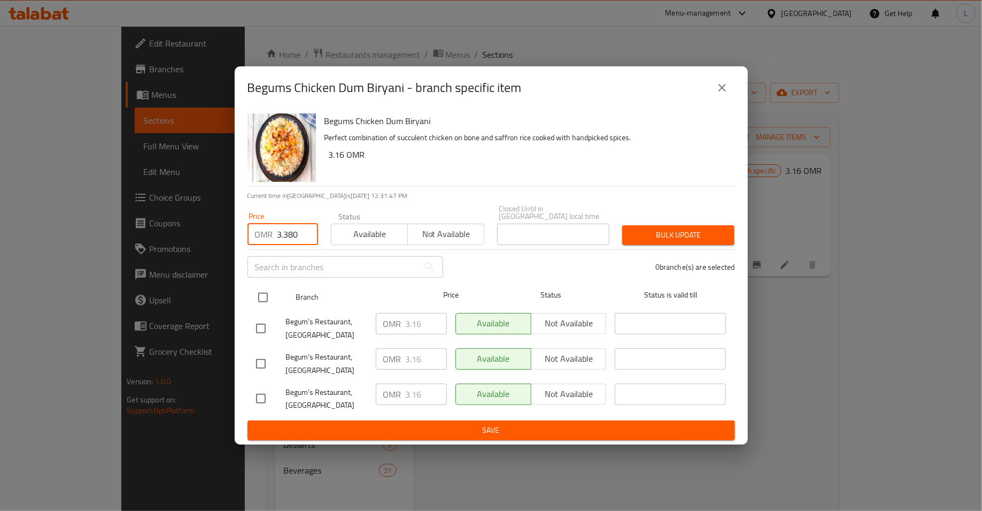
checkbox input "true"
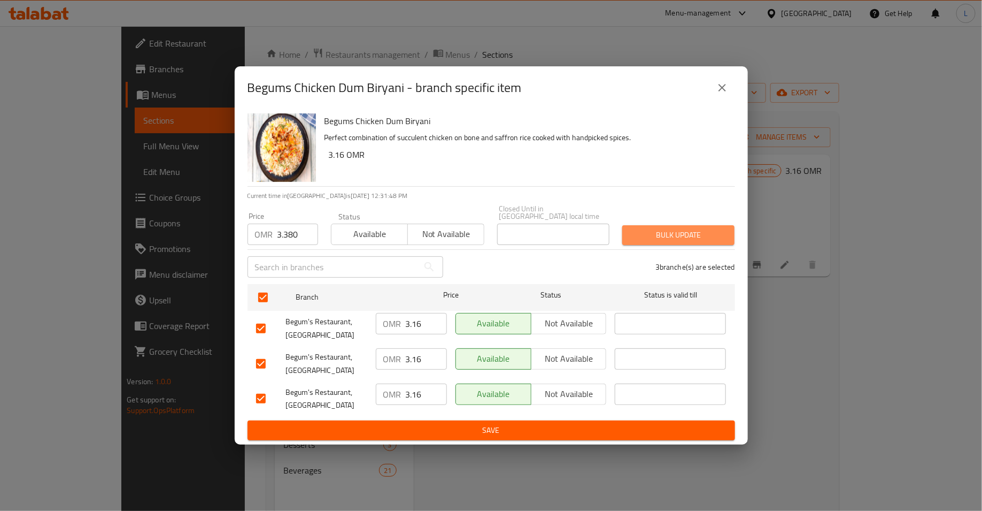
click at [643, 229] on span "Bulk update" at bounding box center [678, 234] width 95 height 13
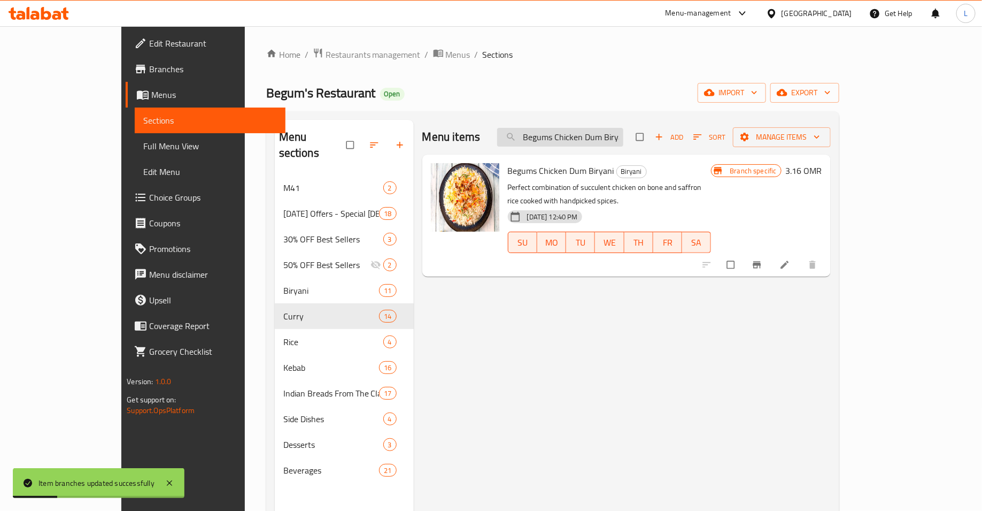
click at [604, 133] on input "Begums Chicken Dum Biryani" at bounding box center [560, 137] width 126 height 19
paste input "Mutton"
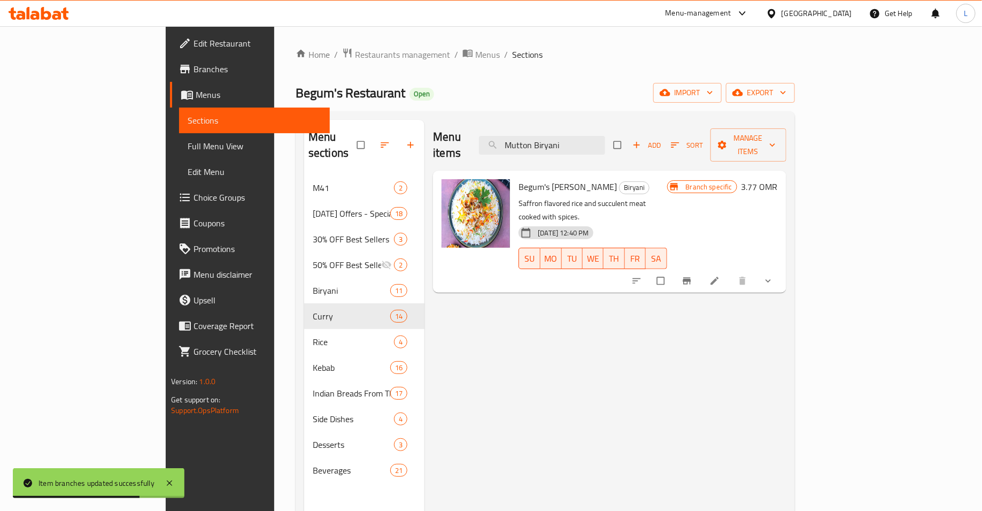
type input "Mutton Biryani"
click at [691, 278] on icon "Branch-specific-item" at bounding box center [687, 281] width 8 height 7
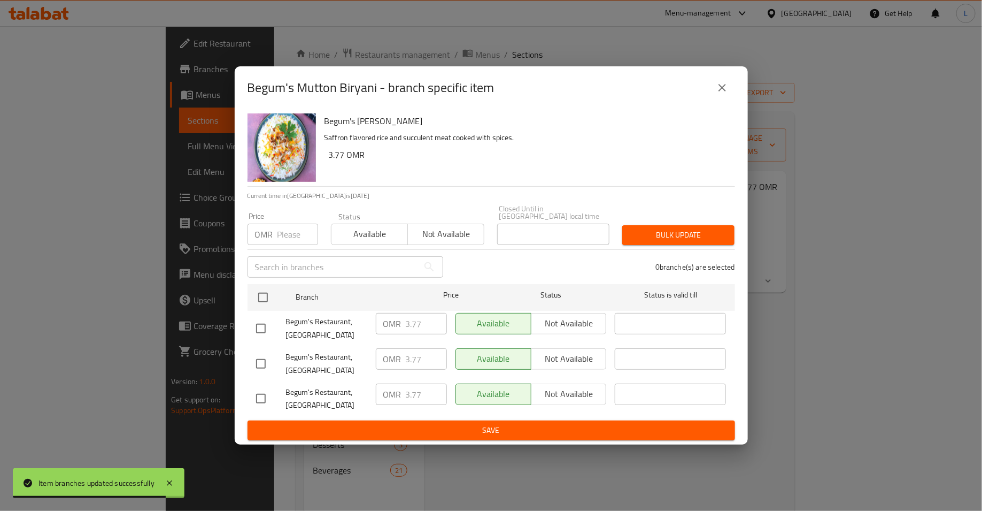
click at [285, 231] on input "number" at bounding box center [298, 234] width 41 height 21
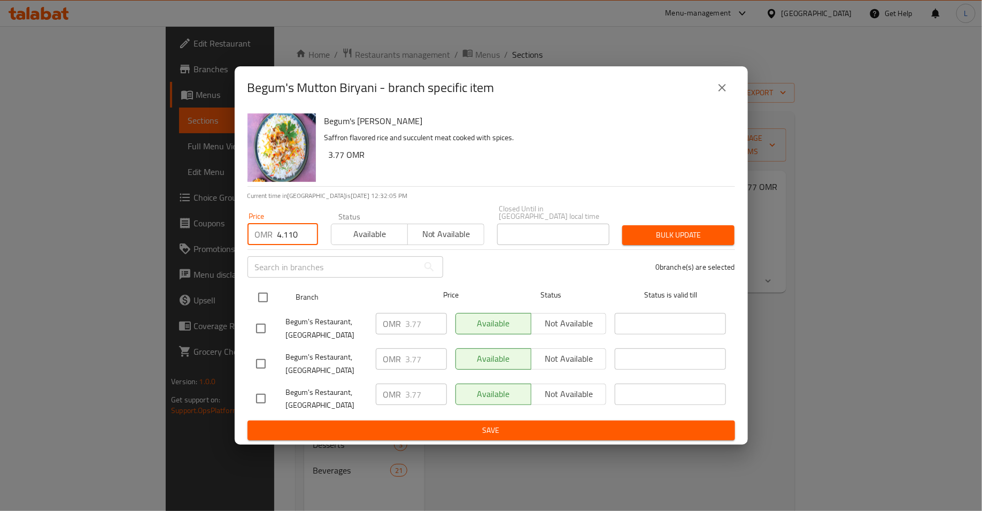
type input "4.110"
click at [258, 288] on input "checkbox" at bounding box center [263, 297] width 22 height 22
checkbox input "true"
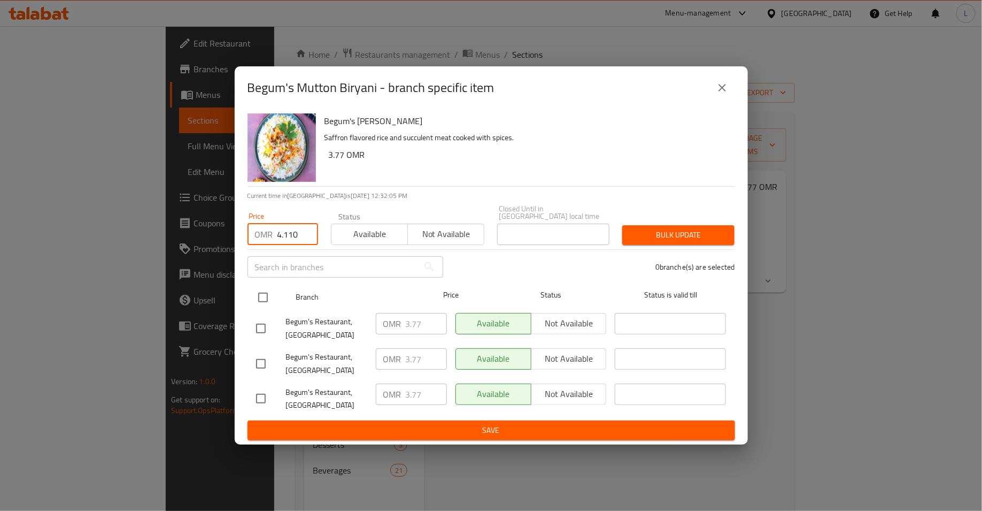
checkbox input "true"
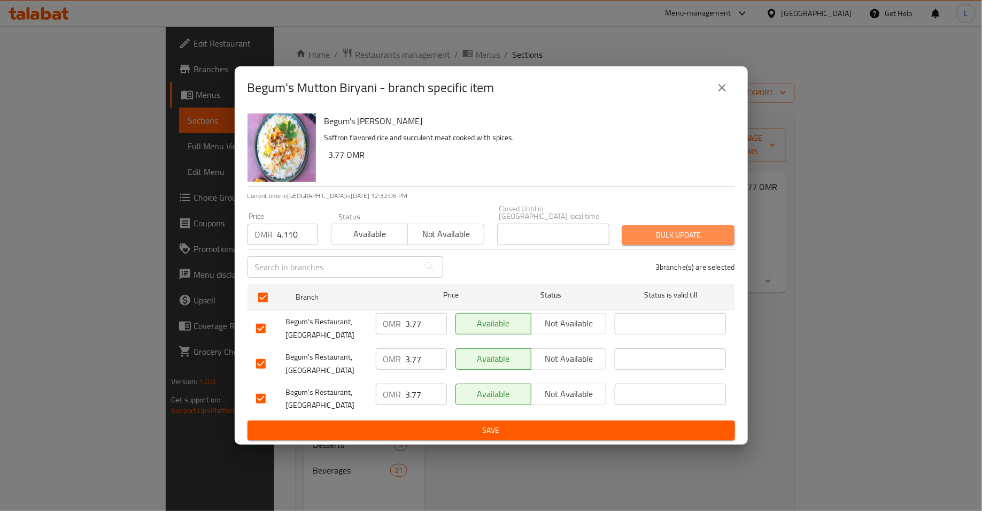
click at [637, 232] on span "Bulk update" at bounding box center [678, 234] width 95 height 13
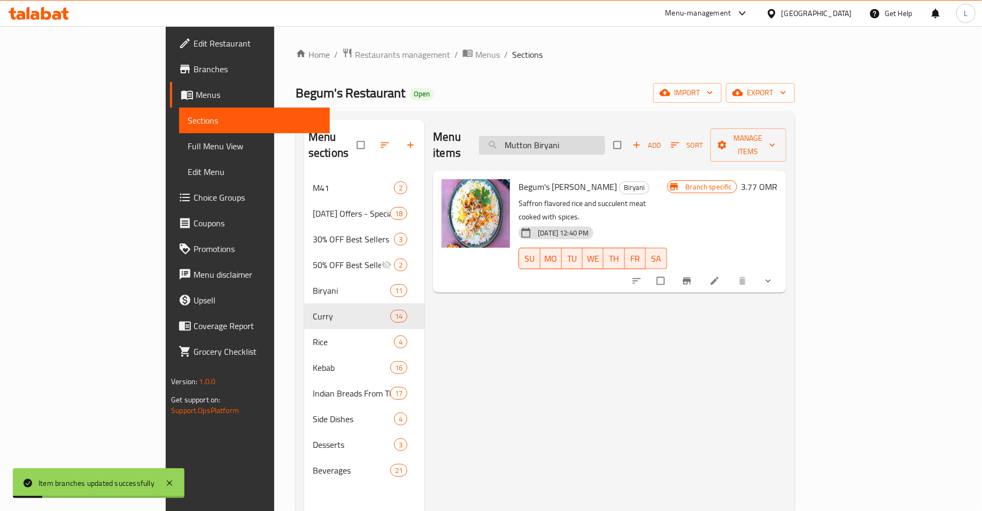
click at [582, 136] on input "Mutton Biryani" at bounding box center [542, 145] width 126 height 19
paste input "Chicken Tikka"
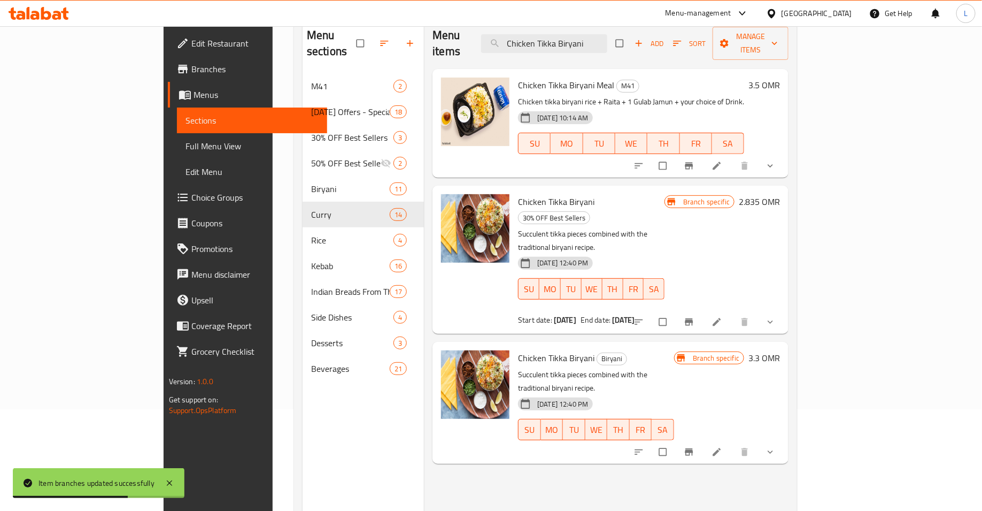
scroll to position [103, 0]
type input "Chicken Tikka Biryani"
click at [695, 445] on icon "Branch-specific-item" at bounding box center [689, 450] width 11 height 11
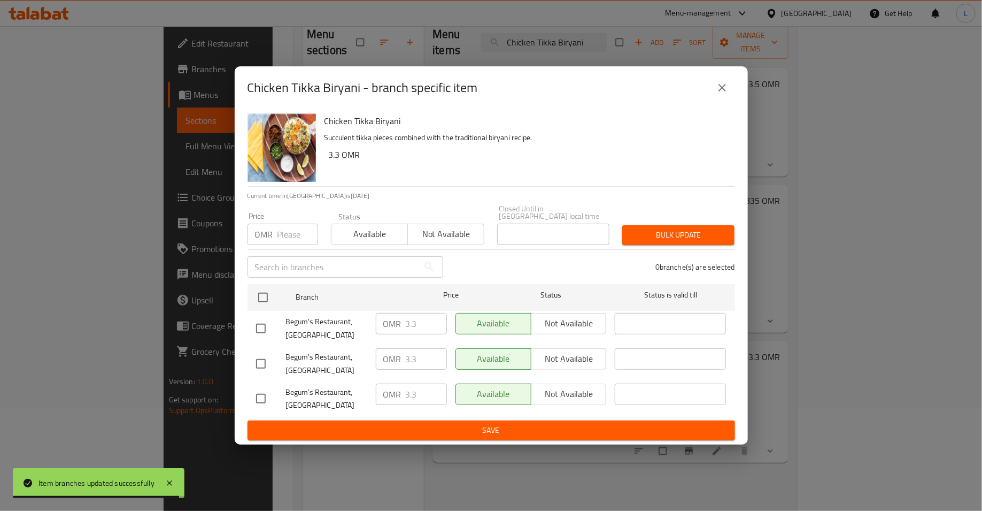
click at [288, 224] on input "number" at bounding box center [298, 234] width 41 height 21
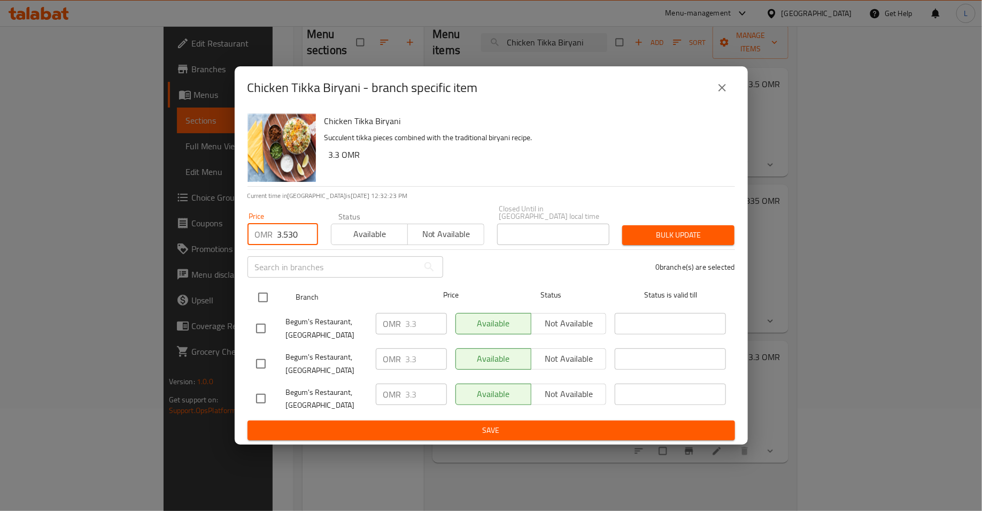
type input "3.530"
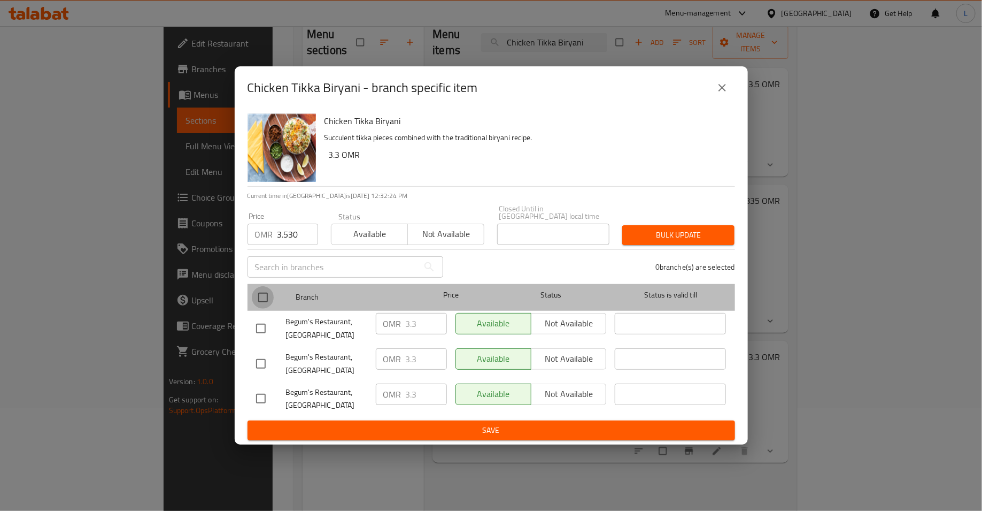
click at [263, 291] on input "checkbox" at bounding box center [263, 297] width 22 height 22
checkbox input "true"
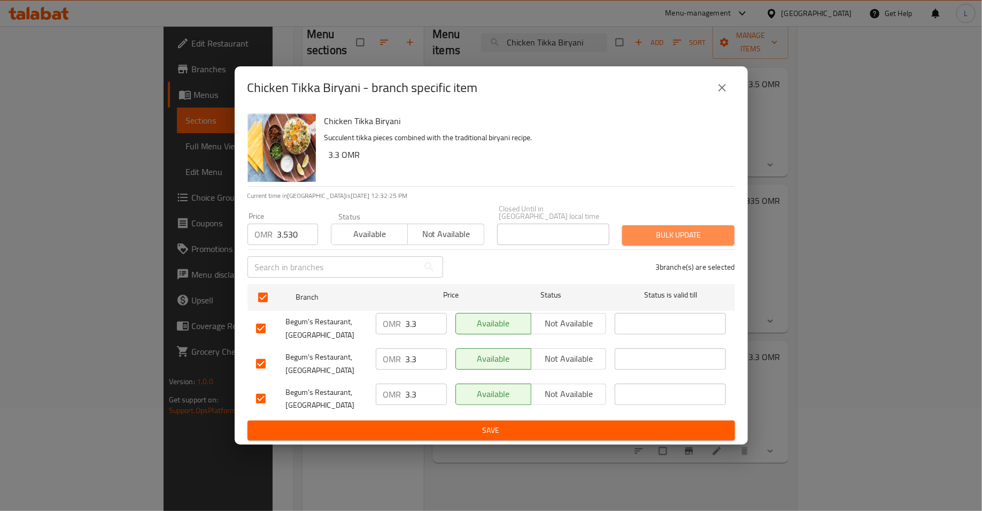
click at [665, 231] on span "Bulk update" at bounding box center [678, 234] width 95 height 13
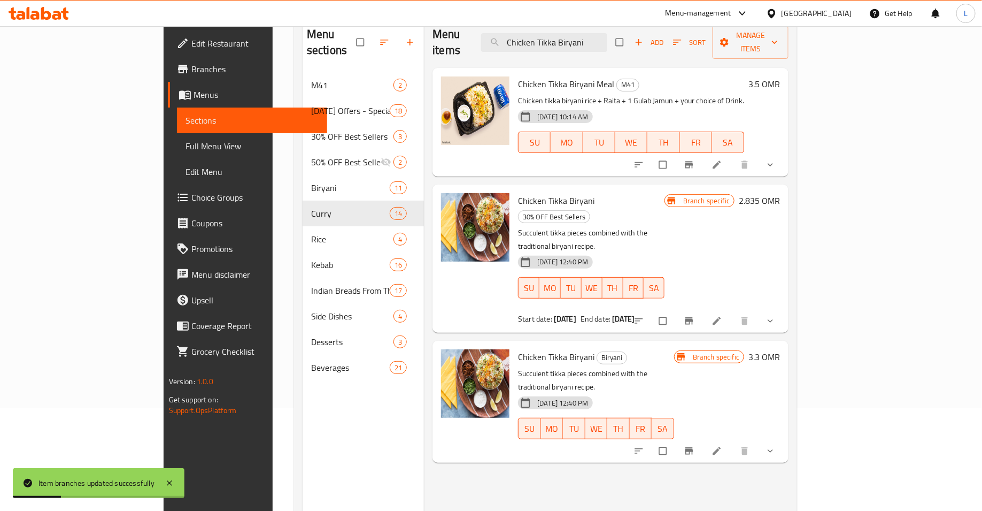
scroll to position [0, 0]
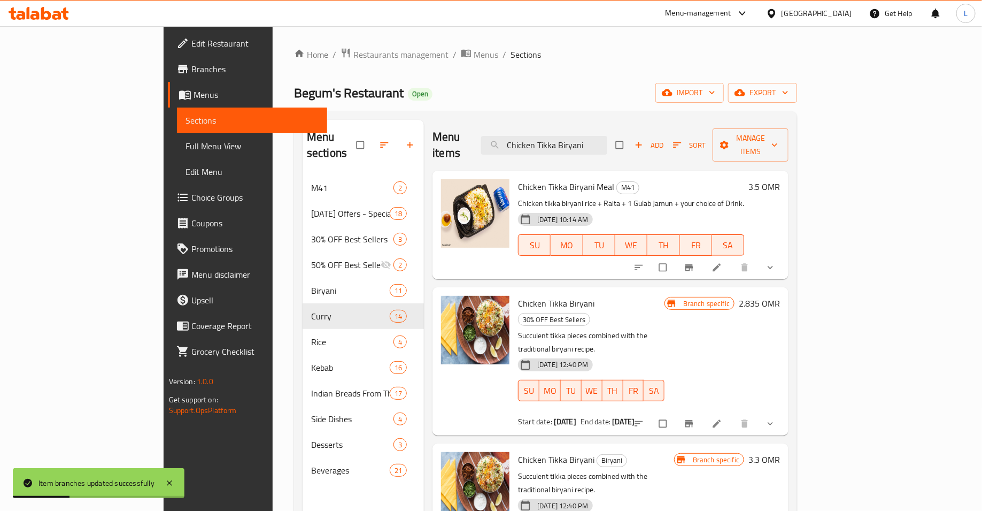
click at [606, 146] on div "Menu items Chicken Tikka Biryani Add Sort Manage items" at bounding box center [611, 145] width 356 height 51
click at [606, 147] on div "Menu items Chicken Tikka Biryani Add Sort Manage items" at bounding box center [611, 145] width 356 height 51
click at [606, 137] on input "Chicken Tikka Biryani" at bounding box center [544, 145] width 126 height 19
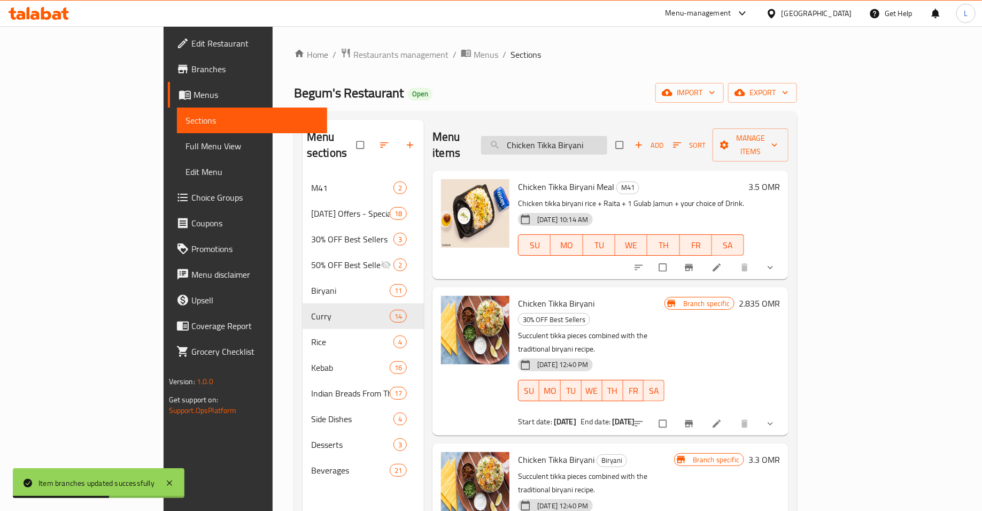
click at [606, 137] on input "Chicken Tikka Biryani" at bounding box center [544, 145] width 126 height 19
paste input "Paneer"
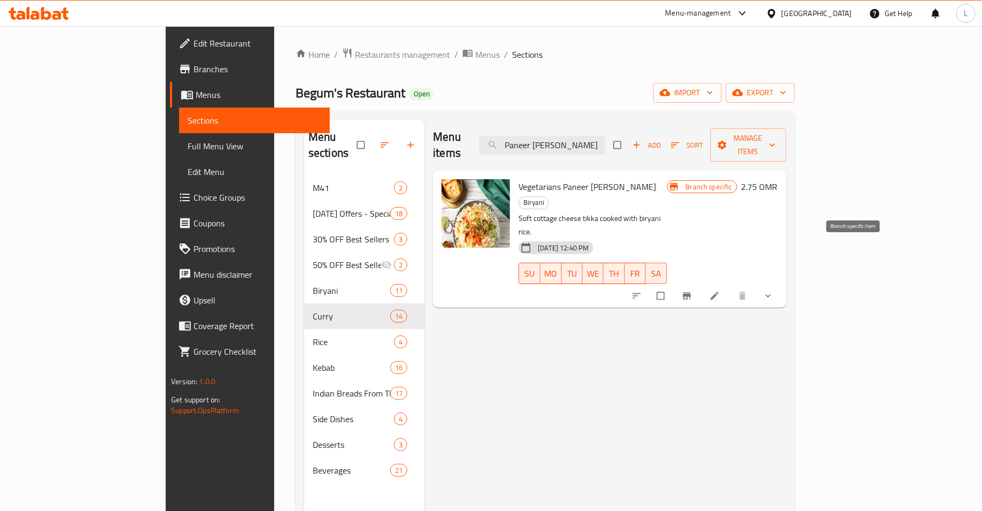
type input "Paneer [PERSON_NAME]"
click at [691, 293] on icon "Branch-specific-item" at bounding box center [687, 296] width 8 height 7
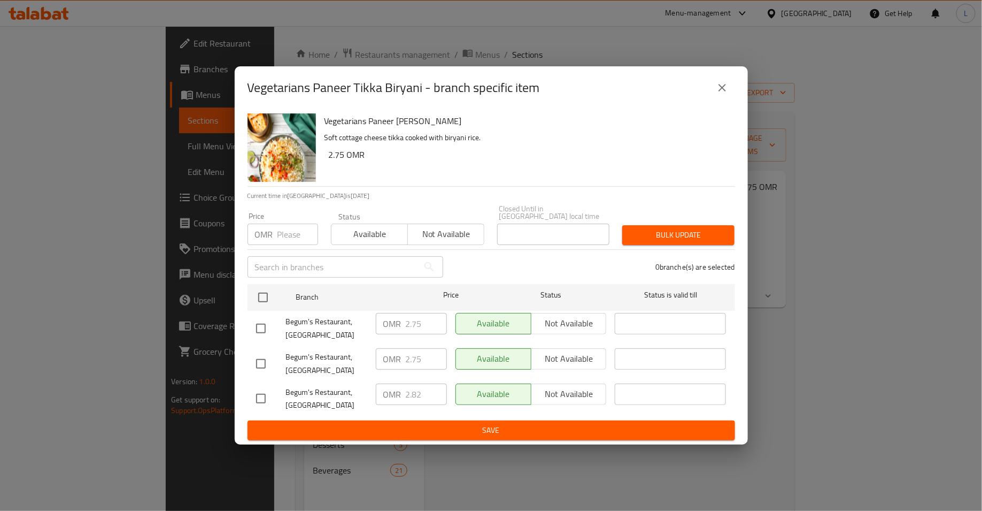
click at [282, 231] on input "number" at bounding box center [298, 234] width 41 height 21
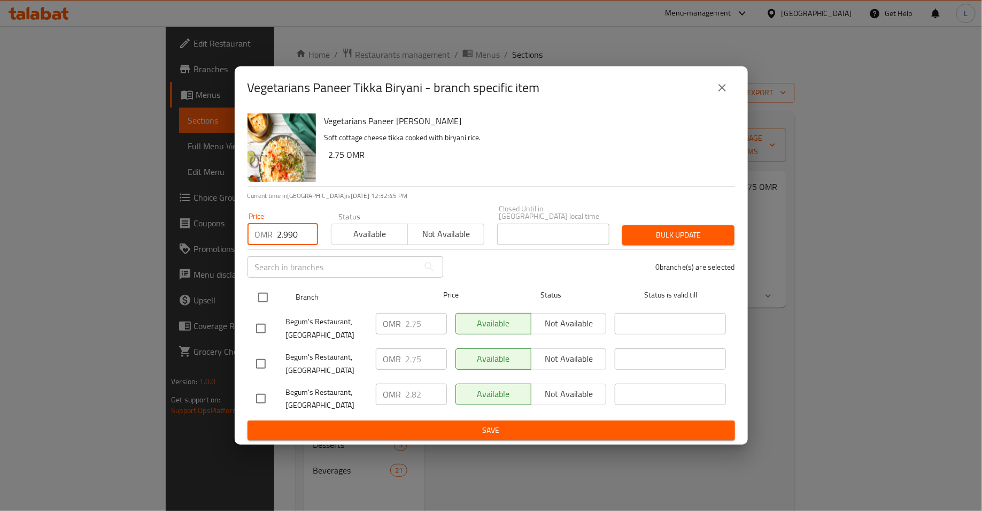
type input "2.990"
click at [261, 294] on input "checkbox" at bounding box center [263, 297] width 22 height 22
checkbox input "true"
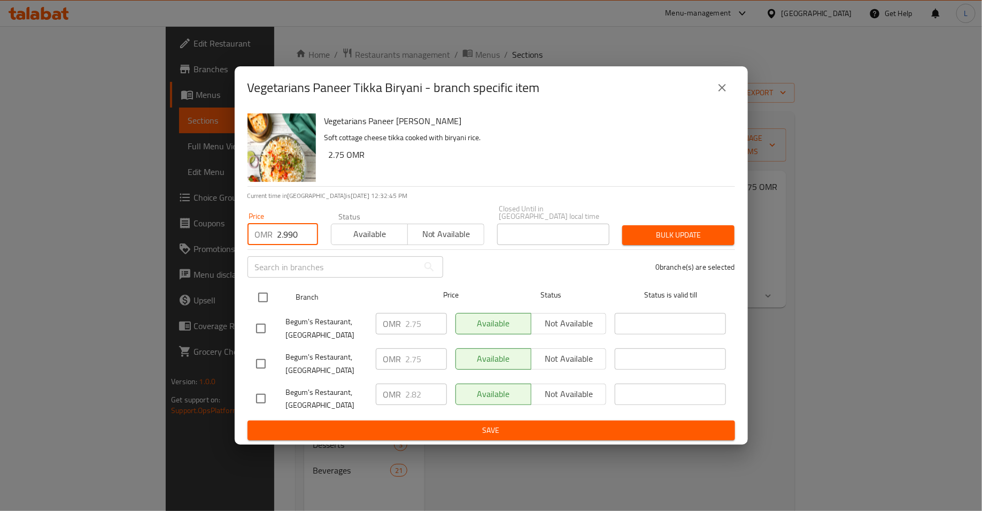
checkbox input "true"
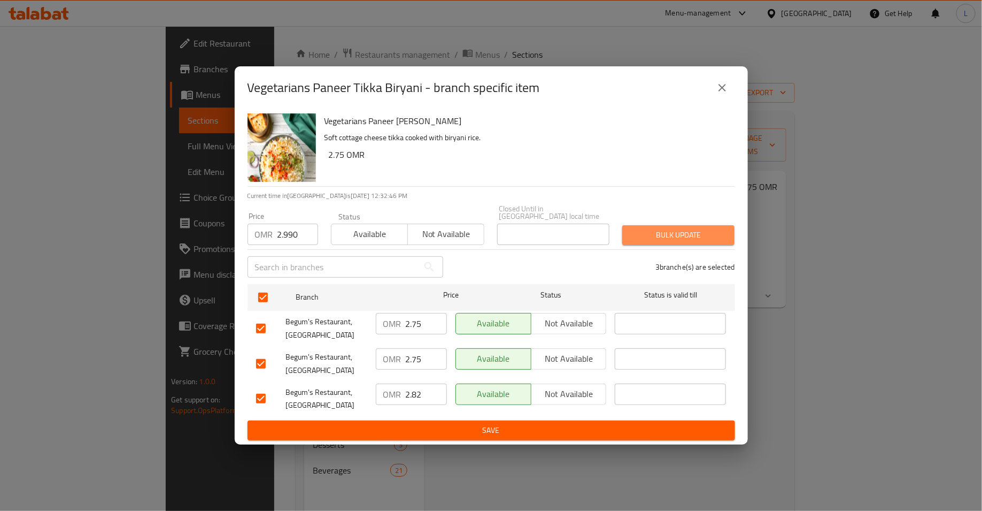
click at [667, 236] on span "Bulk update" at bounding box center [678, 234] width 95 height 13
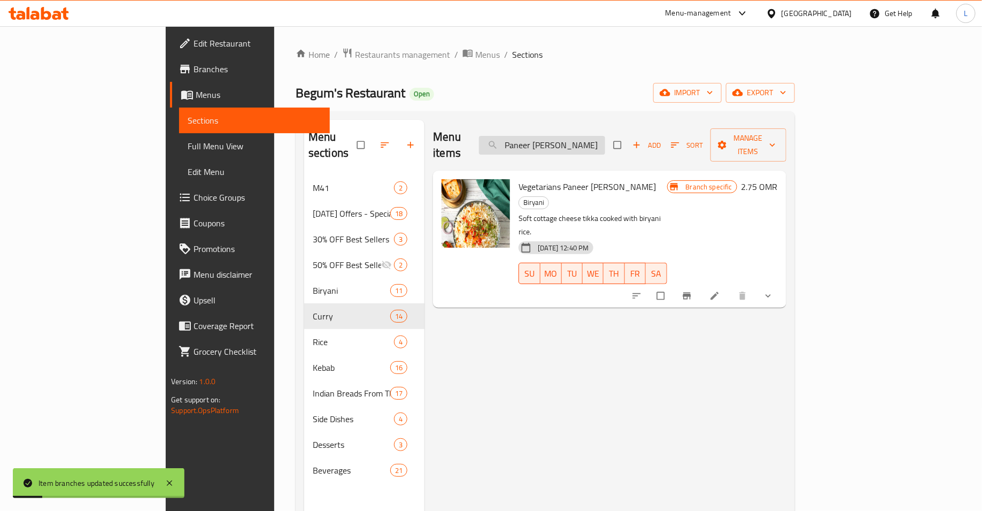
click at [605, 139] on input "Paneer [PERSON_NAME]" at bounding box center [542, 145] width 126 height 19
paste input "Vegetable Biryani"
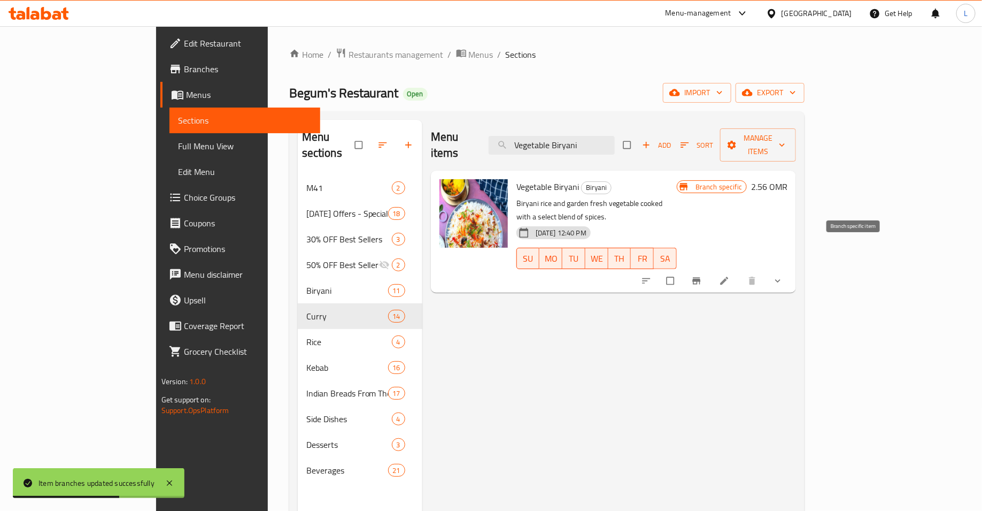
type input "Vegetable Biryani"
click at [711, 269] on button "Branch-specific-item" at bounding box center [698, 281] width 26 height 24
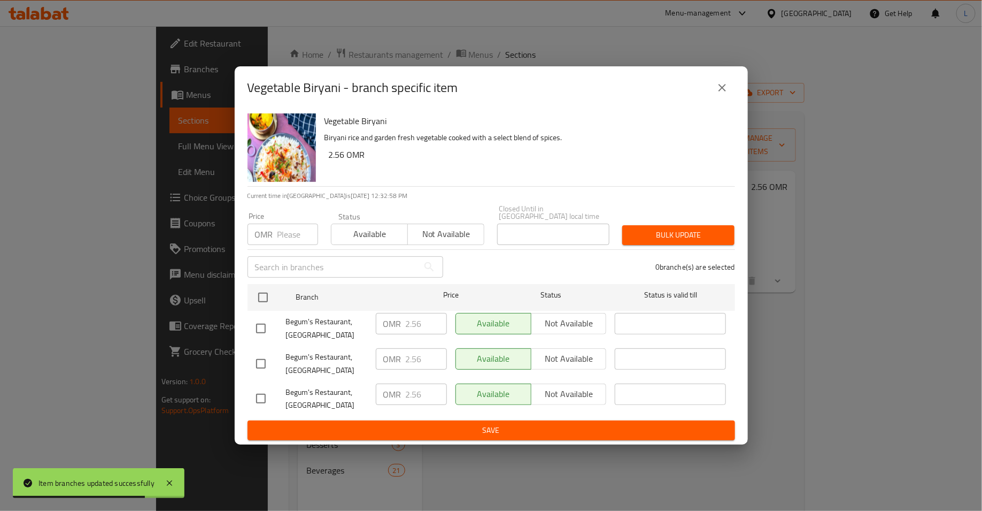
click at [281, 227] on input "number" at bounding box center [298, 234] width 41 height 21
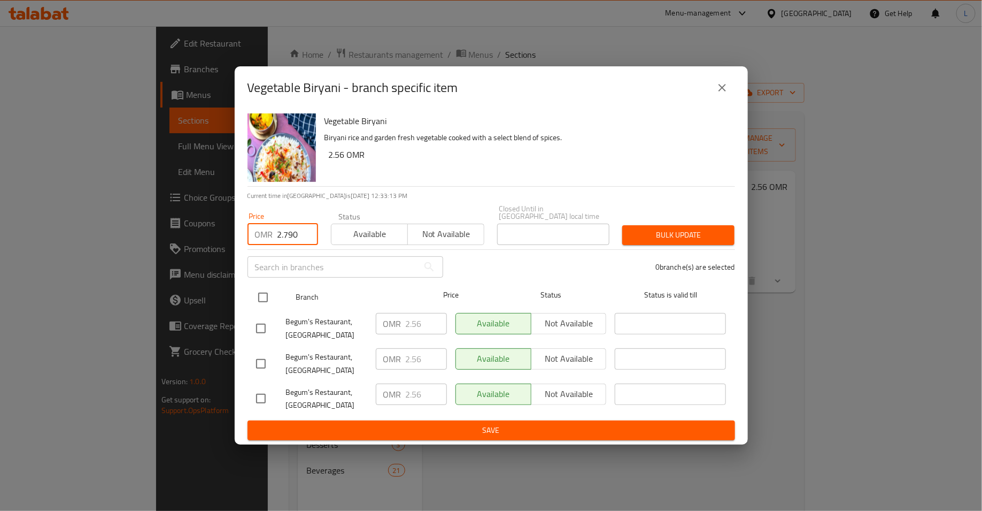
type input "2.790"
click at [267, 297] on input "checkbox" at bounding box center [263, 297] width 22 height 22
checkbox input "true"
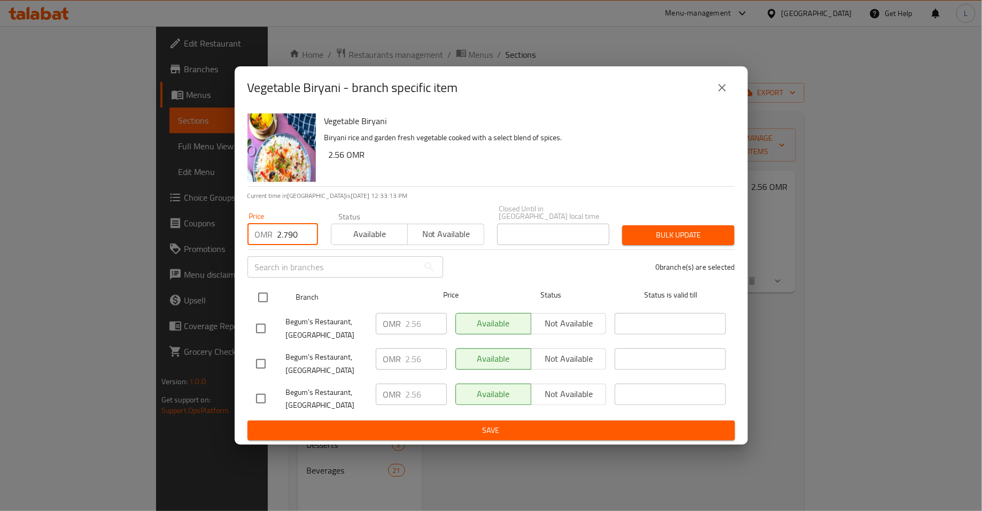
checkbox input "true"
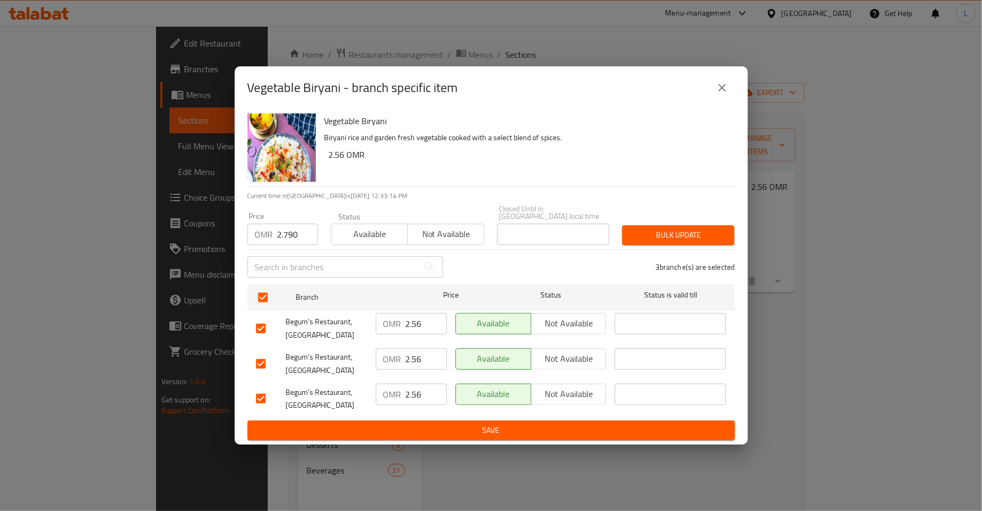
click at [632, 233] on span "Bulk update" at bounding box center [678, 234] width 95 height 13
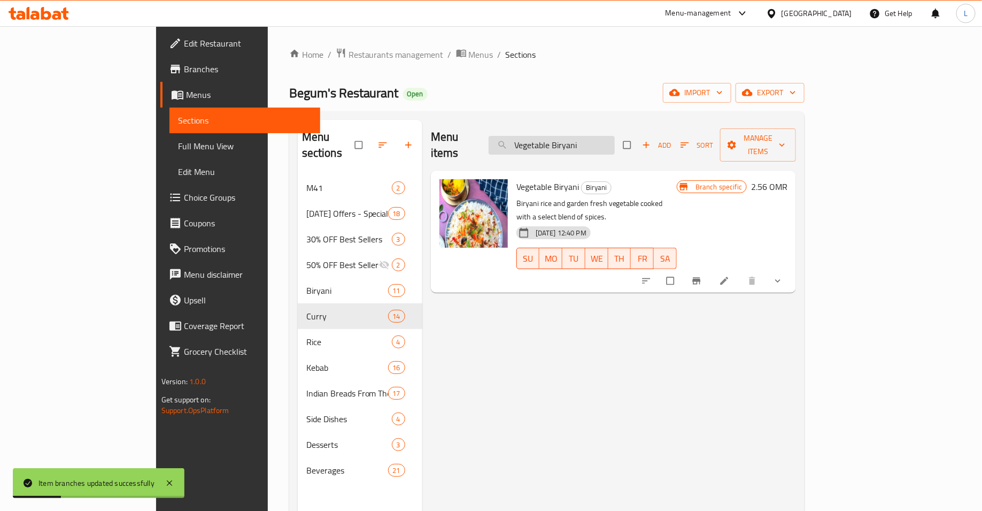
click at [577, 136] on input "Vegetable Biryani" at bounding box center [552, 145] width 126 height 19
paste input "Amu's Egg"
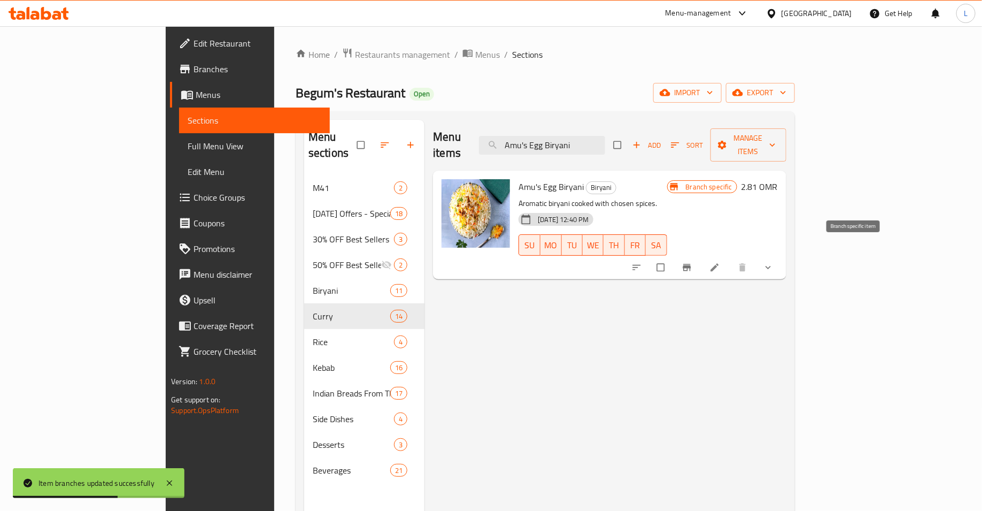
type input "Amu's Egg Biryani"
click at [693, 262] on icon "Branch-specific-item" at bounding box center [687, 267] width 11 height 11
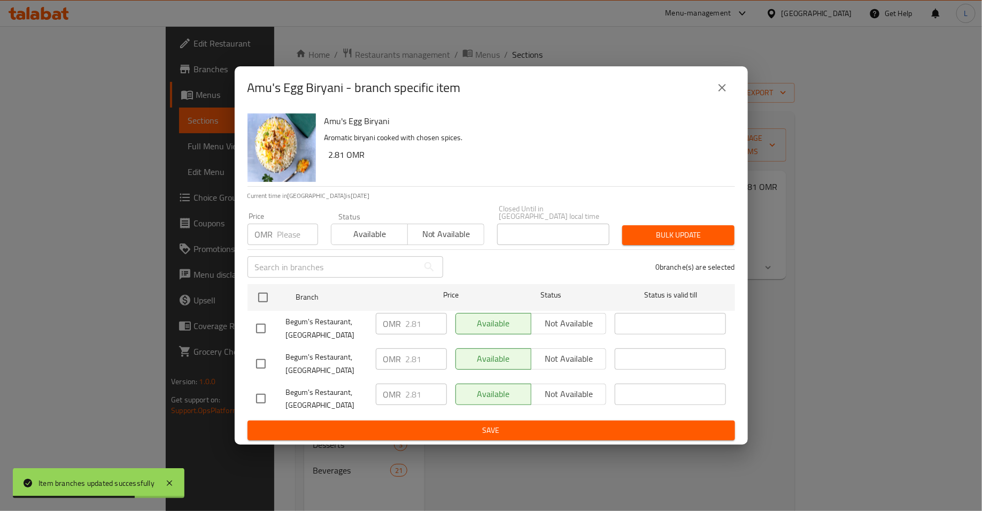
click at [286, 233] on input "number" at bounding box center [298, 234] width 41 height 21
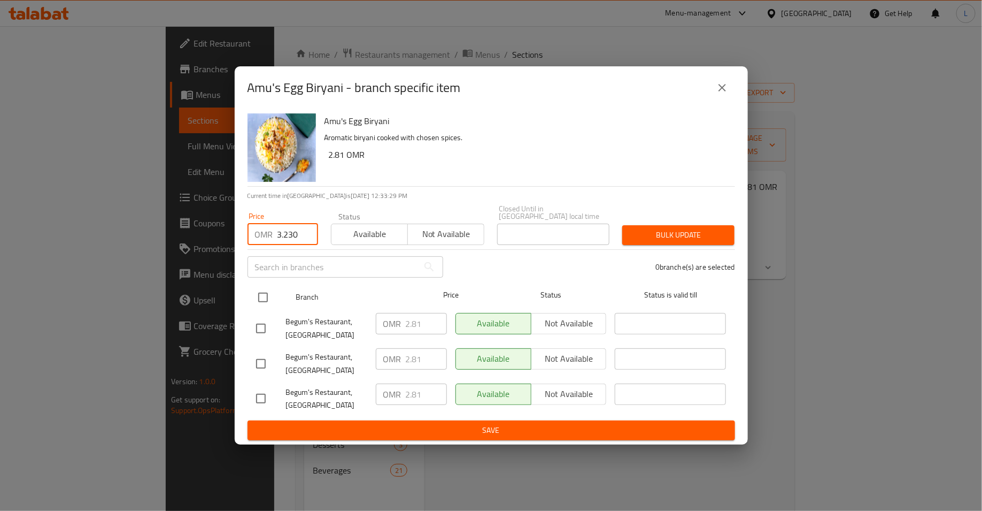
type input "3.230"
click at [263, 294] on input "checkbox" at bounding box center [263, 297] width 22 height 22
checkbox input "true"
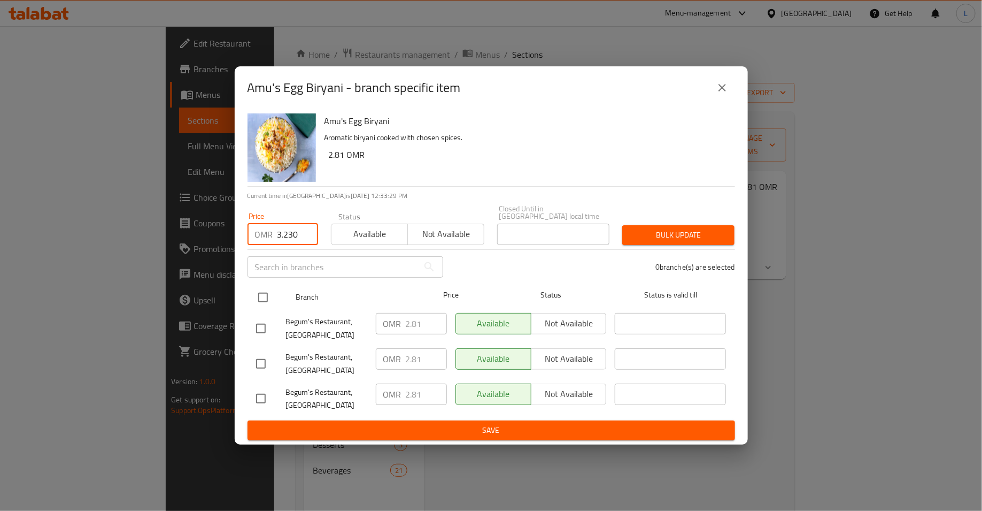
checkbox input "true"
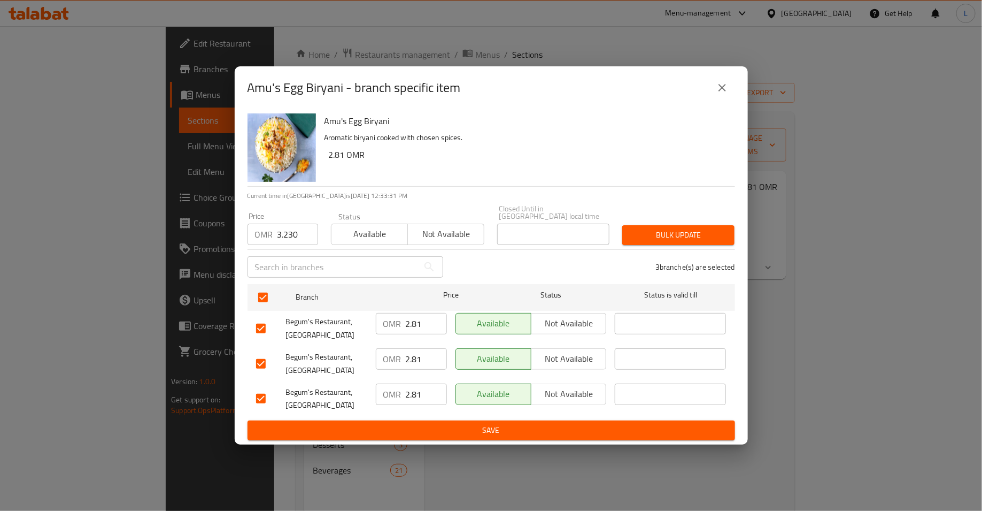
click at [689, 228] on span "Bulk update" at bounding box center [678, 234] width 95 height 13
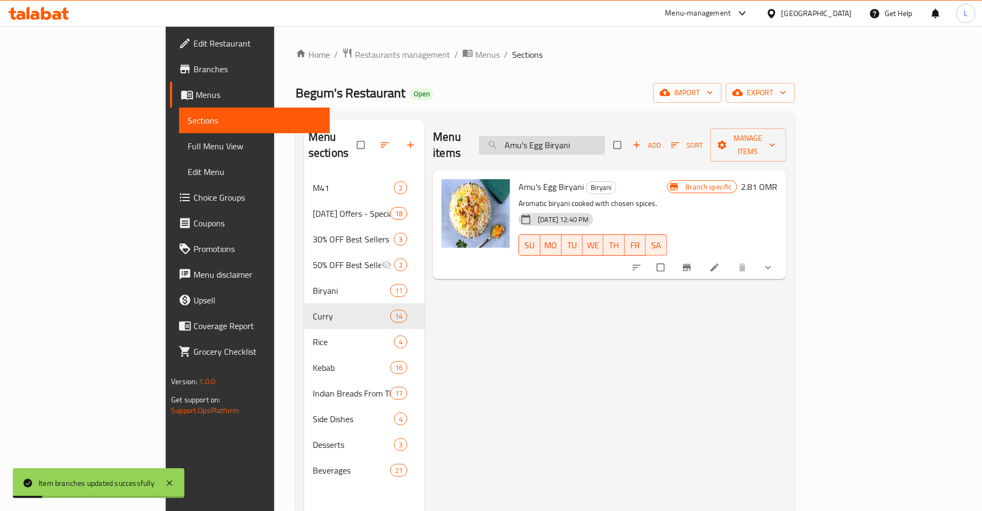
click at [580, 136] on input "Amu's Egg Biryani" at bounding box center [542, 145] width 126 height 19
paste input "[PERSON_NAME]"
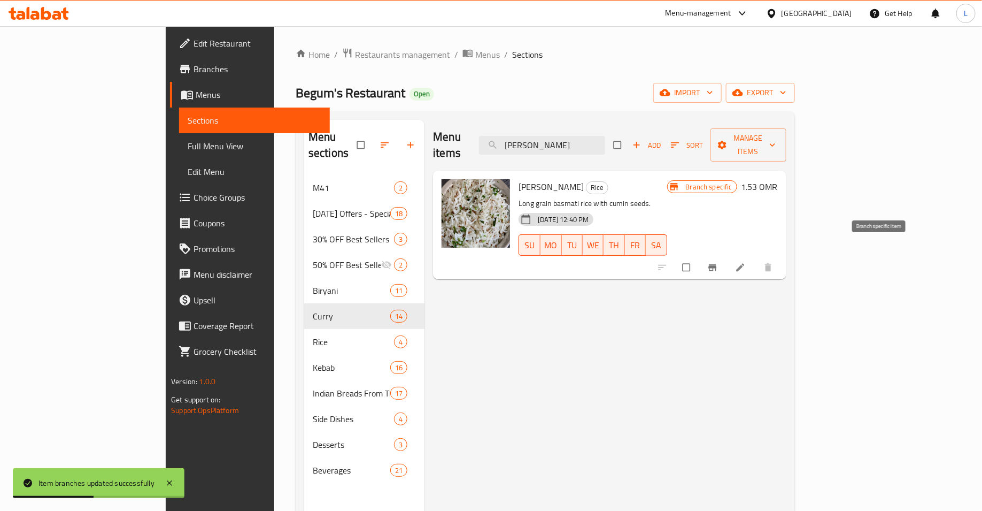
type input "[PERSON_NAME]"
click at [718, 262] on icon "Branch-specific-item" at bounding box center [713, 267] width 11 height 11
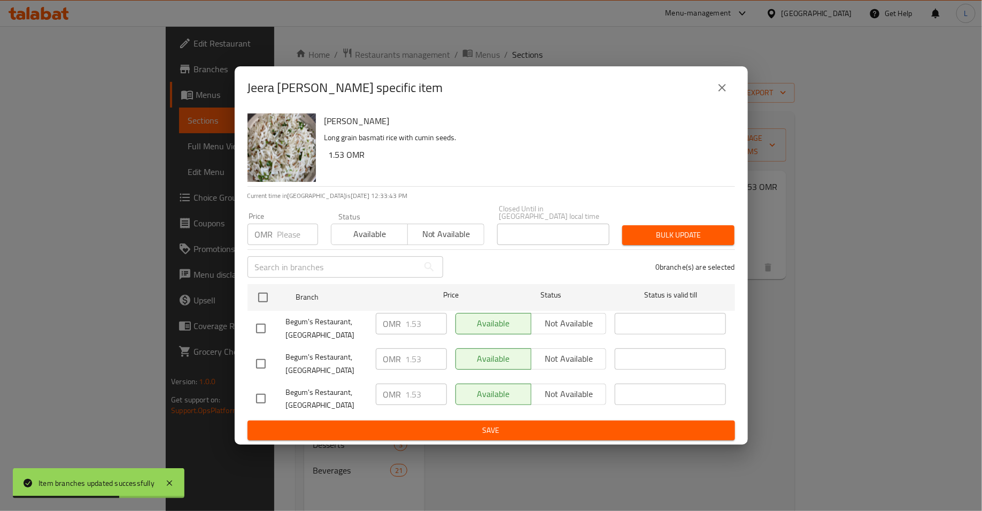
click at [290, 232] on input "number" at bounding box center [298, 234] width 41 height 21
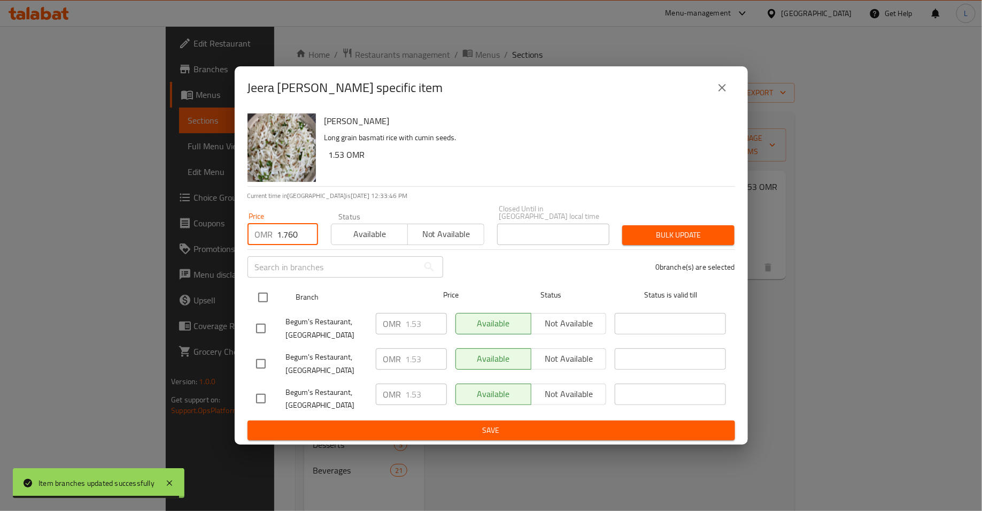
type input "1.760"
click at [265, 299] on input "checkbox" at bounding box center [263, 297] width 22 height 22
checkbox input "true"
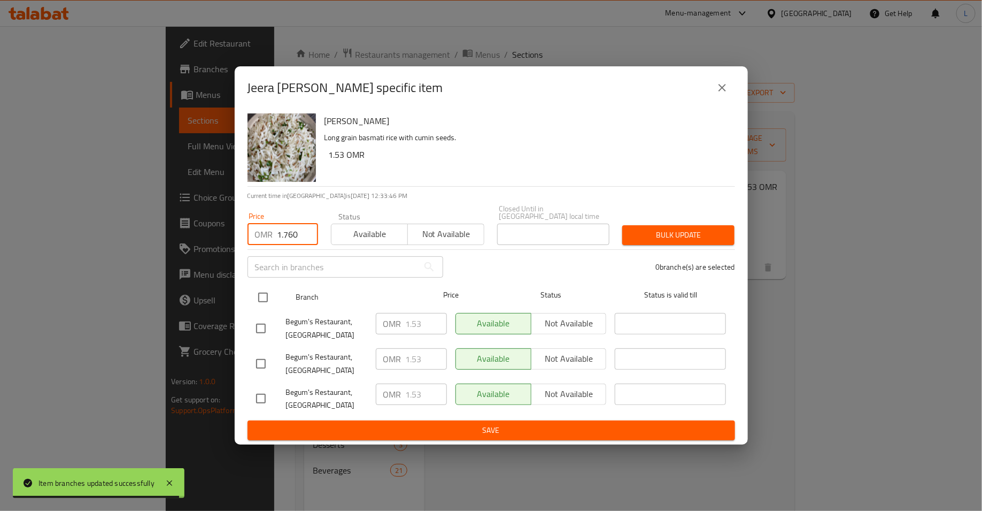
checkbox input "true"
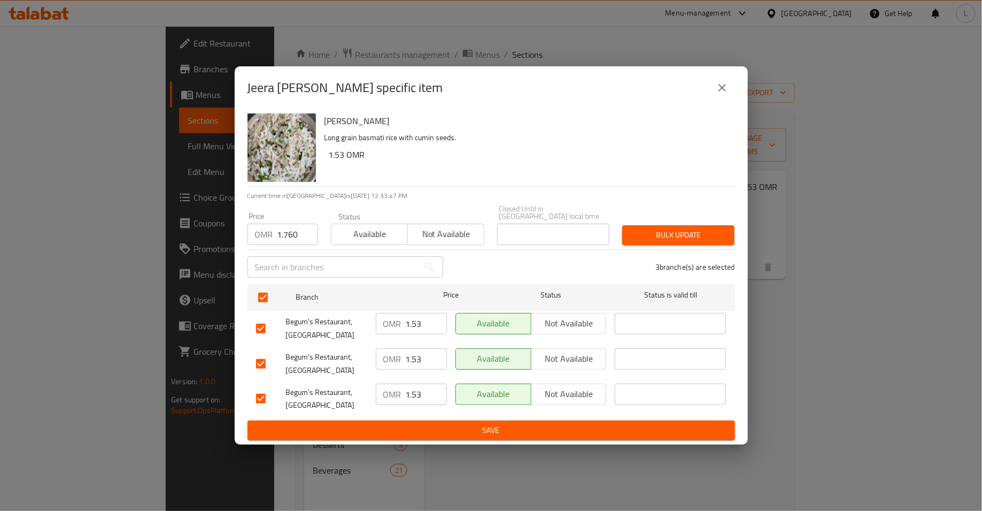
click at [655, 232] on span "Bulk update" at bounding box center [678, 234] width 95 height 13
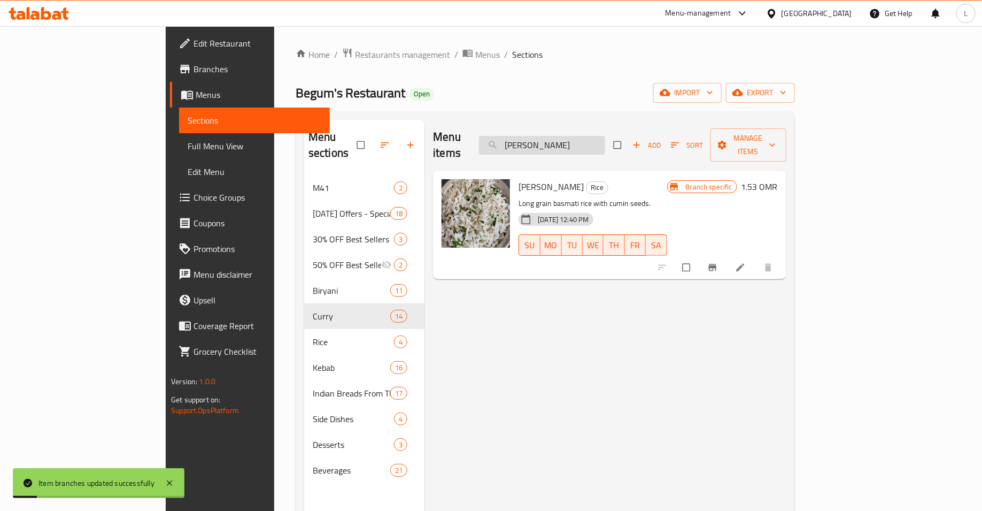
click at [593, 136] on input "[PERSON_NAME]" at bounding box center [542, 145] width 126 height 19
paste input "Phirni"
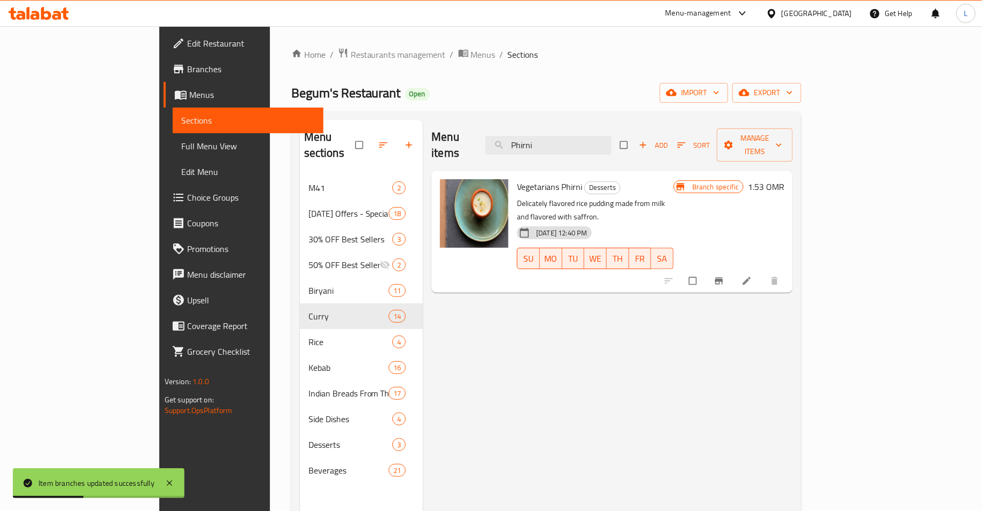
type input "Phirni"
click at [733, 269] on button "Branch-specific-item" at bounding box center [721, 281] width 26 height 24
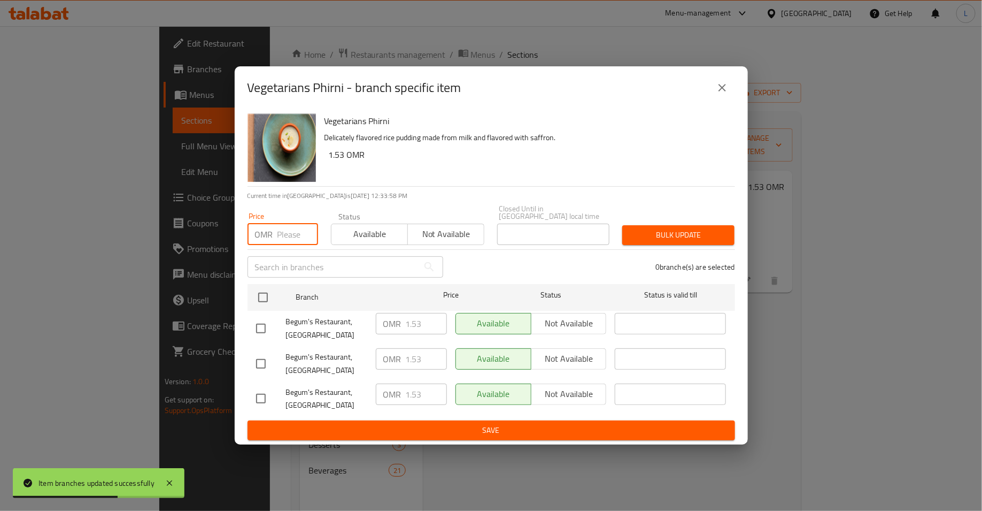
click at [283, 227] on input "number" at bounding box center [298, 234] width 41 height 21
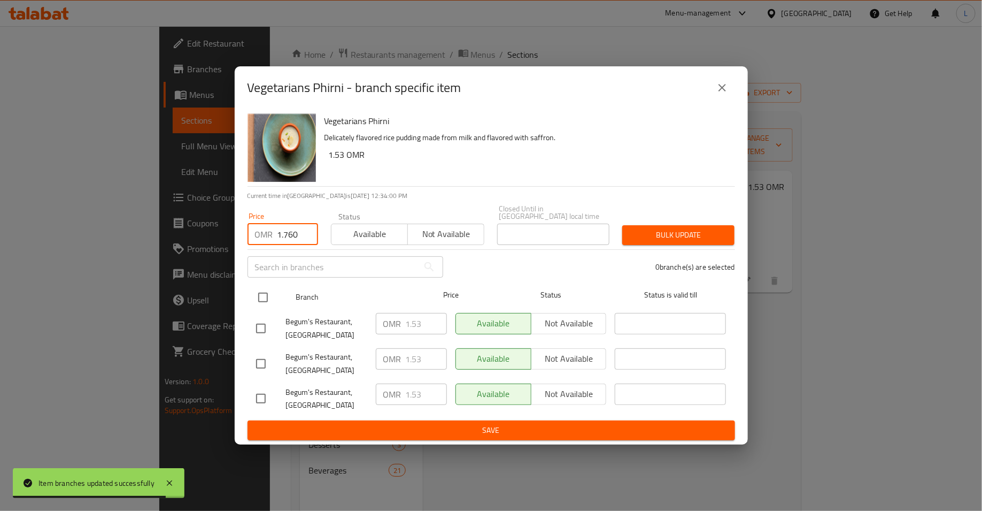
type input "1.760"
click at [273, 290] on input "checkbox" at bounding box center [263, 297] width 22 height 22
checkbox input "true"
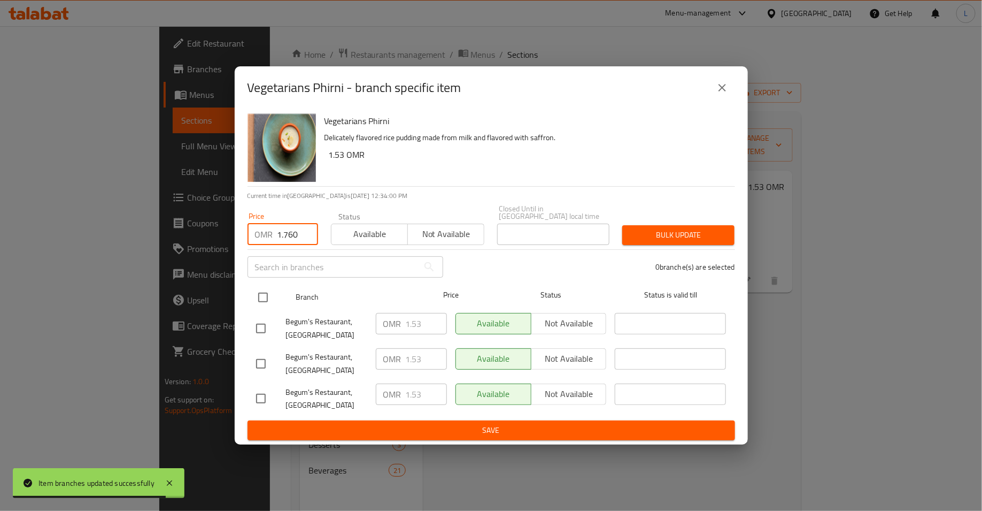
checkbox input "true"
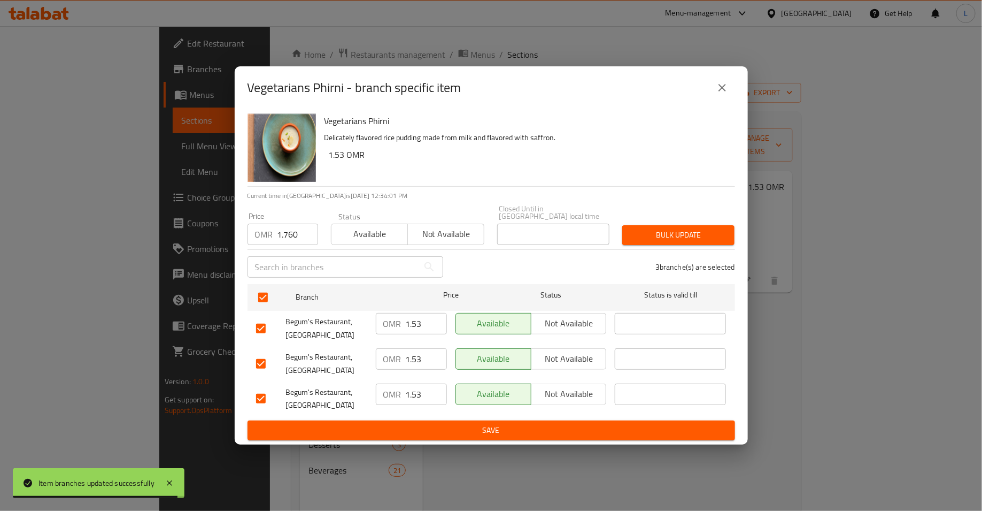
click at [640, 236] on span "Bulk update" at bounding box center [678, 234] width 95 height 13
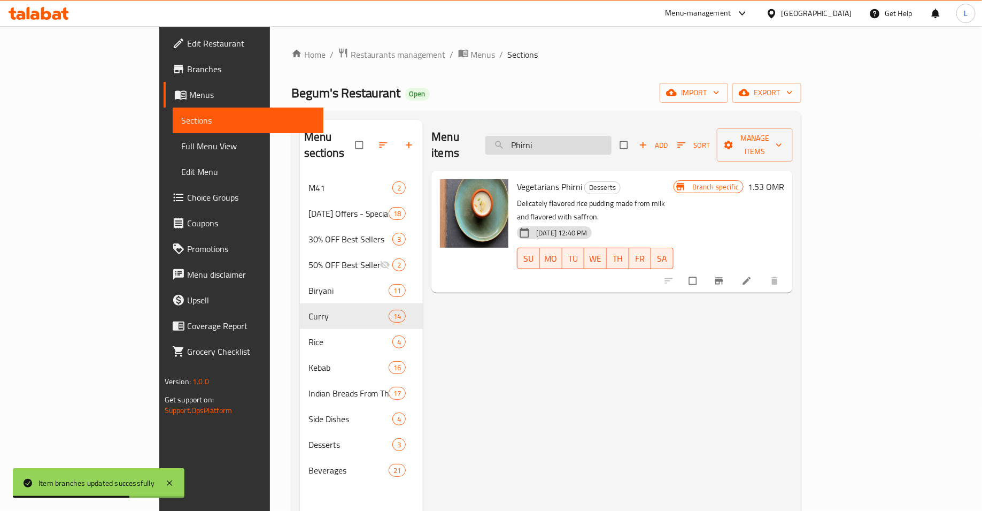
click at [573, 140] on input "Phirni" at bounding box center [549, 145] width 126 height 19
paste input "Gulab jamun"
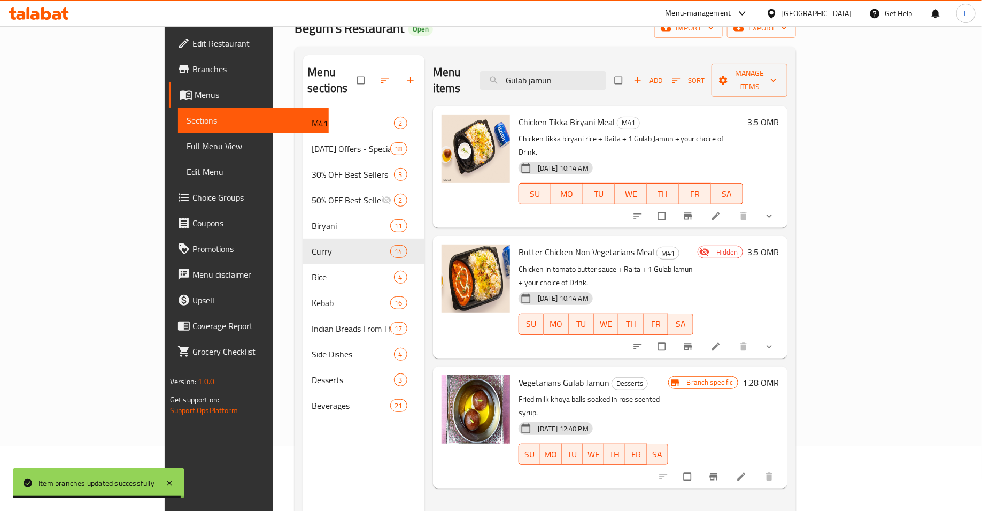
scroll to position [67, 0]
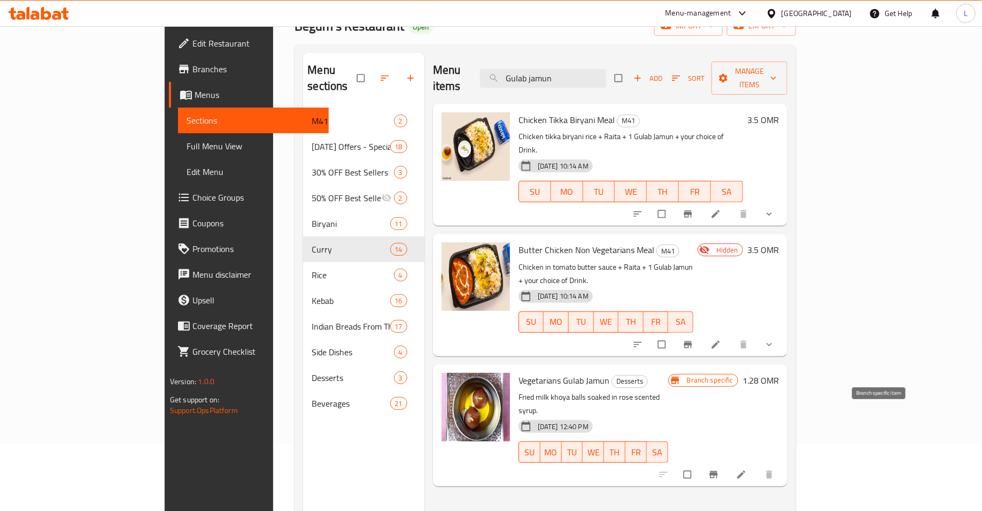
type input "Gulab jamun"
click at [719, 469] on icon "Branch-specific-item" at bounding box center [714, 474] width 11 height 11
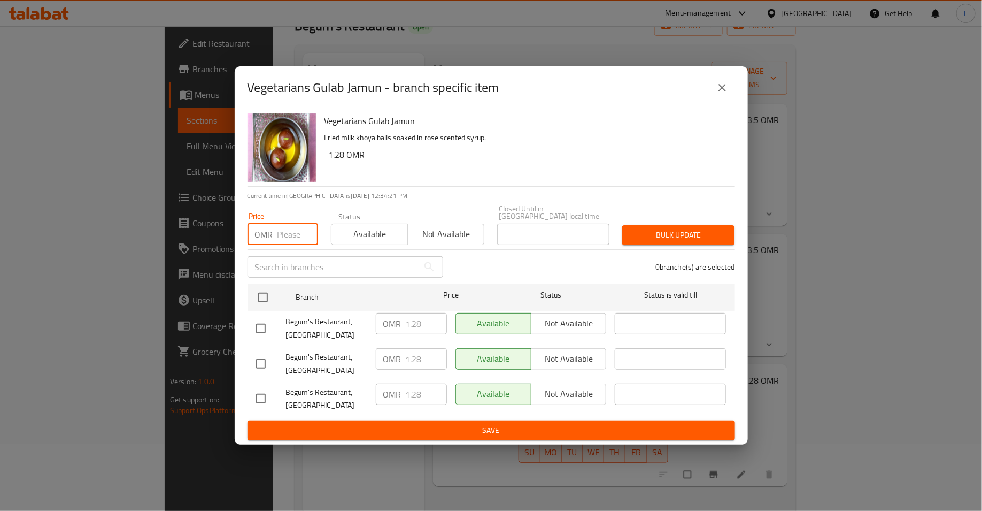
click at [283, 234] on input "number" at bounding box center [298, 234] width 41 height 21
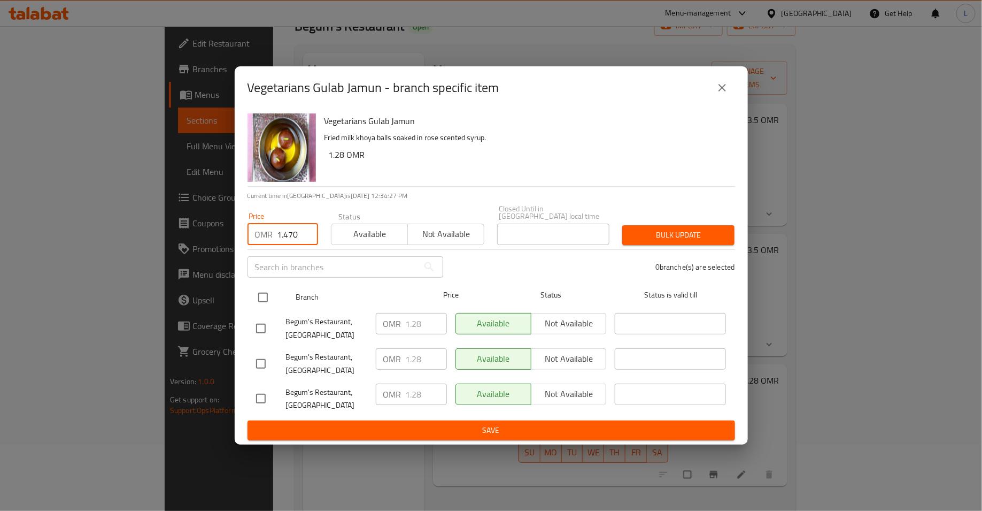
type input "1.470"
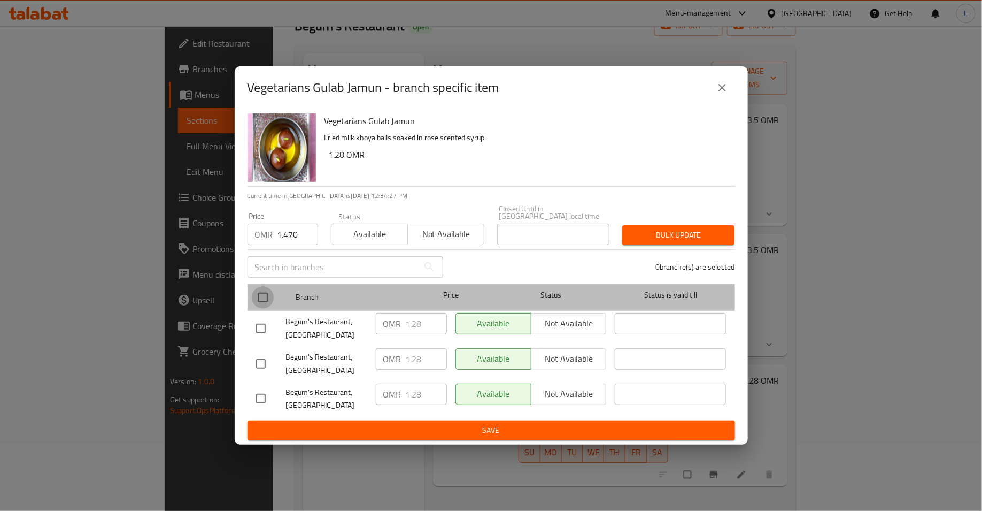
click at [259, 298] on input "checkbox" at bounding box center [263, 297] width 22 height 22
checkbox input "true"
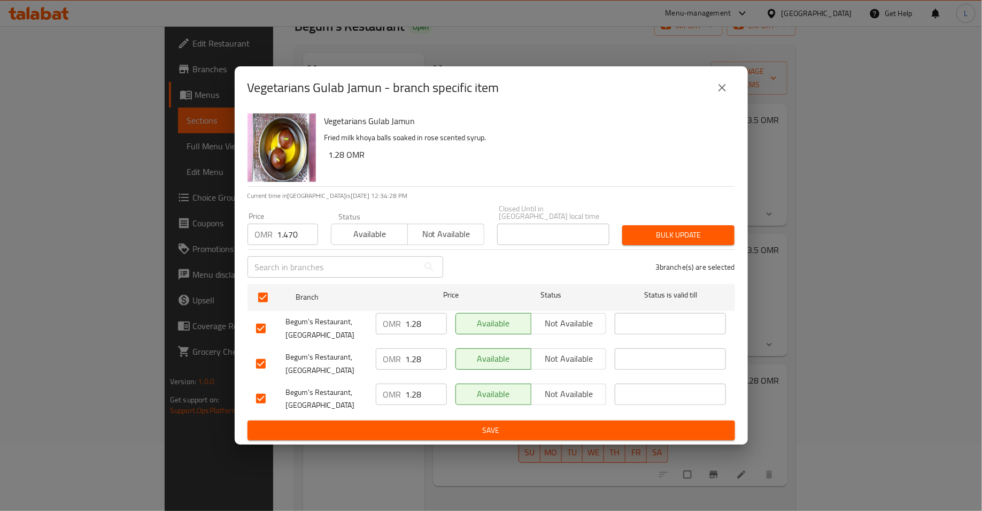
click at [700, 234] on span "Bulk update" at bounding box center [678, 234] width 95 height 13
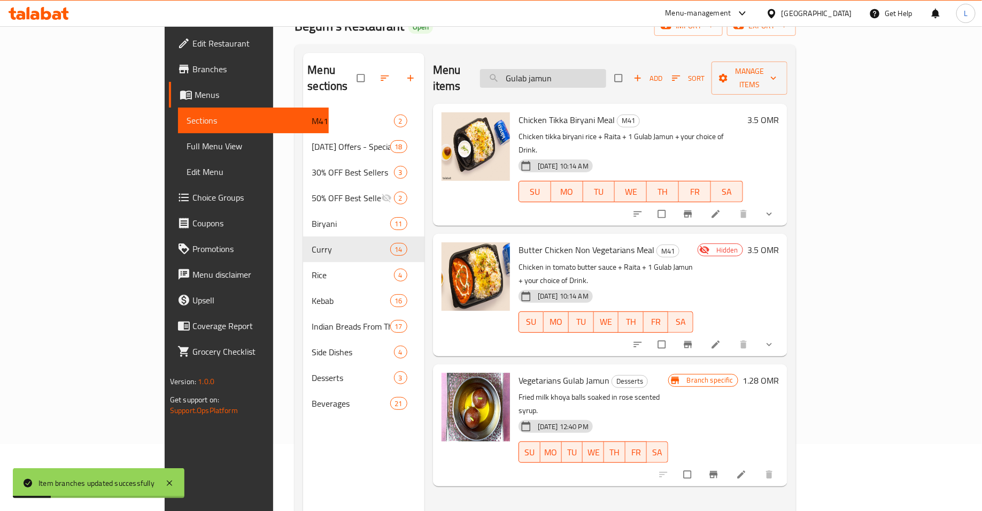
click at [606, 74] on input "Gulab jamun" at bounding box center [543, 78] width 126 height 19
paste input "Rasmalai"
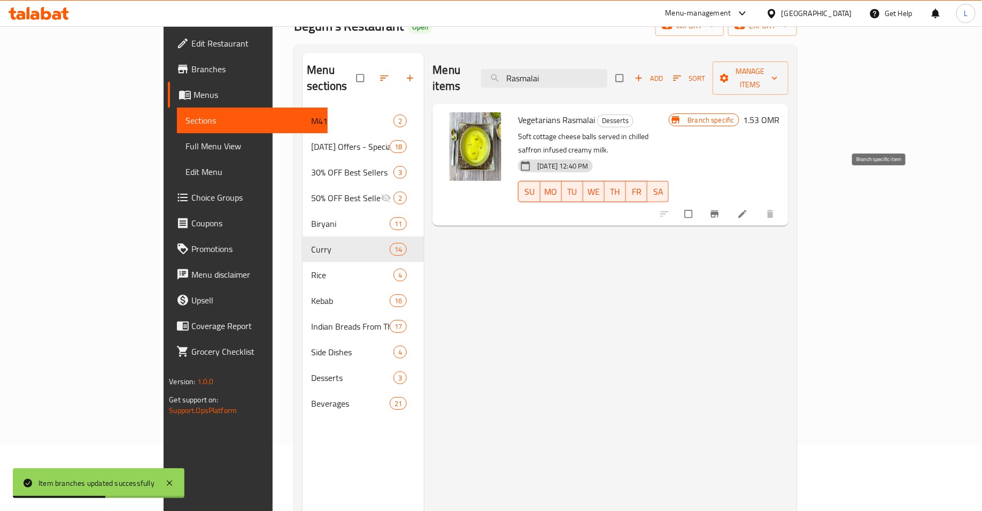
type input "Rasmalai"
click at [719, 211] on icon "Branch-specific-item" at bounding box center [715, 214] width 8 height 7
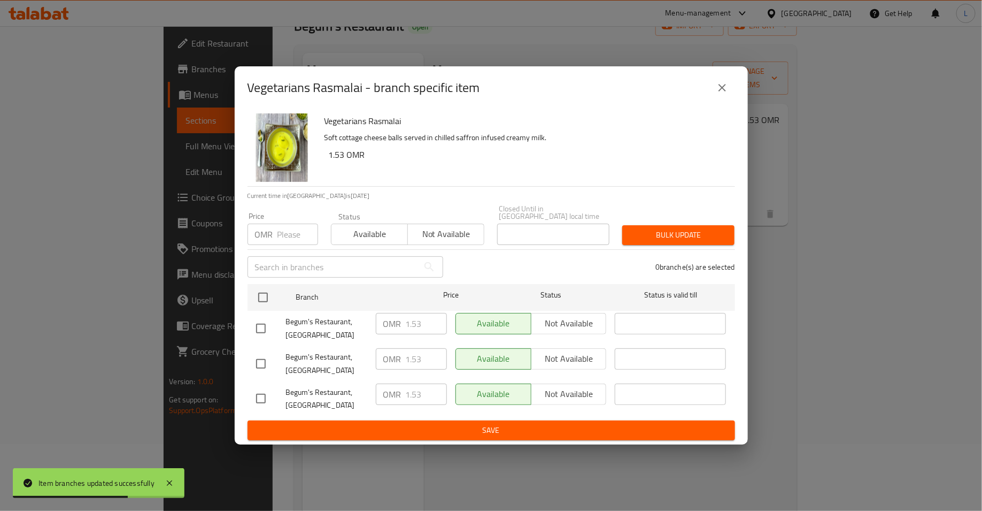
click at [282, 231] on input "number" at bounding box center [298, 234] width 41 height 21
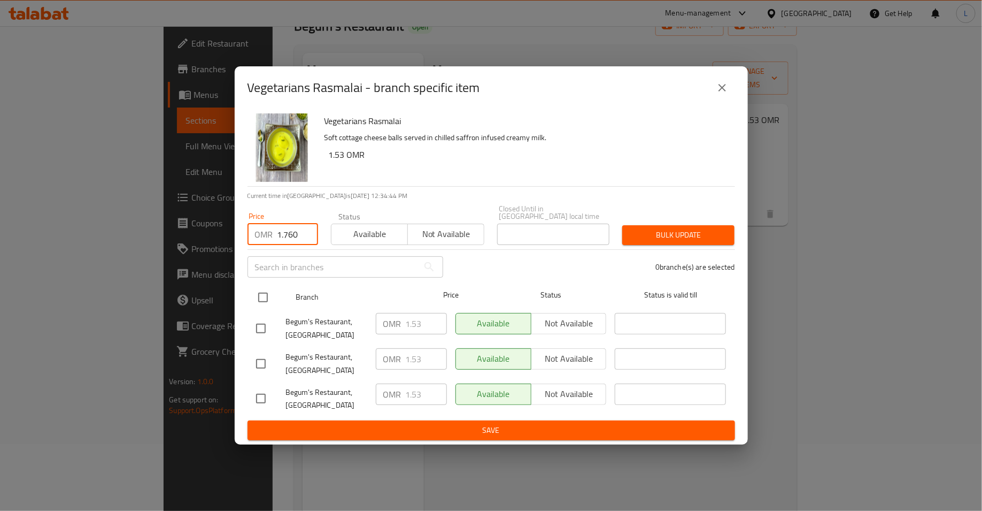
type input "1.760"
click at [263, 300] on input "checkbox" at bounding box center [263, 297] width 22 height 22
checkbox input "true"
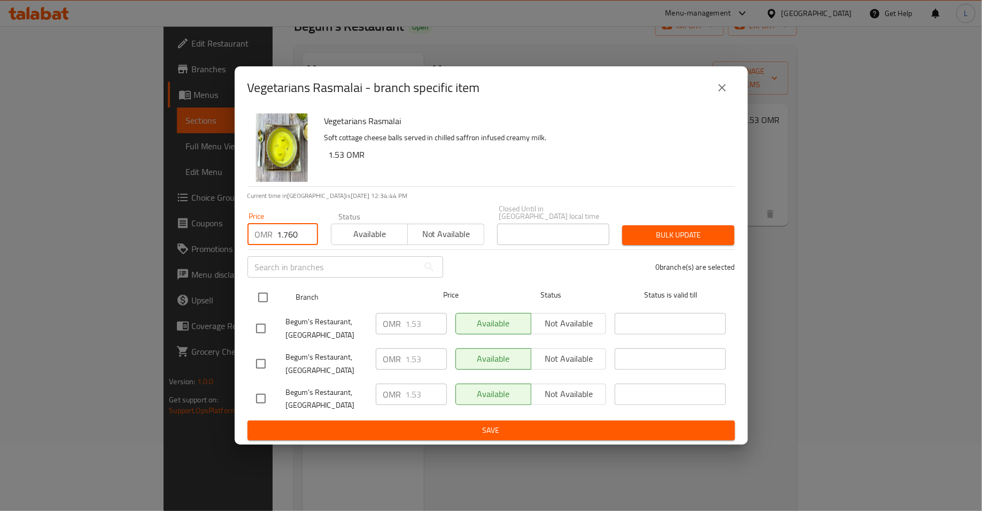
checkbox input "true"
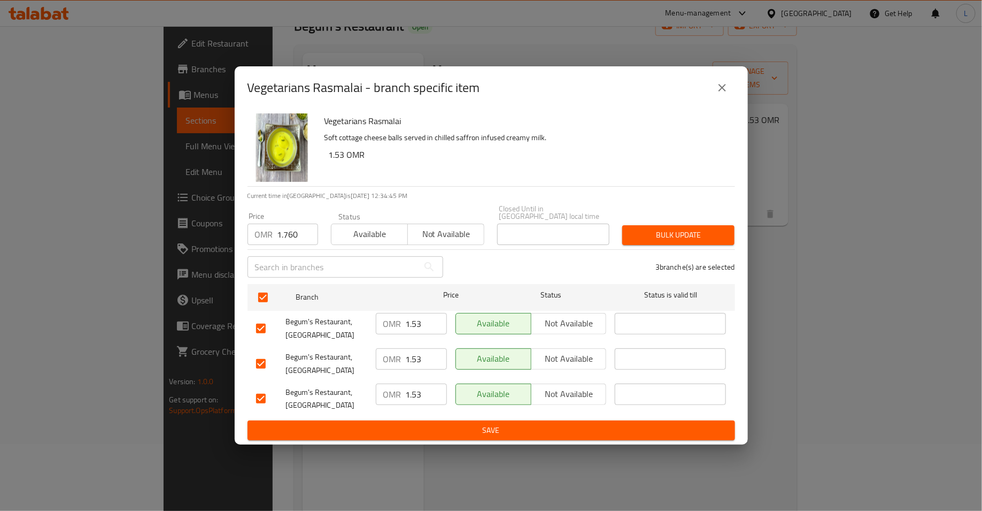
click at [637, 232] on span "Bulk update" at bounding box center [678, 234] width 95 height 13
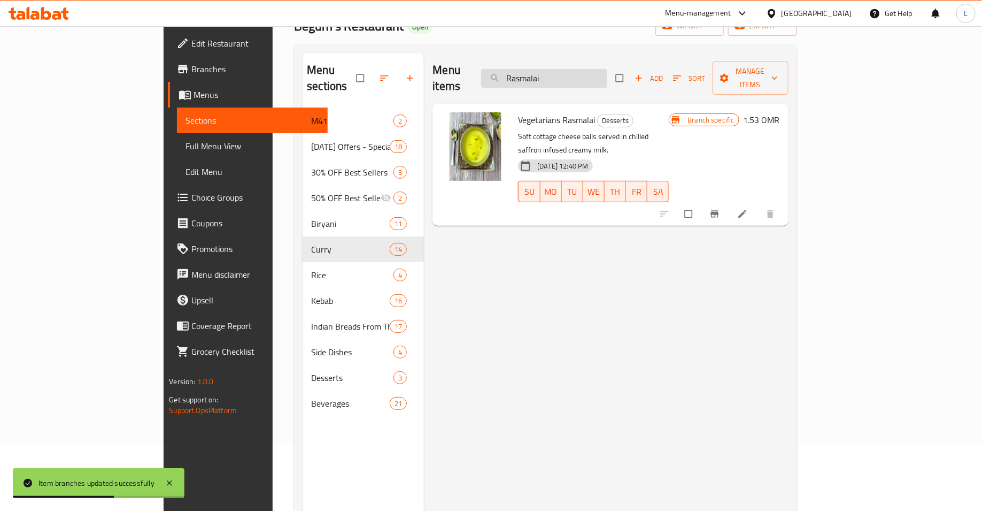
click at [583, 79] on input "Rasmalai" at bounding box center [544, 78] width 126 height 19
paste input "Chicken [PERSON_NAME] [PERSON_NAME]"
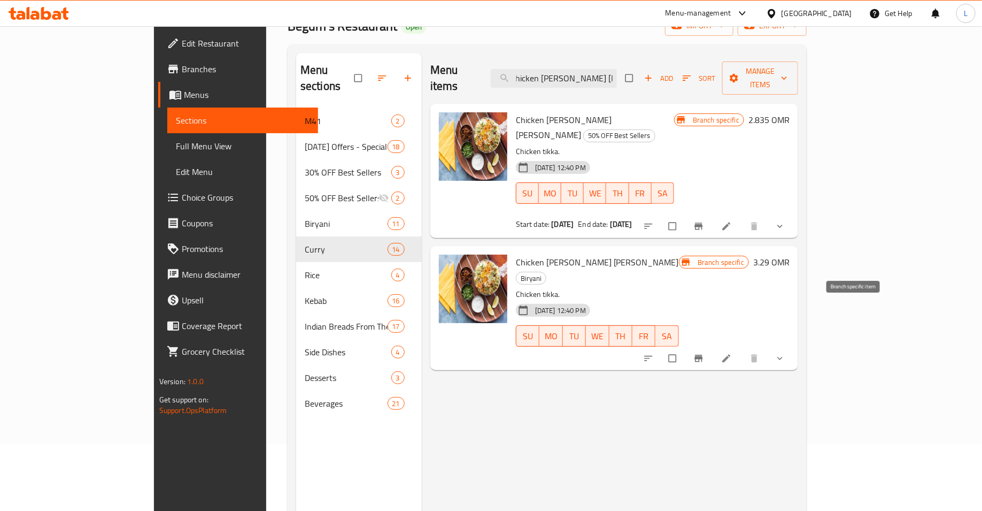
type input "Chicken [PERSON_NAME] [PERSON_NAME]"
click at [703, 355] on icon "Branch-specific-item" at bounding box center [699, 358] width 8 height 7
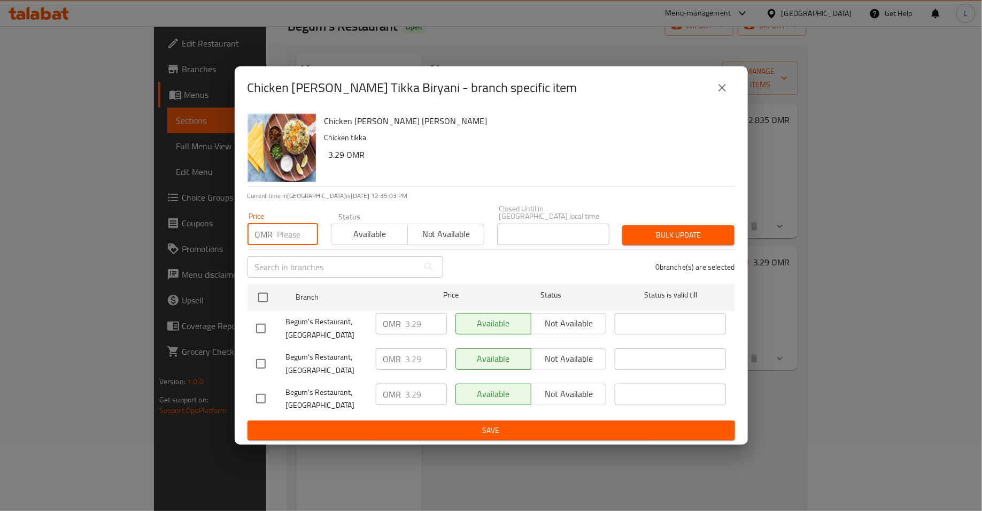
click at [290, 231] on input "number" at bounding box center [298, 234] width 41 height 21
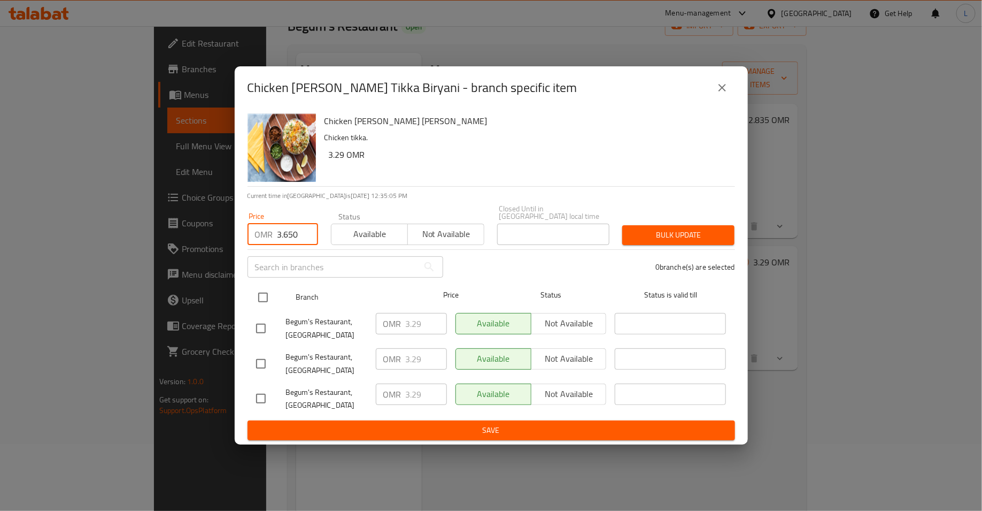
type input "3.650"
click at [268, 291] on input "checkbox" at bounding box center [263, 297] width 22 height 22
checkbox input "true"
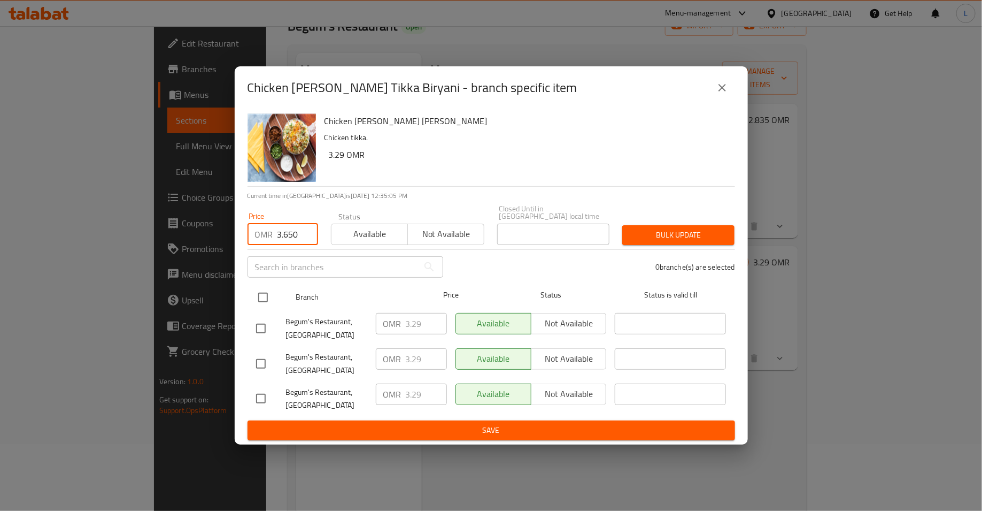
checkbox input "true"
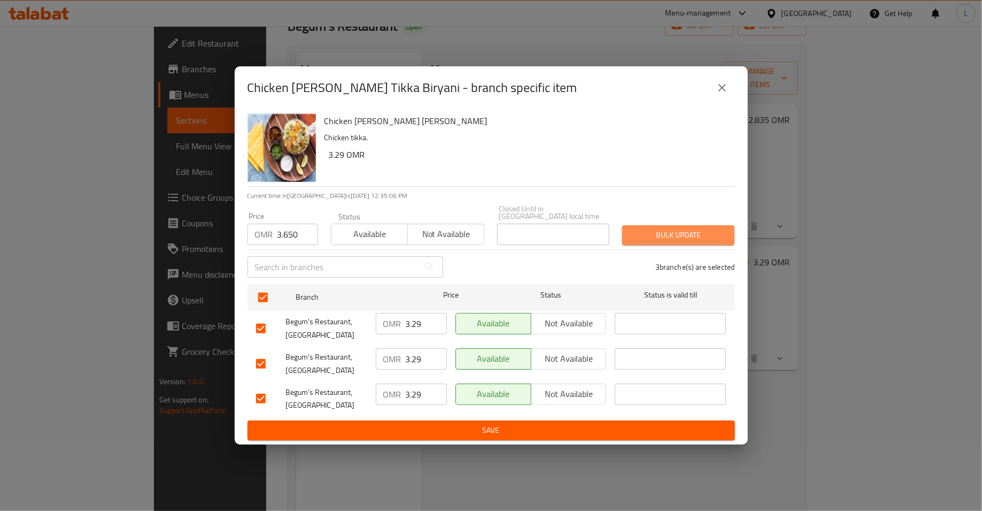
click at [699, 236] on span "Bulk update" at bounding box center [678, 234] width 95 height 13
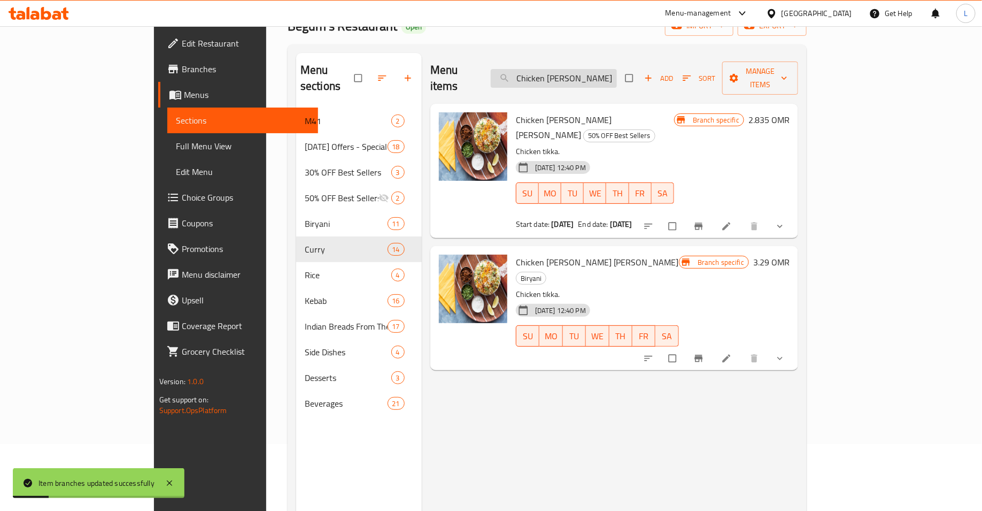
click at [603, 70] on input "Chicken [PERSON_NAME] [PERSON_NAME]" at bounding box center [554, 78] width 126 height 19
paste input "Mala"
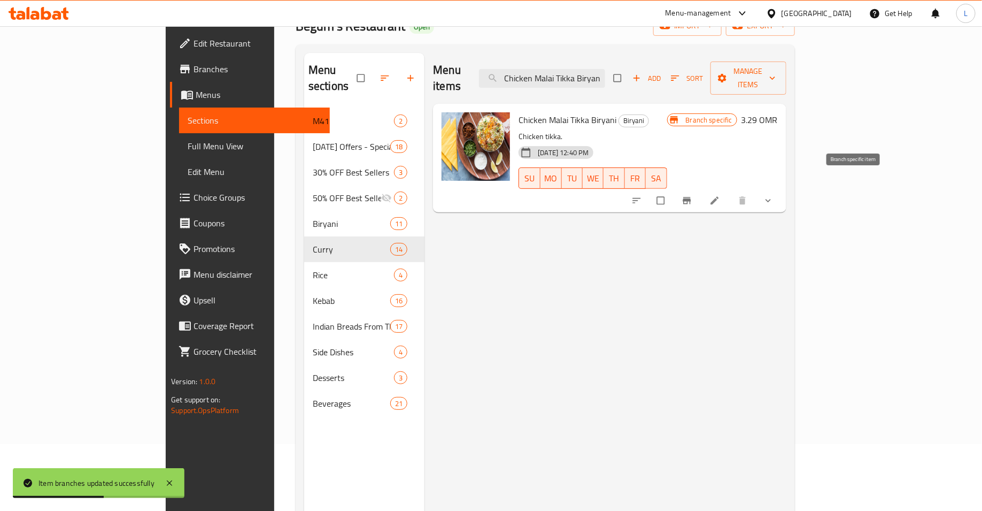
type input "Chicken Malai Tikka Biryani"
click at [693, 195] on icon "Branch-specific-item" at bounding box center [687, 200] width 11 height 11
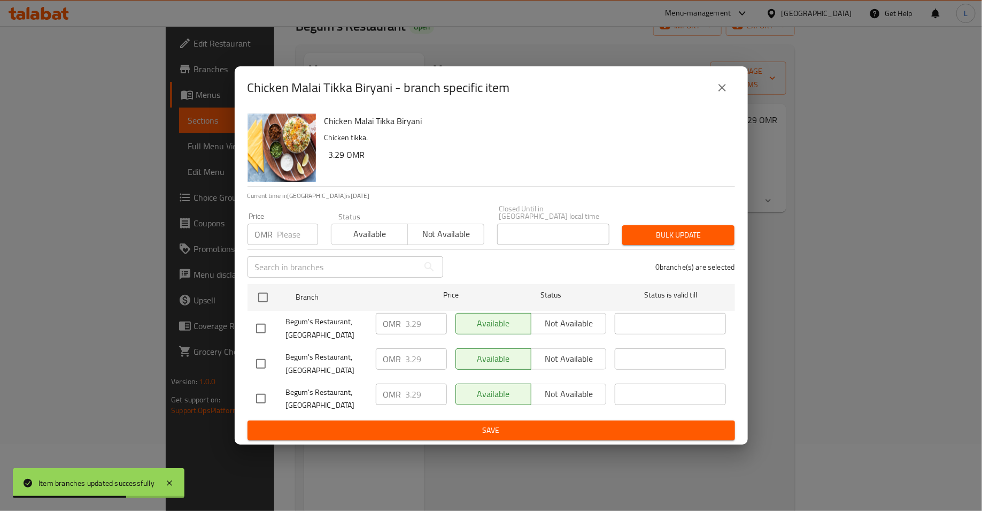
click at [280, 232] on input "number" at bounding box center [298, 234] width 41 height 21
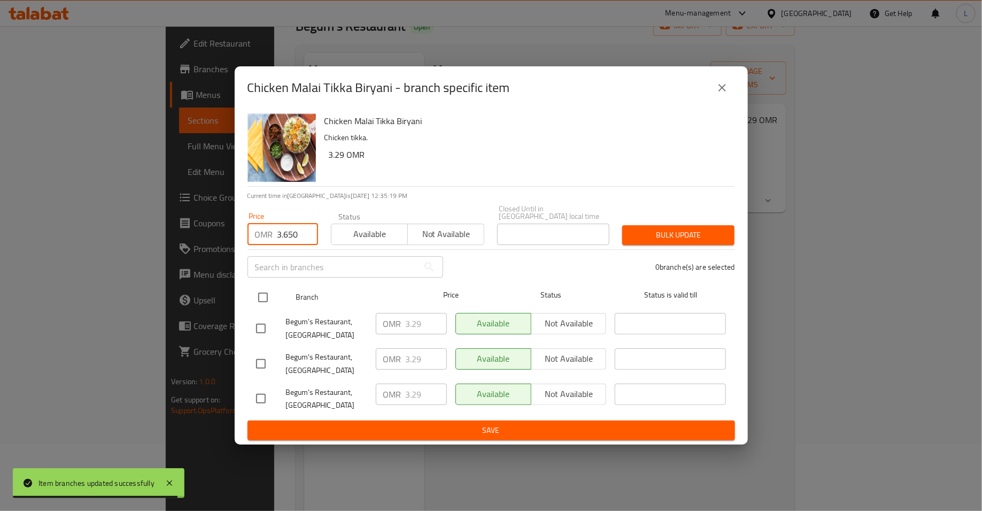
type input "3.650"
click at [268, 296] on input "checkbox" at bounding box center [263, 297] width 22 height 22
checkbox input "true"
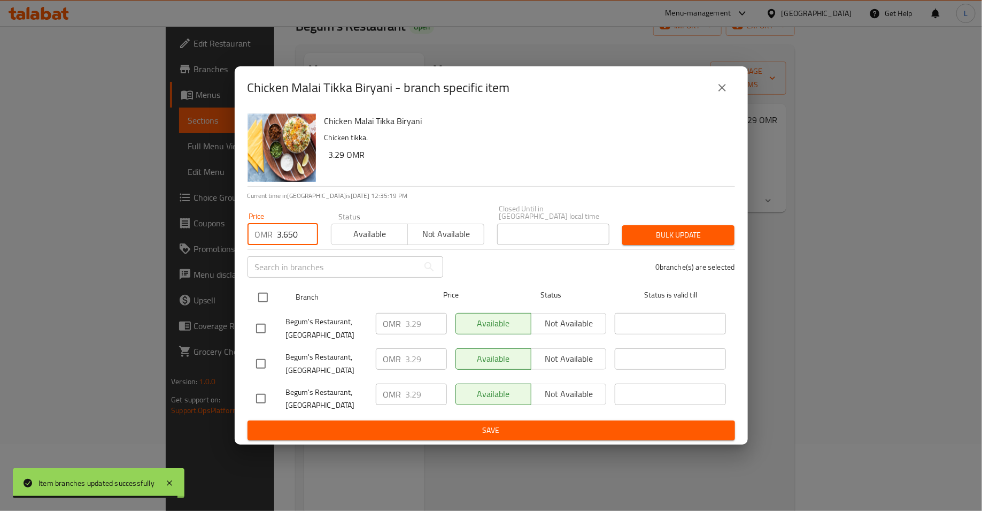
checkbox input "true"
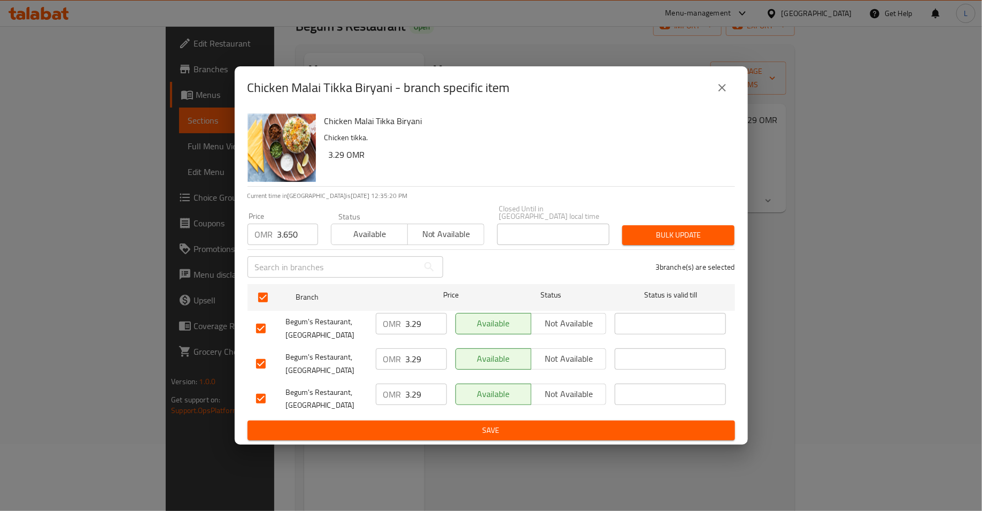
click at [670, 225] on button "Bulk update" at bounding box center [679, 235] width 112 height 20
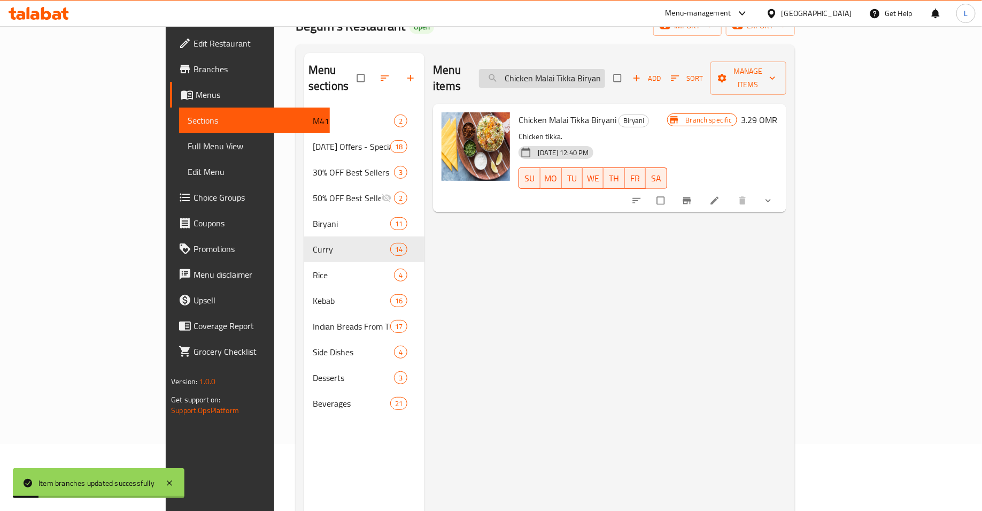
click at [595, 69] on input "Chicken Malai Tikka Biryani" at bounding box center [542, 78] width 126 height 19
paste input "Mutton Boti"
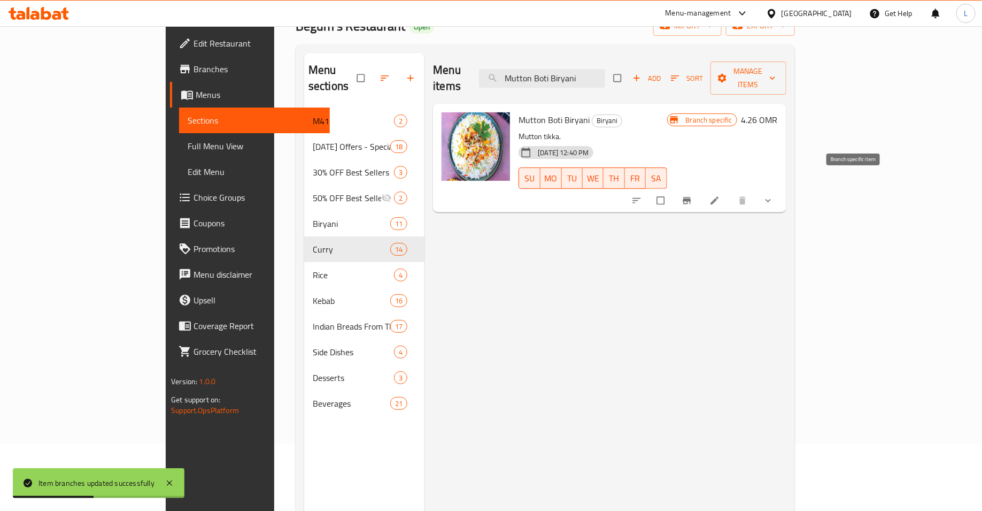
type input "Mutton Boti Biryani"
click at [693, 195] on icon "Branch-specific-item" at bounding box center [687, 200] width 11 height 11
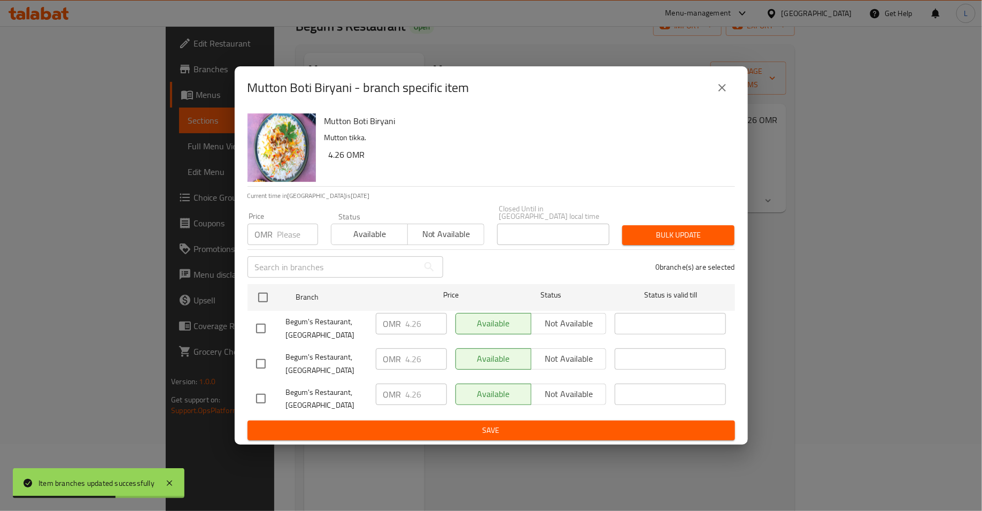
click at [283, 232] on input "number" at bounding box center [298, 234] width 41 height 21
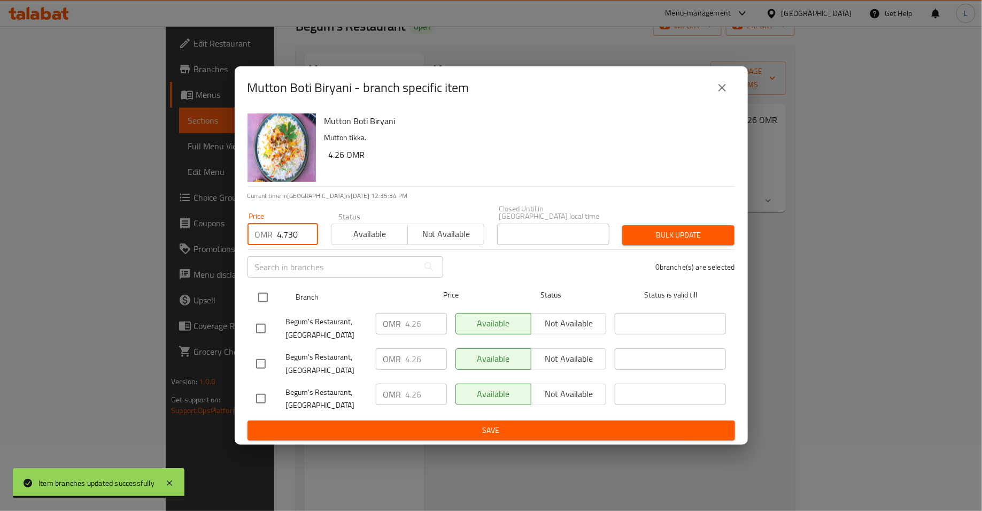
type input "4.730"
click at [260, 295] on input "checkbox" at bounding box center [263, 297] width 22 height 22
checkbox input "true"
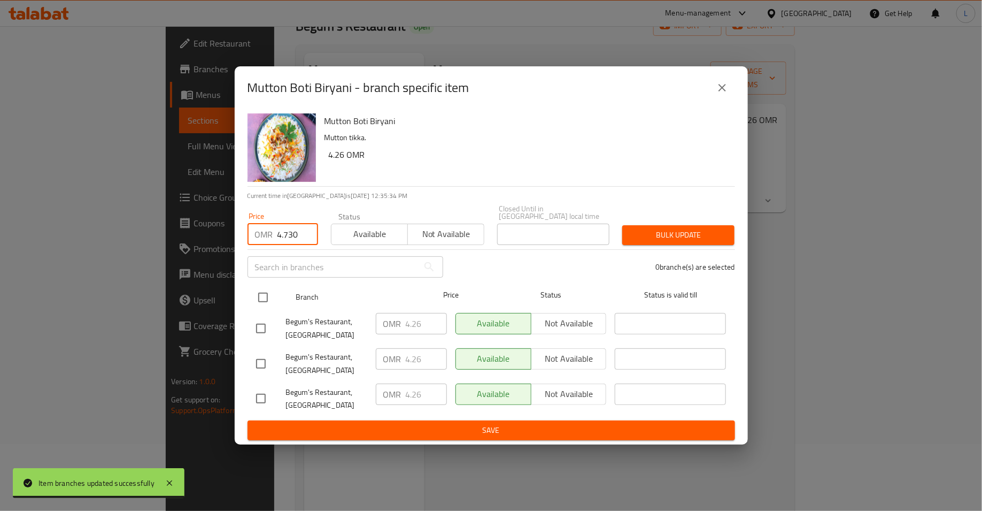
checkbox input "true"
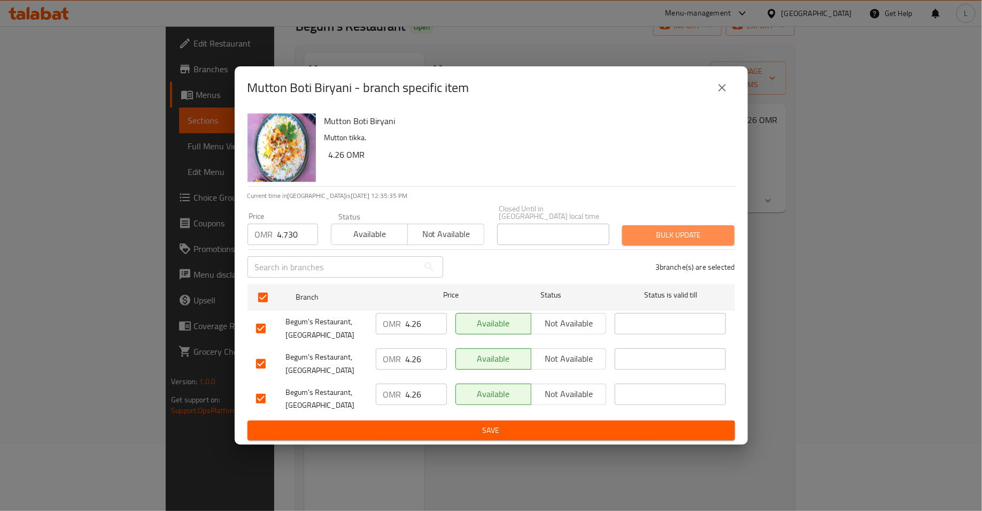
click at [647, 225] on button "Bulk update" at bounding box center [679, 235] width 112 height 20
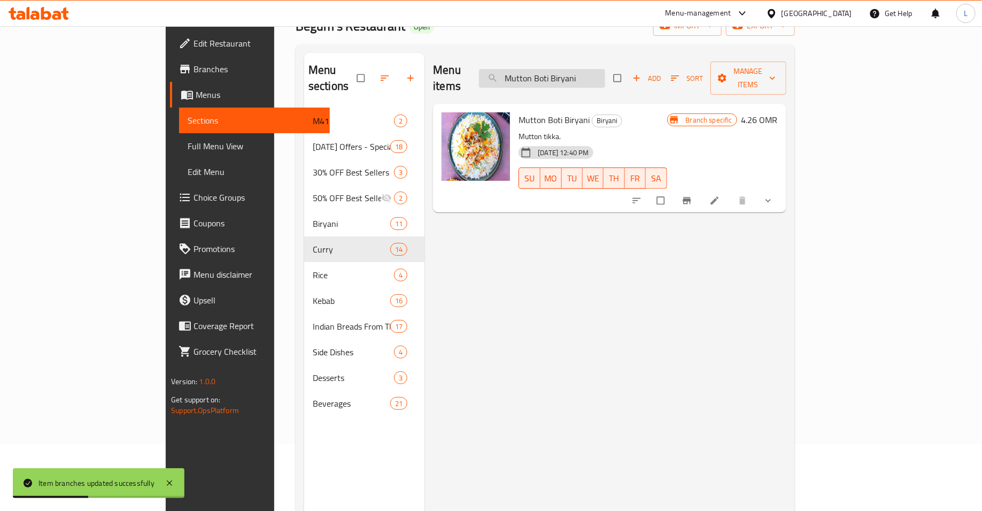
click at [573, 69] on input "Mutton Boti Biryani" at bounding box center [542, 78] width 126 height 19
paste input "Stuffed Paratha"
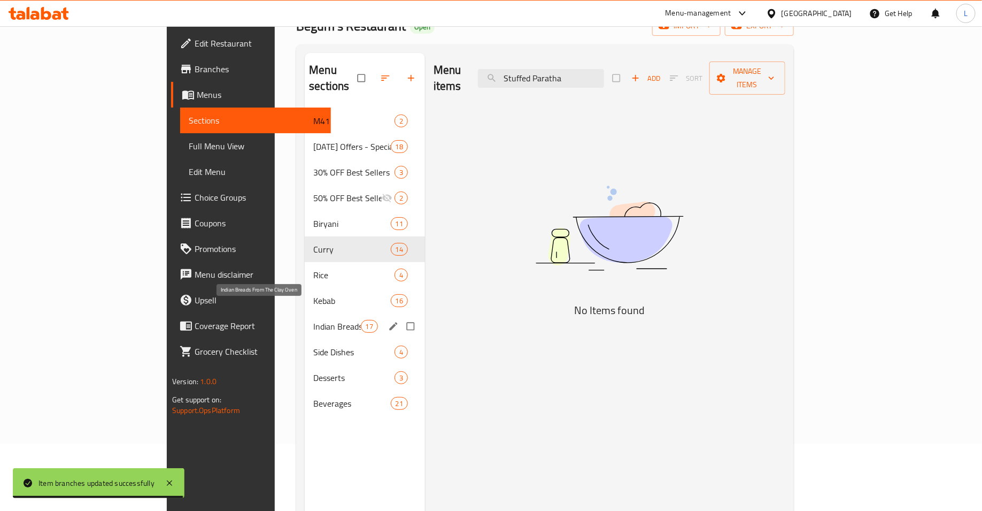
type input "Stuffed Paratha"
click at [313, 320] on span "Indian Breads From The Clay Oven" at bounding box center [336, 326] width 47 height 13
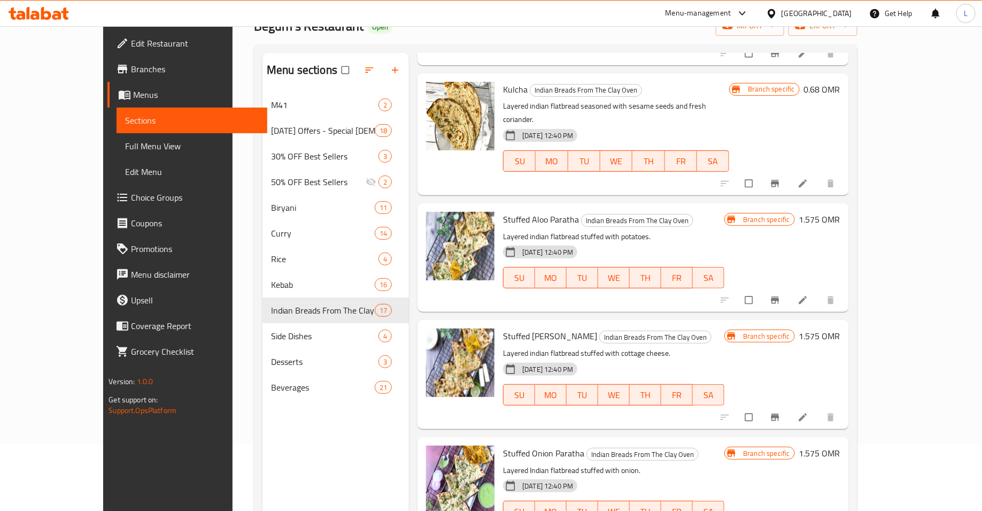
scroll to position [1185, 0]
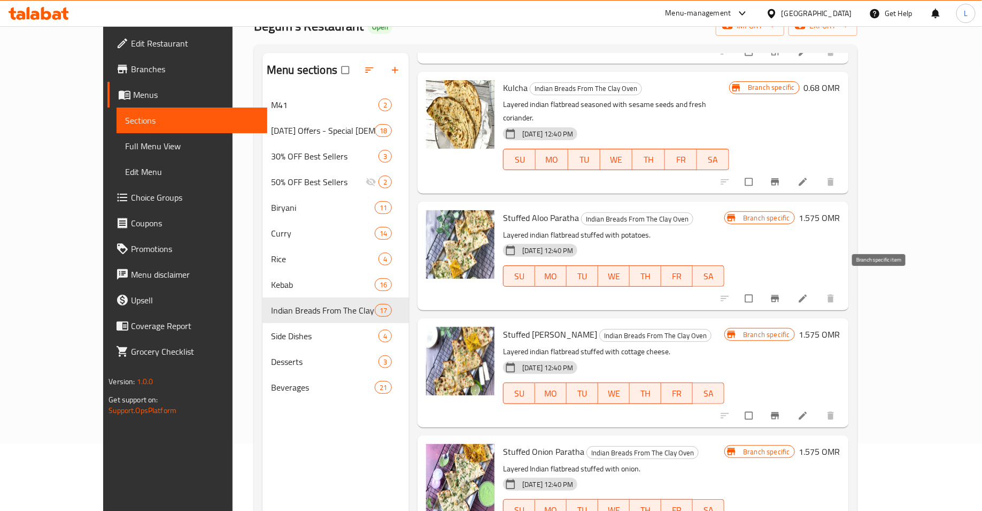
click at [781, 293] on icon "Branch-specific-item" at bounding box center [775, 298] width 11 height 11
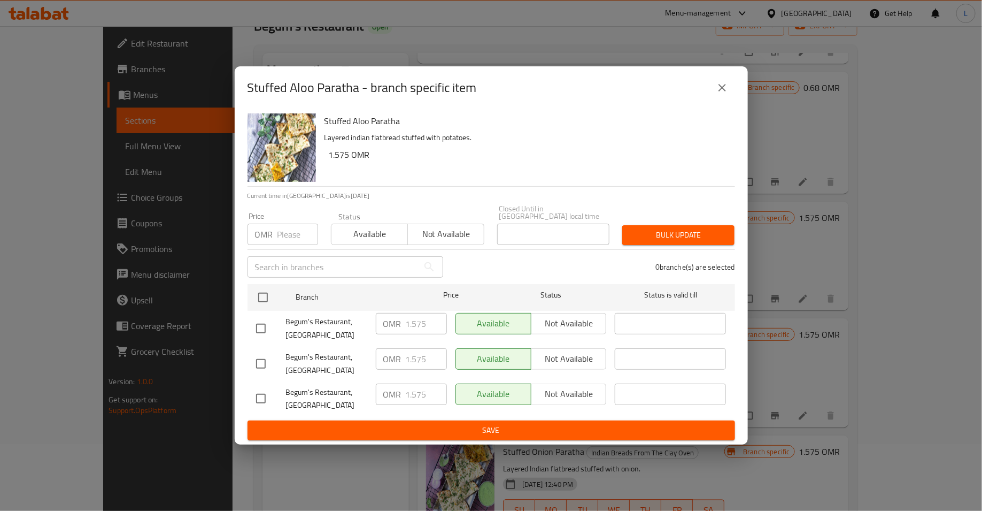
click at [278, 234] on input "number" at bounding box center [298, 234] width 41 height 21
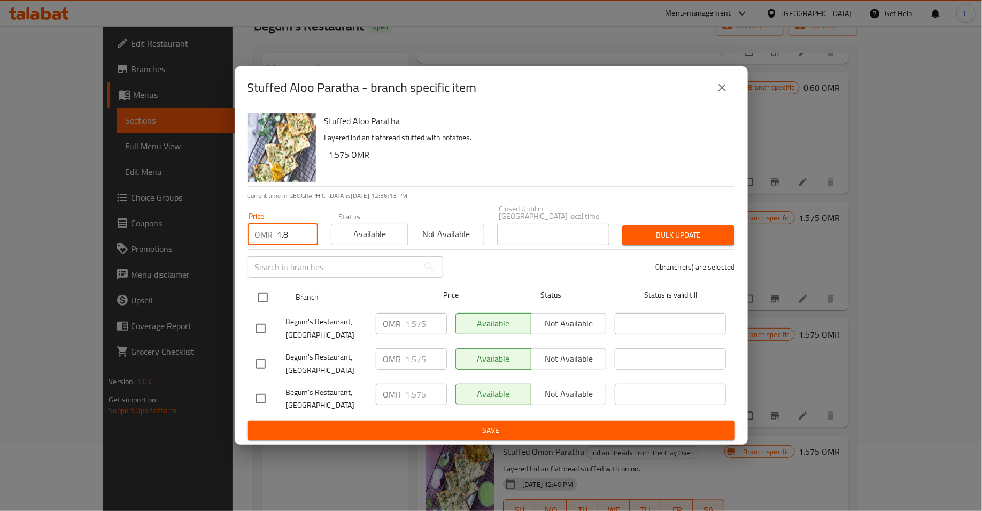
type input "1.8"
click at [265, 287] on input "checkbox" at bounding box center [263, 297] width 22 height 22
checkbox input "true"
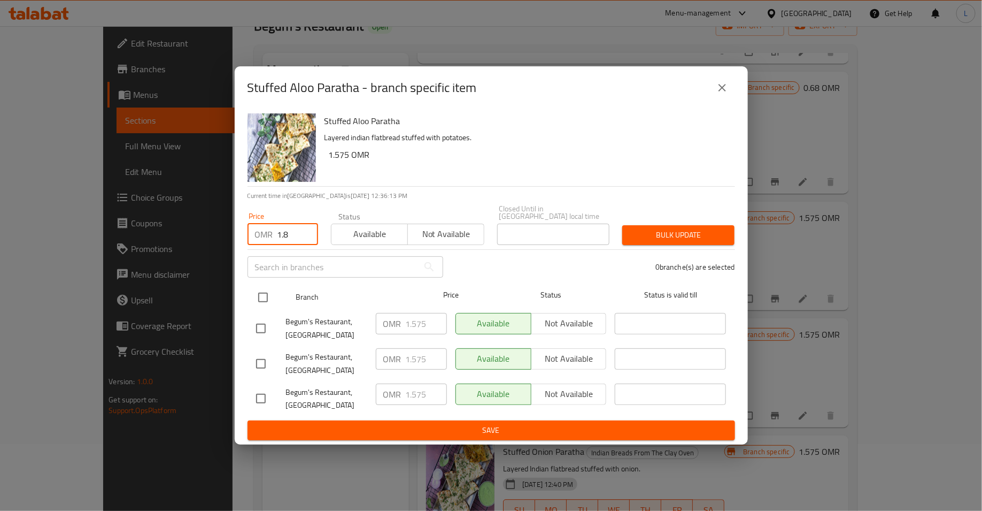
checkbox input "true"
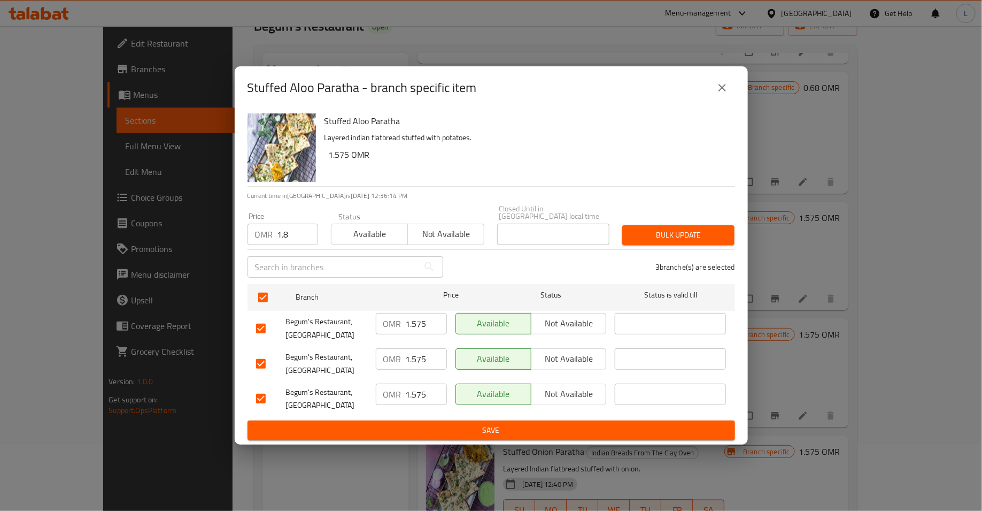
click at [662, 231] on span "Bulk update" at bounding box center [678, 234] width 95 height 13
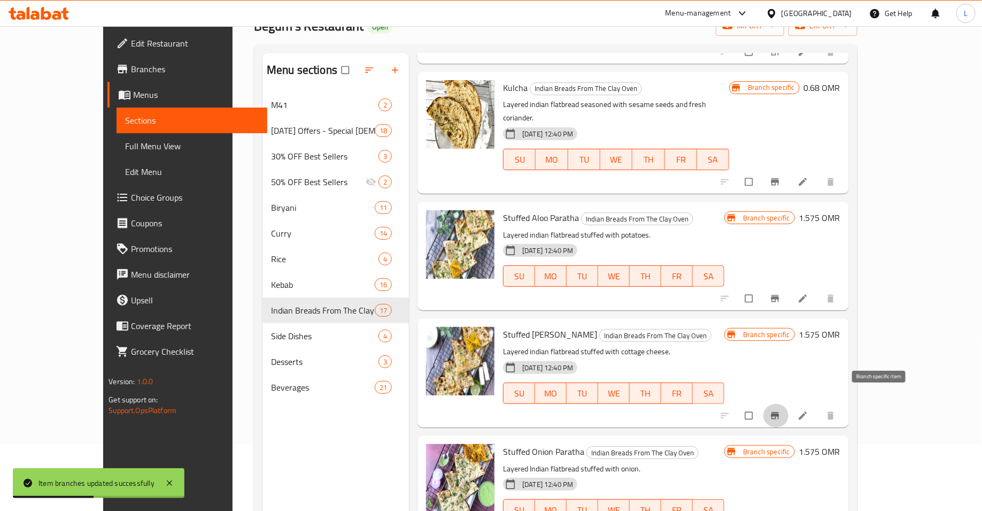
click at [779, 412] on icon "Branch-specific-item" at bounding box center [775, 415] width 8 height 7
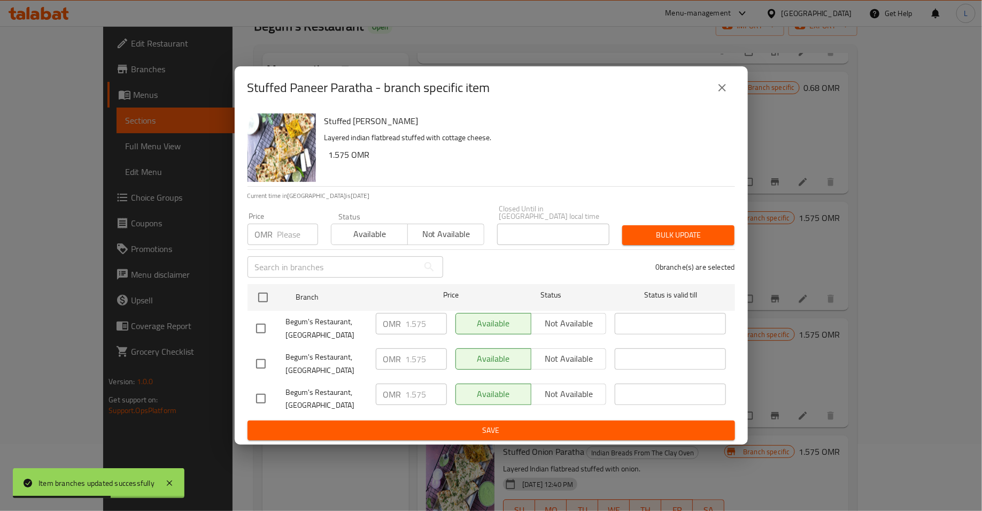
click at [274, 224] on div "OMR Price" at bounding box center [283, 234] width 71 height 21
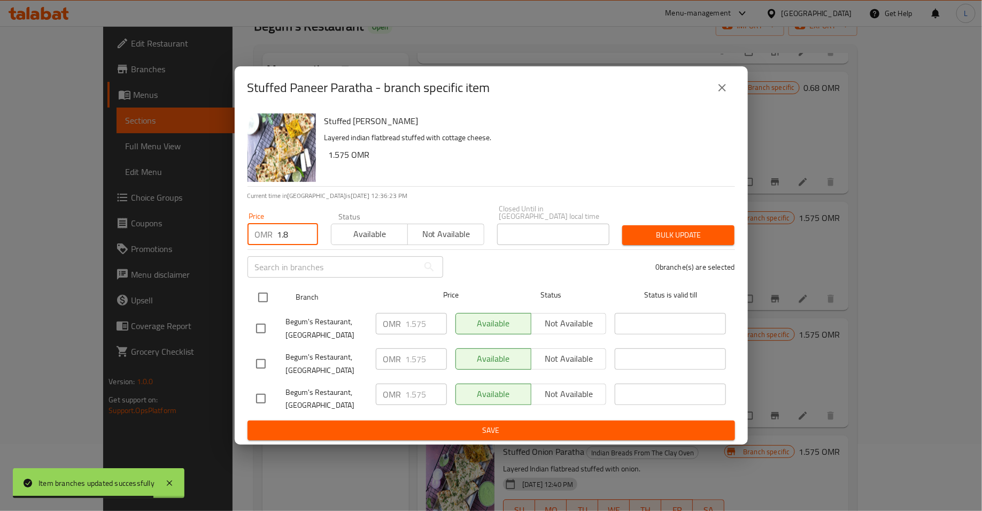
type input "1.8"
click at [272, 288] on input "checkbox" at bounding box center [263, 297] width 22 height 22
checkbox input "true"
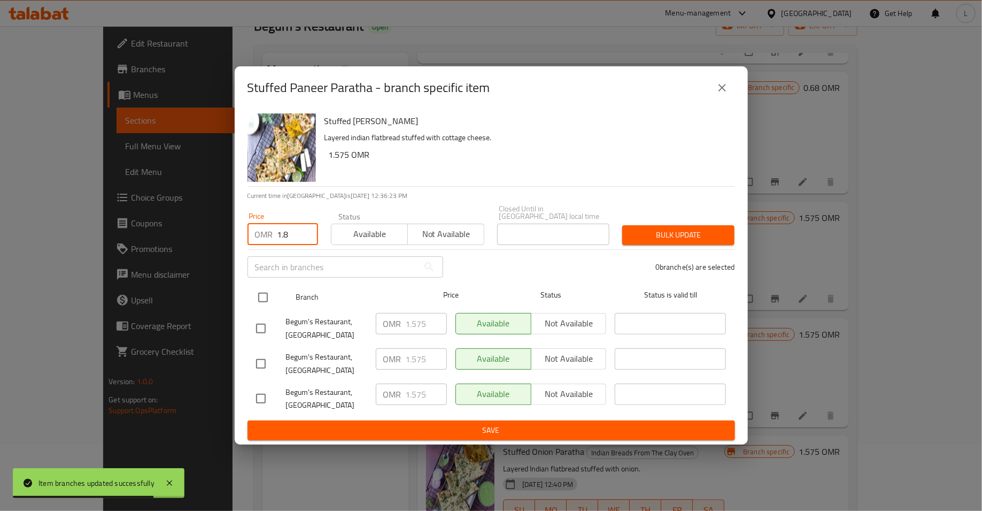
checkbox input "true"
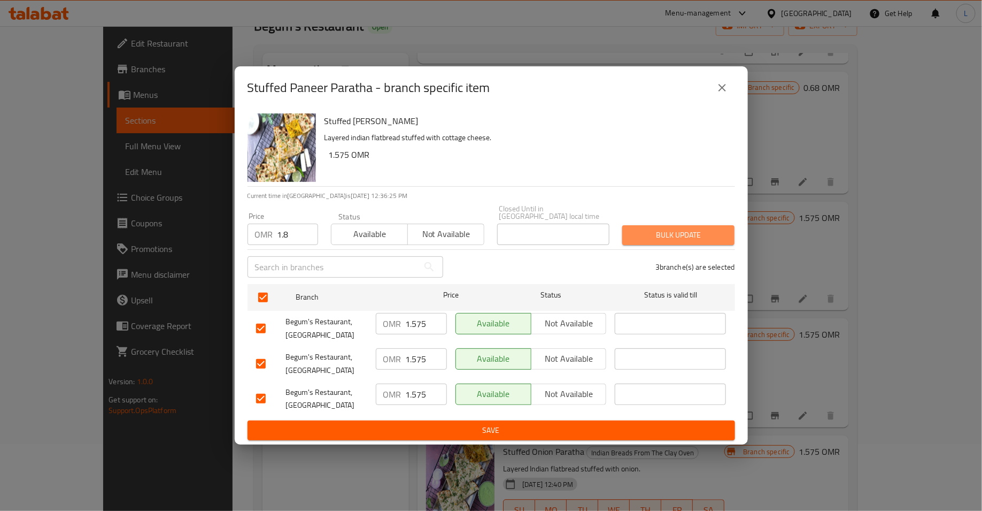
click at [648, 236] on span "Bulk update" at bounding box center [678, 234] width 95 height 13
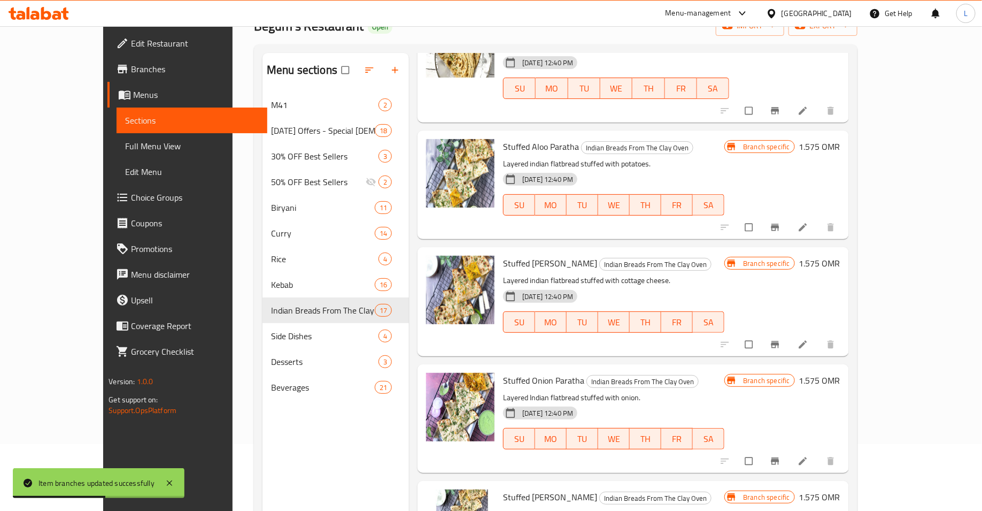
scroll to position [1261, 0]
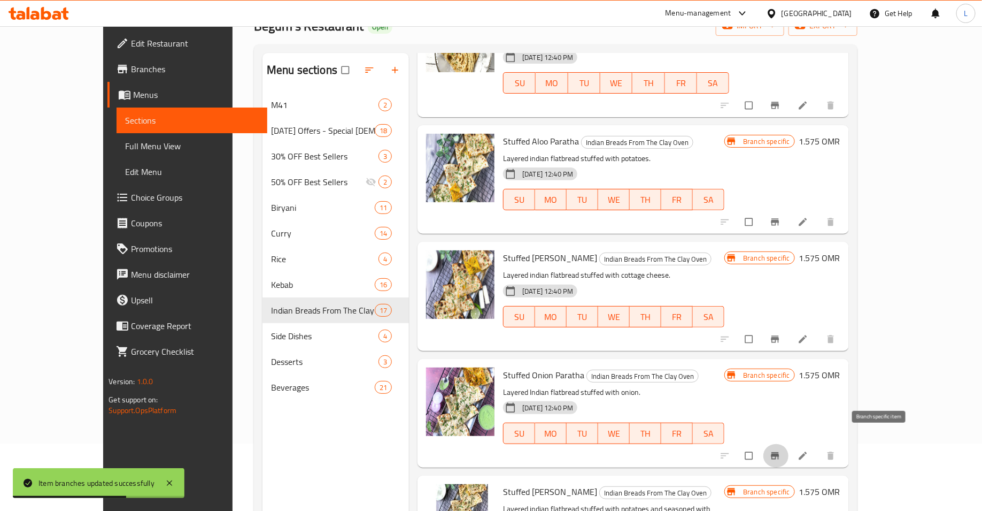
click at [789, 444] on button "Branch-specific-item" at bounding box center [777, 456] width 26 height 24
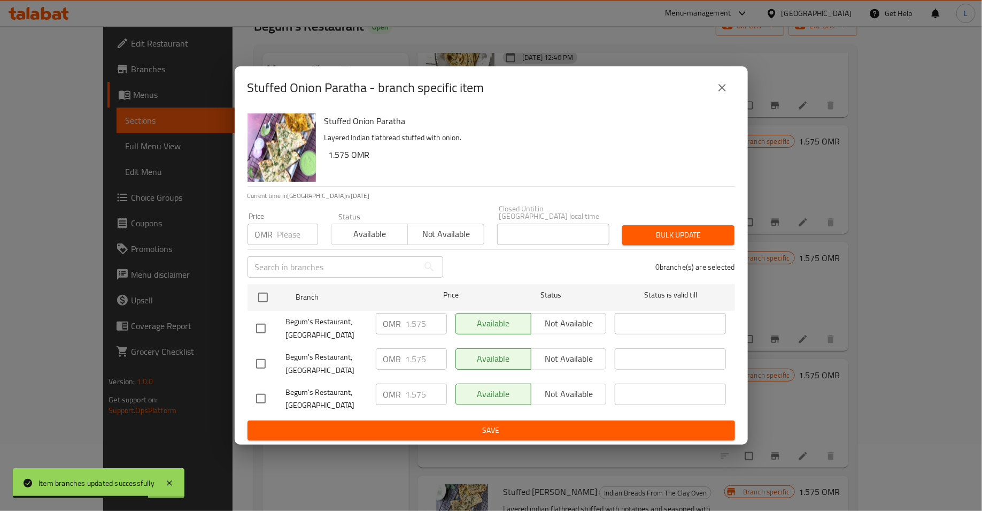
click at [277, 218] on div "Price OMR Price" at bounding box center [283, 228] width 71 height 33
click at [280, 226] on input "number" at bounding box center [298, 234] width 41 height 21
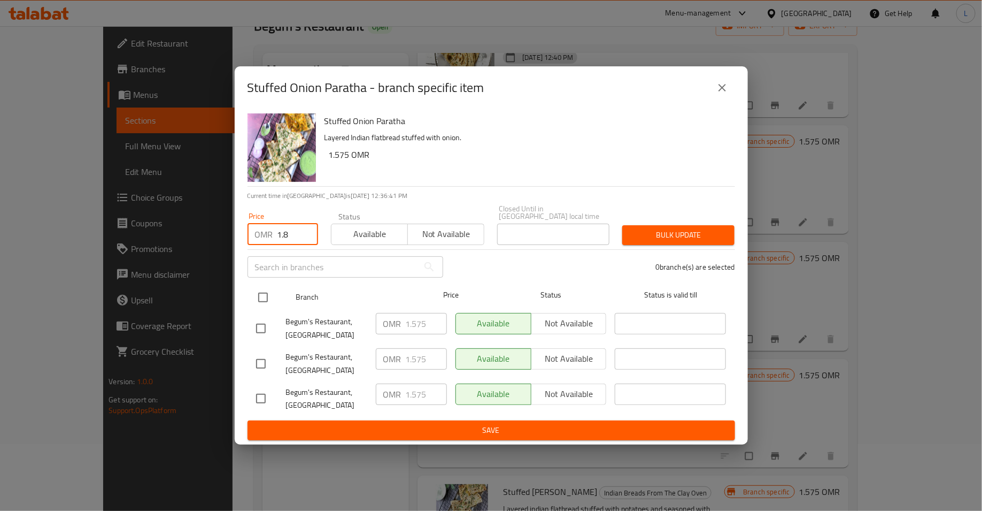
type input "1.8"
click at [257, 299] on input "checkbox" at bounding box center [263, 297] width 22 height 22
checkbox input "true"
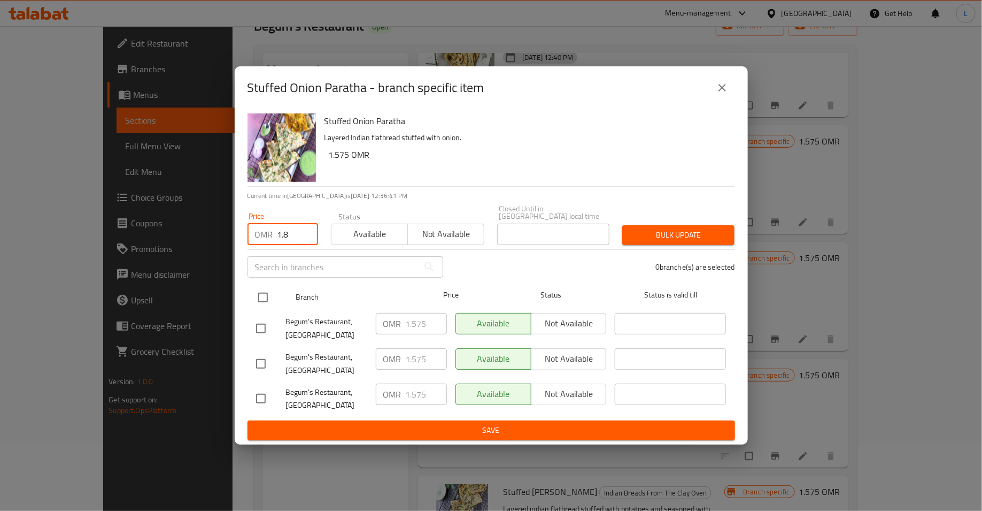
checkbox input "true"
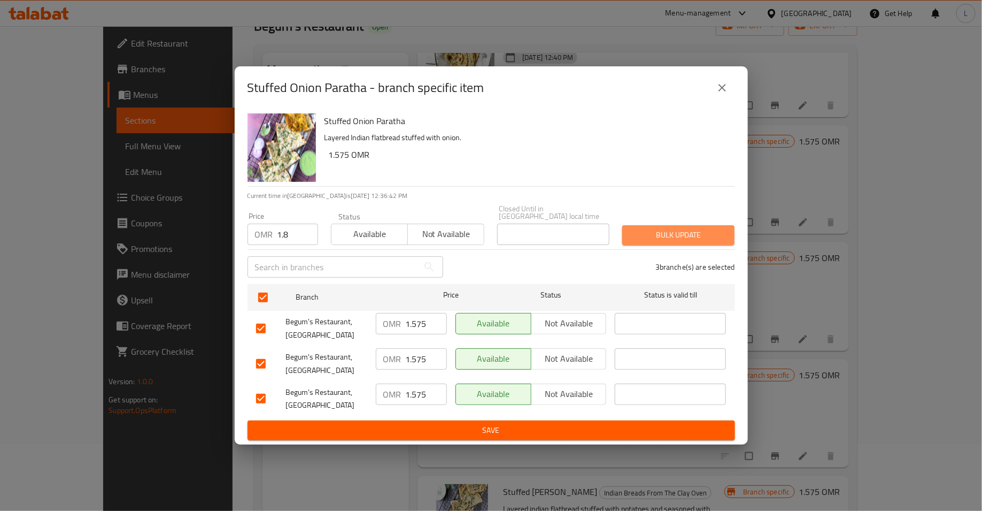
click at [690, 228] on span "Bulk update" at bounding box center [678, 234] width 95 height 13
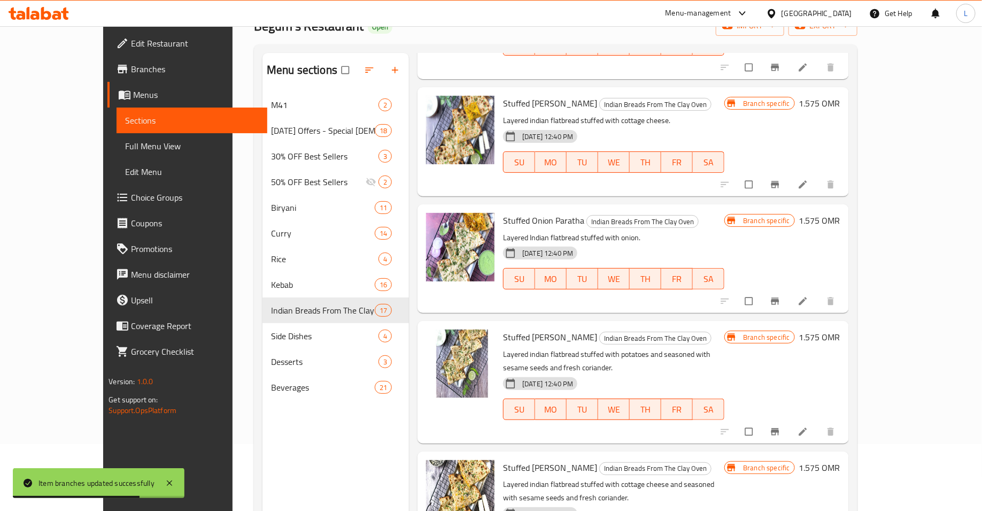
scroll to position [1419, 0]
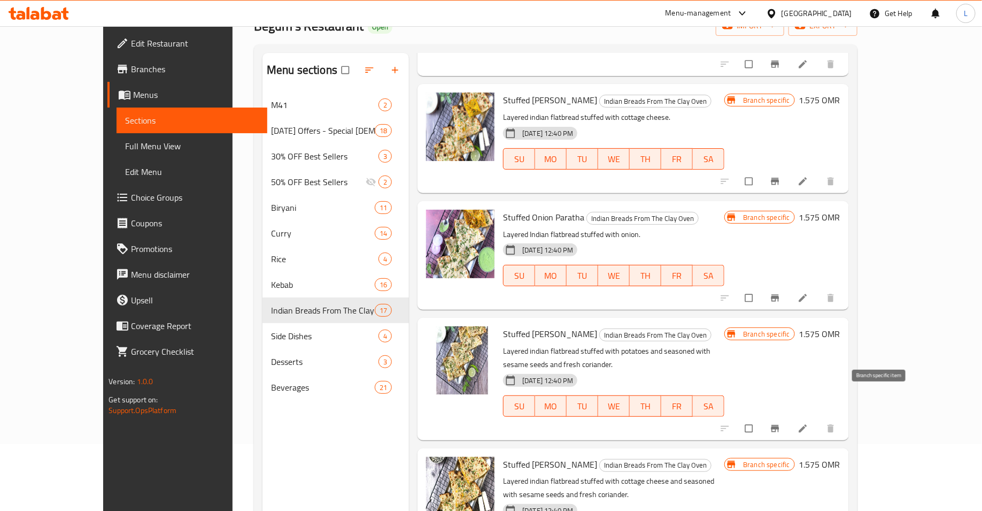
click at [779, 425] on icon "Branch-specific-item" at bounding box center [775, 428] width 8 height 7
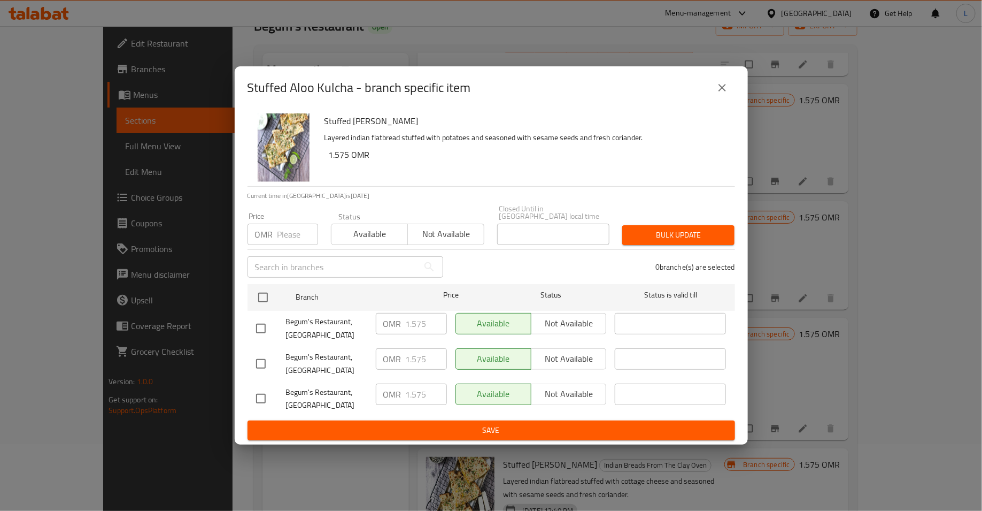
click at [293, 231] on input "number" at bounding box center [298, 234] width 41 height 21
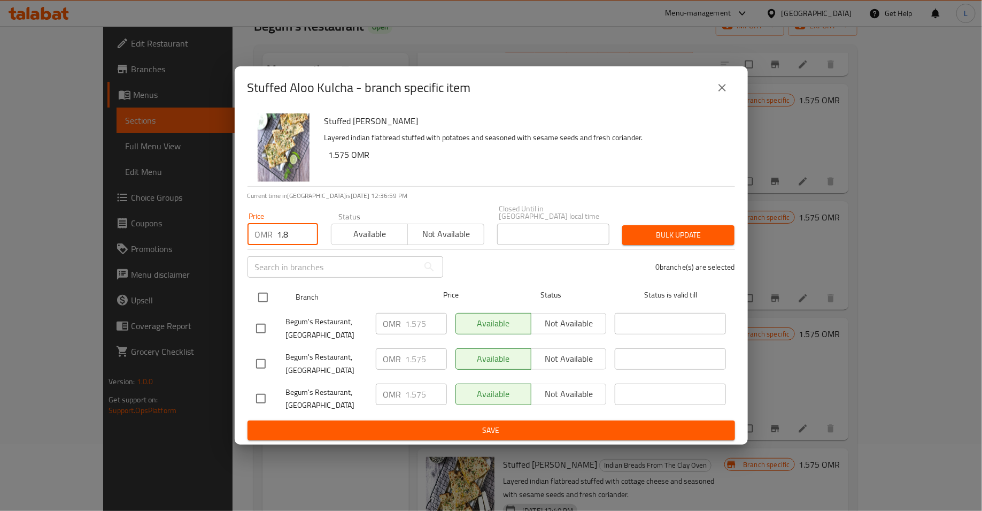
type input "1.8"
click at [253, 299] on input "checkbox" at bounding box center [263, 297] width 22 height 22
checkbox input "true"
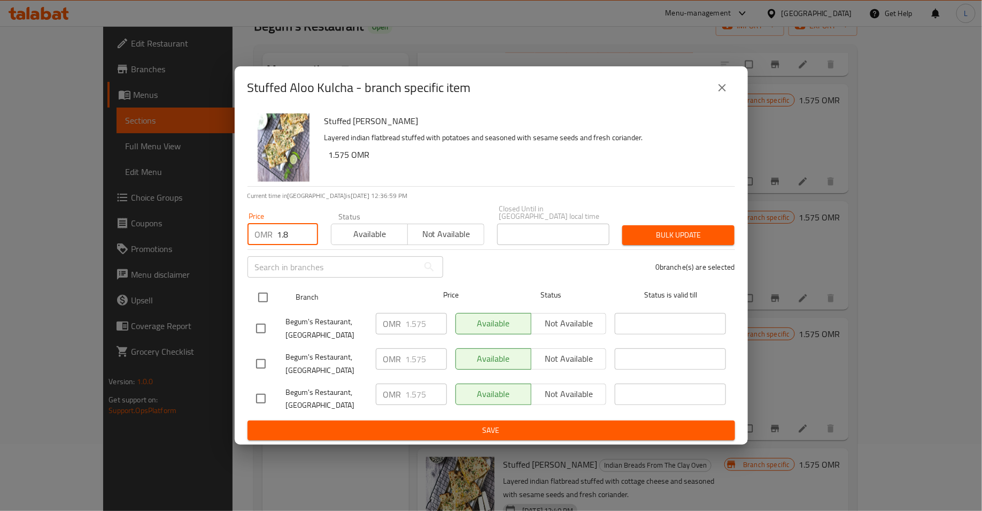
checkbox input "true"
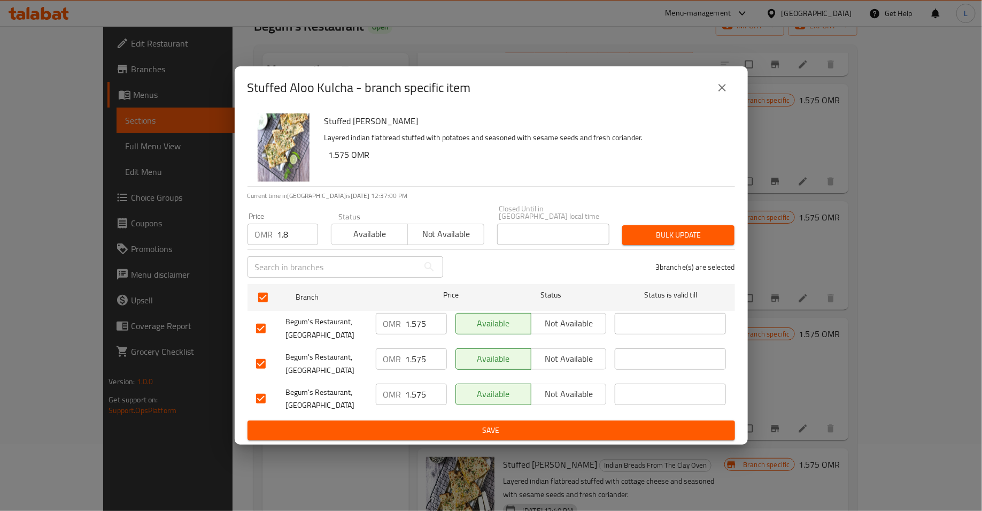
click at [692, 231] on span "Bulk update" at bounding box center [678, 234] width 95 height 13
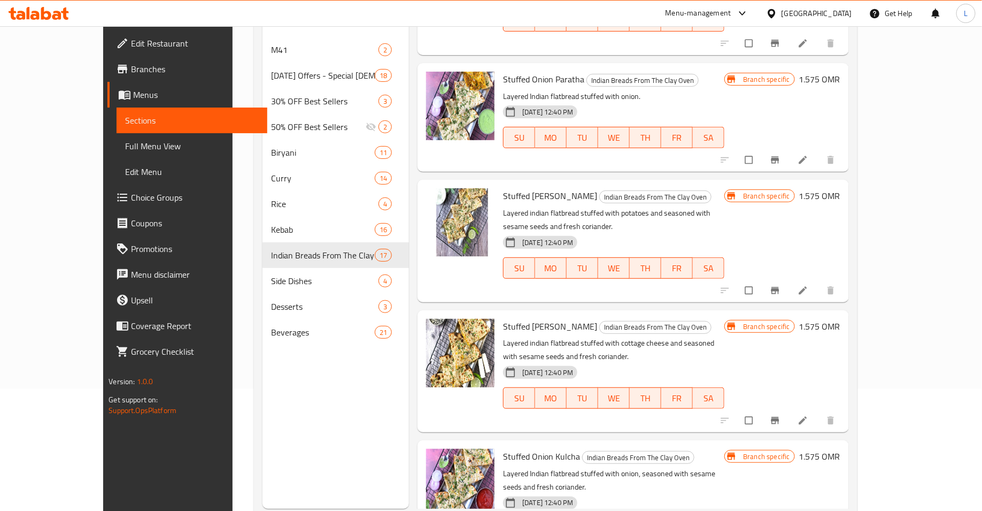
scroll to position [123, 0]
click at [779, 416] on icon "Branch-specific-item" at bounding box center [775, 419] width 8 height 7
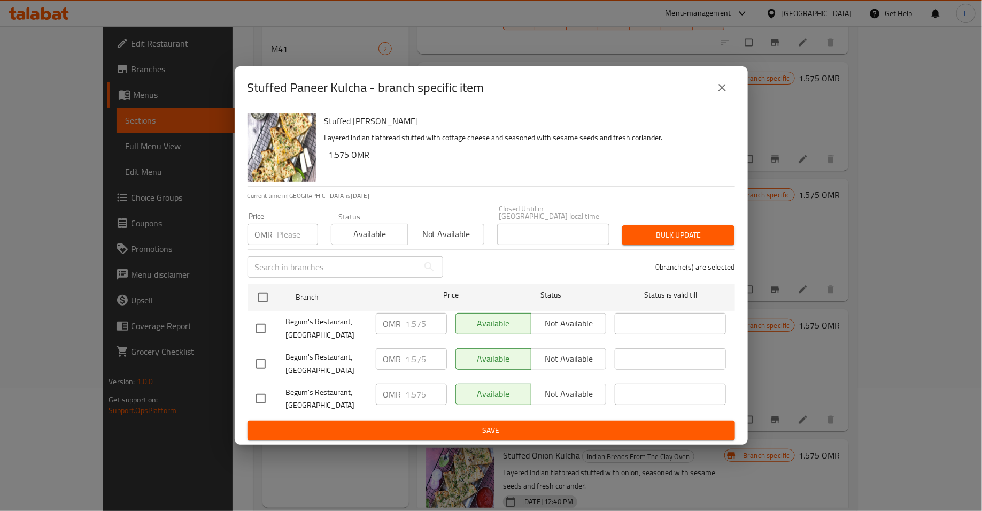
click at [291, 235] on input "number" at bounding box center [298, 234] width 41 height 21
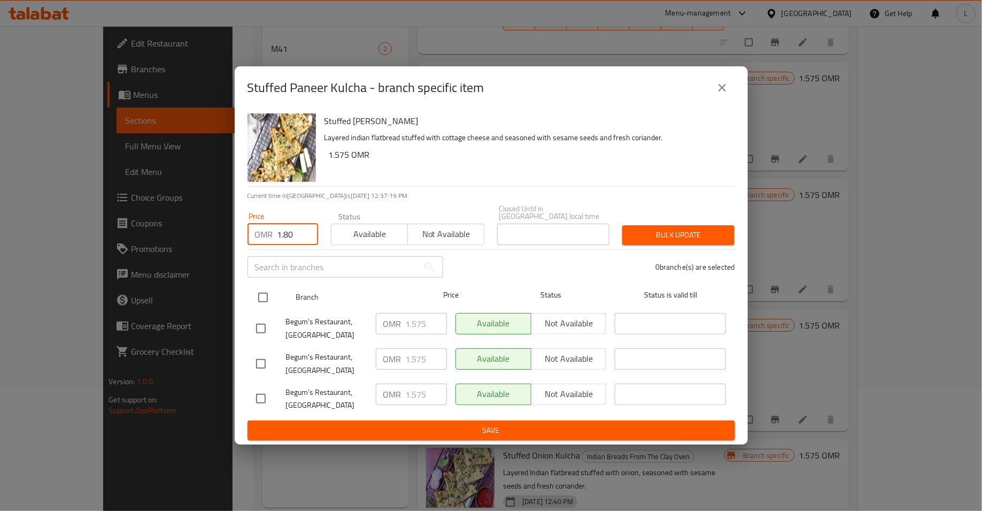
type input "1.80"
click at [267, 296] on input "checkbox" at bounding box center [263, 297] width 22 height 22
checkbox input "true"
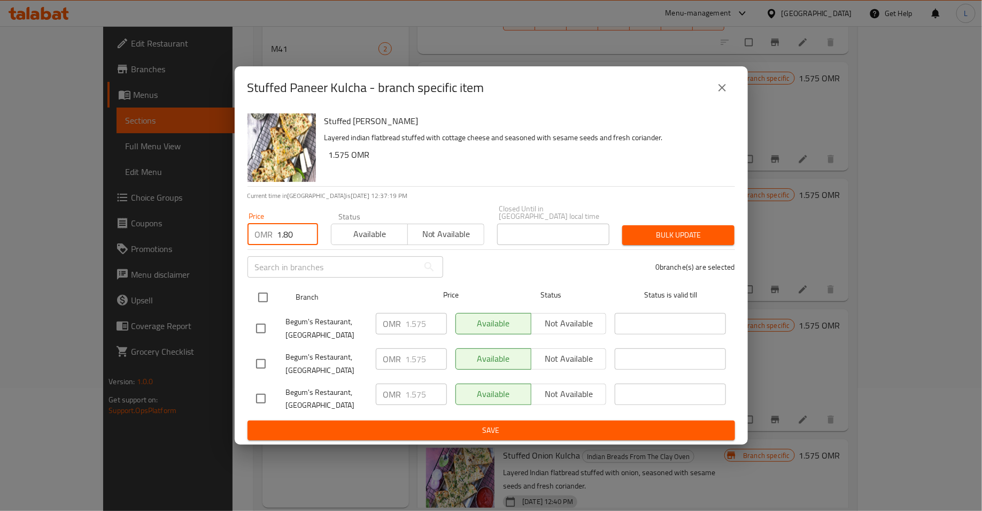
checkbox input "true"
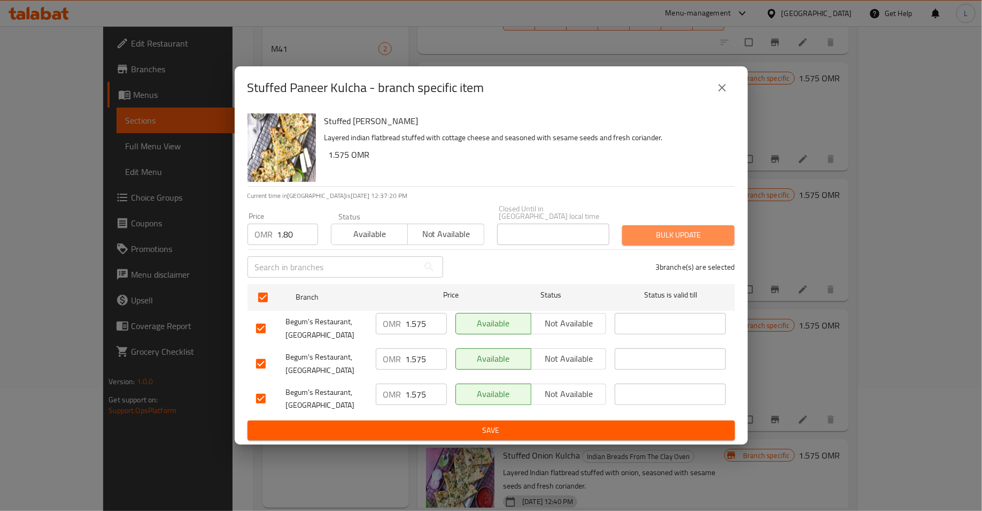
click at [644, 234] on span "Bulk update" at bounding box center [678, 234] width 95 height 13
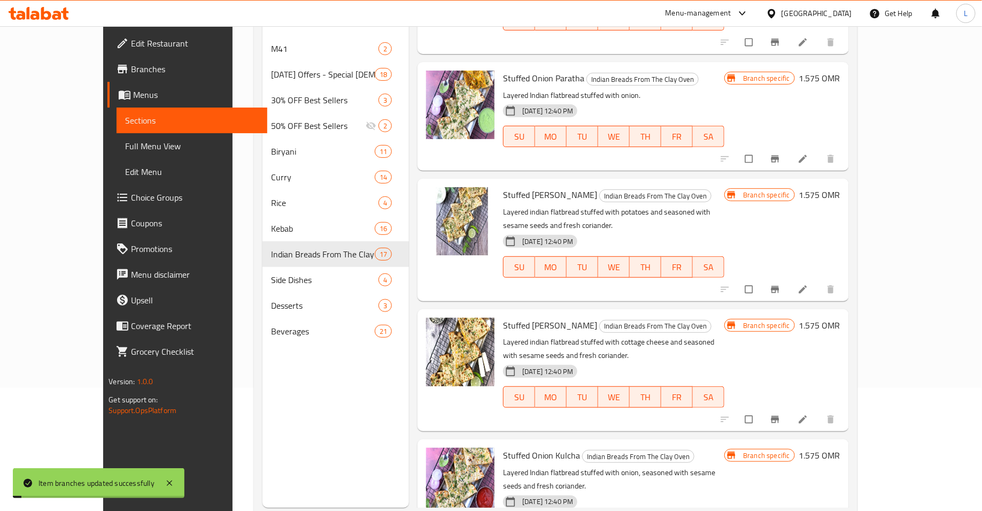
scroll to position [150, 0]
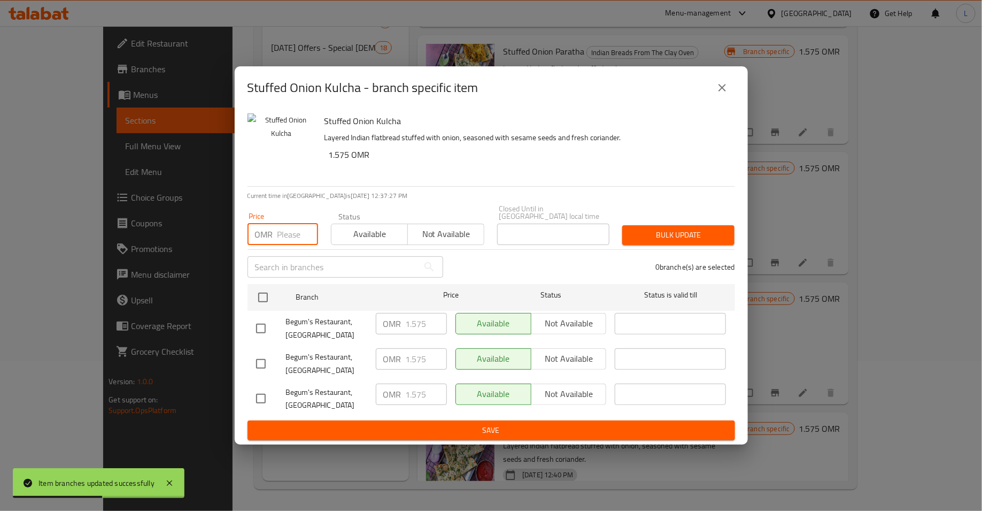
click at [278, 228] on input "number" at bounding box center [298, 234] width 41 height 21
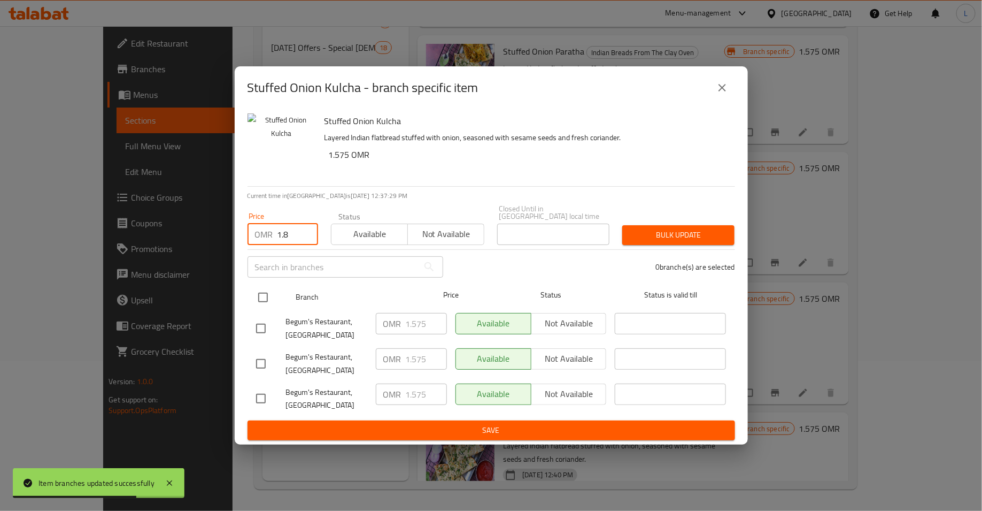
type input "1.8"
click at [276, 291] on div at bounding box center [272, 297] width 40 height 31
click at [258, 289] on input "checkbox" at bounding box center [263, 297] width 22 height 22
checkbox input "true"
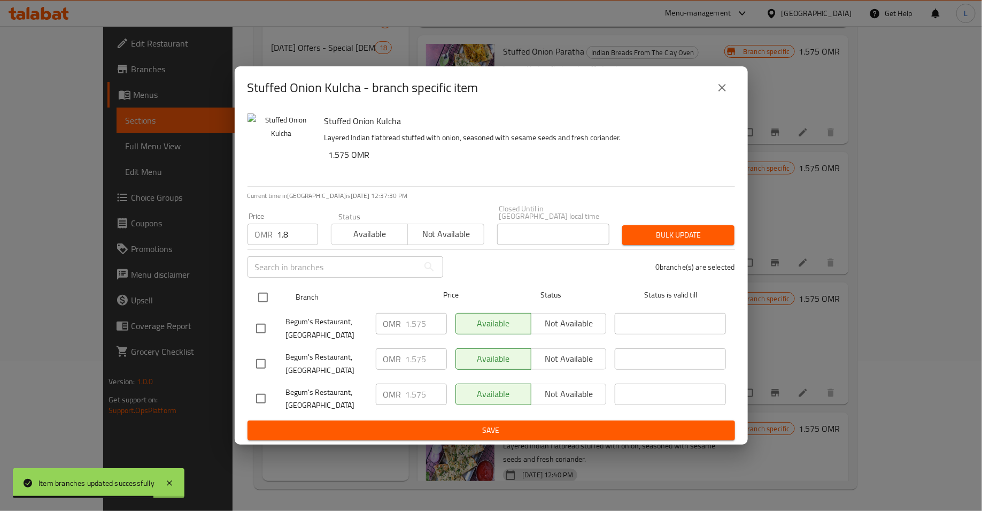
checkbox input "true"
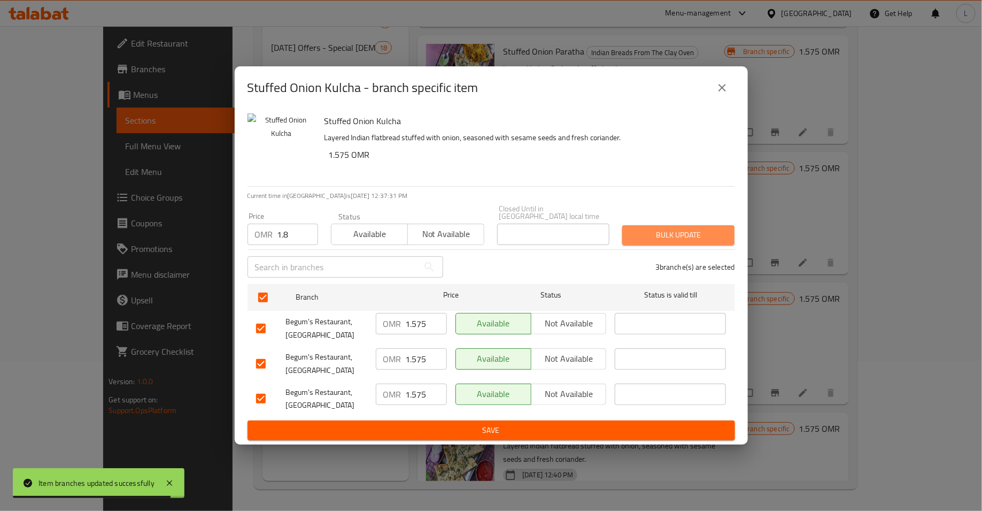
click at [650, 236] on span "Bulk update" at bounding box center [678, 234] width 95 height 13
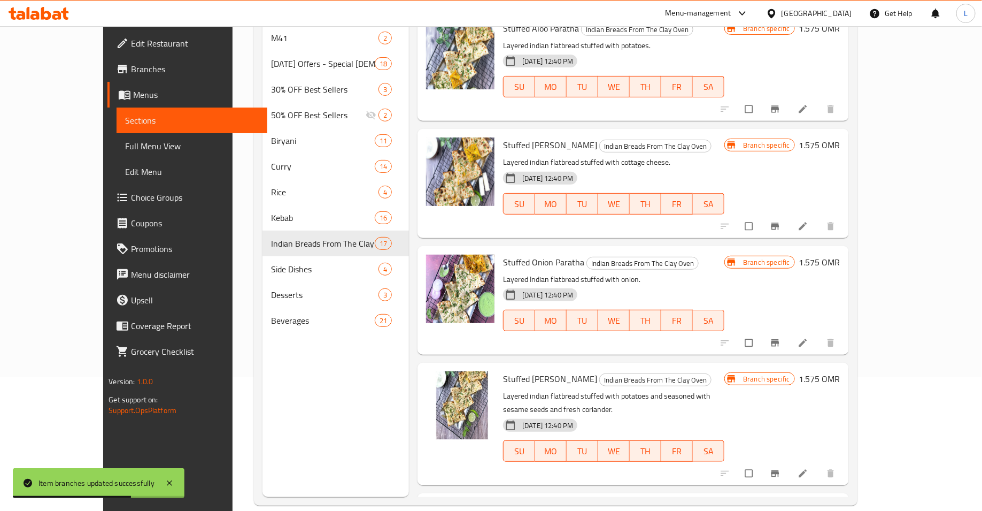
scroll to position [1296, 0]
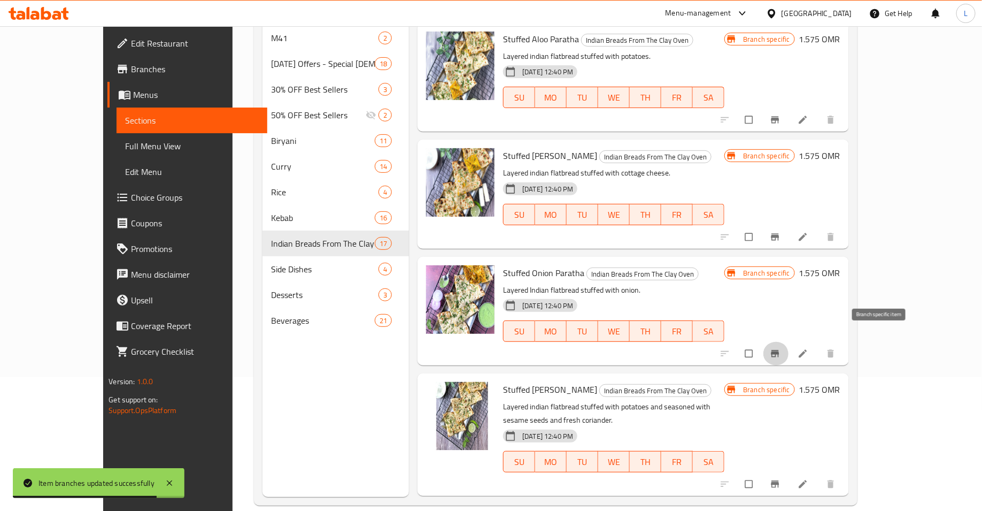
click at [779, 350] on icon "Branch-specific-item" at bounding box center [775, 353] width 8 height 7
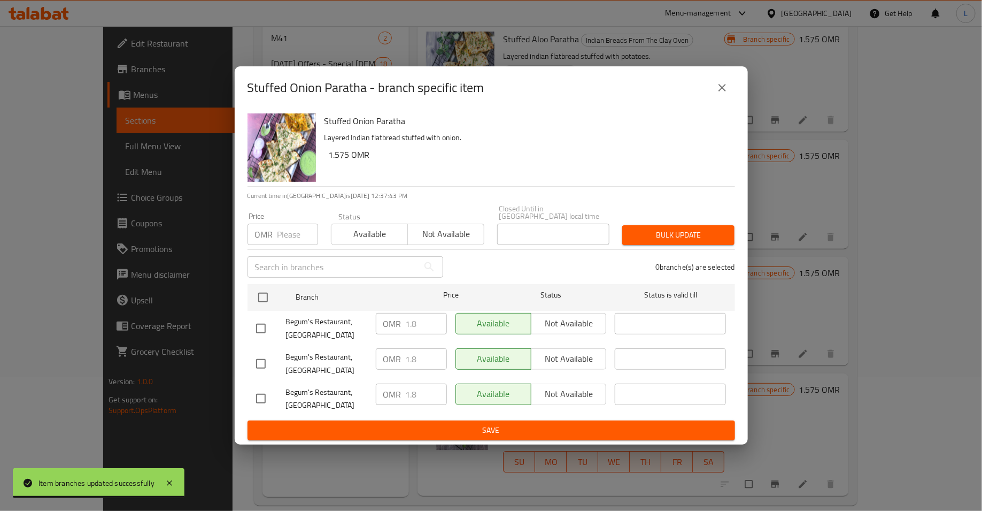
click at [727, 94] on icon "close" at bounding box center [722, 87] width 13 height 13
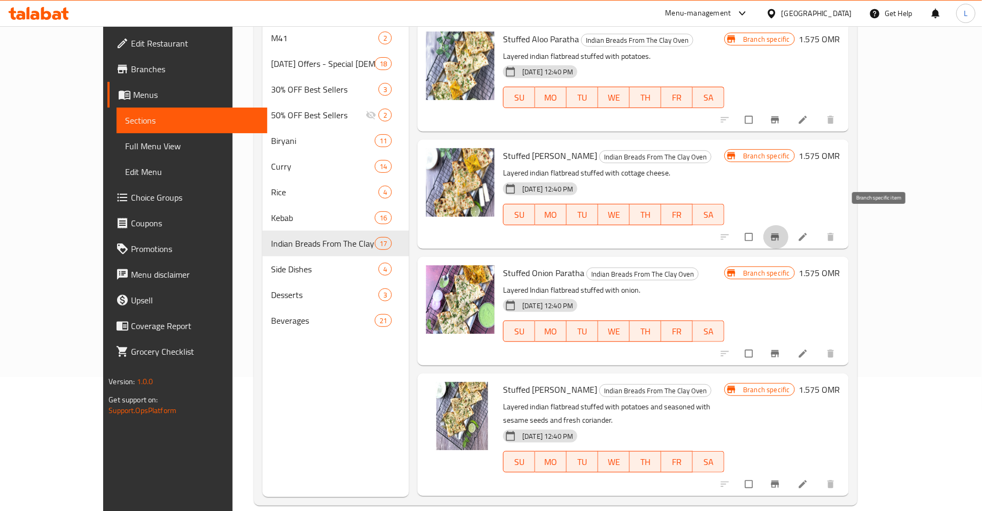
click at [781, 232] on icon "Branch-specific-item" at bounding box center [775, 237] width 11 height 11
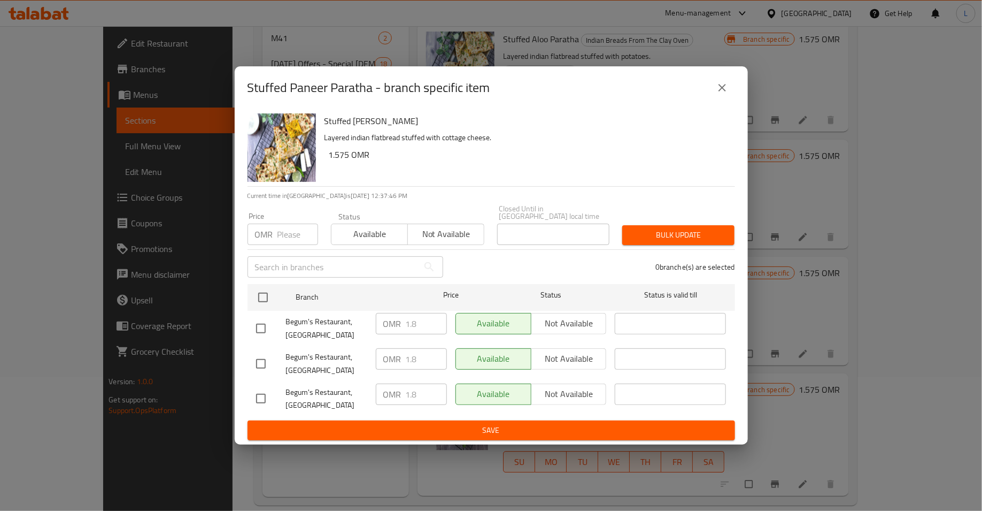
click at [727, 91] on icon "close" at bounding box center [722, 87] width 13 height 13
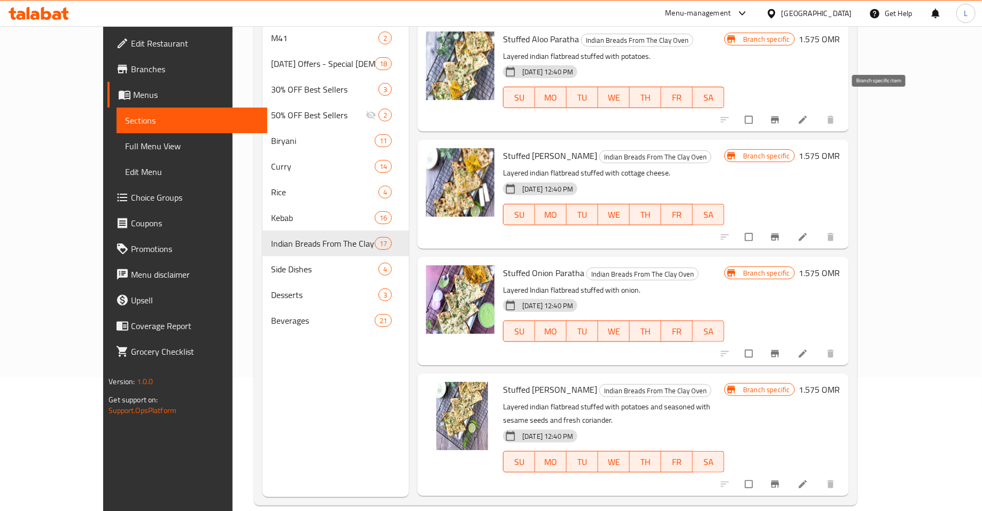
click at [779, 117] on icon "Branch-specific-item" at bounding box center [775, 120] width 8 height 7
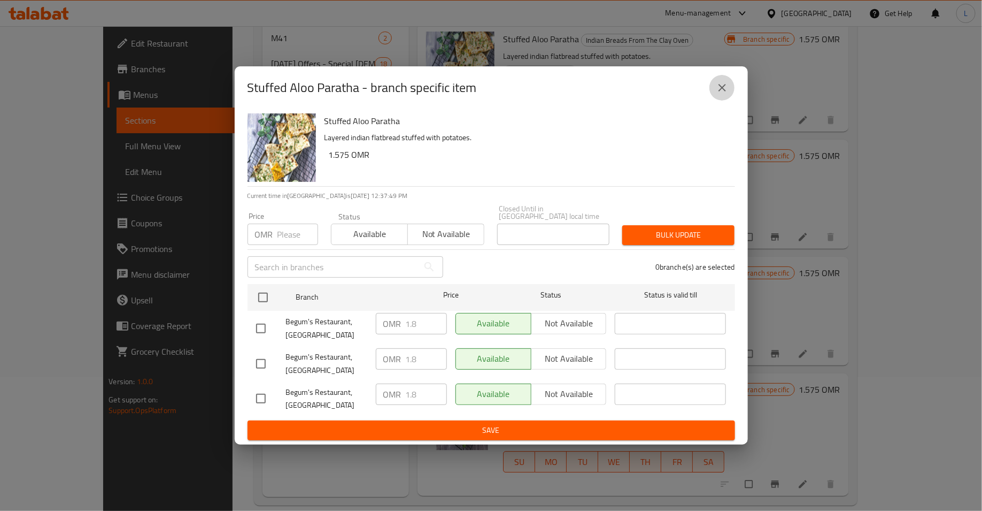
click at [719, 90] on icon "close" at bounding box center [722, 87] width 13 height 13
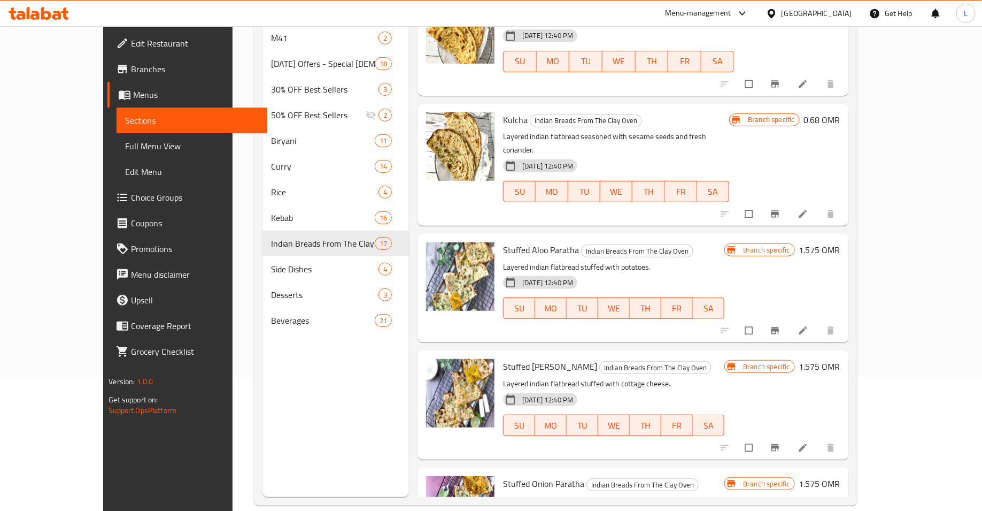
scroll to position [1066, 0]
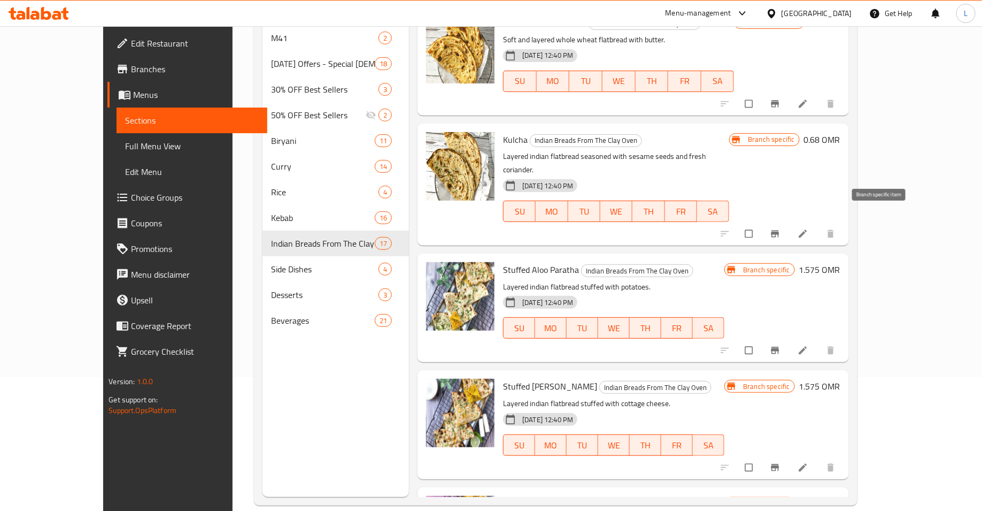
click at [781, 228] on icon "Branch-specific-item" at bounding box center [775, 233] width 11 height 11
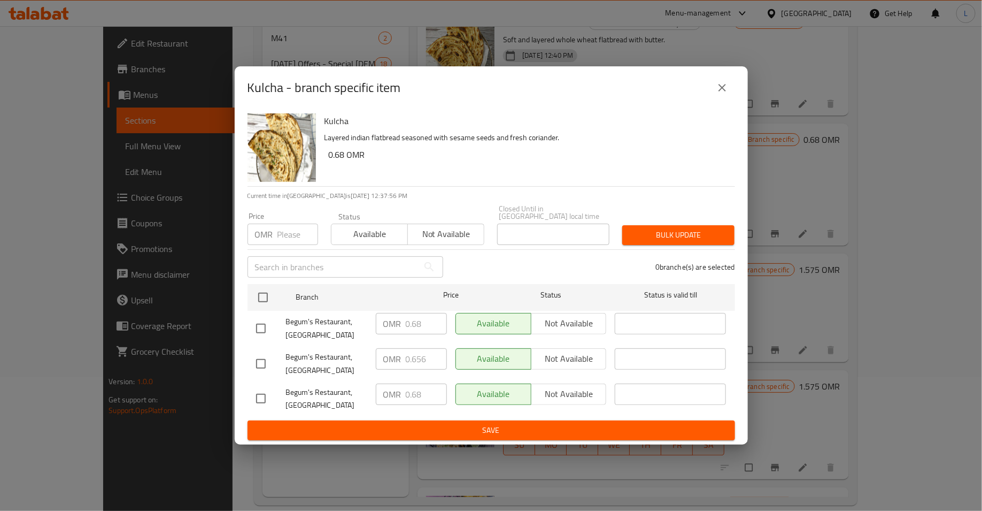
click at [725, 89] on icon "close" at bounding box center [722, 87] width 7 height 7
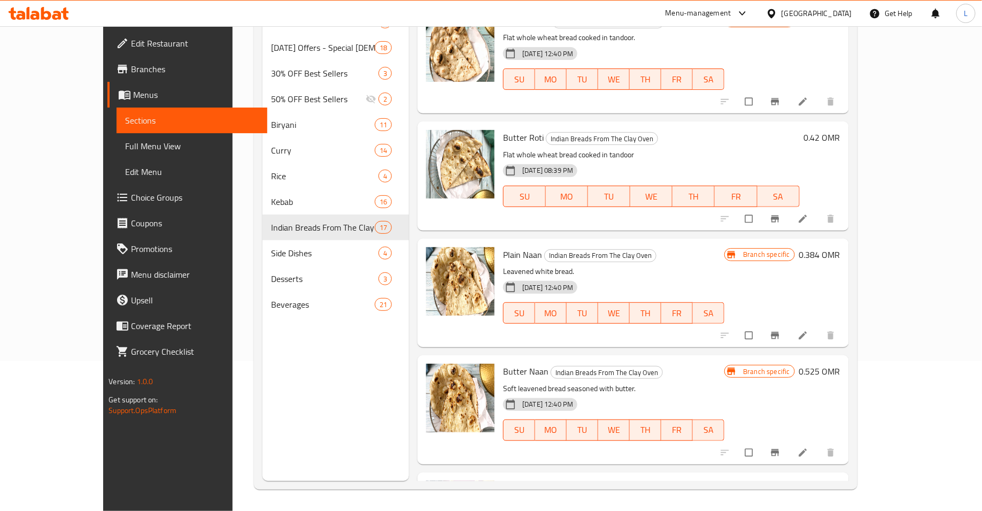
scroll to position [0, 0]
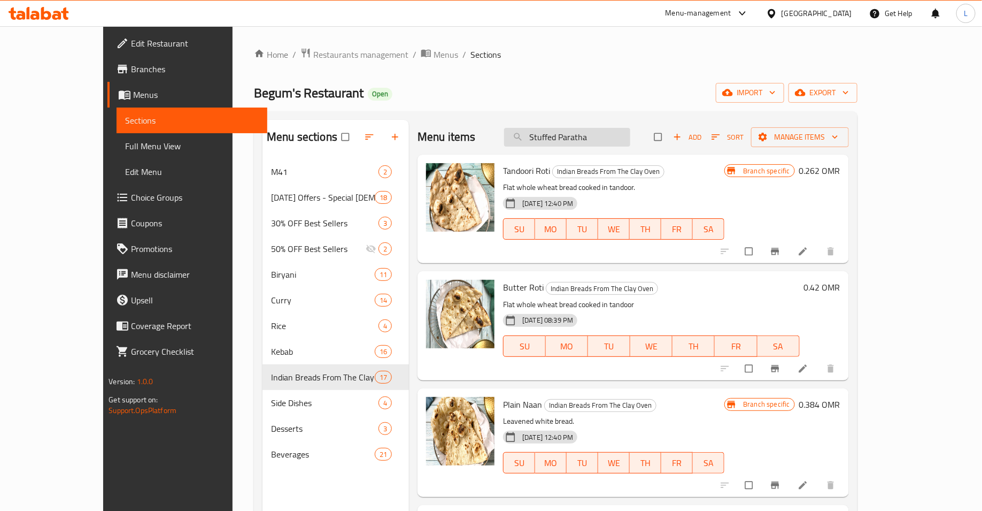
click at [589, 138] on input "Stuffed Paratha" at bounding box center [567, 137] width 126 height 19
click at [590, 134] on input "Stuffed Paratha" at bounding box center [567, 137] width 126 height 19
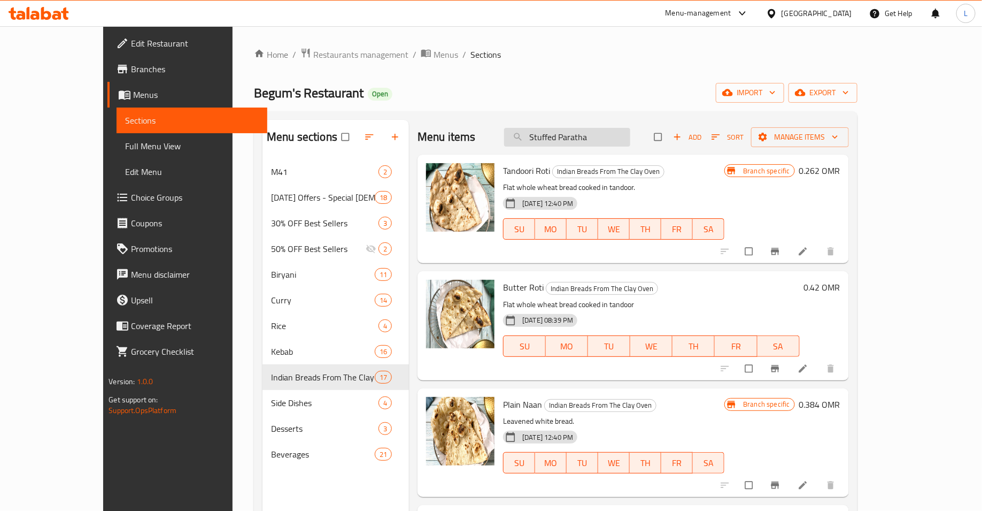
click at [590, 134] on input "Stuffed Paratha" at bounding box center [567, 137] width 126 height 19
paste input "[PERSON_NAME]"
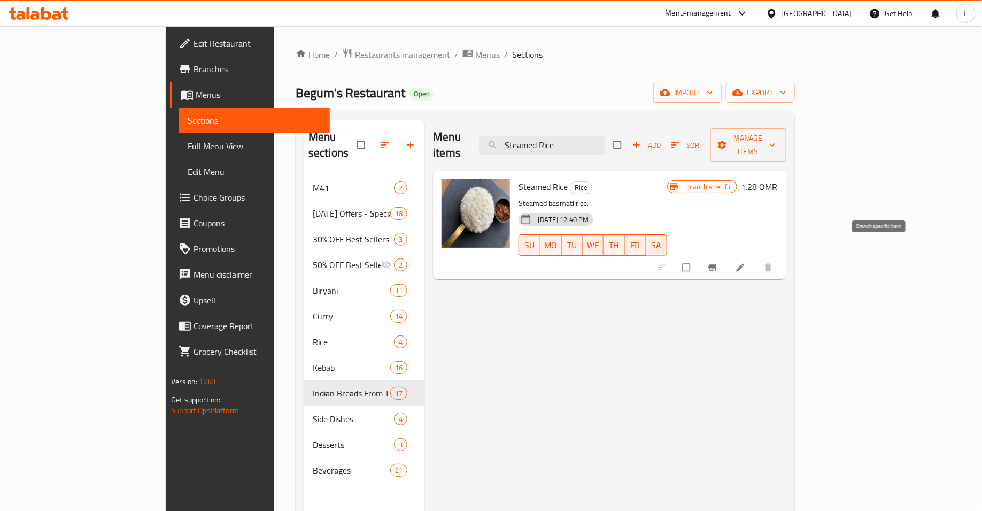
type input "Steamed Rice"
click at [718, 262] on icon "Branch-specific-item" at bounding box center [713, 267] width 11 height 11
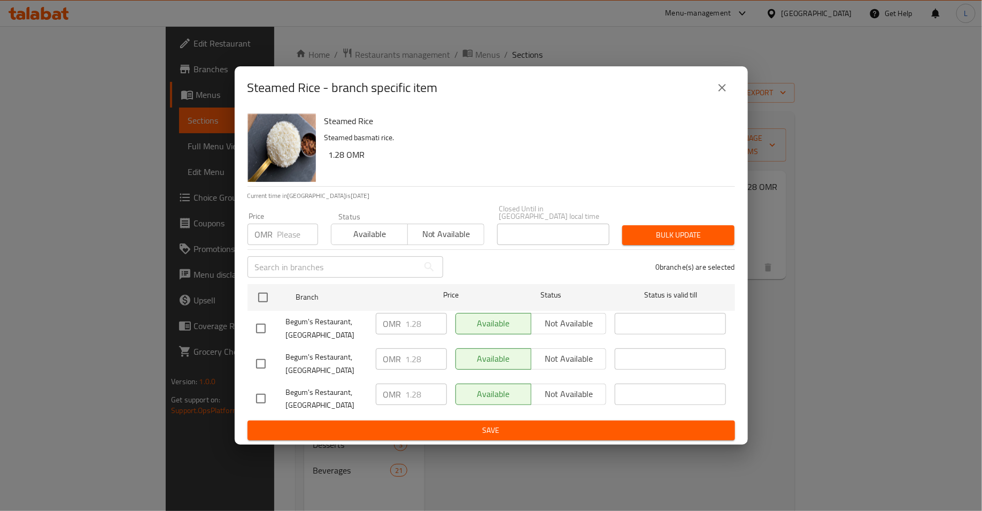
click at [287, 231] on input "number" at bounding box center [298, 234] width 41 height 21
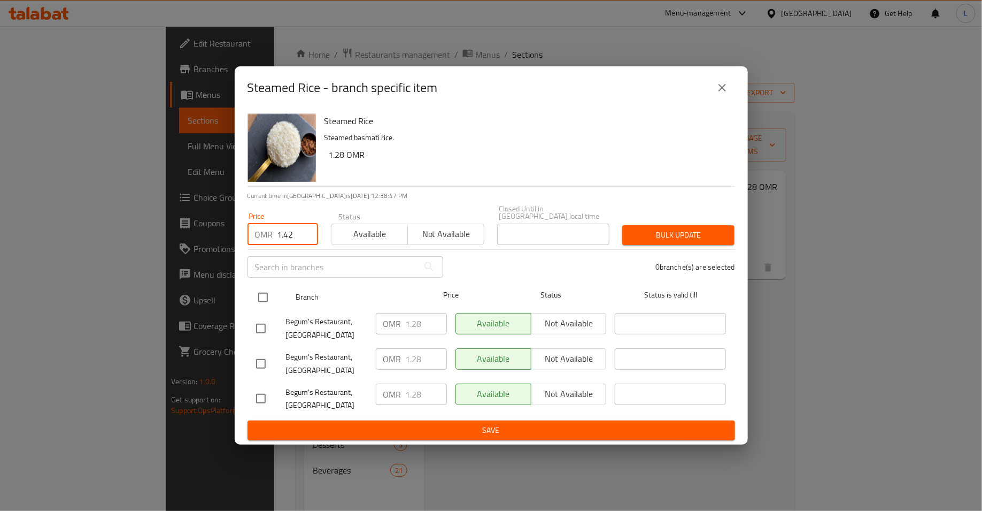
type input "1.42"
click at [267, 286] on input "checkbox" at bounding box center [263, 297] width 22 height 22
checkbox input "true"
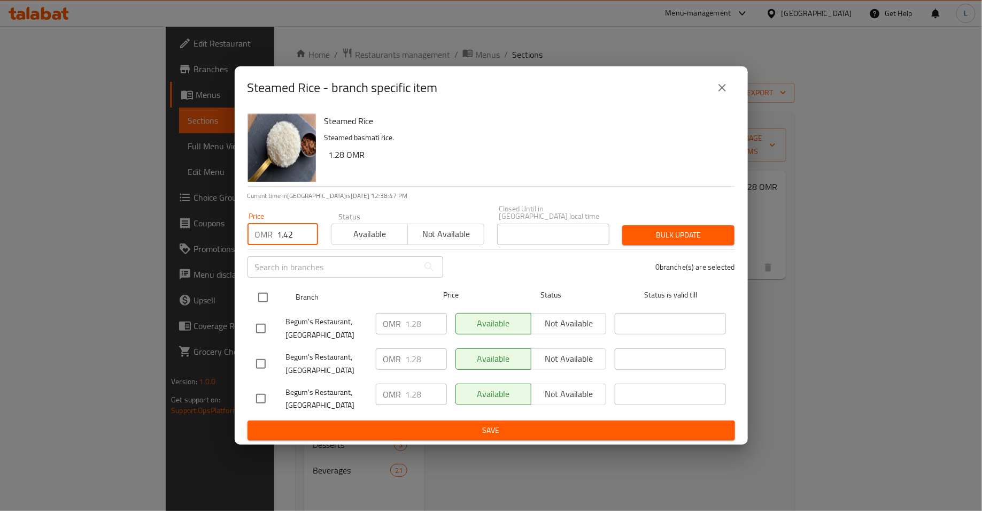
checkbox input "true"
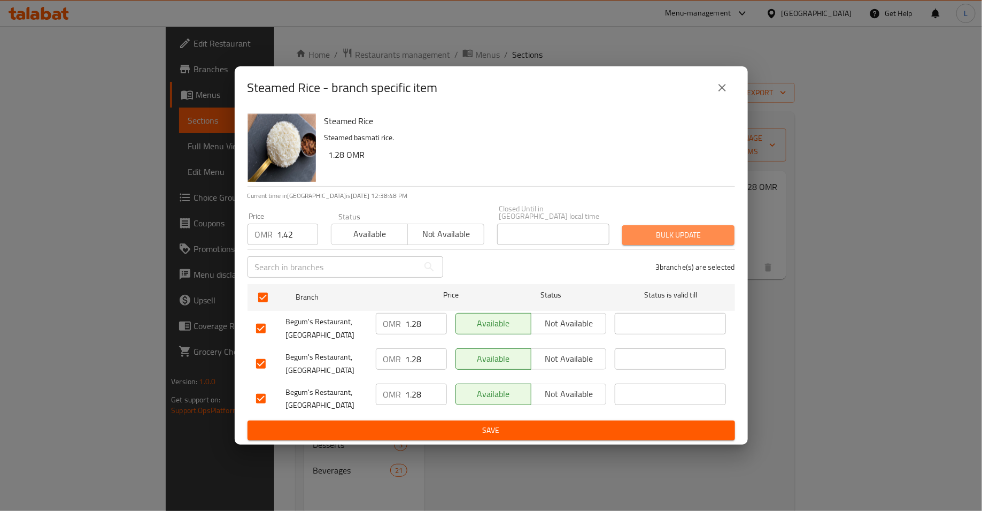
click at [645, 236] on span "Bulk update" at bounding box center [678, 234] width 95 height 13
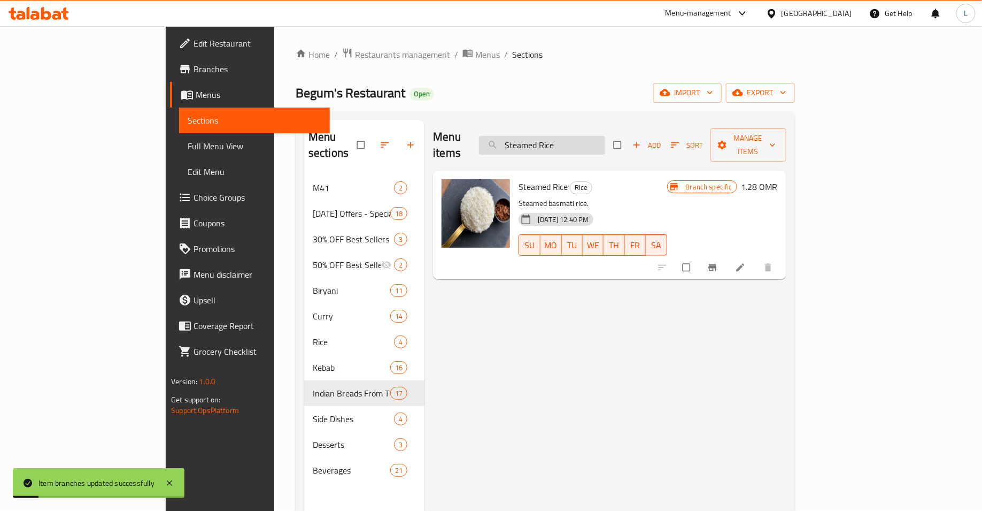
click at [594, 136] on input "Steamed Rice" at bounding box center [542, 145] width 126 height 19
paste input "Lemon"
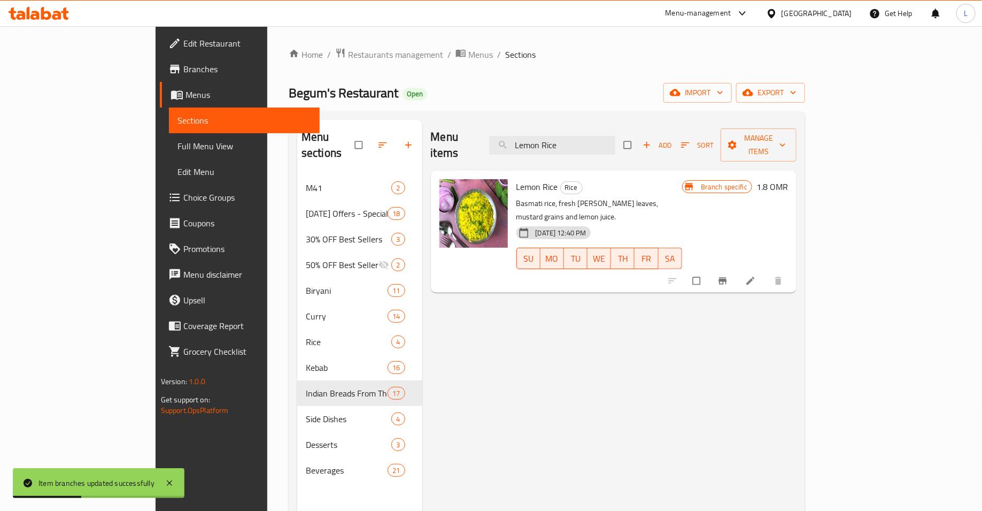
type input "Lemon Rice"
click at [731, 275] on span "Branch-specific-item" at bounding box center [724, 280] width 13 height 11
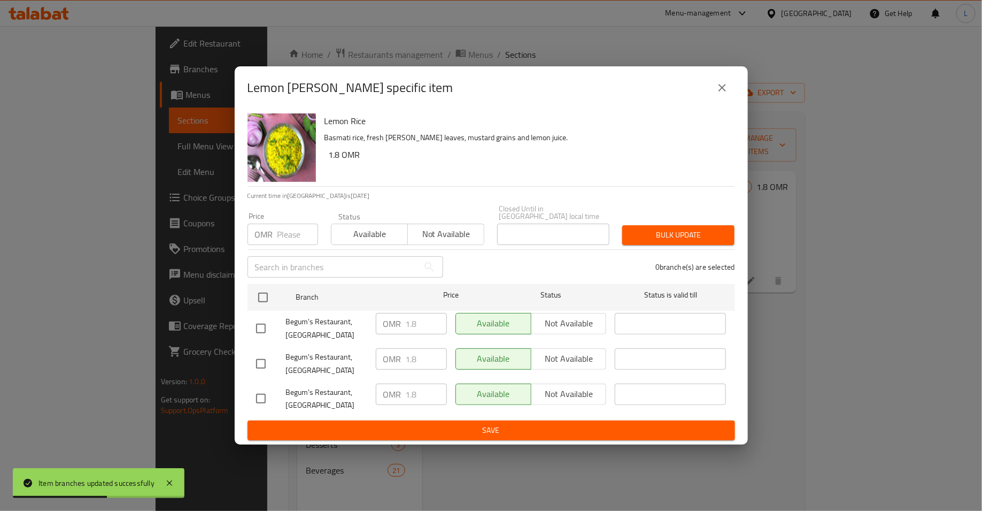
click at [280, 229] on input "number" at bounding box center [298, 234] width 41 height 21
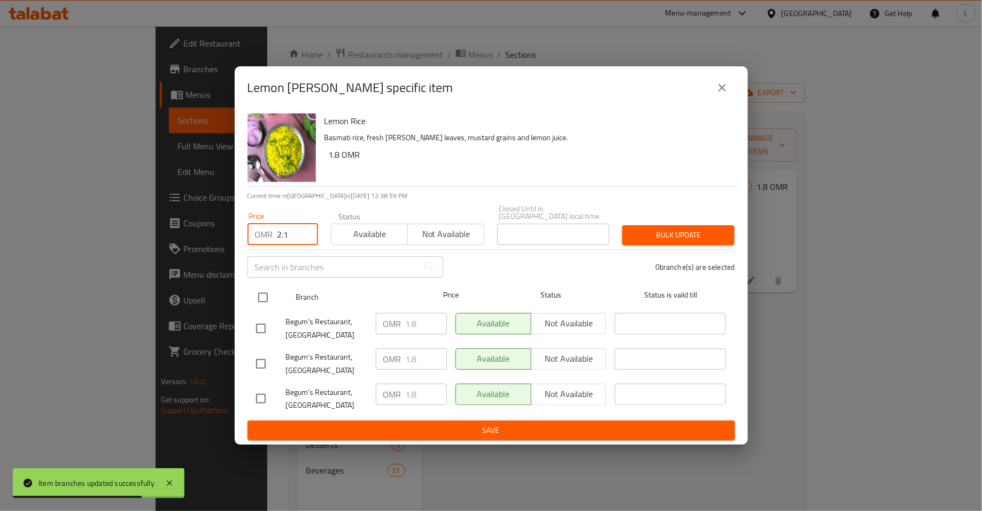
type input "2.1"
click at [259, 297] on input "checkbox" at bounding box center [263, 297] width 22 height 22
checkbox input "true"
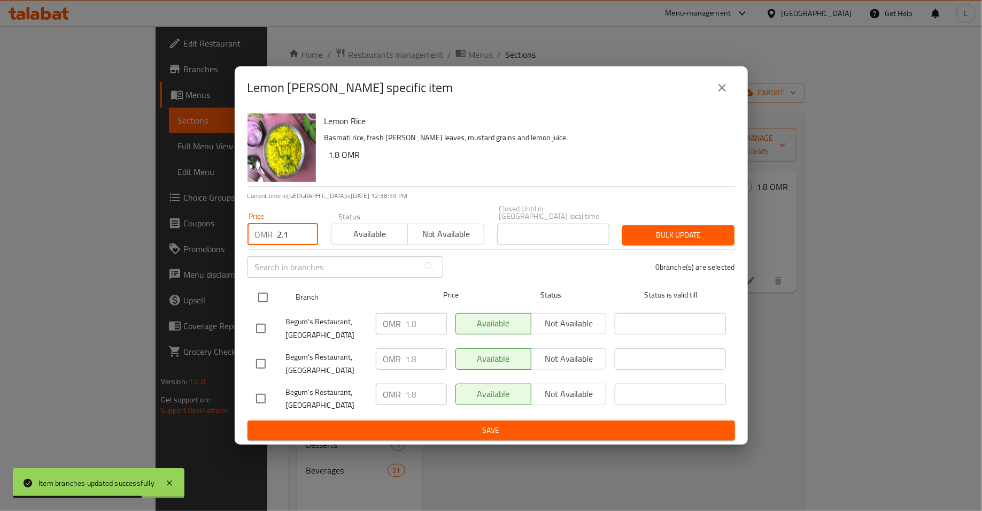
checkbox input "true"
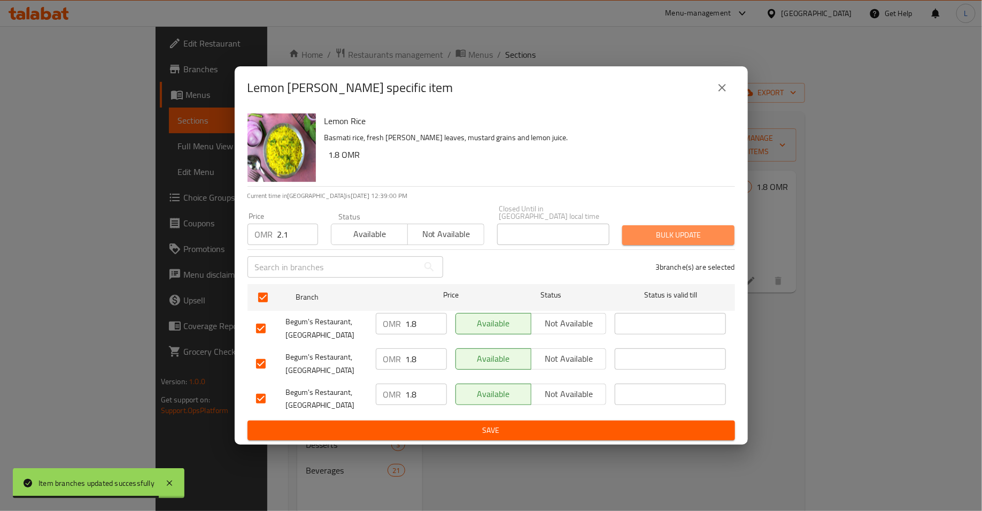
click at [716, 231] on span "Bulk update" at bounding box center [678, 234] width 95 height 13
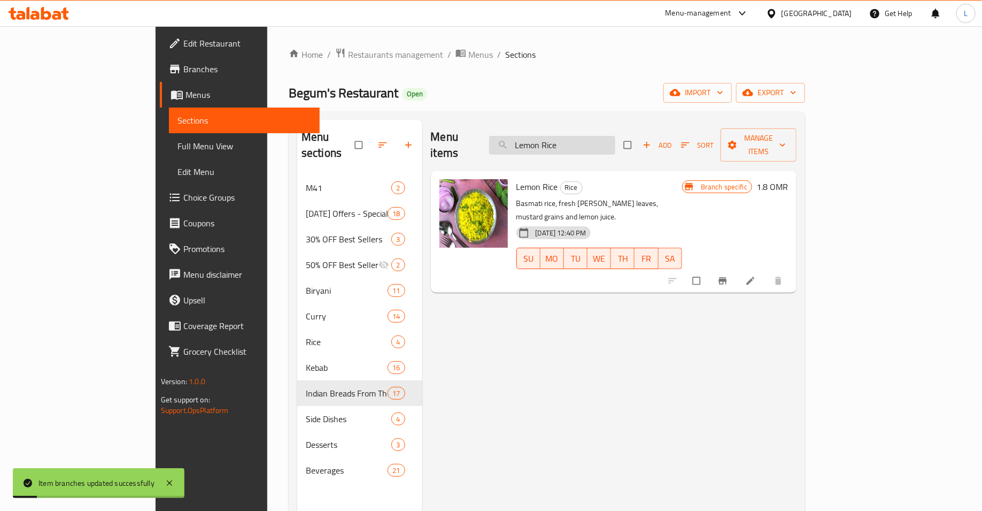
click at [565, 141] on input "Lemon Rice" at bounding box center [552, 145] width 126 height 19
paste input "Biryani"
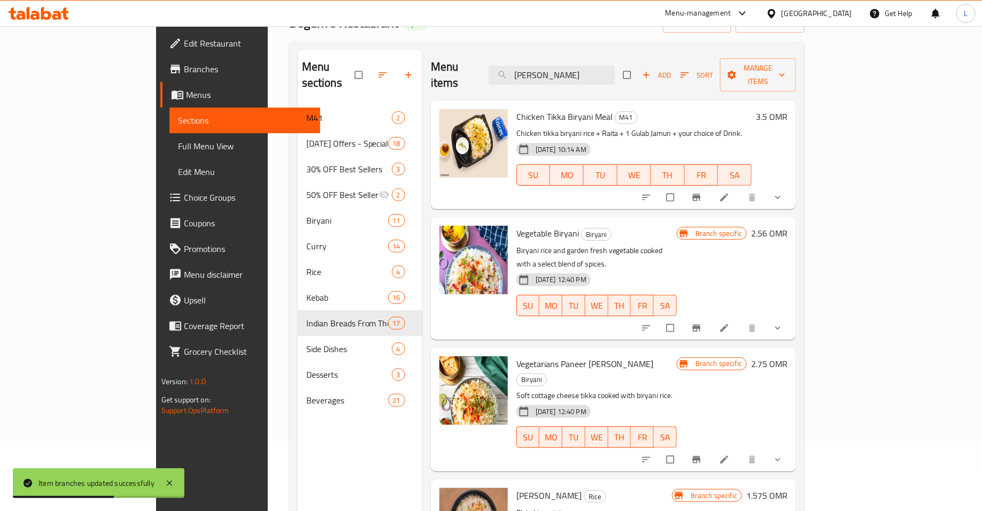
scroll to position [150, 0]
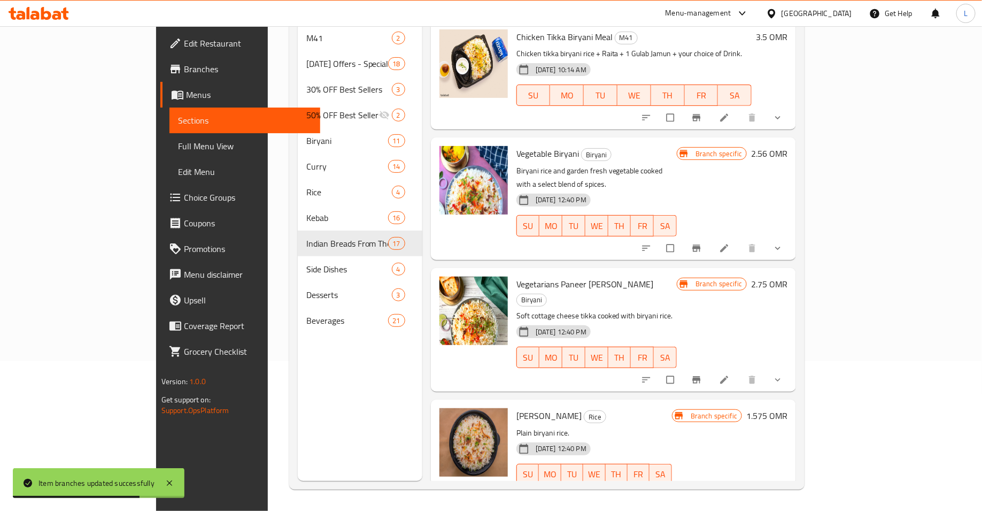
type input "[PERSON_NAME]"
click at [728, 491] on icon "Branch-specific-item" at bounding box center [722, 496] width 11 height 11
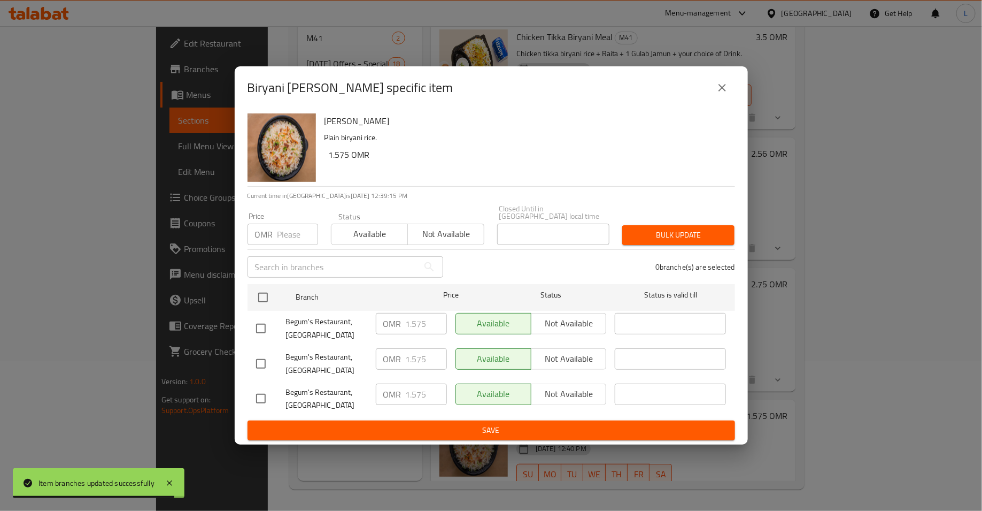
click at [288, 231] on input "number" at bounding box center [298, 234] width 41 height 21
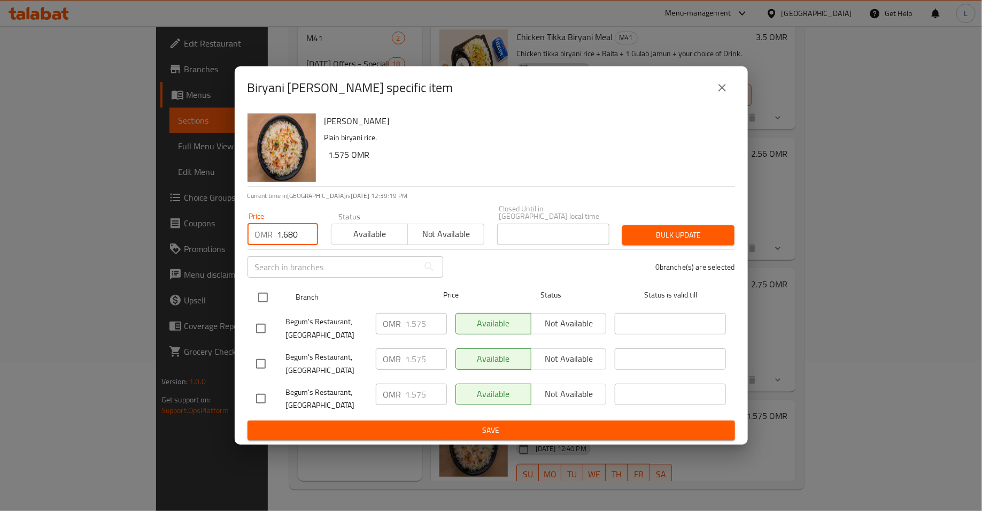
type input "1.680"
click at [264, 297] on input "checkbox" at bounding box center [263, 297] width 22 height 22
checkbox input "true"
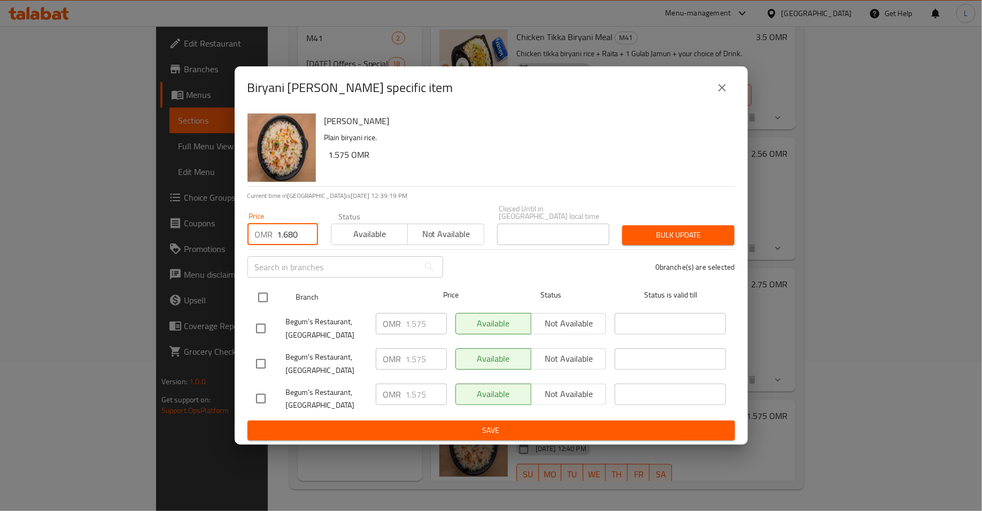
checkbox input "true"
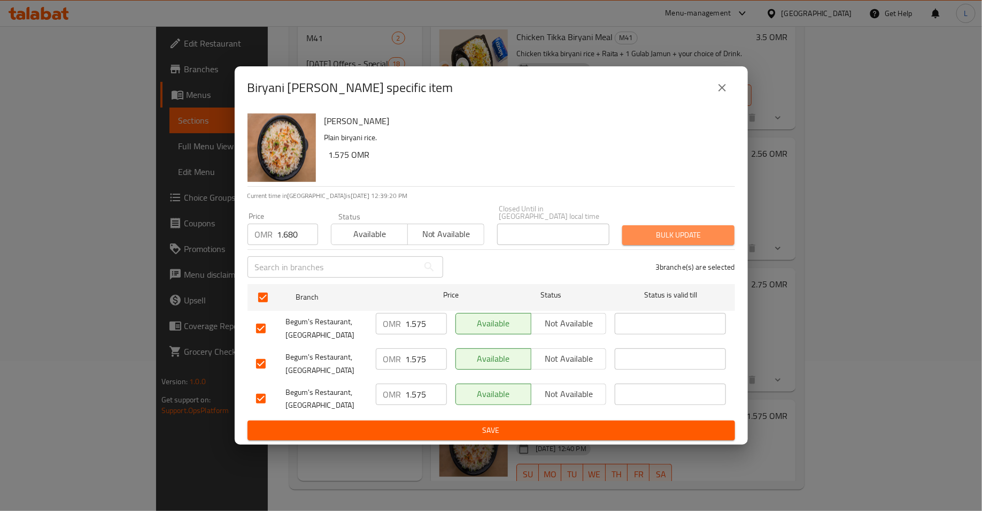
click at [671, 232] on span "Bulk update" at bounding box center [678, 234] width 95 height 13
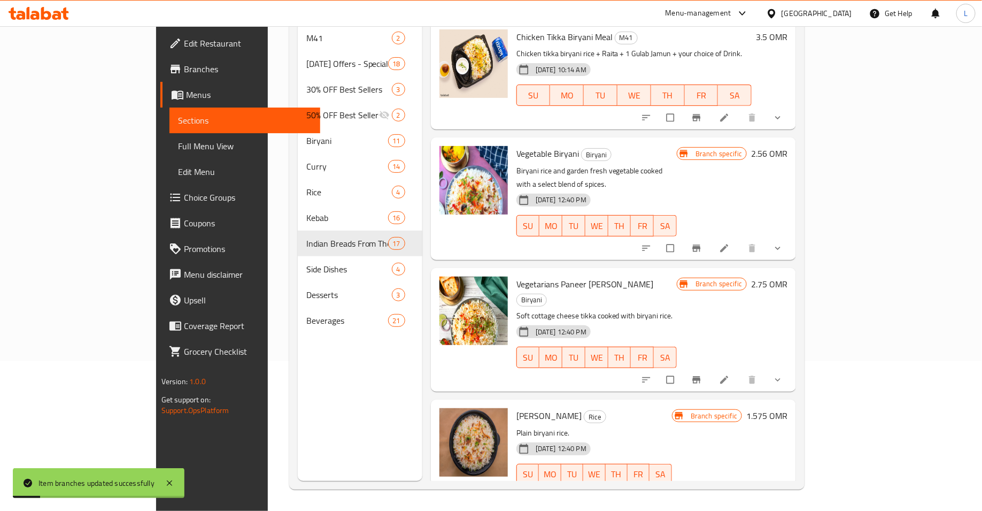
scroll to position [0, 0]
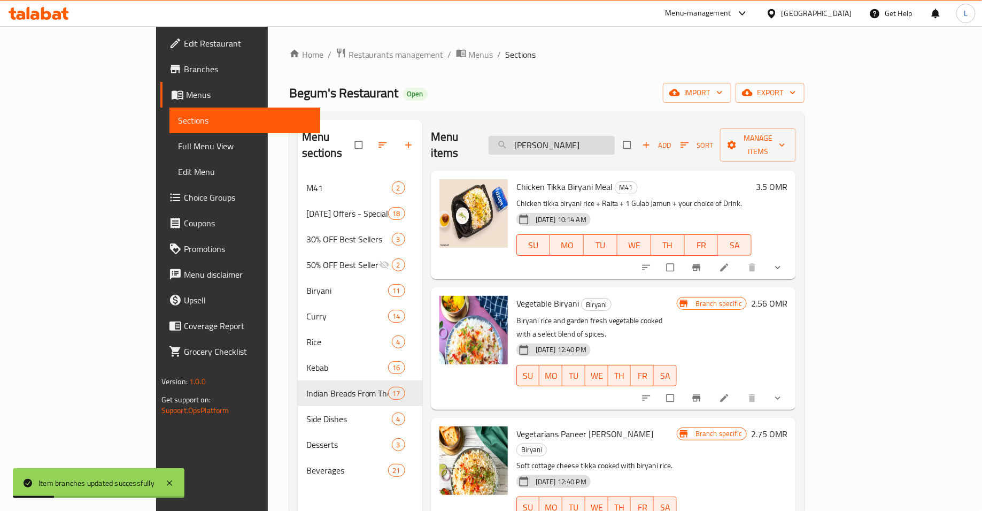
click at [581, 142] on input "[PERSON_NAME]" at bounding box center [552, 145] width 126 height 19
paste input "Cucumber Raita"
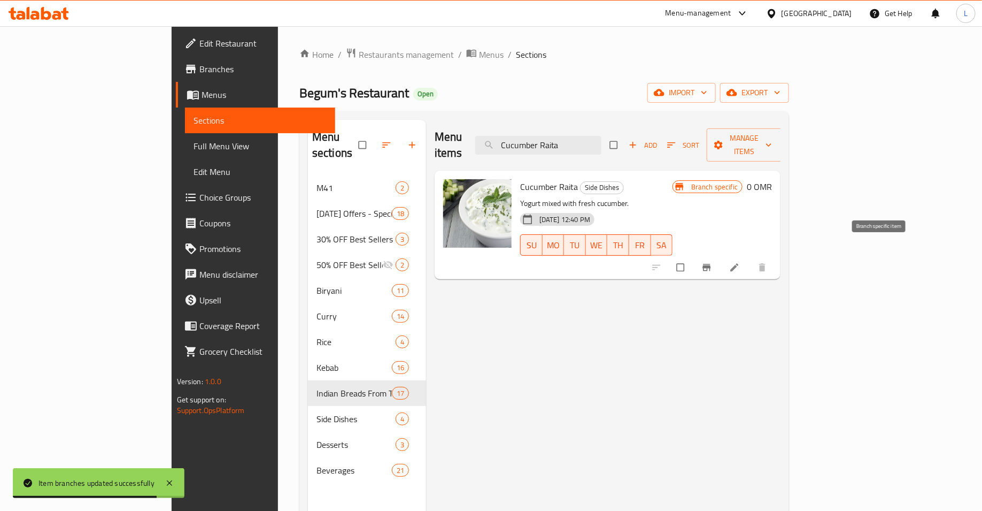
type input "Cucumber Raita"
click at [712, 262] on icon "Branch-specific-item" at bounding box center [707, 267] width 11 height 11
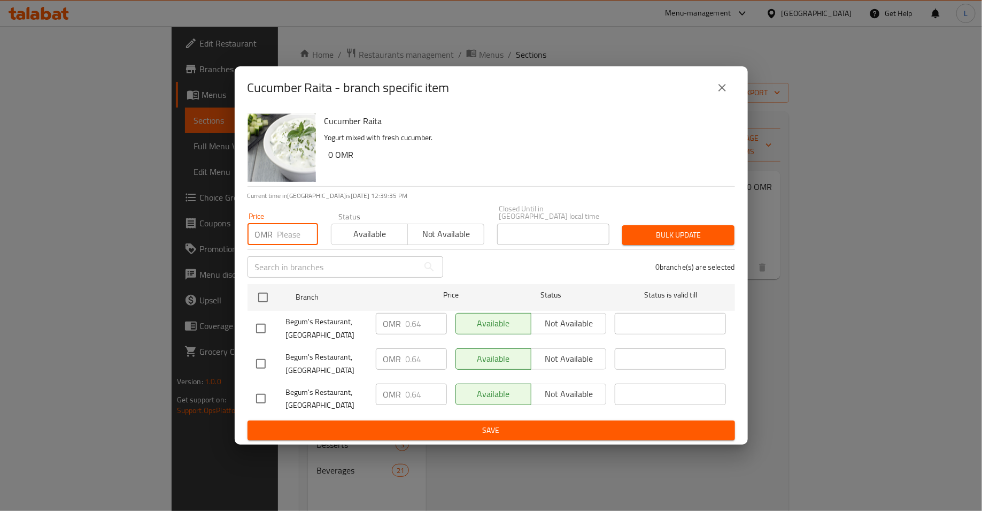
click at [292, 226] on input "number" at bounding box center [298, 234] width 41 height 21
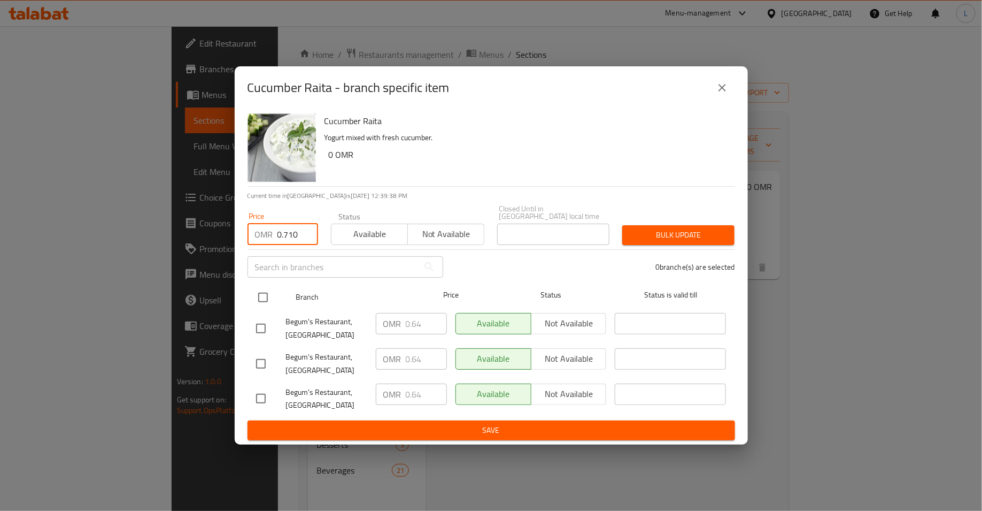
type input "0.710"
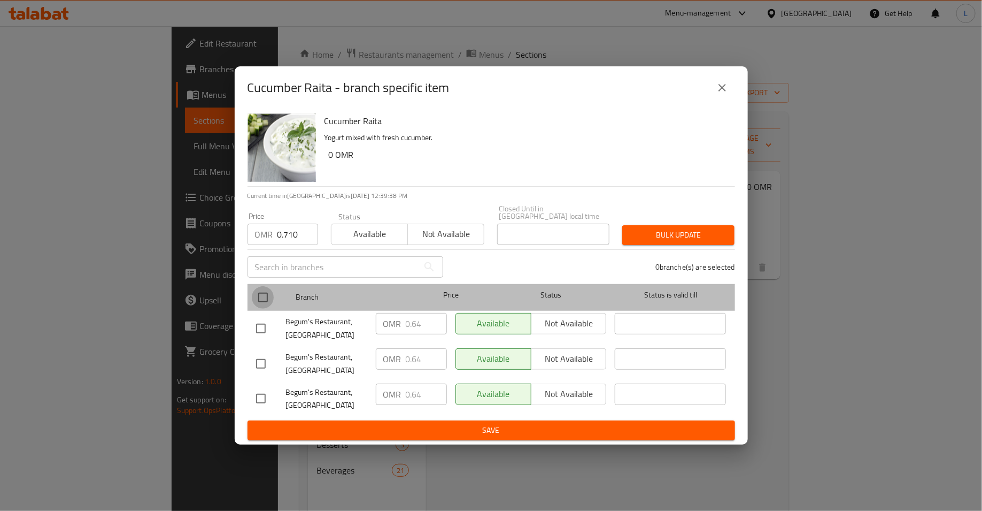
click at [258, 293] on input "checkbox" at bounding box center [263, 297] width 22 height 22
checkbox input "true"
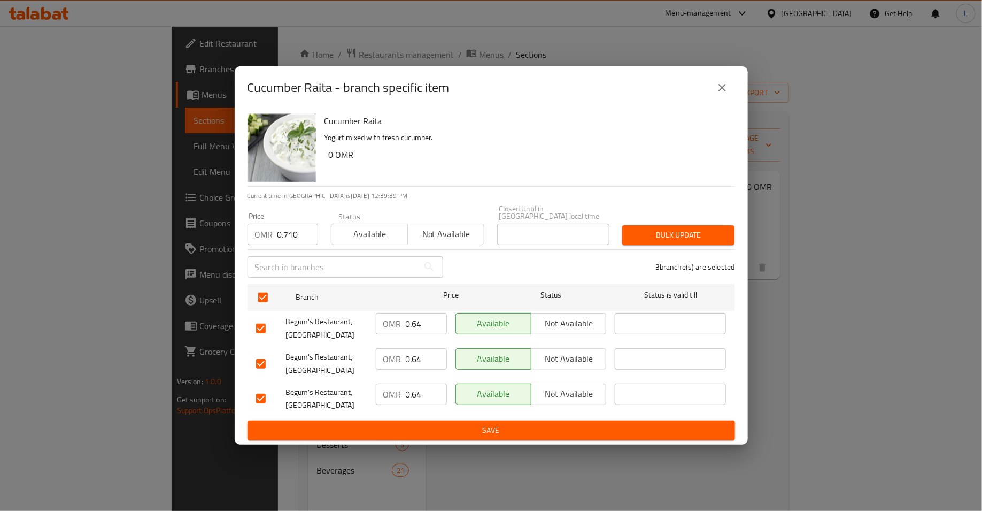
click at [641, 233] on span "Bulk update" at bounding box center [678, 234] width 95 height 13
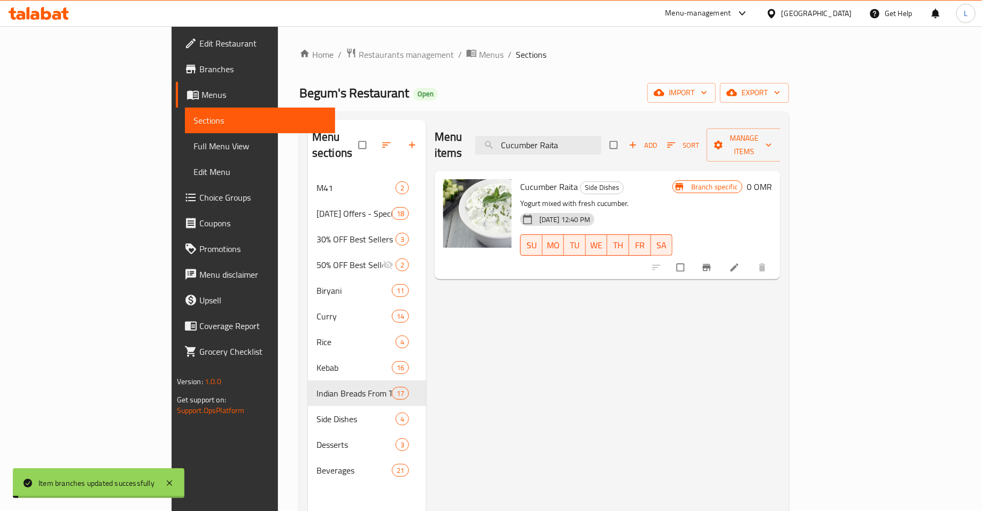
click at [751, 259] on li at bounding box center [736, 267] width 30 height 17
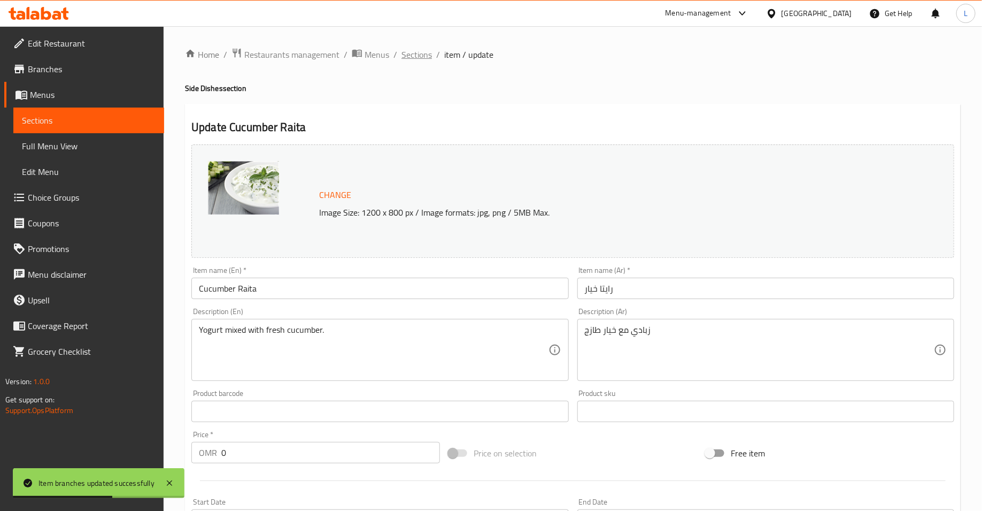
click at [421, 53] on span "Sections" at bounding box center [417, 54] width 30 height 13
